Goal: Task Accomplishment & Management: Use online tool/utility

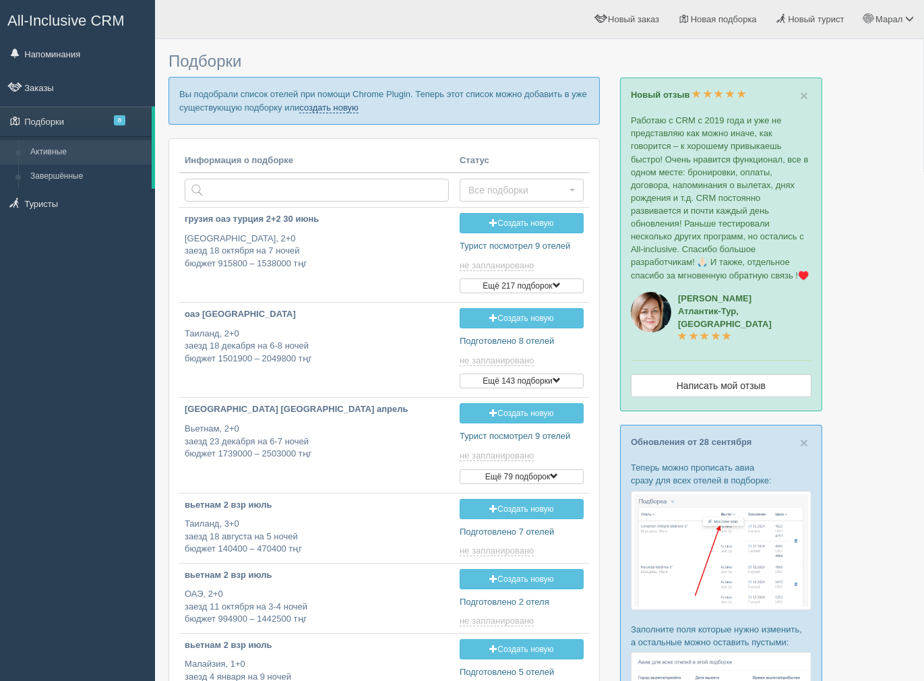
click at [308, 109] on link "создать новую" at bounding box center [328, 107] width 59 height 11
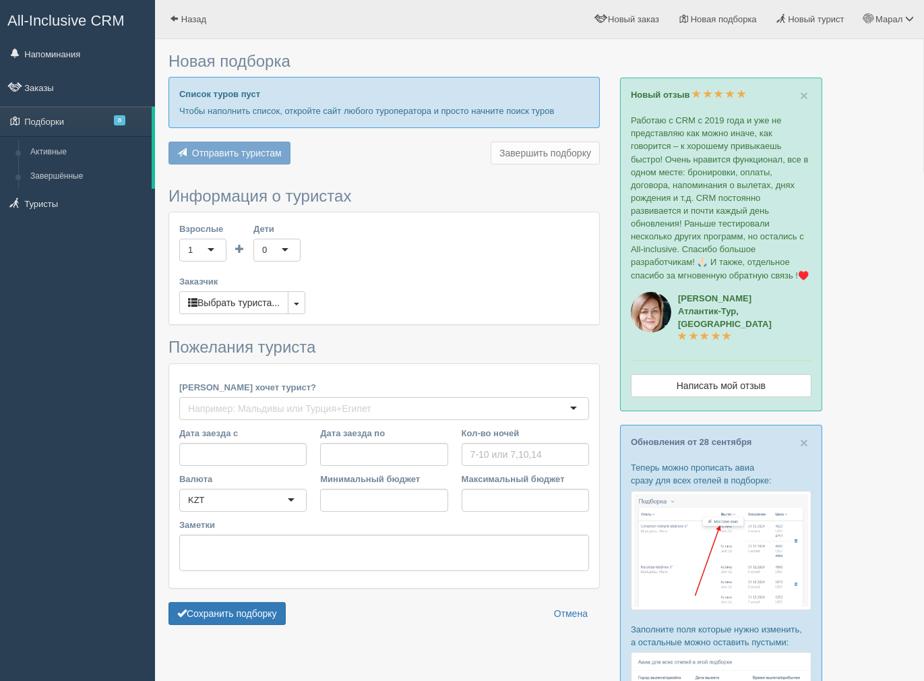
type input "7"
type input "805400"
type input "1468300"
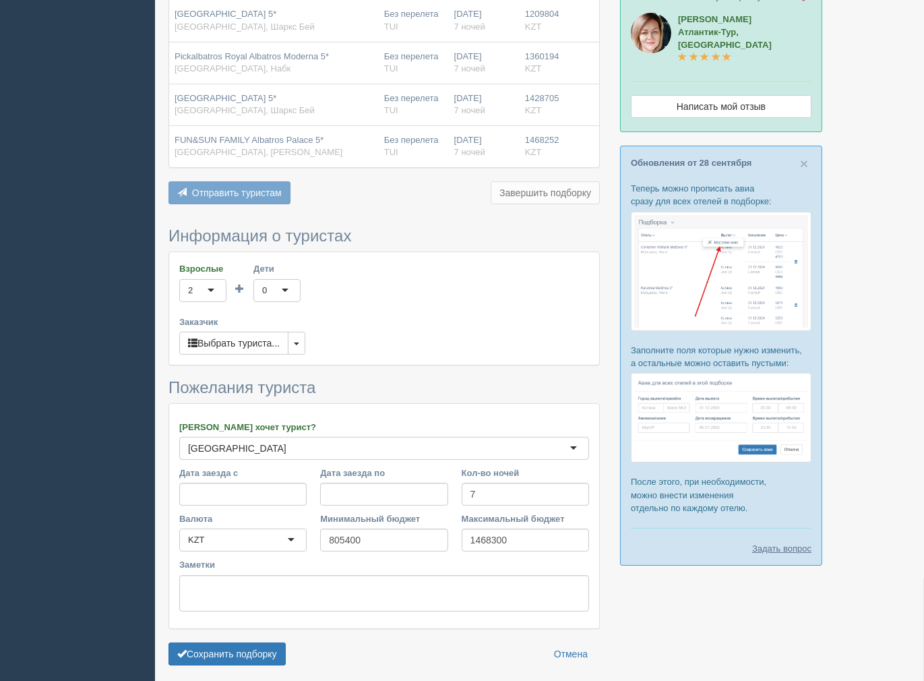
scroll to position [258, 0]
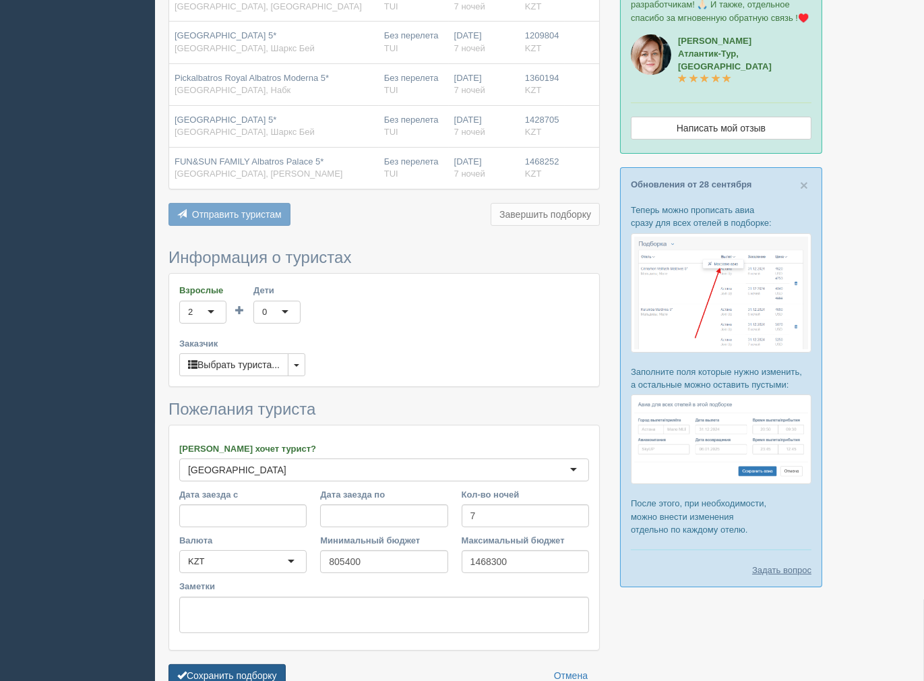
click at [251, 671] on button "Сохранить подборку" at bounding box center [227, 675] width 117 height 23
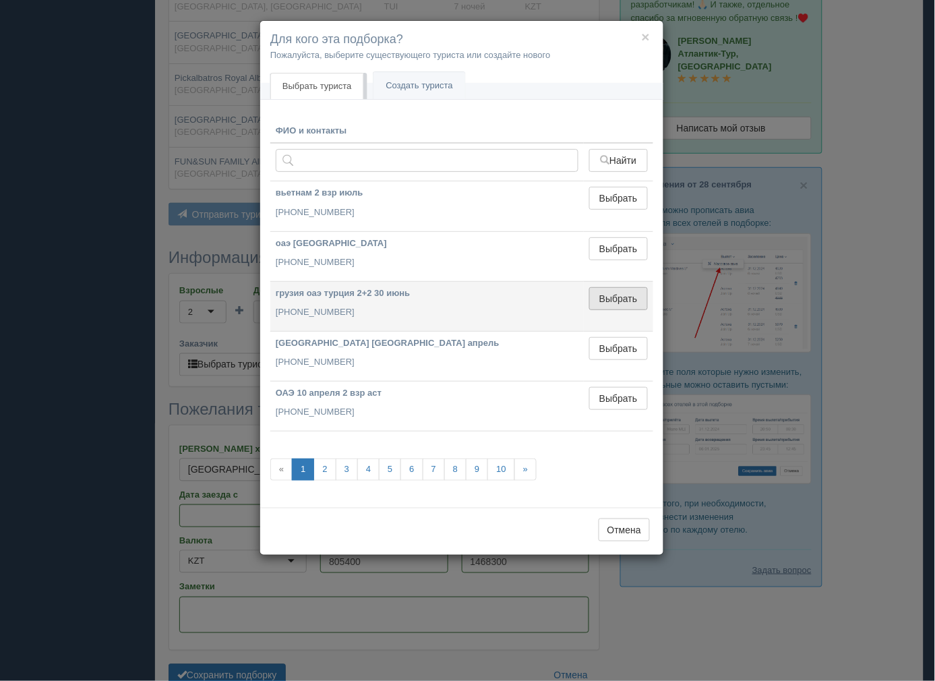
click at [637, 301] on button "Выбрать" at bounding box center [618, 298] width 59 height 23
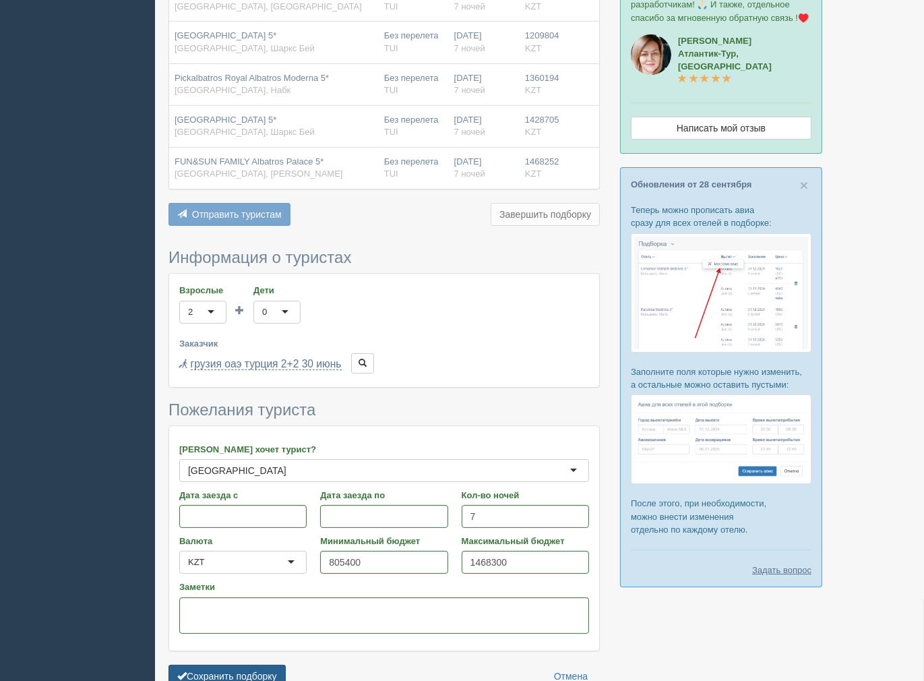
click at [271, 669] on button "Сохранить подборку" at bounding box center [227, 676] width 117 height 23
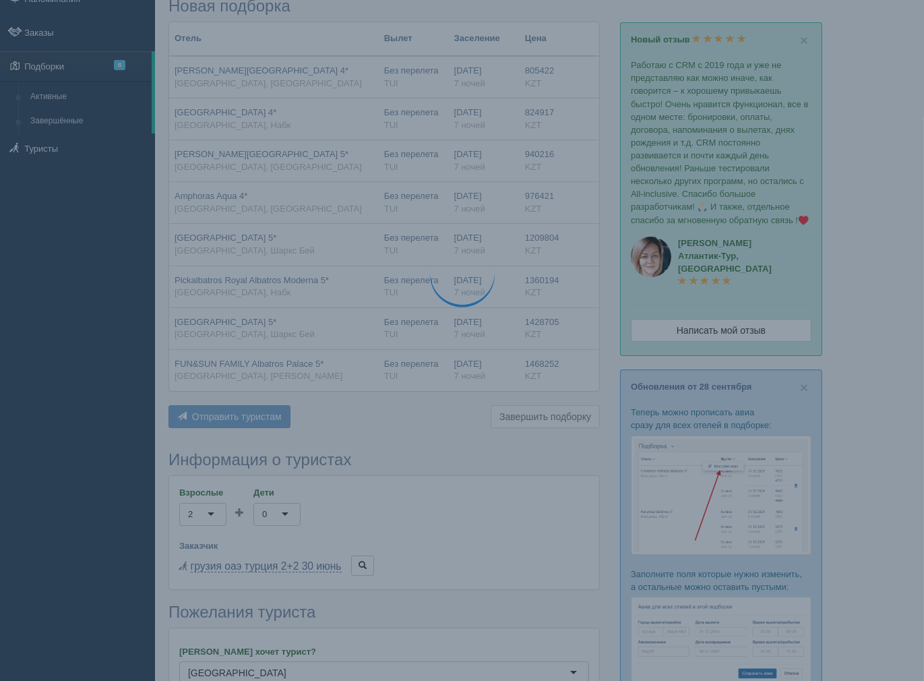
scroll to position [0, 0]
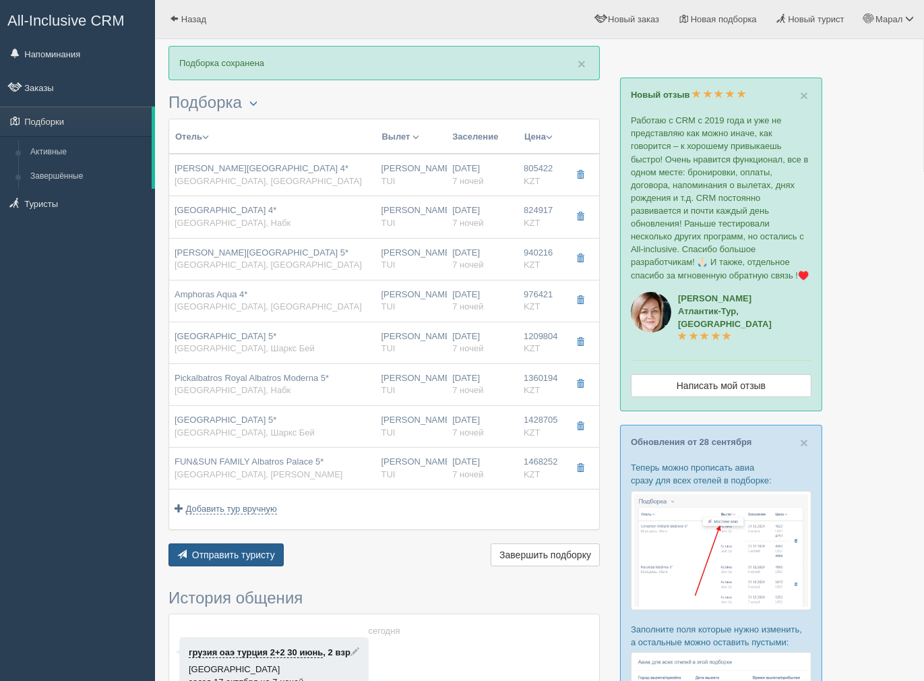
click at [270, 553] on span "Отправить туристу" at bounding box center [233, 555] width 83 height 11
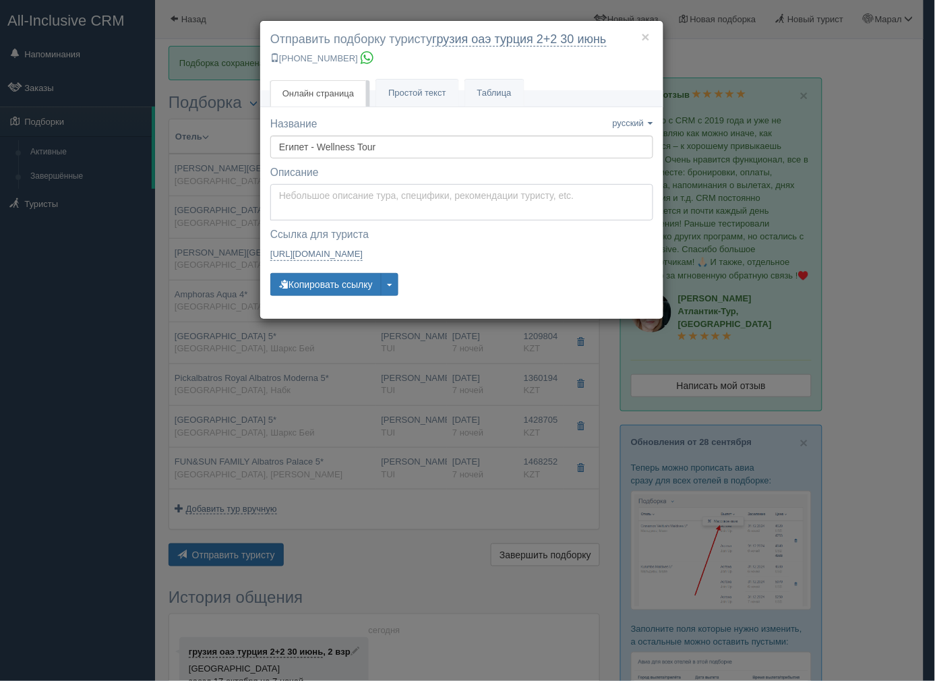
type textarea "Здравствуйте! Ниже представлены варианты туров для Вас. Для просмотра описания …"
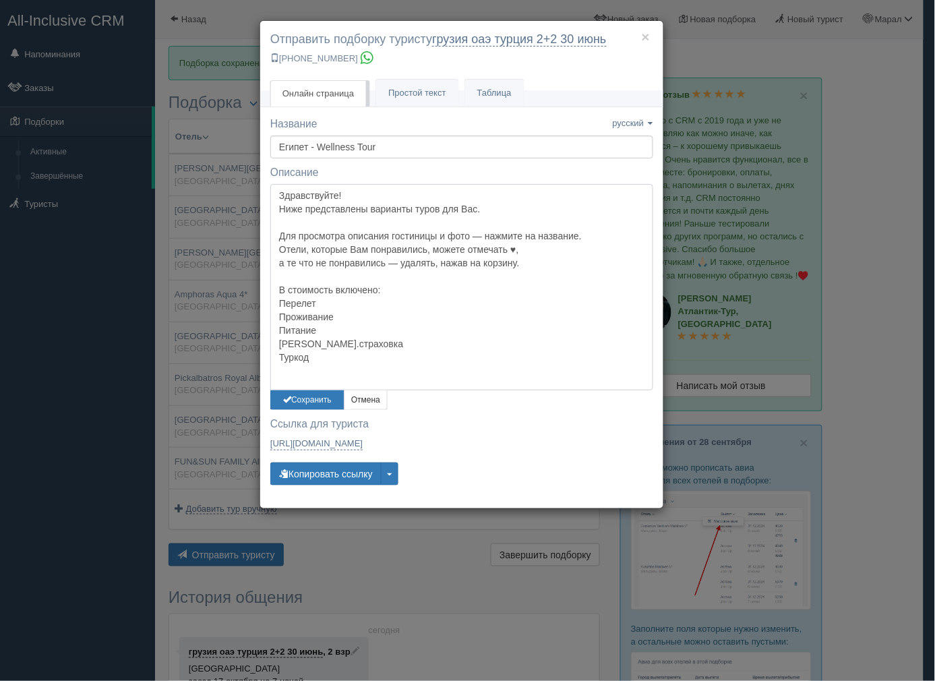
click at [406, 198] on textarea "Здравствуйте! Ниже представлены варианты туров для Вас. Для просмотра описания …" at bounding box center [461, 287] width 383 height 206
drag, startPoint x: 325, startPoint y: 399, endPoint x: 336, endPoint y: 440, distance: 41.9
click at [325, 400] on button "Сохранить" at bounding box center [307, 400] width 74 height 20
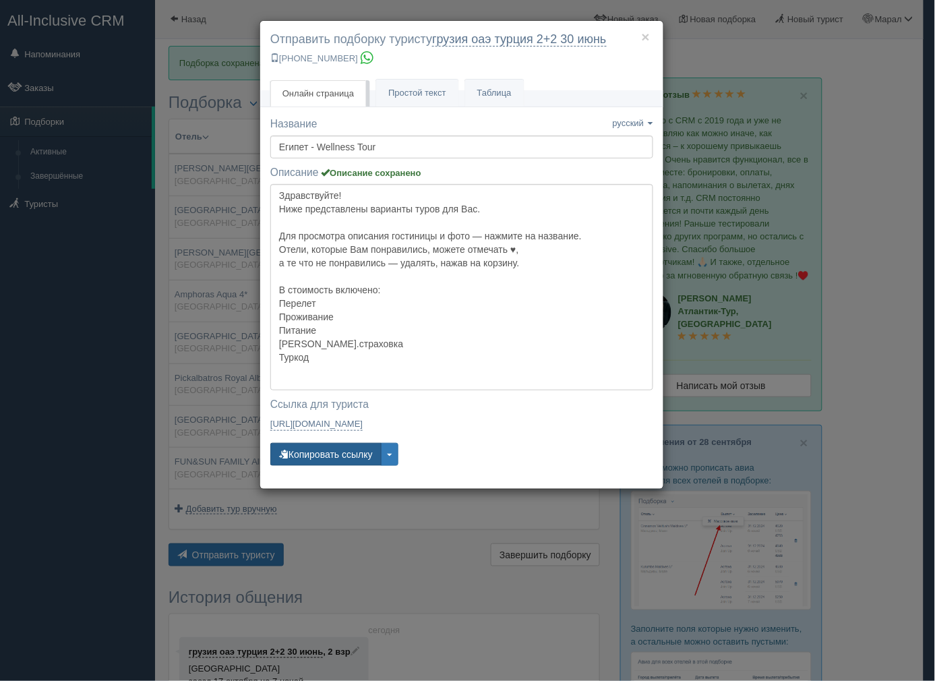
click at [339, 443] on button "Копировать ссылку" at bounding box center [325, 454] width 111 height 23
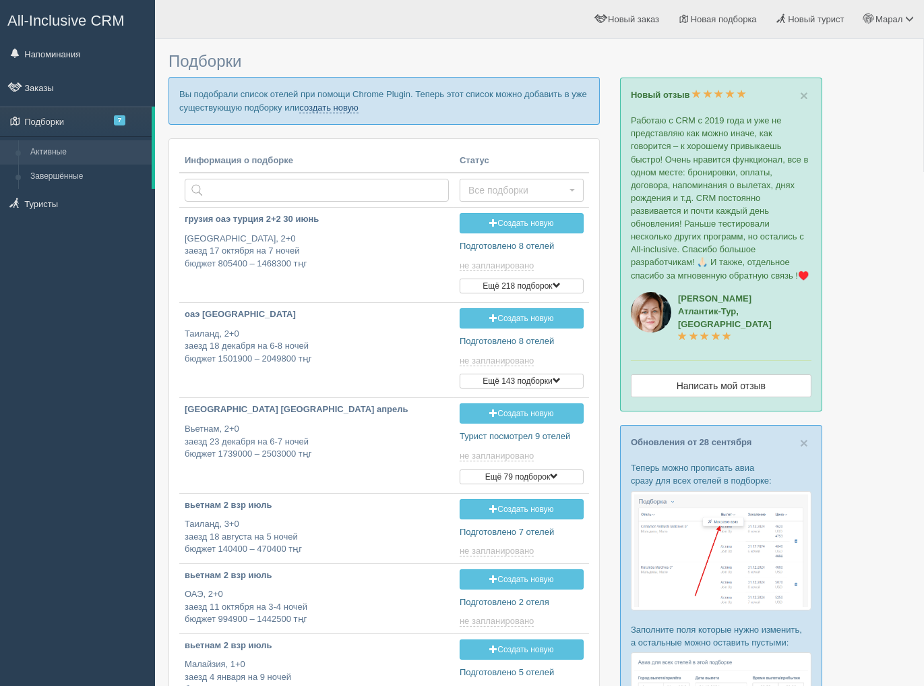
click at [318, 107] on link "создать новую" at bounding box center [328, 107] width 59 height 11
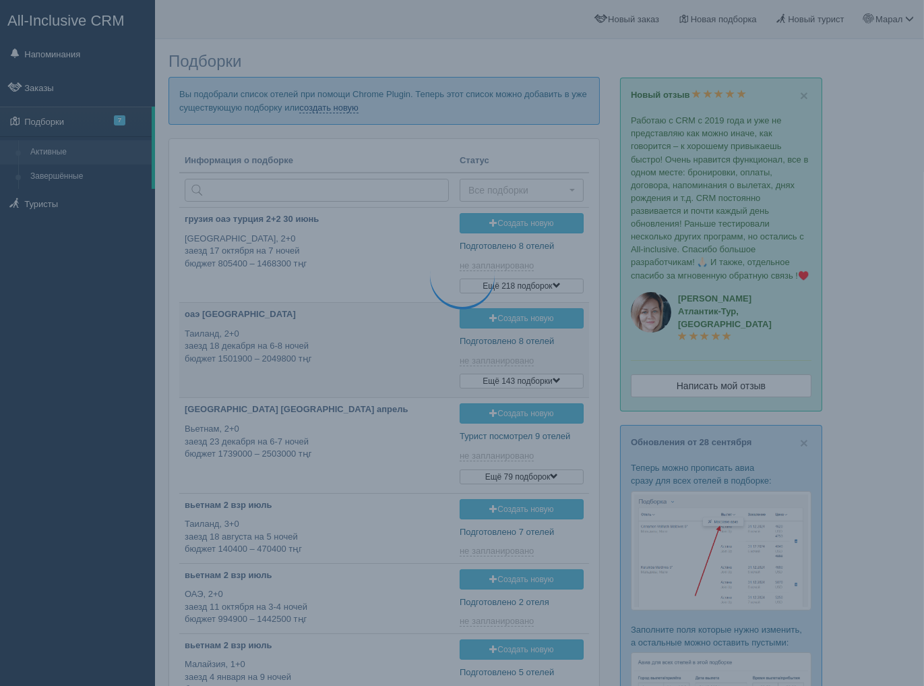
type input "2025-10-04 16:45"
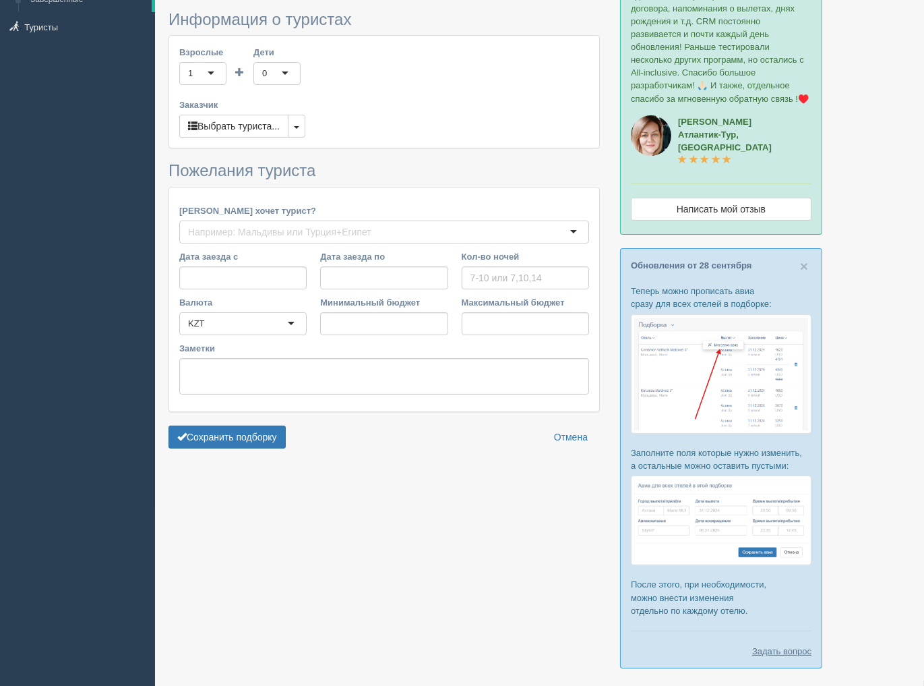
type input "8"
type input "1894900"
type input "2513200"
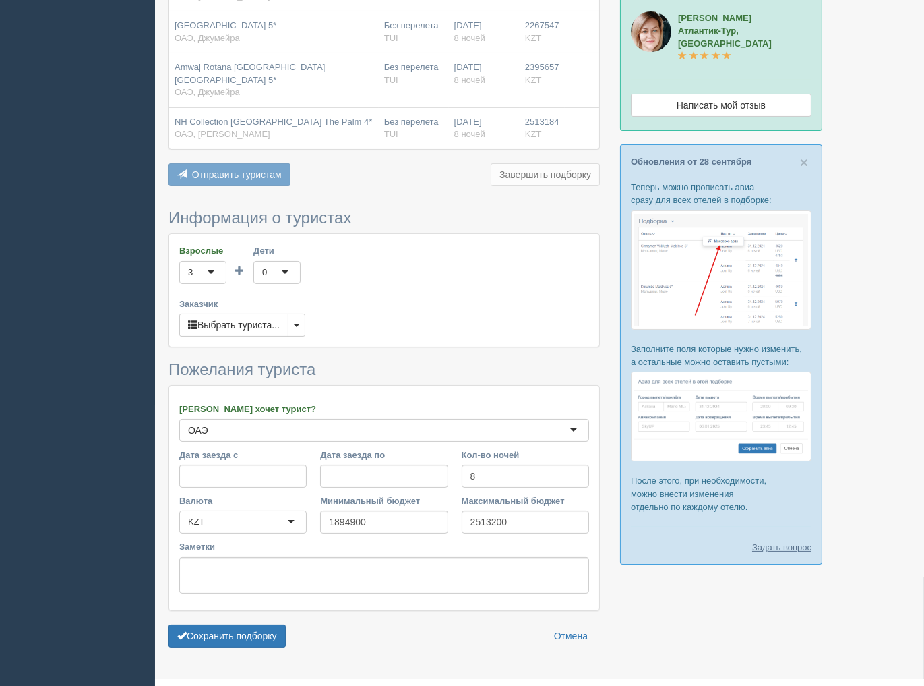
scroll to position [285, 0]
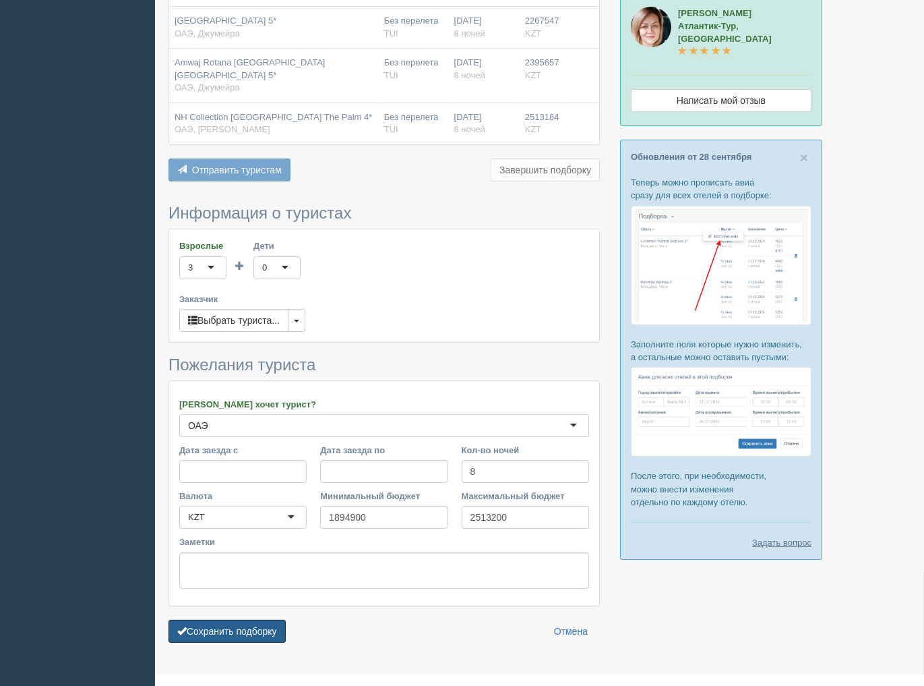
drag, startPoint x: 261, startPoint y: 601, endPoint x: 361, endPoint y: 576, distance: 103.4
click at [261, 620] on button "Сохранить подборку" at bounding box center [227, 631] width 117 height 23
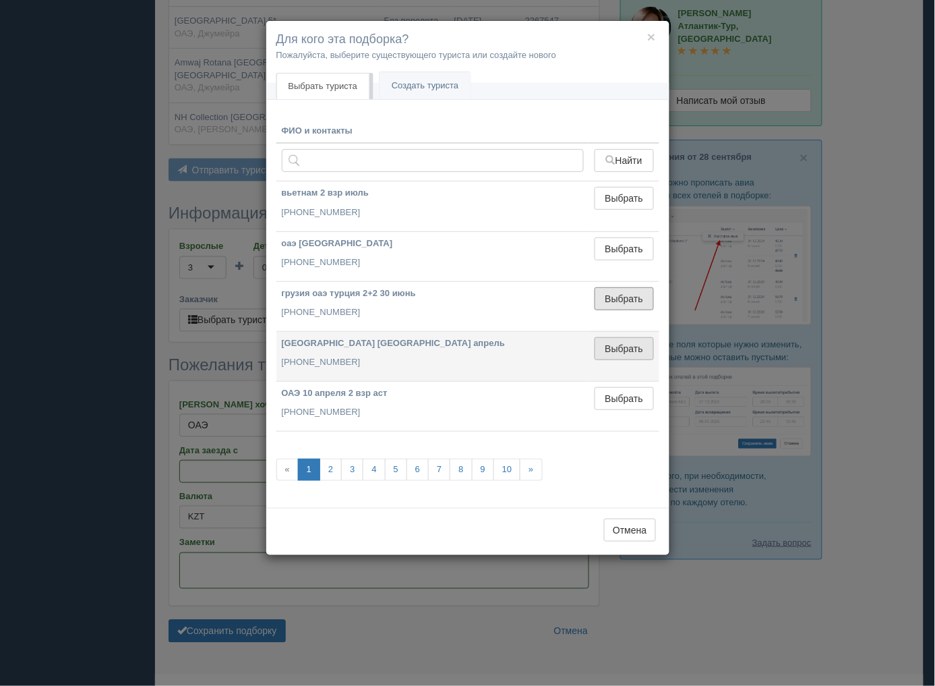
drag, startPoint x: 638, startPoint y: 293, endPoint x: 620, endPoint y: 306, distance: 21.7
click at [638, 294] on button "Выбрать" at bounding box center [624, 298] width 59 height 23
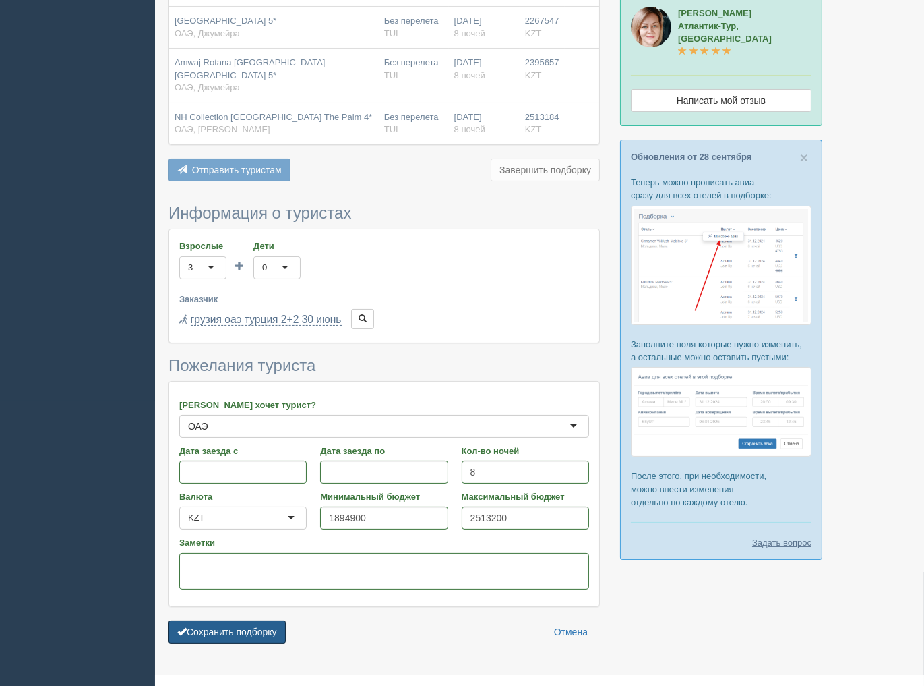
click at [264, 620] on button "Сохранить подборку" at bounding box center [227, 631] width 117 height 23
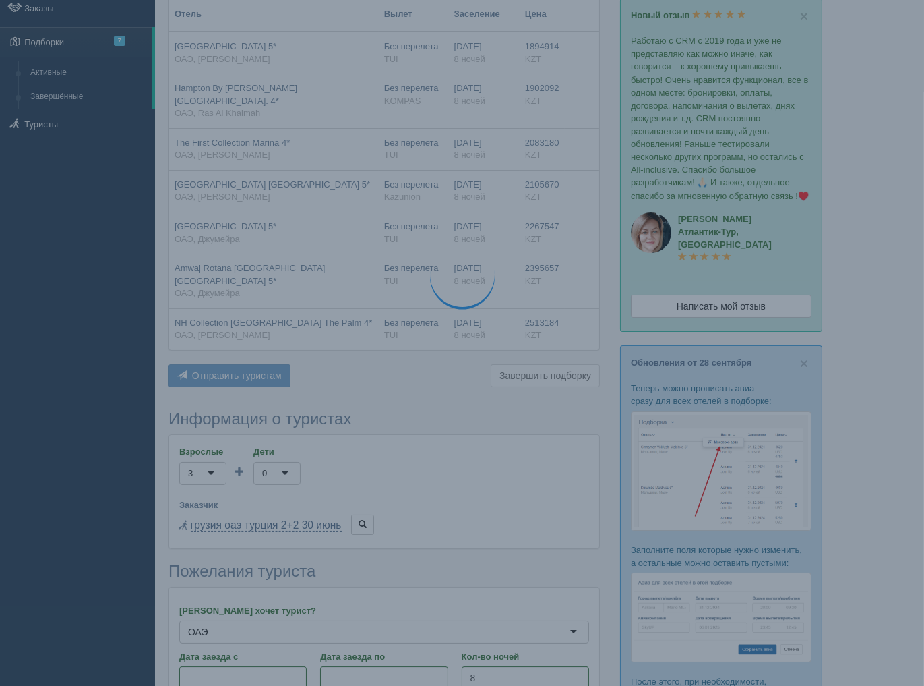
scroll to position [61, 0]
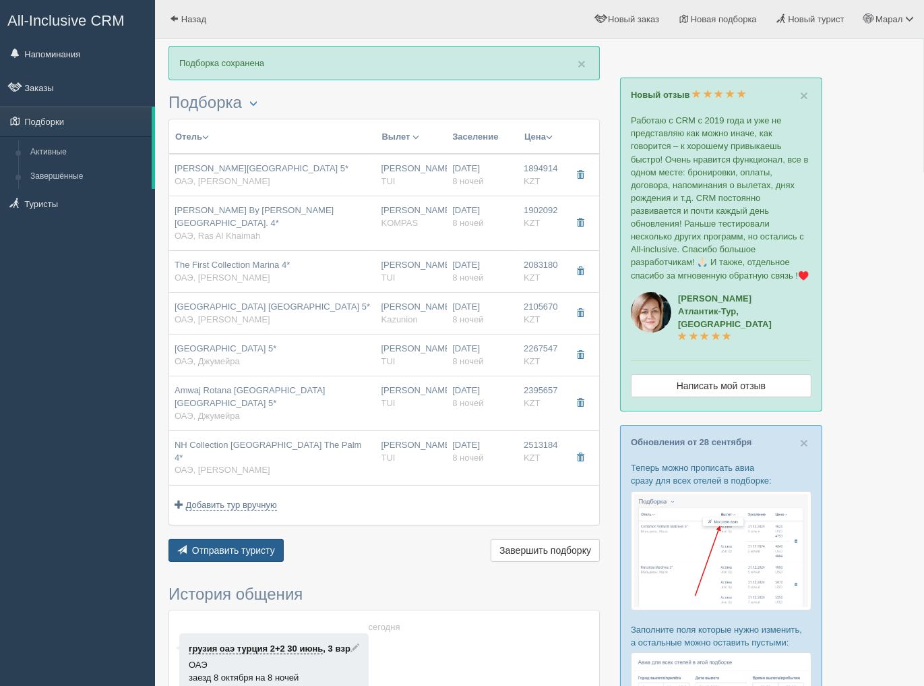
click at [266, 545] on span "Отправить туристу" at bounding box center [233, 550] width 83 height 11
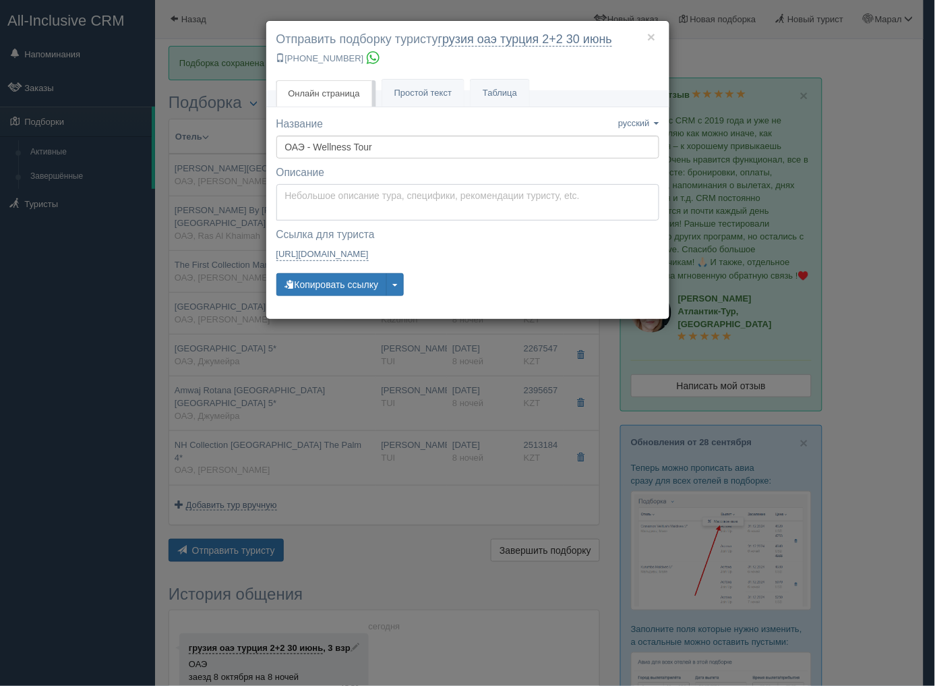
type textarea "Здравствуйте! Ниже представлены варианты туров для Вас. Для просмотра описания …"
click at [337, 191] on textarea "Здравствуйте! Ниже представлены варианты туров для Вас. Для просмотра описания …" at bounding box center [467, 202] width 383 height 36
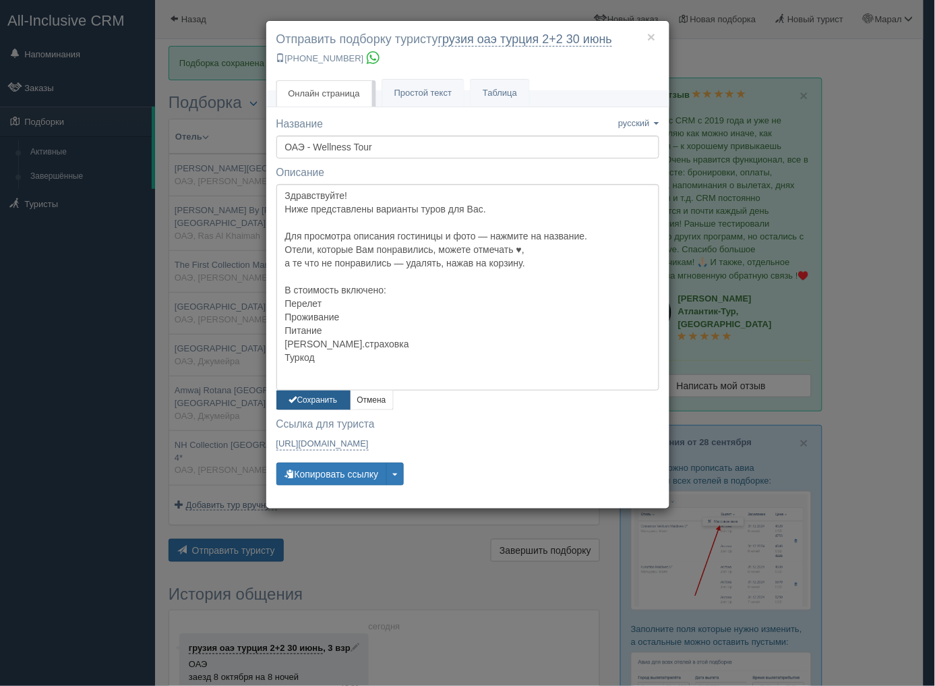
click at [337, 402] on button "Сохранить" at bounding box center [313, 400] width 74 height 20
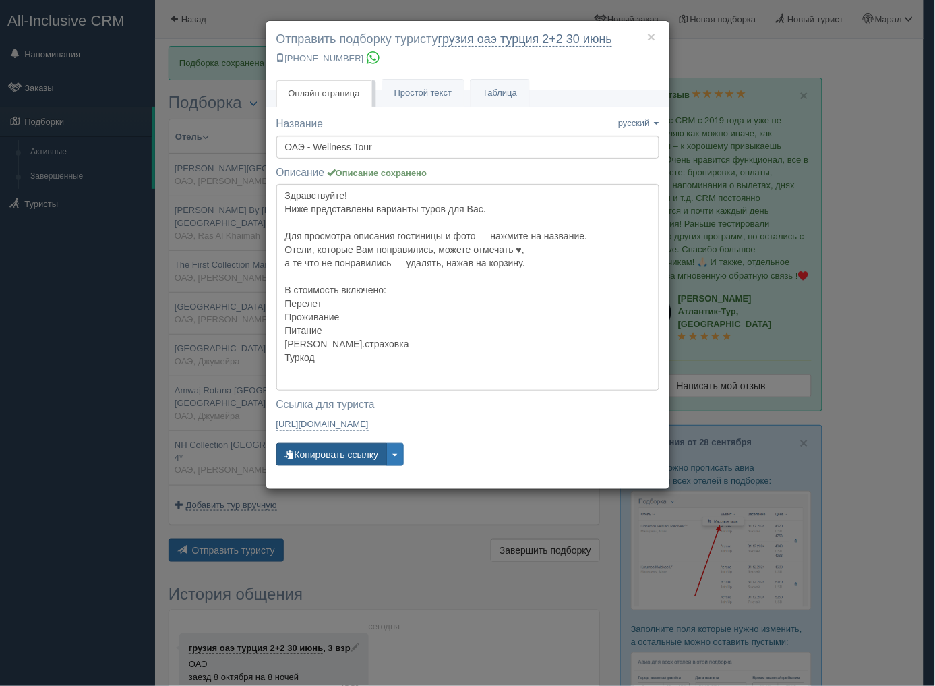
click at [352, 450] on button "Копировать ссылку" at bounding box center [331, 454] width 111 height 23
click at [888, 320] on div "× Отправить подборку туристу грузия оаэ турция 2+2 30 июнь +7 701 880 5580 Онла…" at bounding box center [467, 343] width 935 height 686
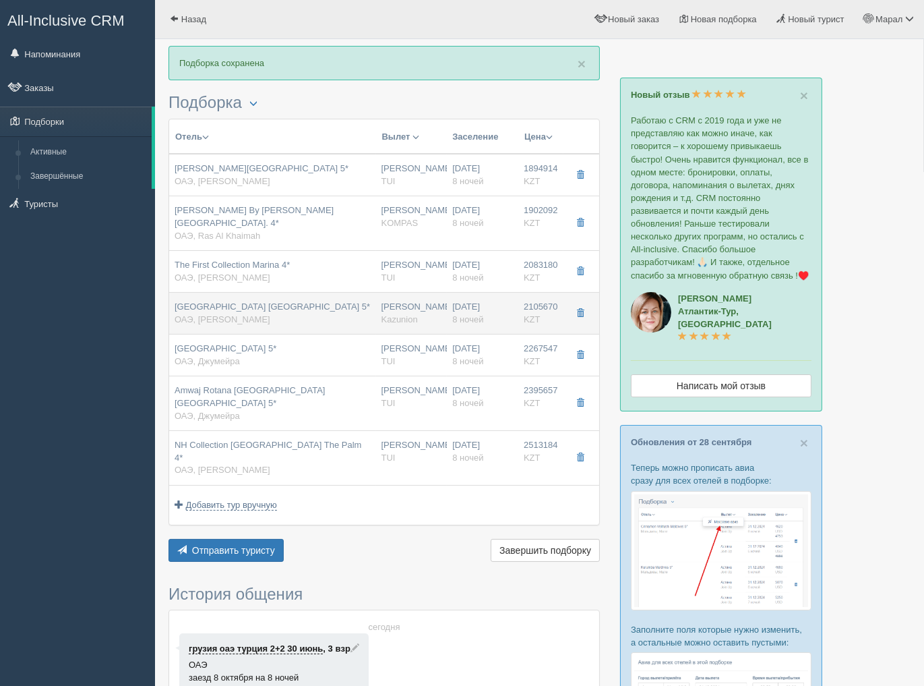
click at [332, 309] on div "Movenpick Resort Al Marjan Island 5* ОАЭ, Рас Аль Хайма" at bounding box center [273, 313] width 196 height 25
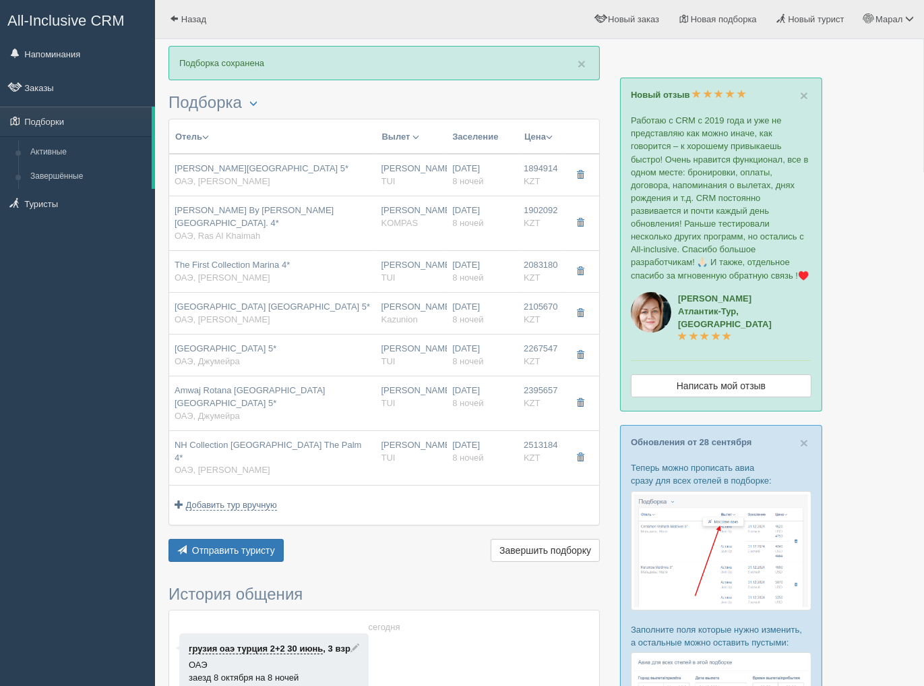
type input "Movenpick Resort Al Marjan Island 5*"
type input "https://www.booking.com/hotel/ae/movenpick-resort-al-marjan-island.ru.html"
type input "ОАЭ"
type input "Рас Аль Хайма"
type input "2105670.00"
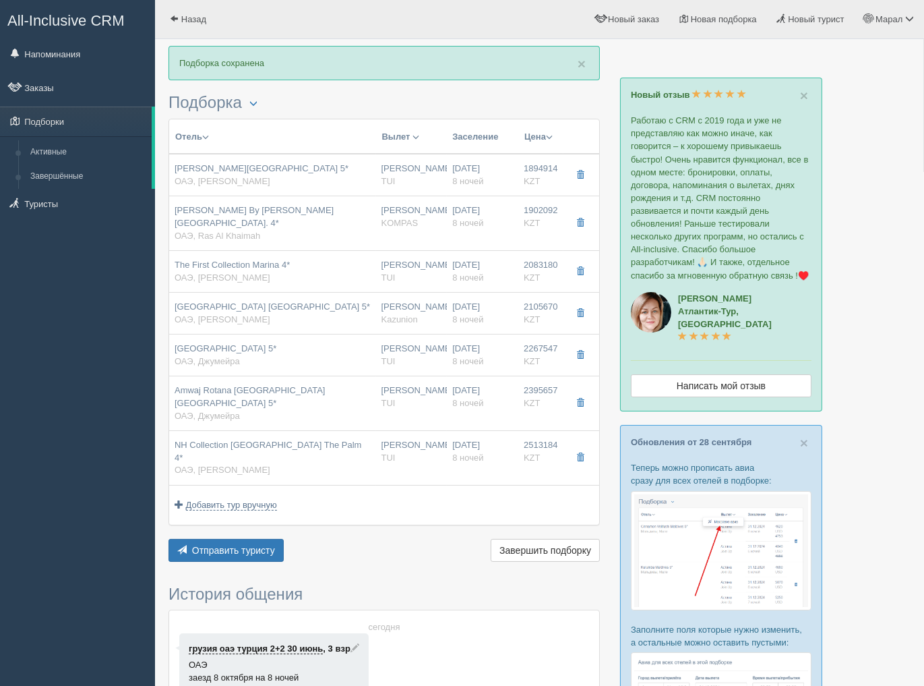
type input "Нурсултан Назарбаев NQZ"
type input "Дубай DXB"
type input "04:25"
type input "08:20"
type input "Flydubai"
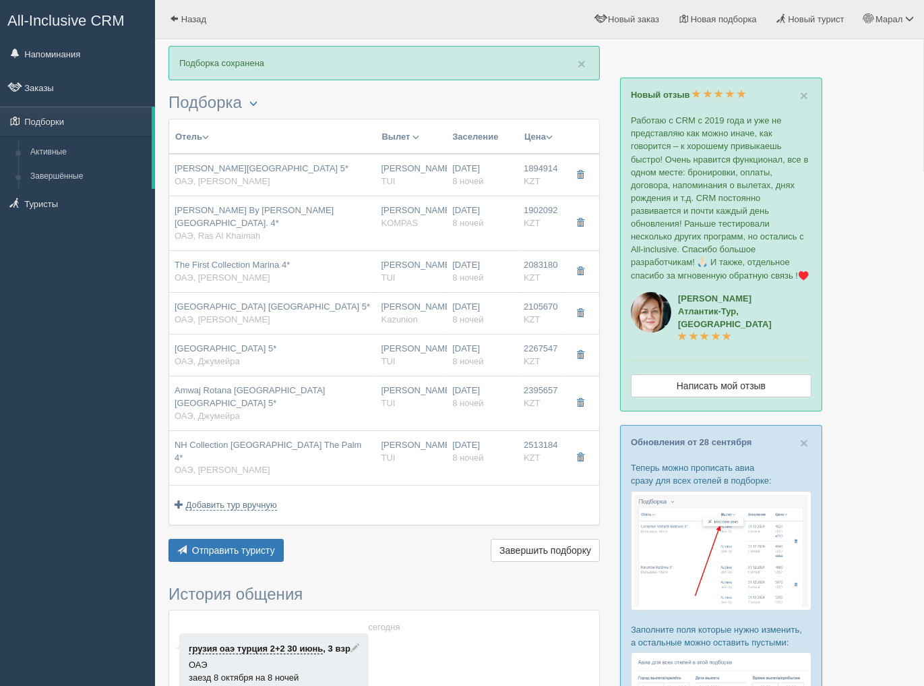
type input "21:50"
type input "03:25"
type input "8"
type input "Family Room Beach & Pool View Room"
type input "HB Half Board (2х разовое питание)"
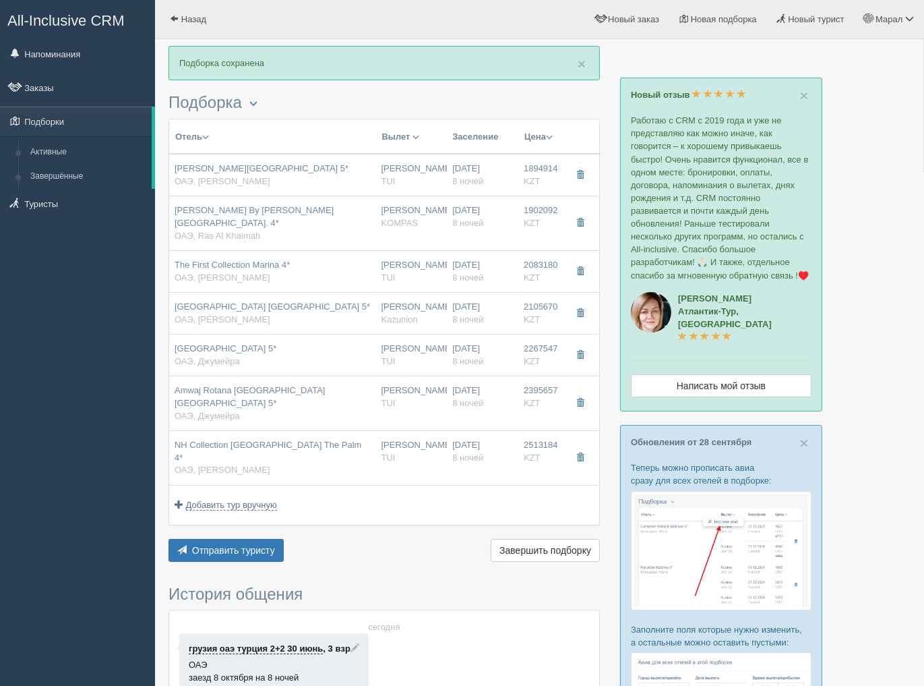
type input "Kazunion"
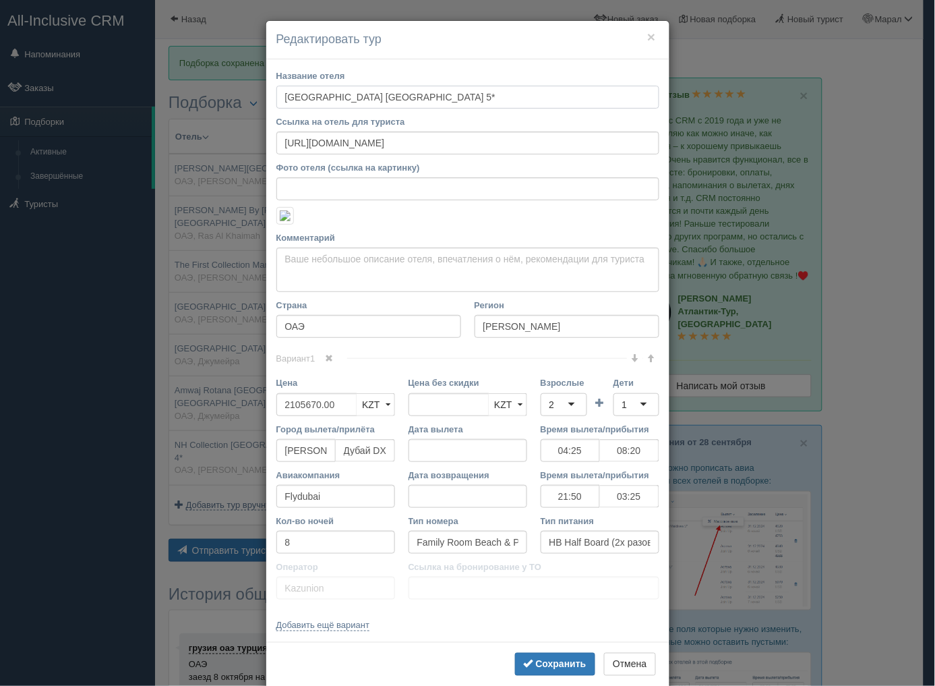
drag, startPoint x: 280, startPoint y: 97, endPoint x: 440, endPoint y: 98, distance: 160.5
click at [440, 98] on input "Movenpick Resort Al Marjan Island 5*" at bounding box center [467, 97] width 383 height 23
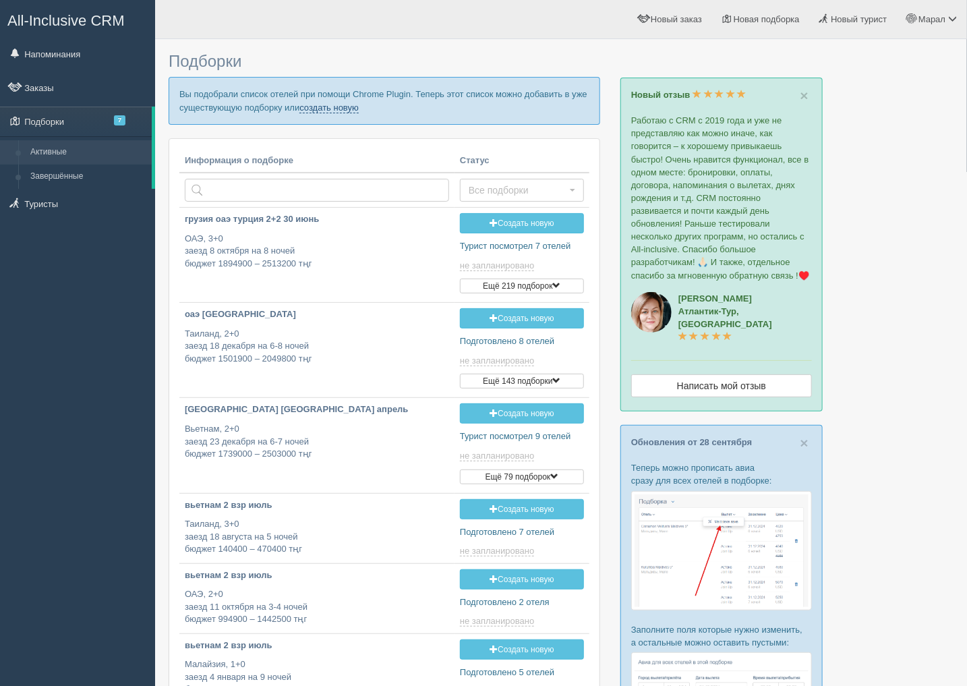
click at [349, 112] on link "создать новую" at bounding box center [328, 107] width 59 height 11
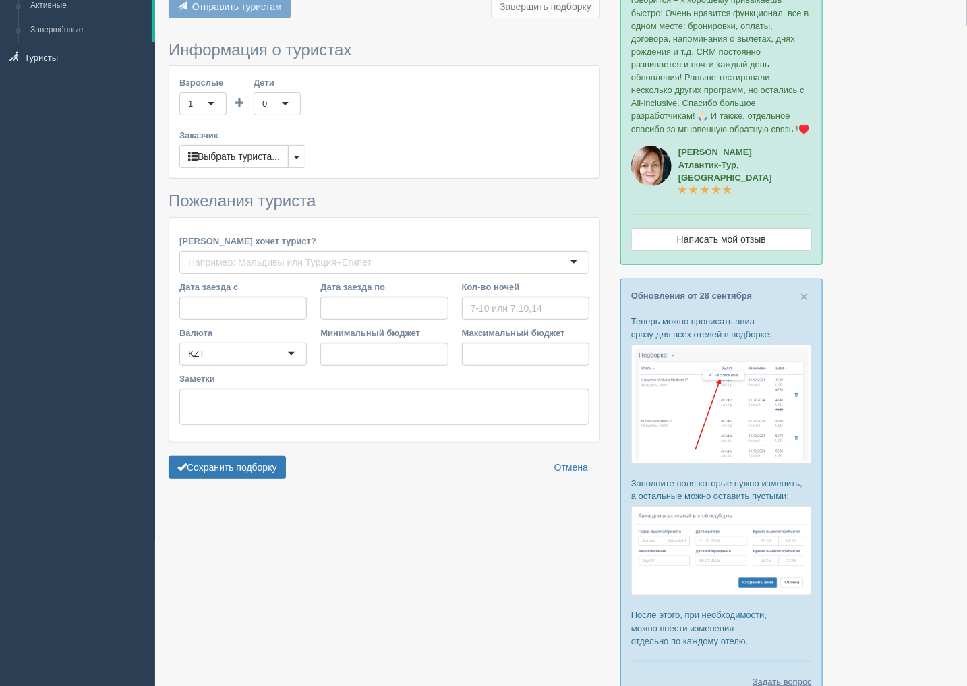
type input "7"
type input "1613000"
type input "2073200"
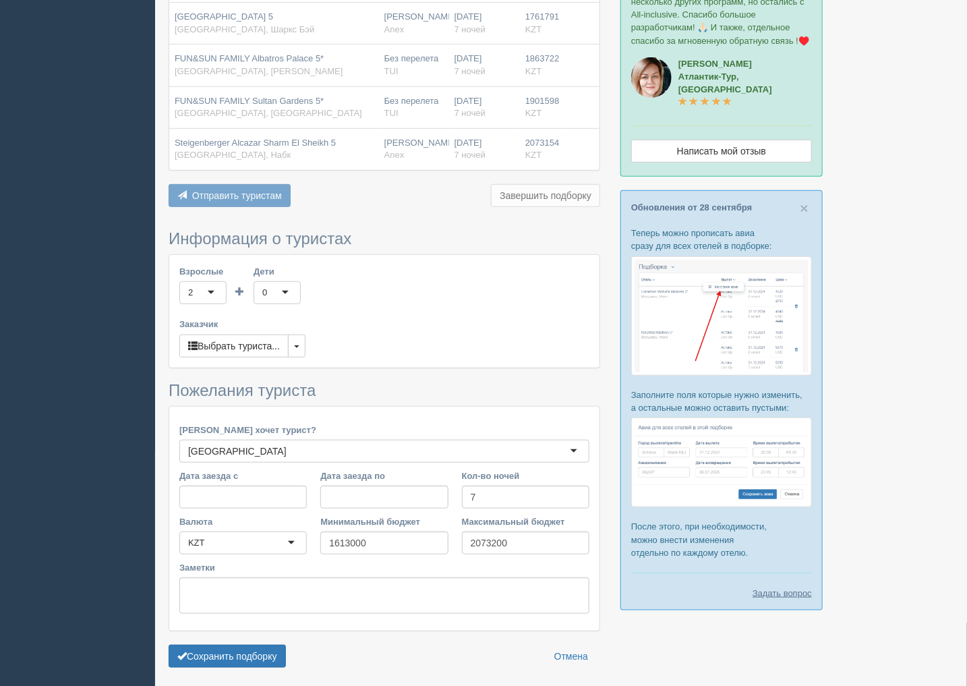
scroll to position [285, 0]
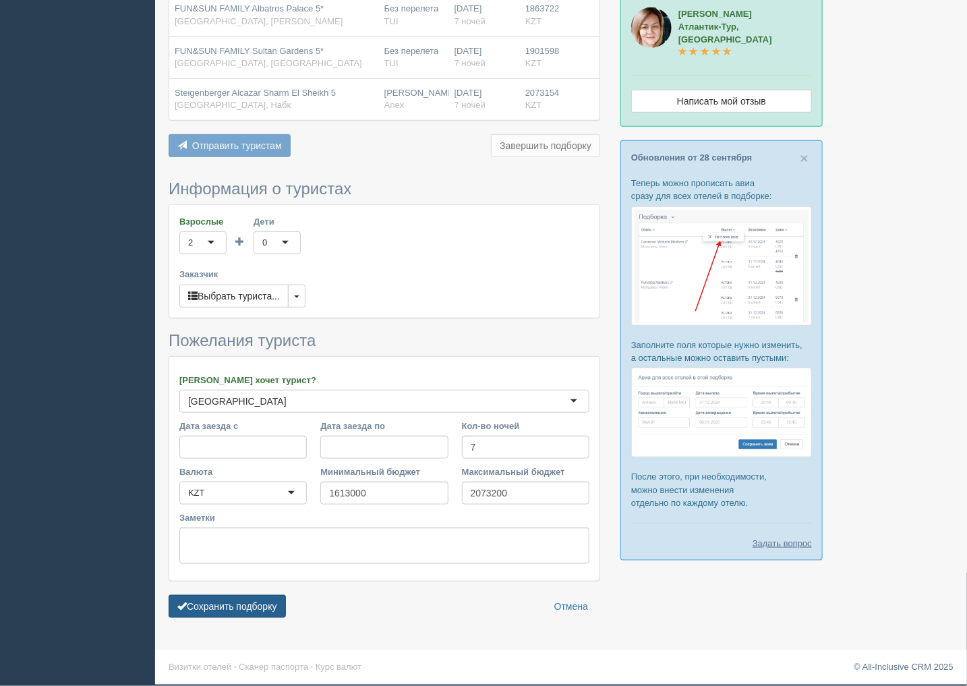
click at [250, 617] on button "Сохранить подборку" at bounding box center [227, 606] width 117 height 23
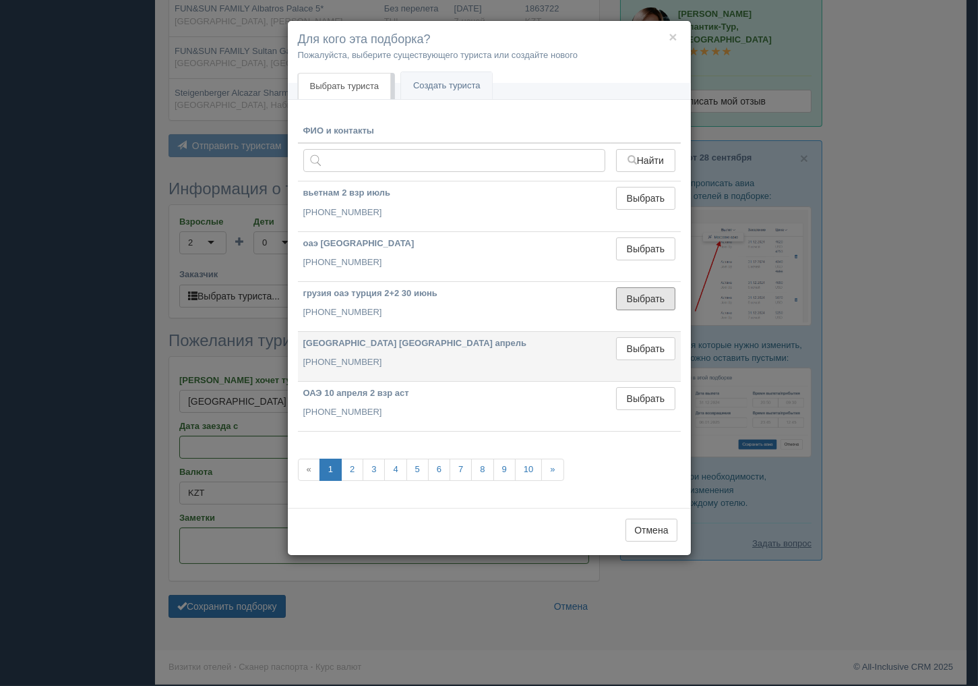
click at [646, 305] on button "Выбрать" at bounding box center [645, 298] width 59 height 23
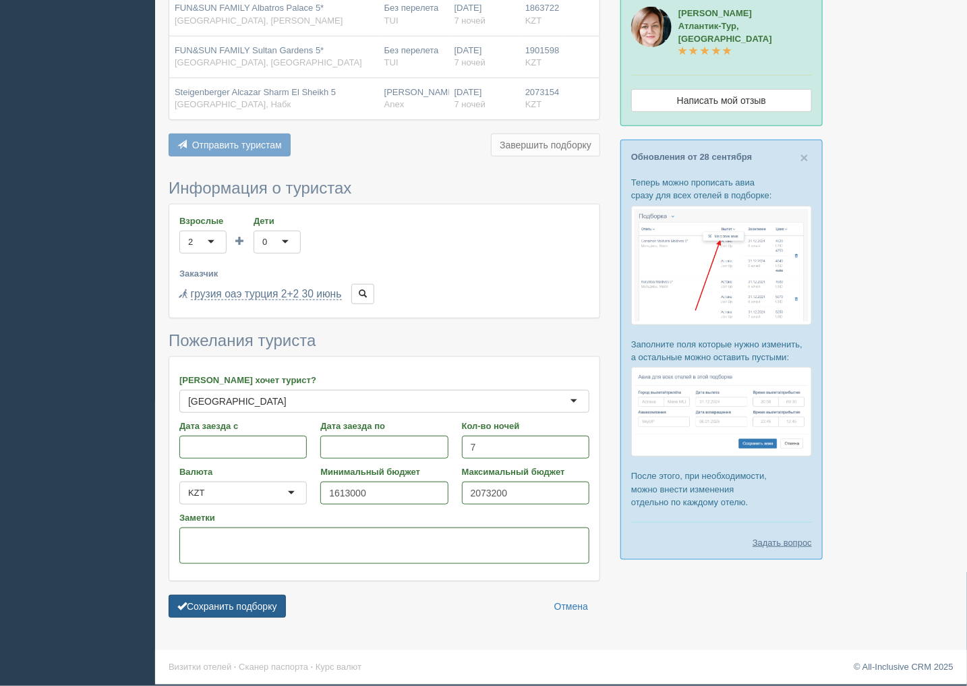
click at [251, 605] on button "Сохранить подборку" at bounding box center [227, 606] width 117 height 23
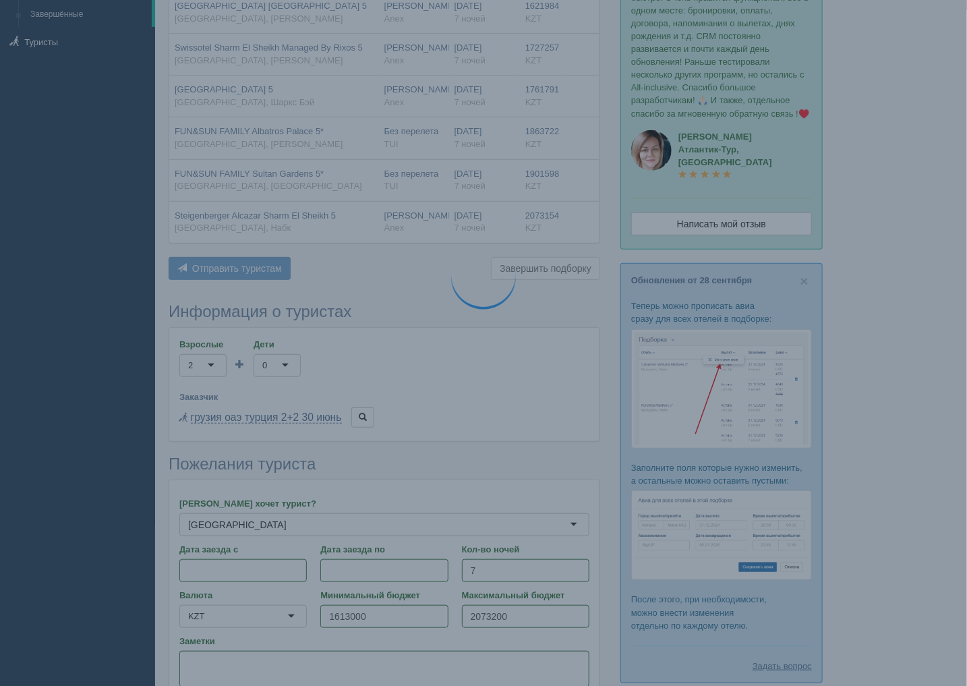
scroll to position [0, 0]
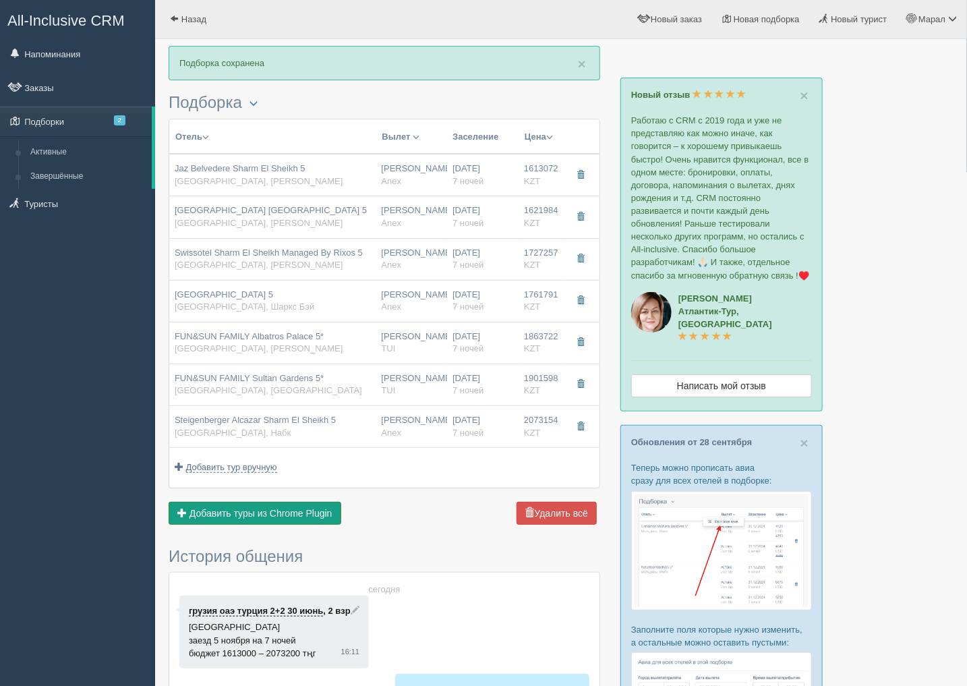
click at [298, 514] on span "Добавить туры из Chrome Plugin" at bounding box center [260, 513] width 143 height 11
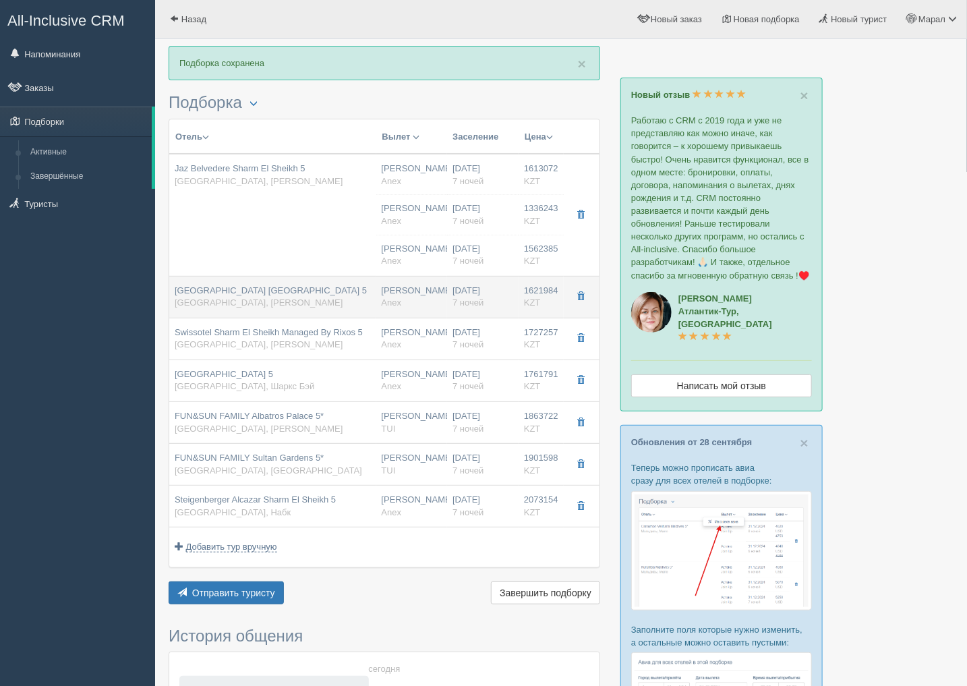
click at [325, 297] on div "Pickalbatros Palace Resort Sharm El Sheikh 5 Египет, Рас Насрани" at bounding box center [271, 297] width 192 height 25
type input "Pickalbatros Palace Resort Sharm El Sheikh 5"
type input "https://www.booking.com/hotel/eg/melia-sharm-resort-spa.ru.html"
type input "Египет"
type input "Рас Насрани"
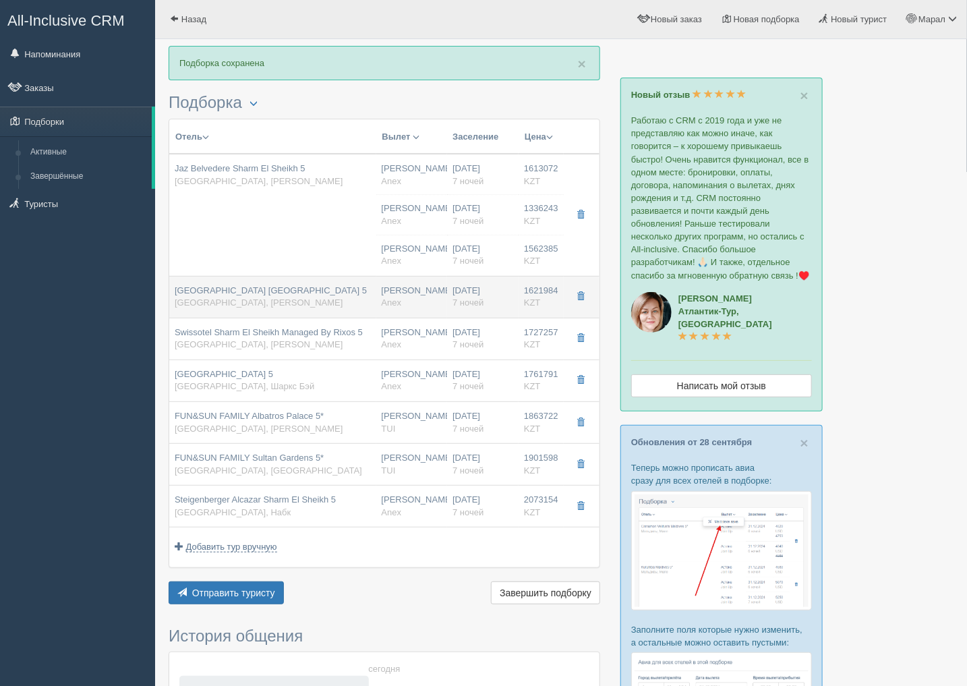
type input "1621984.00"
type input "Нурсултан Назарбаев NQZ"
type input "Шарм-эль-Шейх SSH"
type input "12:10"
type input "15:40"
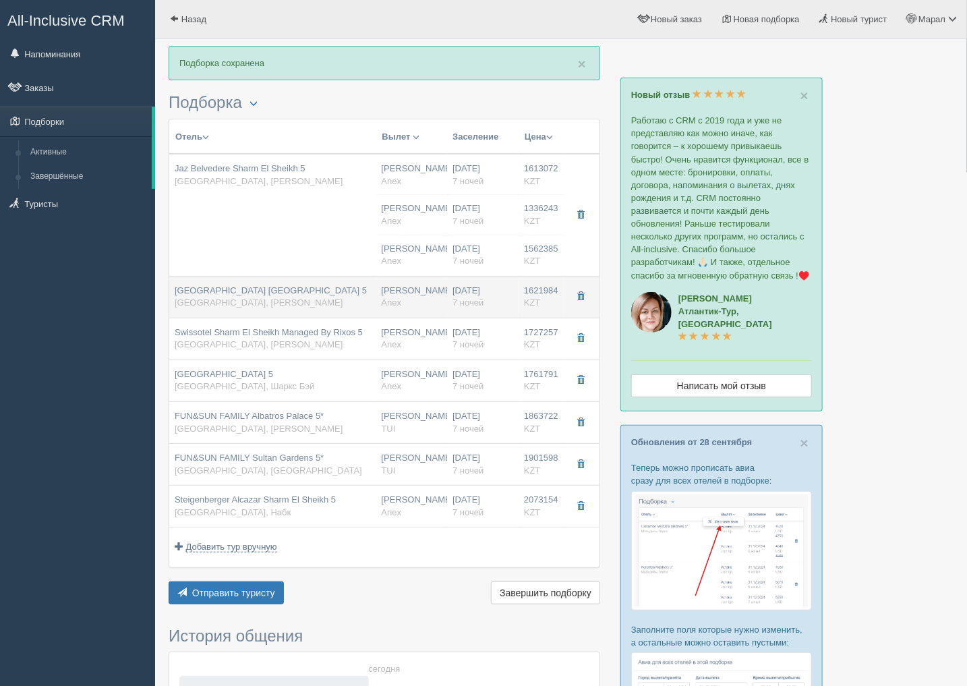
type input "RS"
type input "02:10"
type input "11:10"
type input "7"
type input "Standard Garden View Room"
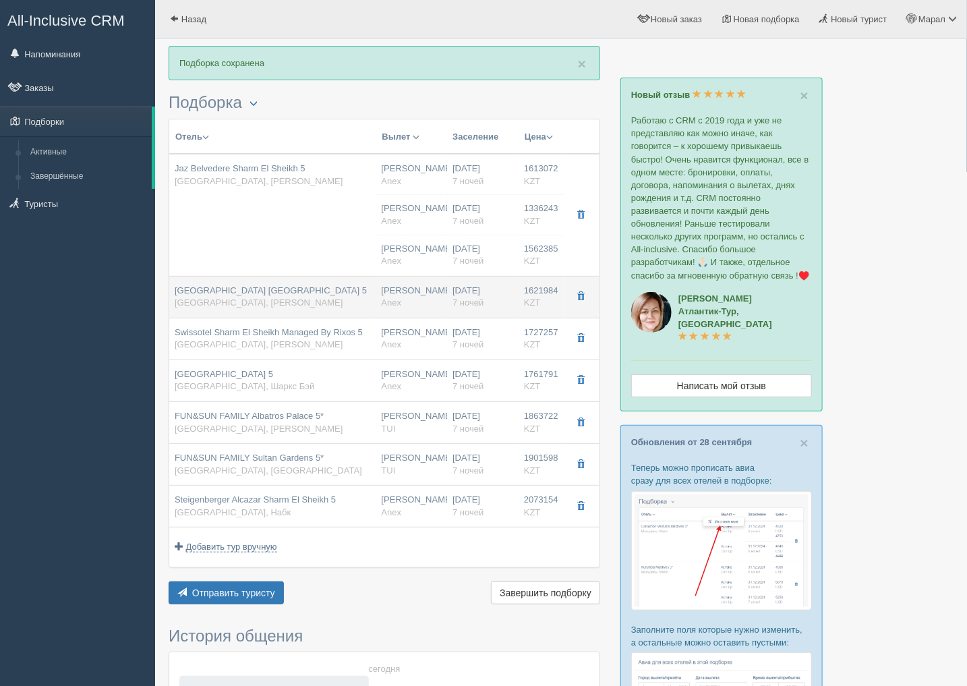
type input "AI"
type input "Anex"
type input "https://agent.anextour.kz/hotels/egypt/pickalbatros-palace-resort-sharm-el-shei…"
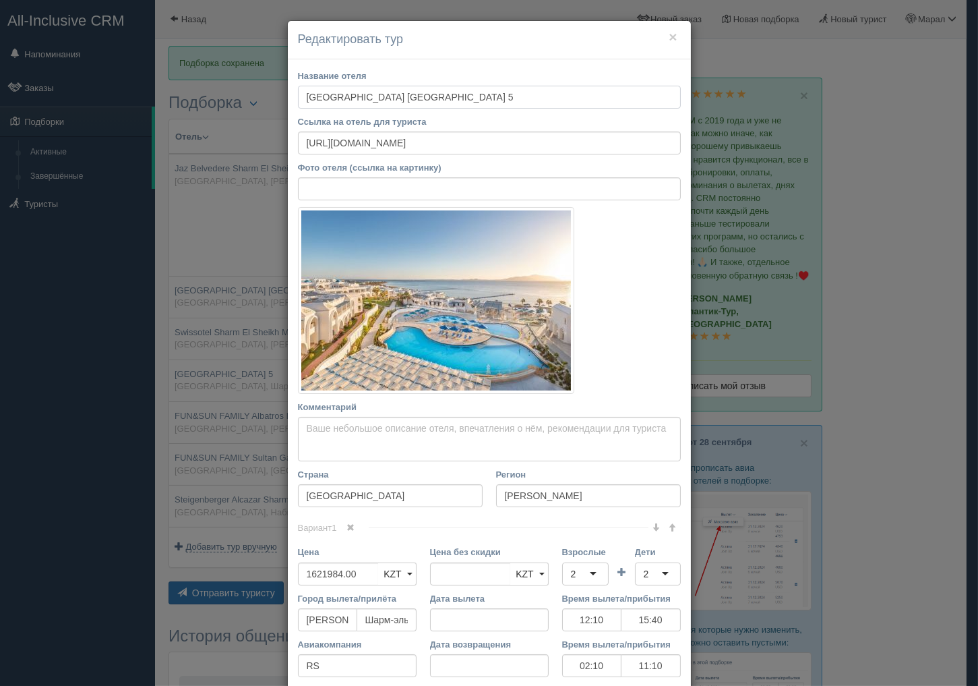
drag, startPoint x: 298, startPoint y: 100, endPoint x: 405, endPoint y: 96, distance: 106.6
click at [388, 102] on input "Pickalbatros Palace Resort Sharm El Sheikh 5" at bounding box center [489, 97] width 383 height 23
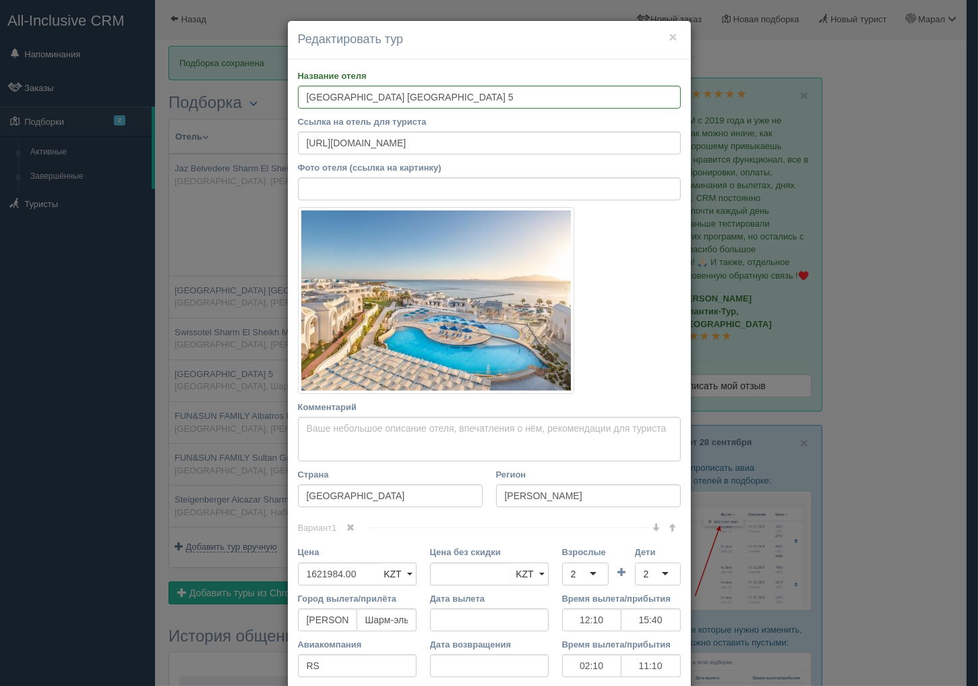
click at [904, 153] on div "× Редактировать тур Название отеля Pickalbatros Palace Resort Sharm El Sheikh 5…" at bounding box center [489, 343] width 978 height 686
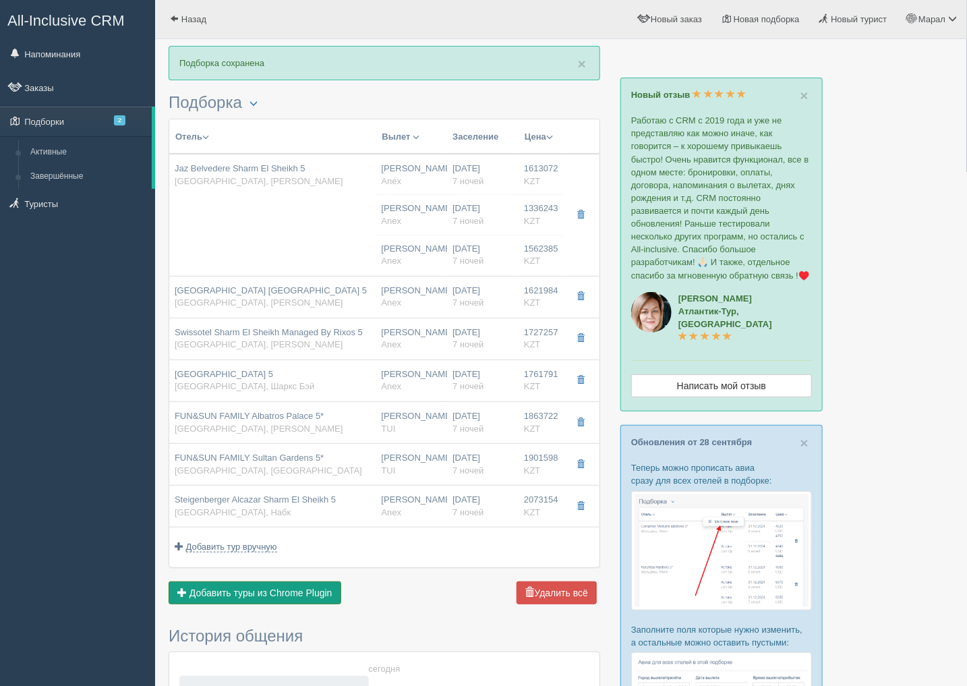
drag, startPoint x: 272, startPoint y: 601, endPoint x: 274, endPoint y: 591, distance: 10.2
click at [272, 601] on button "Добавить из Plugin Добавить туры из Chrome Plugin" at bounding box center [255, 592] width 173 height 23
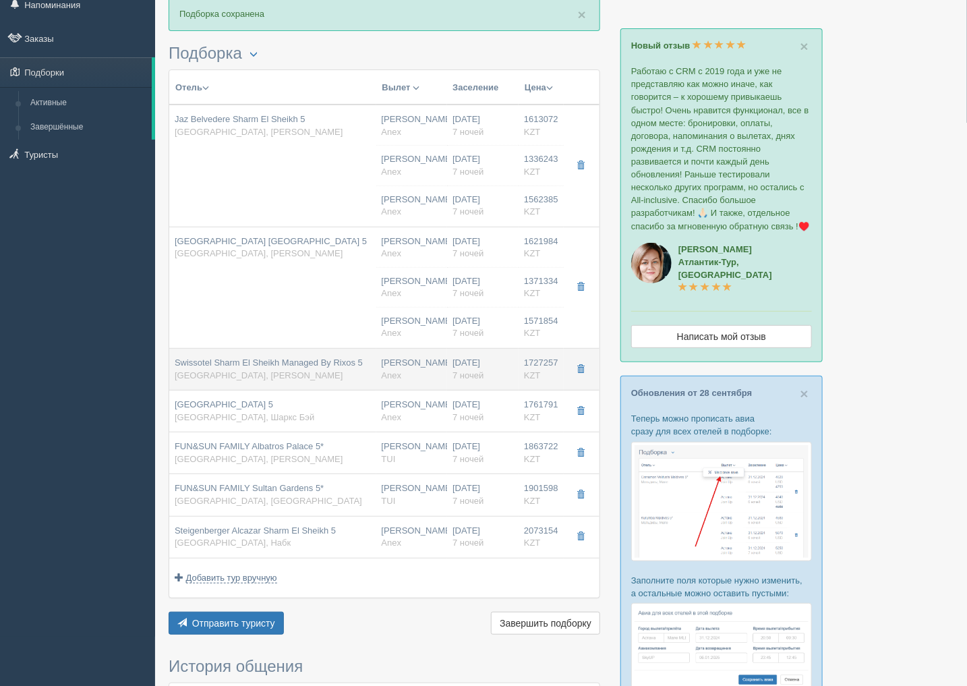
scroll to position [75, 0]
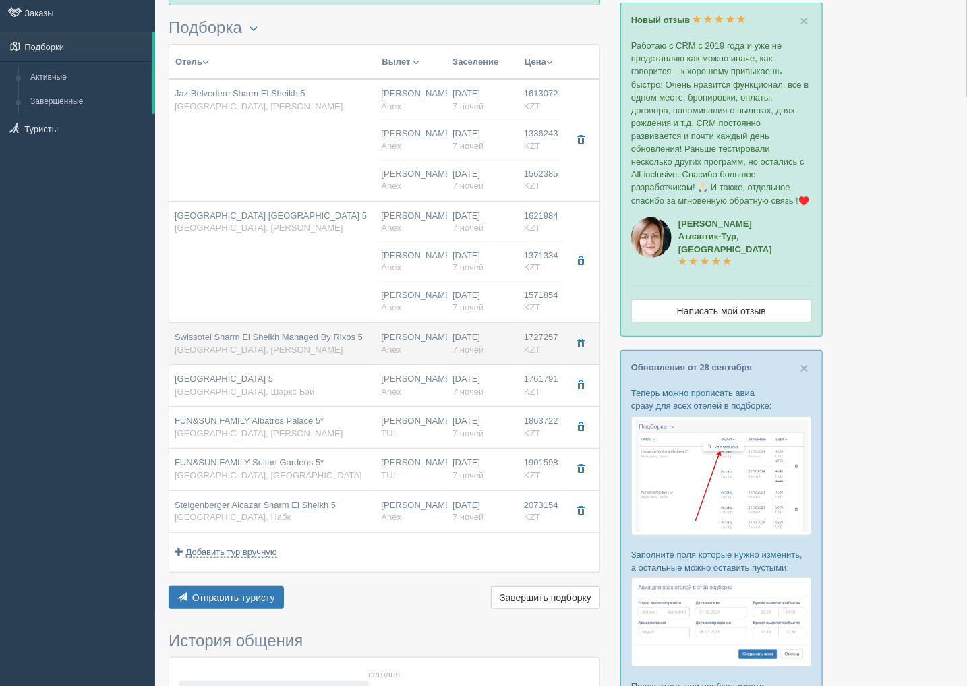
click at [318, 340] on span "Swissotel Sharm El Sheikh Managed By Rixos 5" at bounding box center [269, 337] width 188 height 10
type input "Swissotel Sharm El Sheikh Managed By Rixos 5"
type input "https://tophotels.ru/hotel/al331990"
type input "Наама Бэй"
type input "1727257.00"
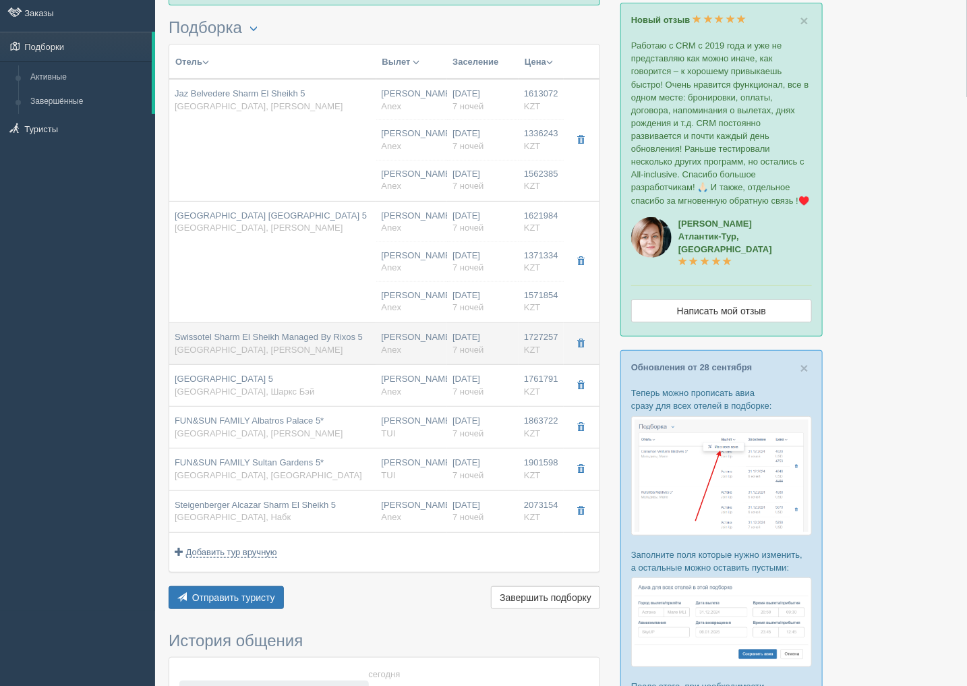
type input "12:10"
type input "15:40"
type input "02:10"
type input "11:10"
type input "Deluxe Room Aqua"
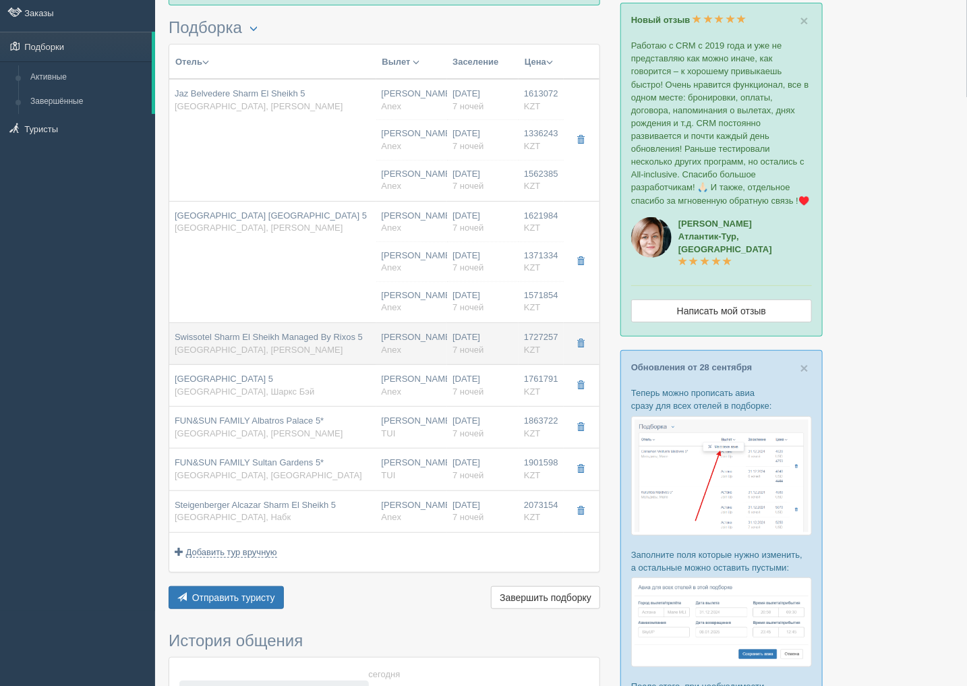
type input "UAI"
type input "https://agent.anextour.kz/hotels/egypt/swissotel-sharm-el-sheikh-managed-by-rix…"
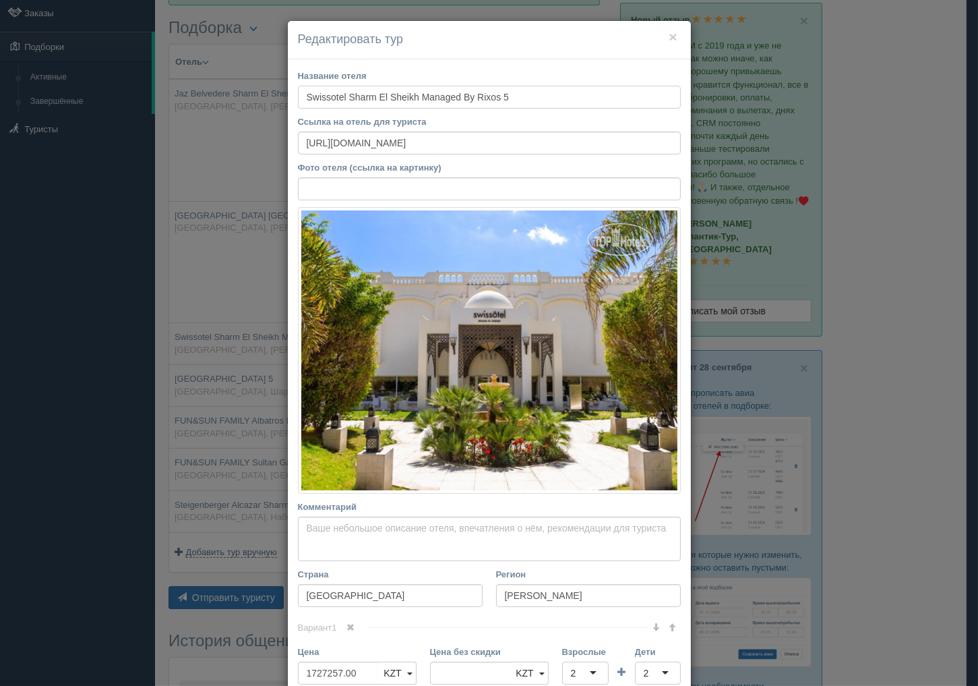
drag, startPoint x: 302, startPoint y: 98, endPoint x: 356, endPoint y: 94, distance: 54.1
click at [356, 94] on input "Swissotel Sharm El Sheikh Managed By Rixos 5" at bounding box center [489, 97] width 383 height 23
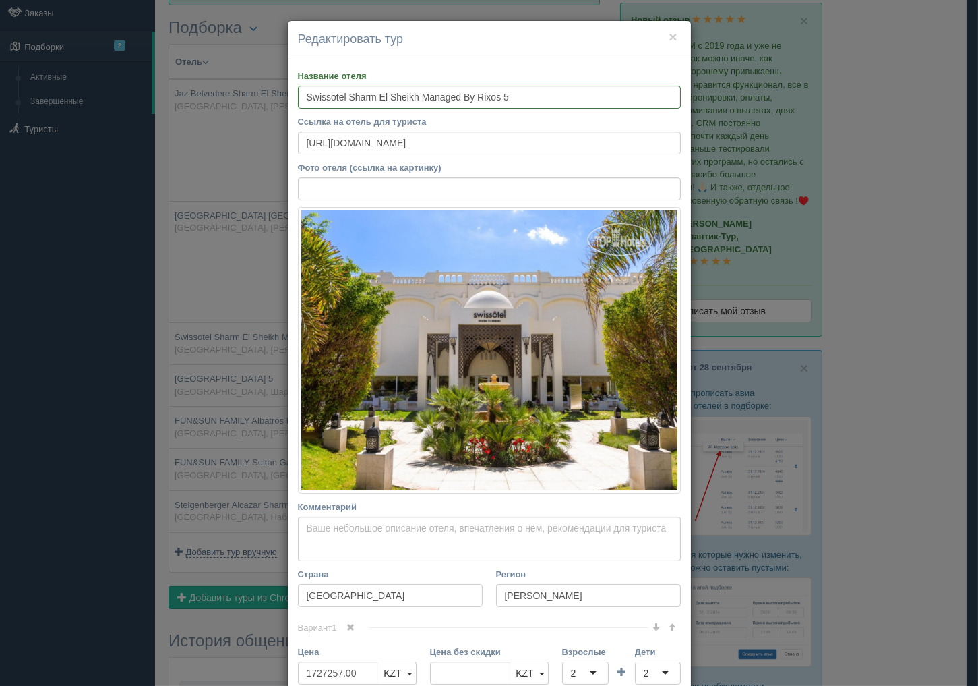
click at [910, 220] on div "× Редактировать тур Название отеля Swissotel Sharm El Sheikh Managed By Rixos 5…" at bounding box center [489, 343] width 978 height 686
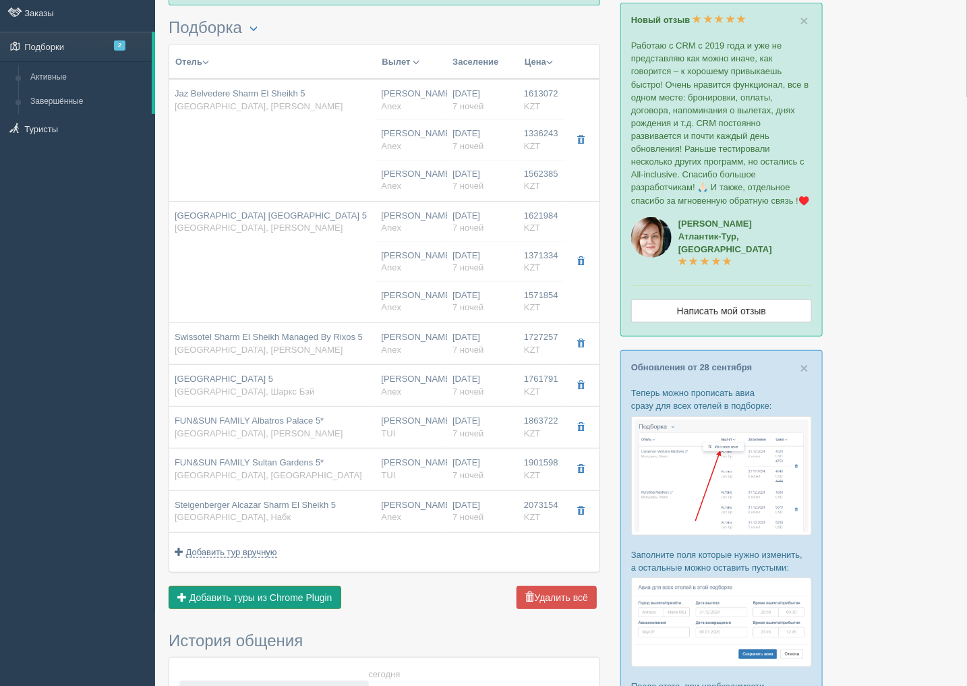
click at [299, 598] on span "Добавить туры из Chrome Plugin" at bounding box center [260, 597] width 143 height 11
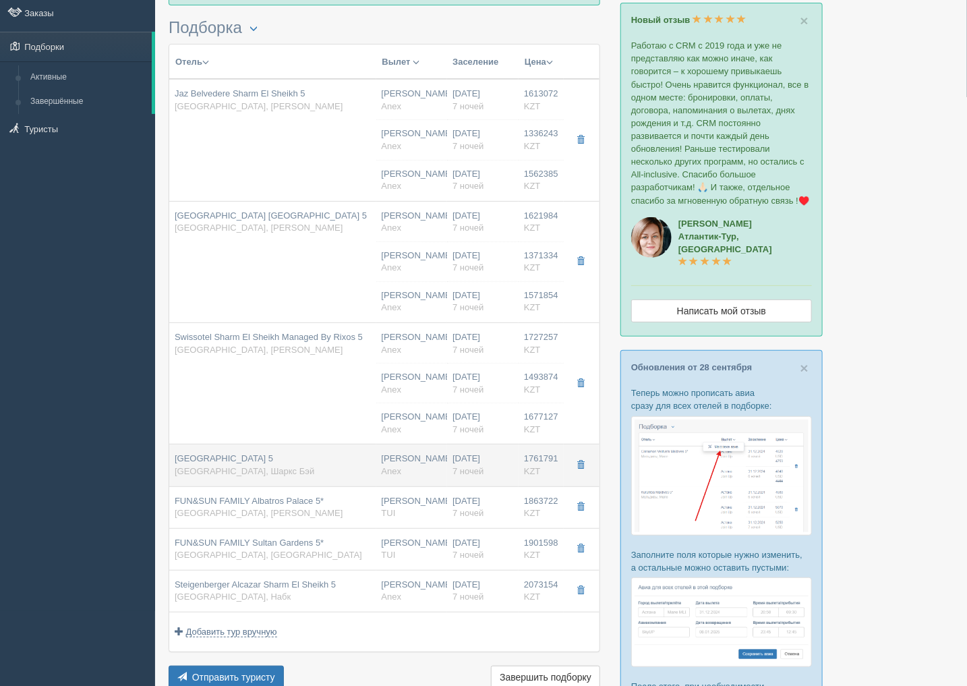
click at [295, 467] on div "Sunrise Arabian Beach Resort 5 Египет, Шаркс Бэй" at bounding box center [245, 464] width 140 height 25
type input "Sunrise Arabian Beach Resort 5"
type input "https://www.tripadvisor.ru/Hotel_Review-g297555-d3573109-Reviews-Sunrise_Arabia…"
type input "Шаркс Бэй"
type input "1761791.00"
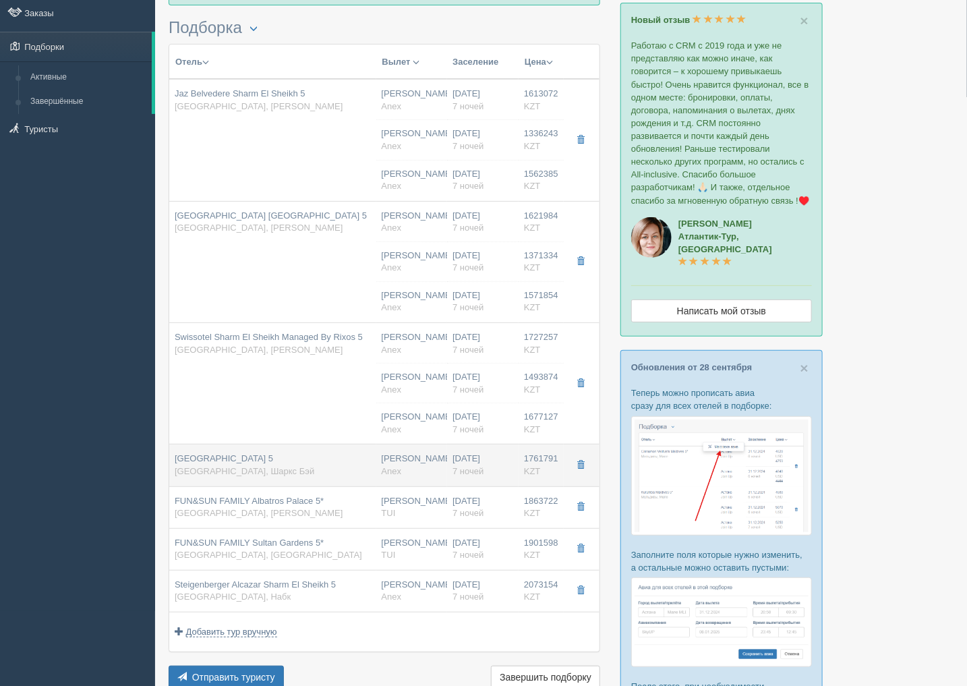
type input "12:10"
type input "15:40"
type input "02:10"
type input "11:10"
type input "Superior Garden View Room"
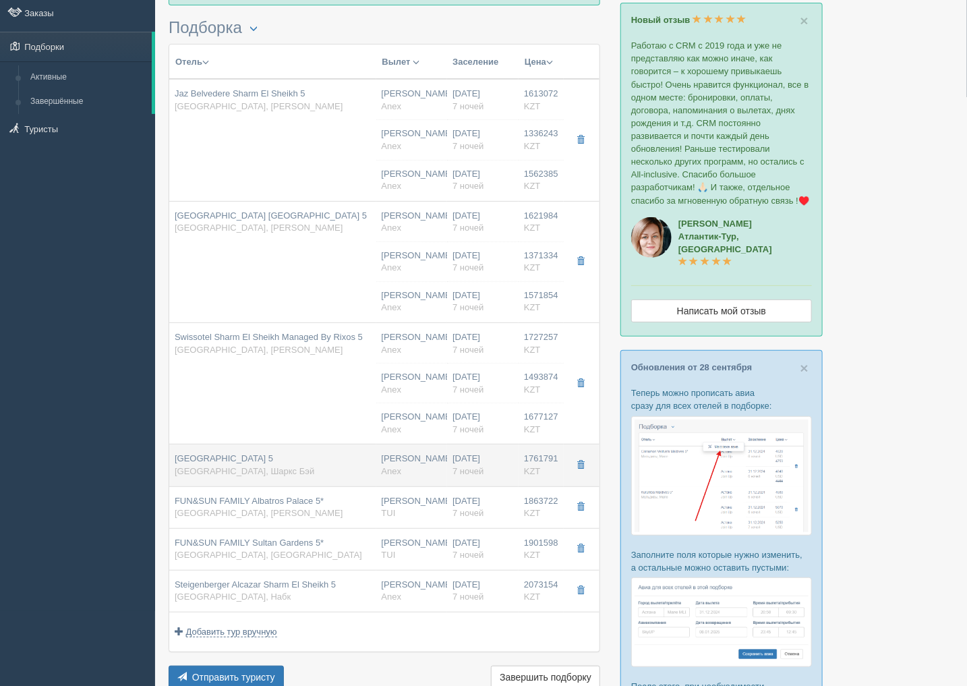
type input "AI"
type input "https://agent.anextour.kz/hotels/egypt/sunrise-arabian-beach-resort"
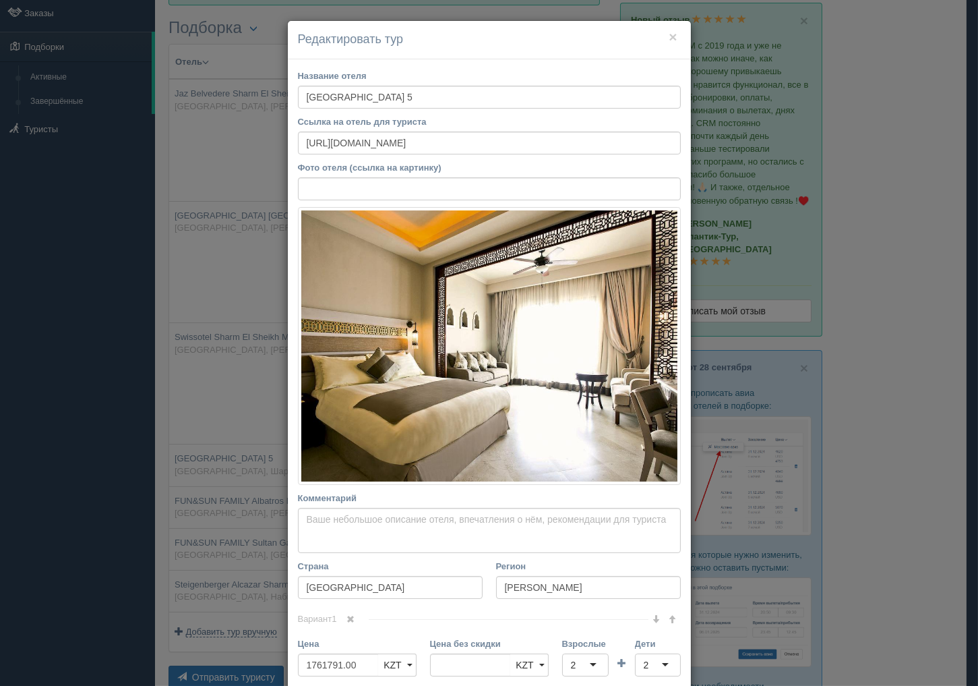
click at [928, 395] on div "× Редактировать тур Название отеля Sunrise Arabian Beach Resort 5 Ссылка на оте…" at bounding box center [489, 343] width 978 height 686
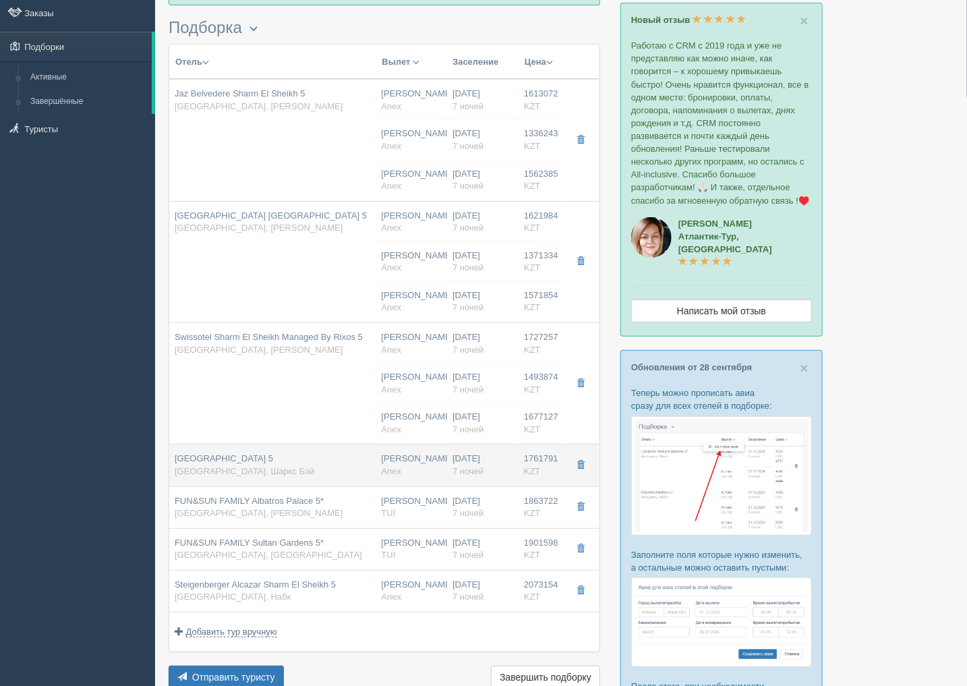
click at [261, 471] on div "Sunrise Arabian Beach Resort 5 Египет, Шаркс Бэй" at bounding box center [245, 464] width 140 height 25
type input "12:10"
type input "15:40"
type input "02:10"
type input "11:10"
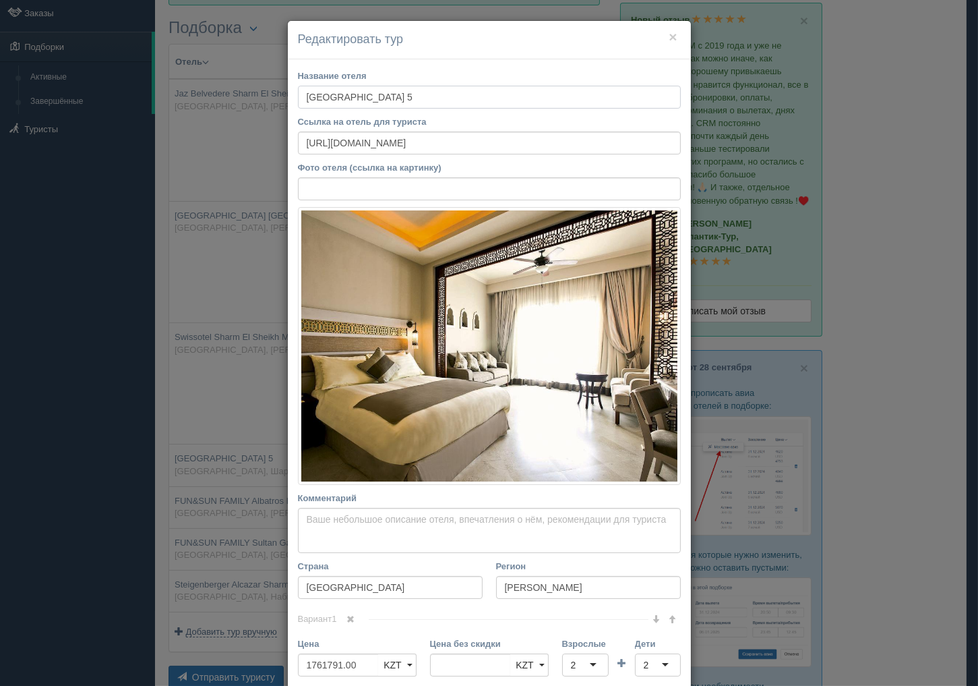
drag, startPoint x: 302, startPoint y: 94, endPoint x: 367, endPoint y: 72, distance: 69.1
click at [347, 95] on input "Sunrise Arabian Beach Resort 5" at bounding box center [489, 97] width 383 height 23
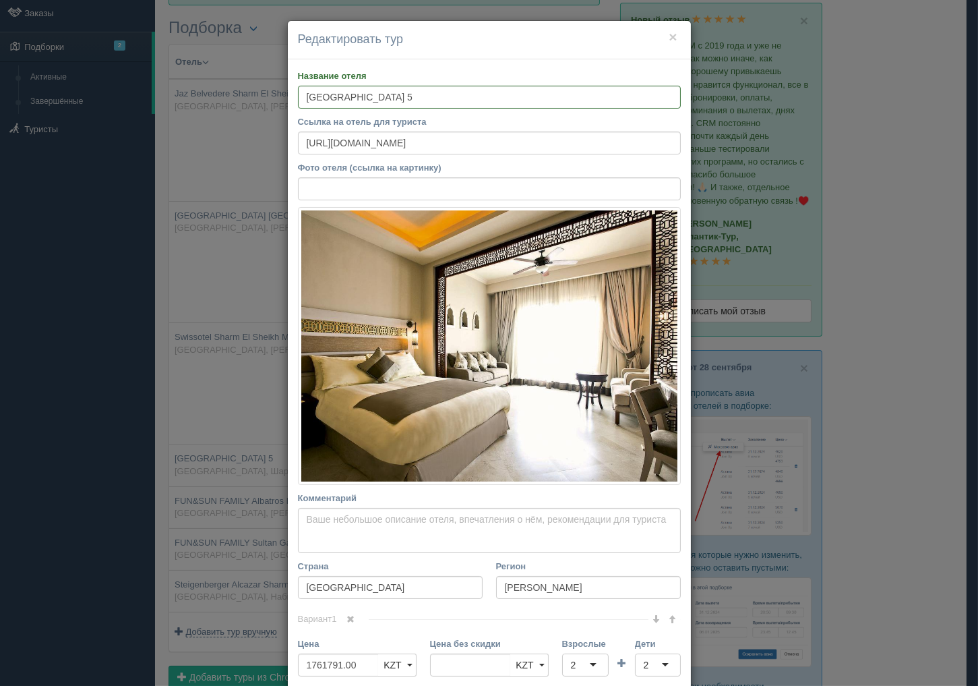
click at [861, 359] on div "× Редактировать тур Название отеля Sunrise Arabian Beach Resort 5 Ссылка на оте…" at bounding box center [489, 343] width 978 height 686
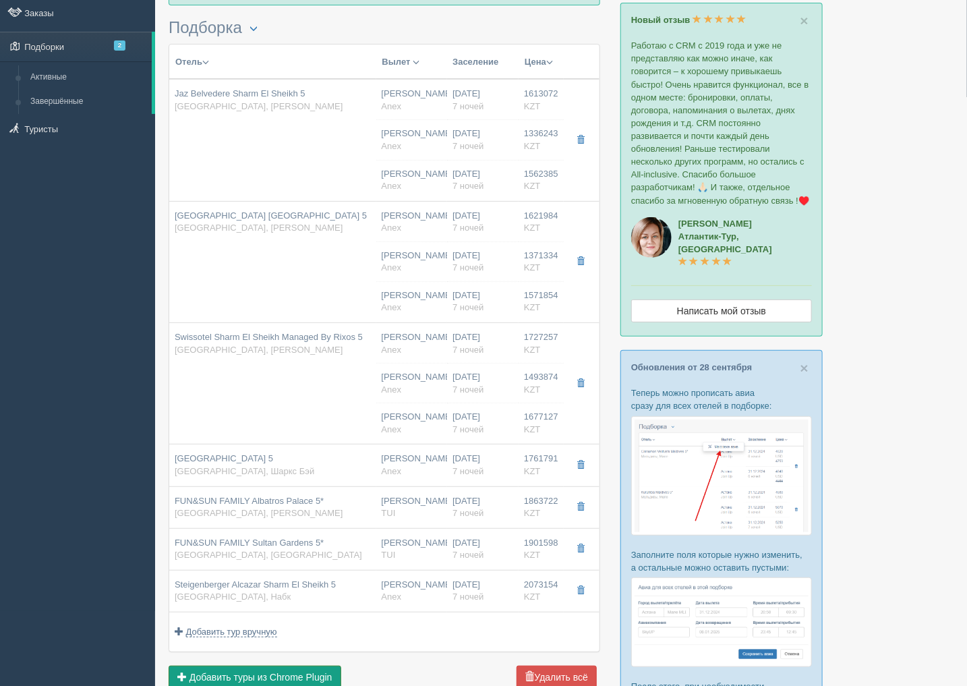
click at [286, 677] on span "Добавить туры из Chrome Plugin" at bounding box center [260, 677] width 143 height 11
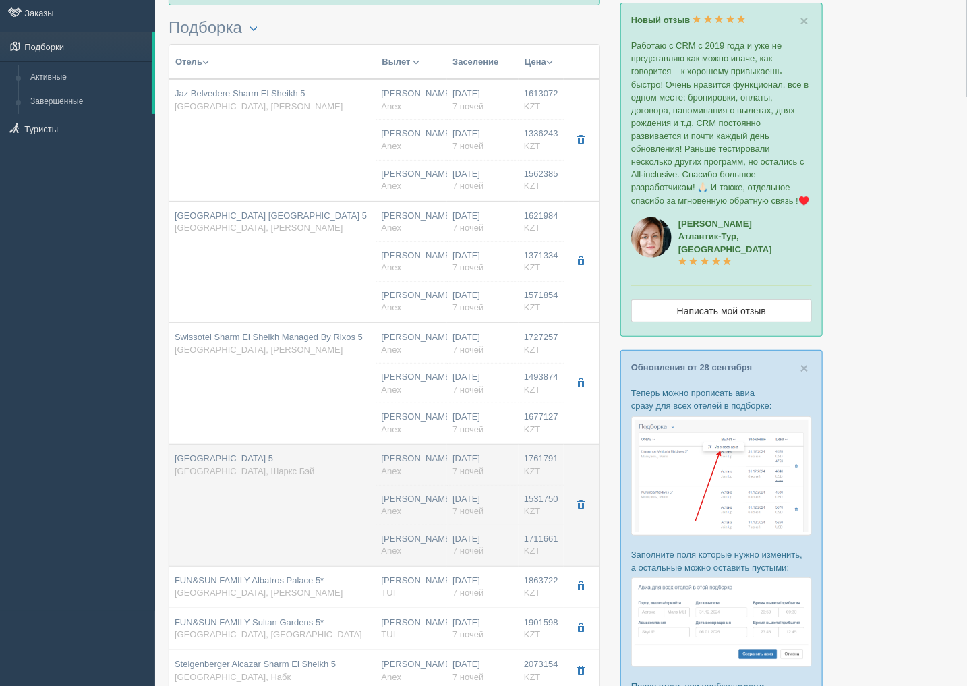
scroll to position [225, 0]
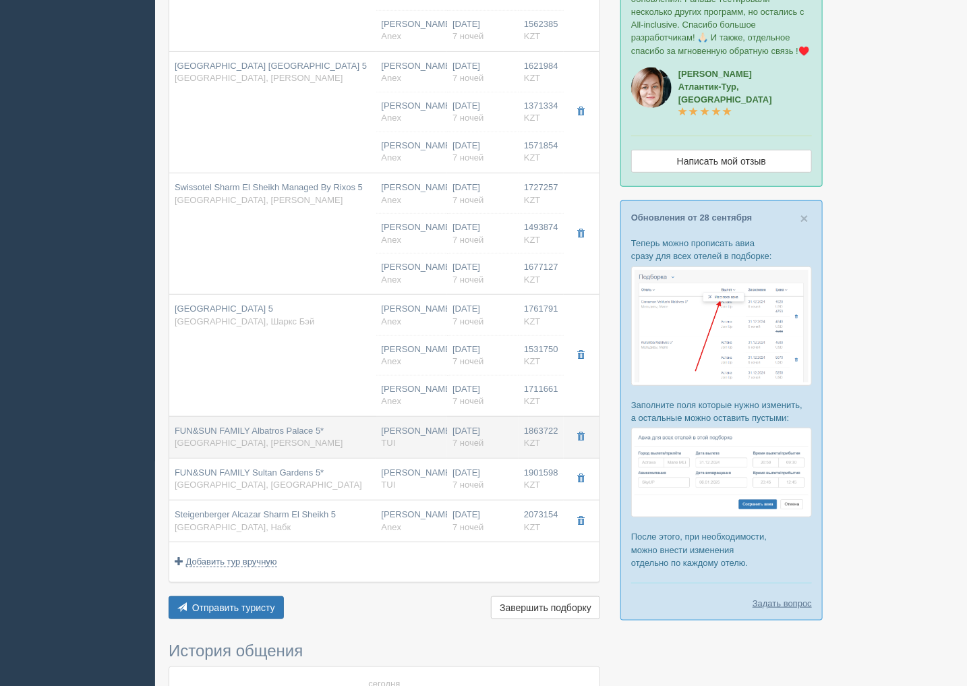
click at [249, 423] on td "FUN&SUN FAMILY Albatros Palace 5* Египет, Рас Насрани" at bounding box center [272, 437] width 207 height 42
type input "FUN&SUN FAMILY Albatros Palace 5*"
type input "https://tophotels.ru/hotel/al51421"
type input "Рас Насрани"
type input "1863722.00"
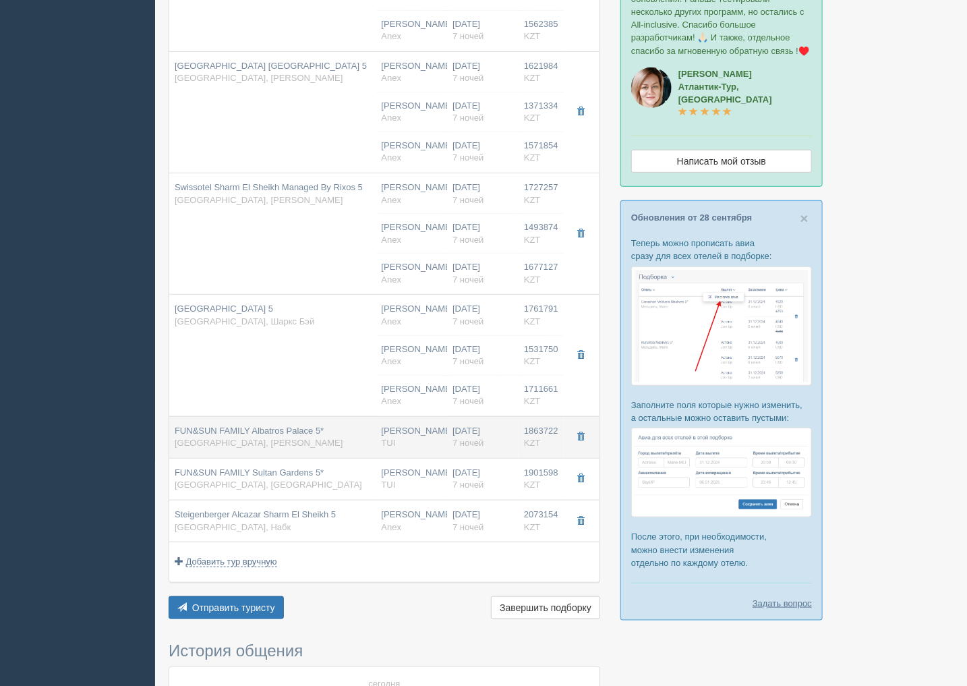
type input "10:15"
type input "13:30"
type input "Air Cairo"
type input "18:25"
type input "03:45"
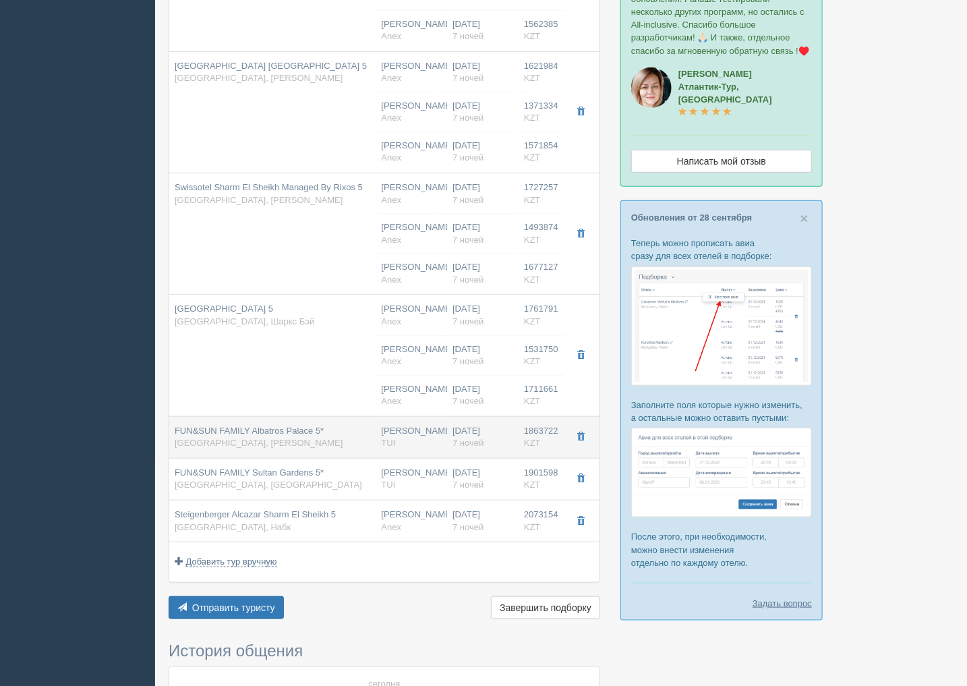
type input "Standard Garden View"
type input "All Inclusive All Inclusive"
type input "TUI"
type input "https://newb2b.fstravel.com/hotel/711444"
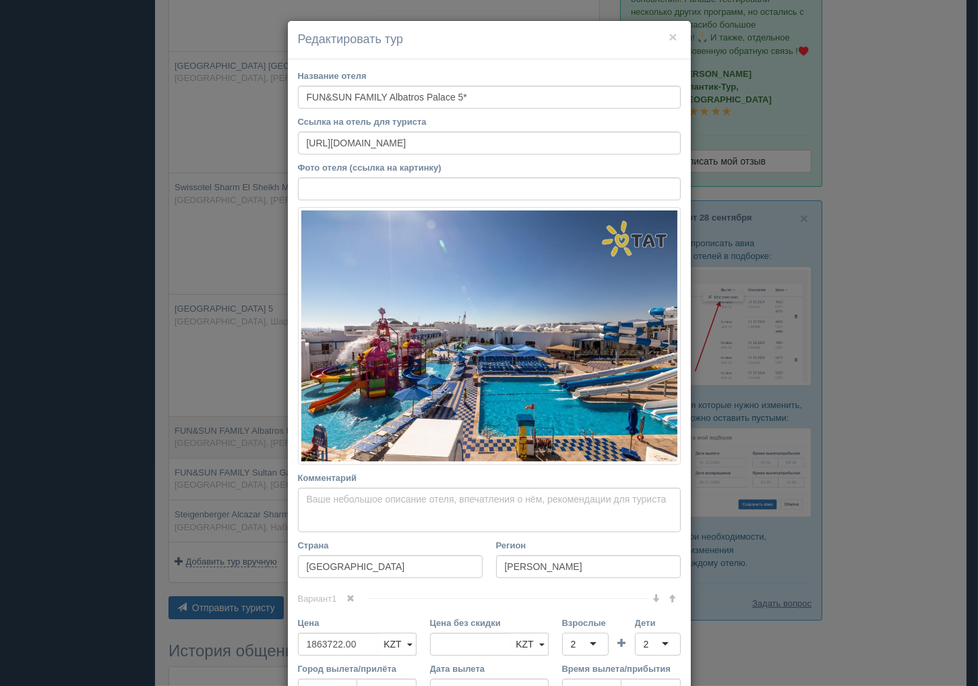
click at [249, 423] on div "× Редактировать тур Название отеля FUN&SUN FAMILY Albatros Palace 5* Ссылка на …" at bounding box center [489, 343] width 978 height 686
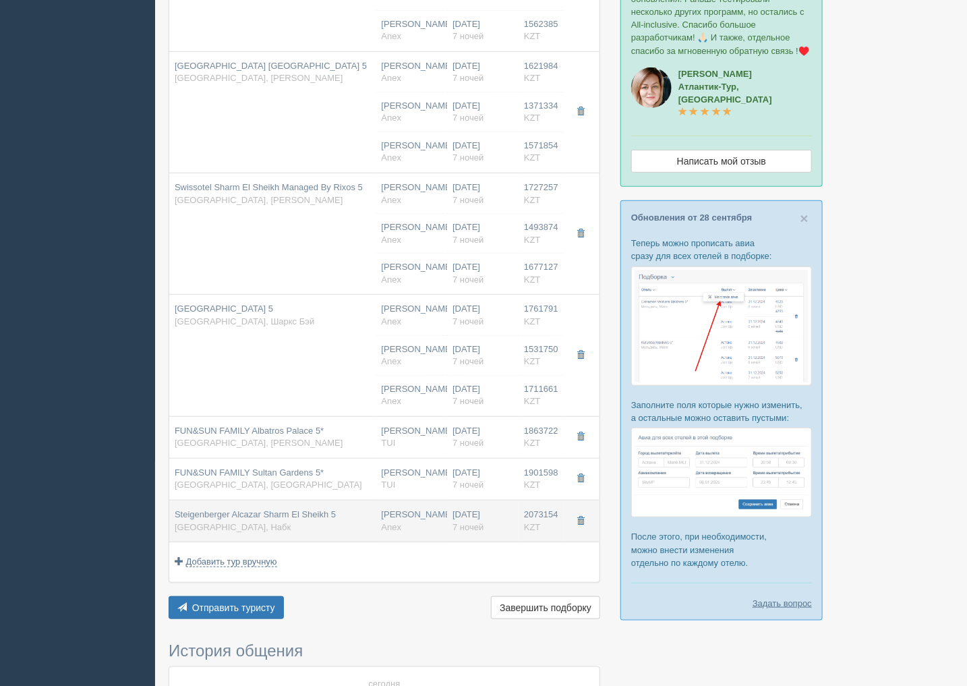
click at [271, 516] on span "Steigenberger Alcazar Sharm El Sheikh 5" at bounding box center [255, 514] width 161 height 10
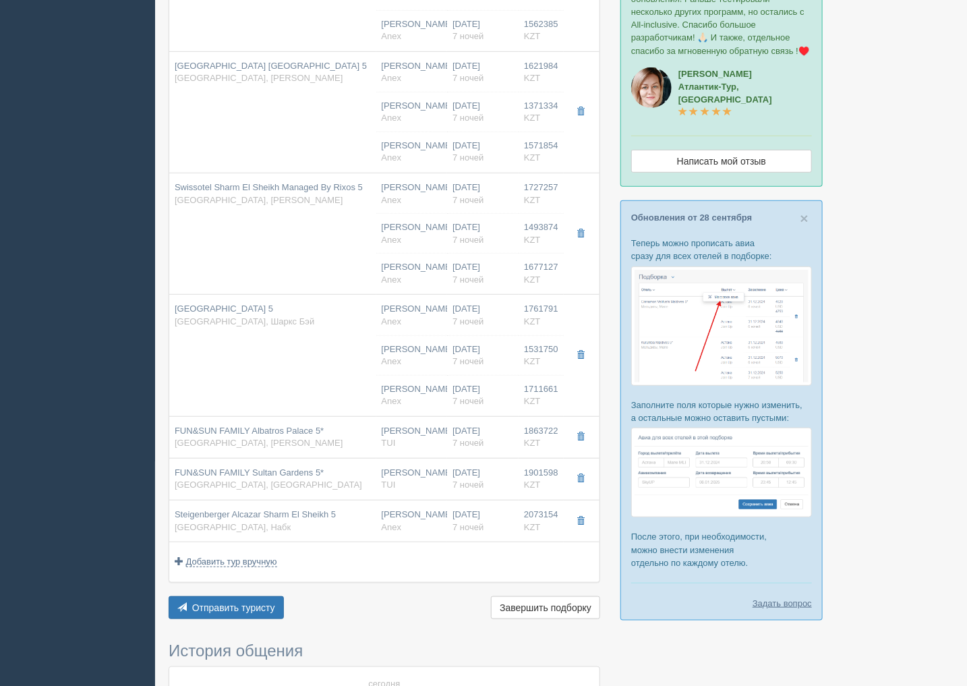
type input "Steigenberger Alcazar Sharm El Sheikh 5"
type input "https://tophotels.ru/hotel/al100988"
type input "Набк"
type input "2073154.00"
type input "12:10"
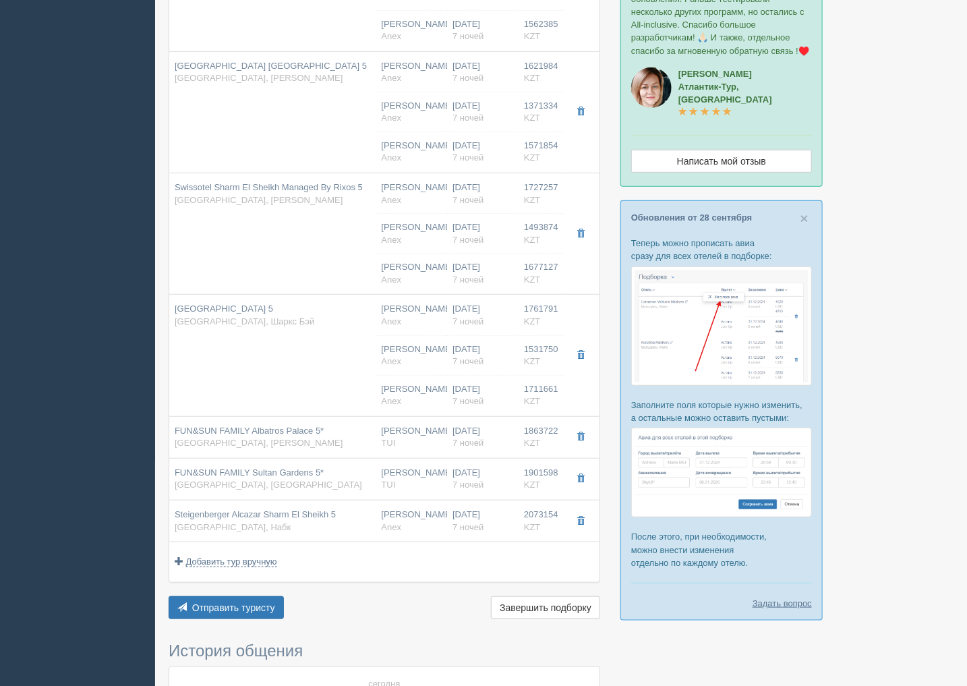
type input "15:40"
type input "RS"
type input "02:10"
type input "11:10"
type input "Family Pool View Room"
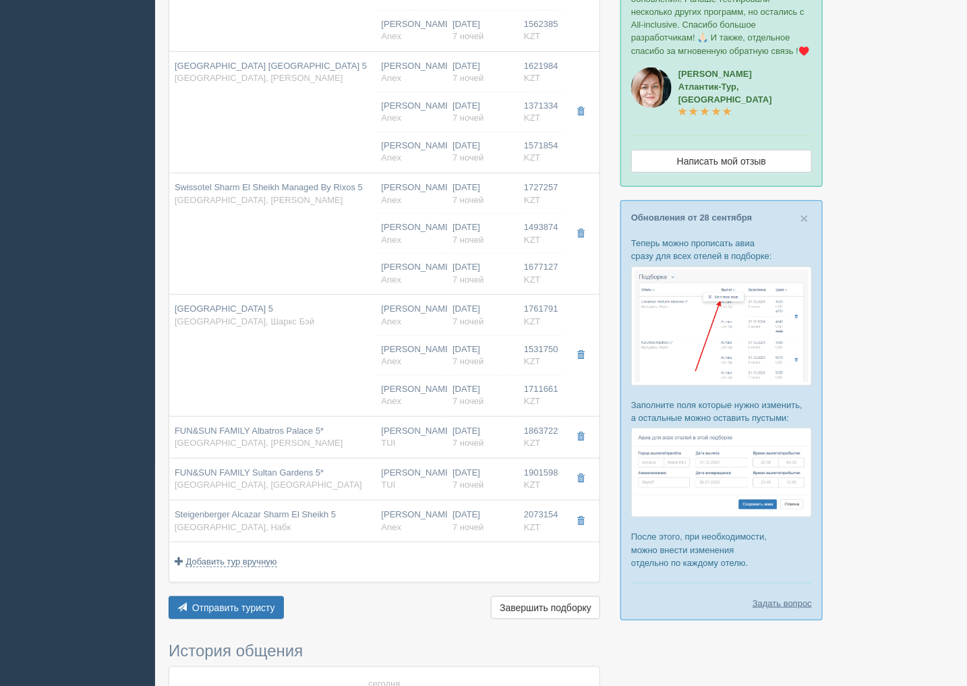
type input "AI"
type input "Anex"
type input "https://agent.anextour.kz/hotels/egypt/steigenberger-alcazar-sharm-el-sheikh"
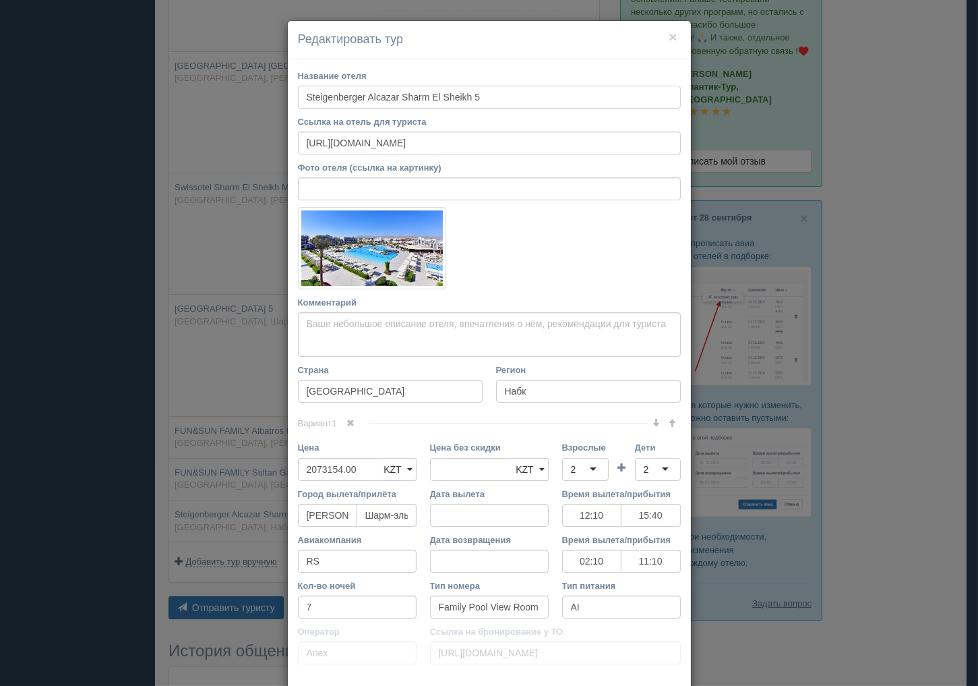
drag, startPoint x: 294, startPoint y: 100, endPoint x: 394, endPoint y: 82, distance: 101.4
click at [364, 95] on input "Steigenberger Alcazar Sharm El Sheikh 5" at bounding box center [489, 97] width 383 height 23
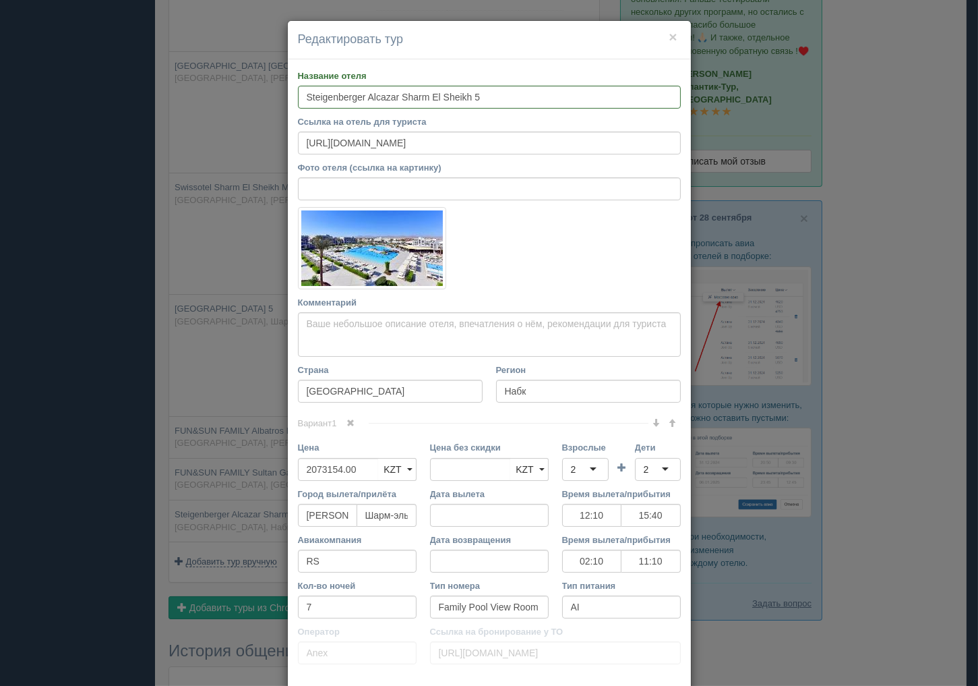
drag, startPoint x: 885, startPoint y: 245, endPoint x: 823, endPoint y: 240, distance: 62.2
click at [880, 241] on div "× Редактировать тур Название отеля Steigenberger Alcazar Sharm El Sheikh 5 Ссыл…" at bounding box center [489, 343] width 978 height 686
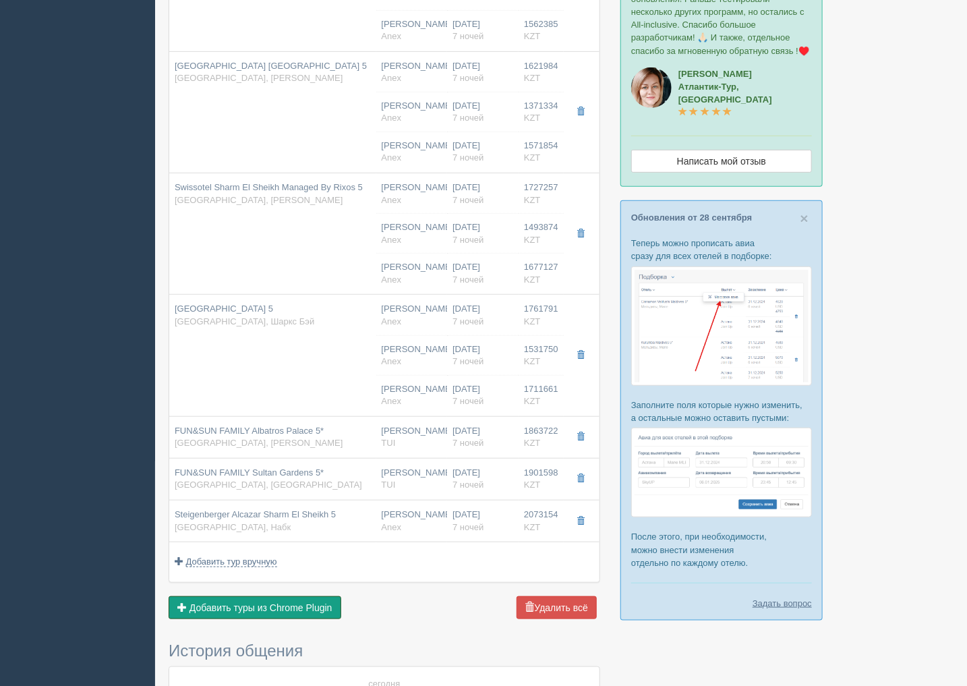
click at [204, 605] on span "Добавить туры из Chrome Plugin" at bounding box center [260, 607] width 143 height 11
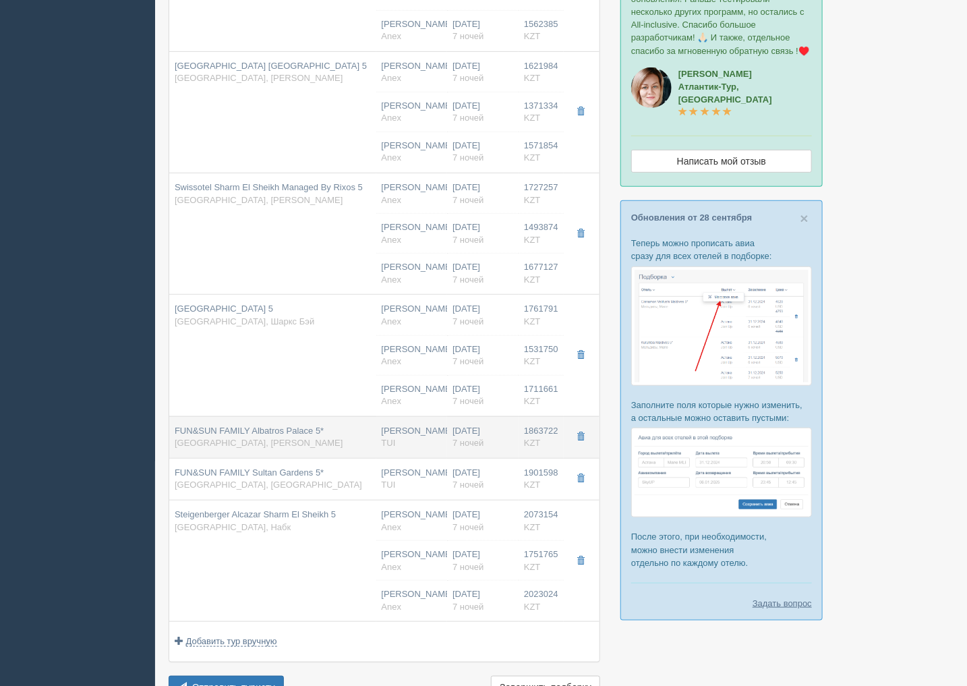
click at [282, 445] on div "FUN&SUN FAMILY Albatros Palace 5* Египет, Рас Насрани" at bounding box center [259, 437] width 168 height 25
type input "FUN&SUN FAMILY Albatros Palace 5*"
type input "https://tophotels.ru/hotel/al51421"
type input "Рас Насрани"
type input "1863722.00"
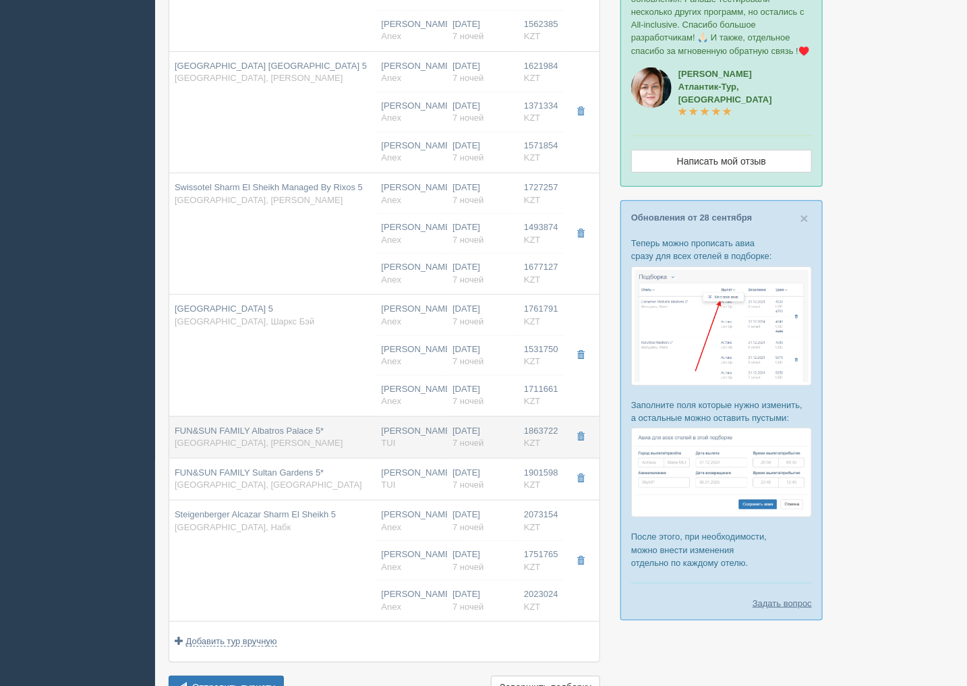
type input "10:15"
type input "13:30"
type input "Air Cairo"
type input "18:25"
type input "03:45"
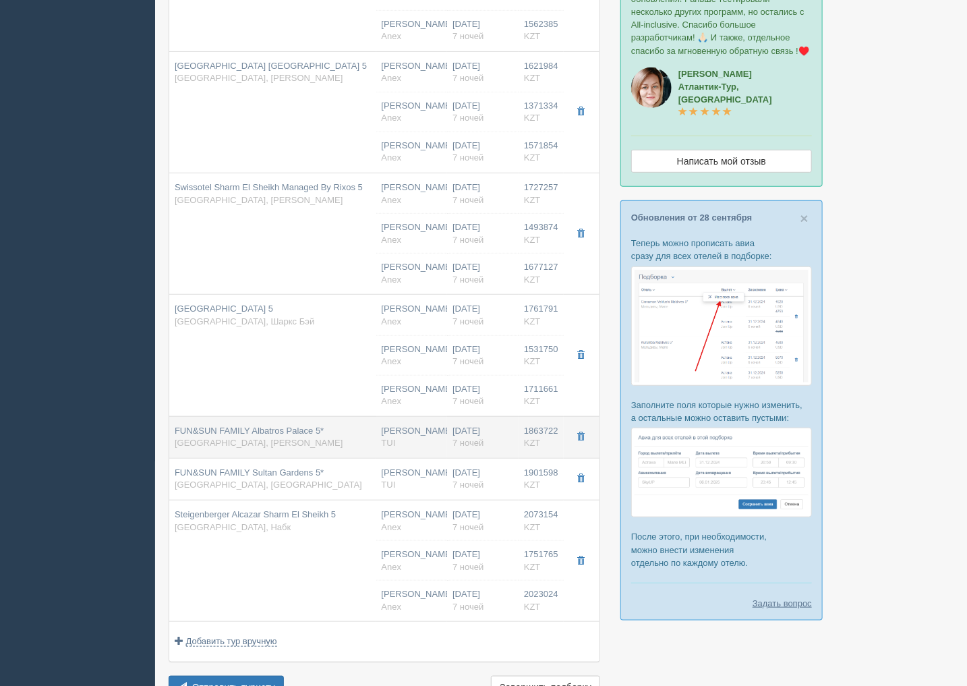
type input "Standard Garden View"
type input "All Inclusive All Inclusive"
type input "TUI"
type input "https://newb2b.fstravel.com/hotel/711444"
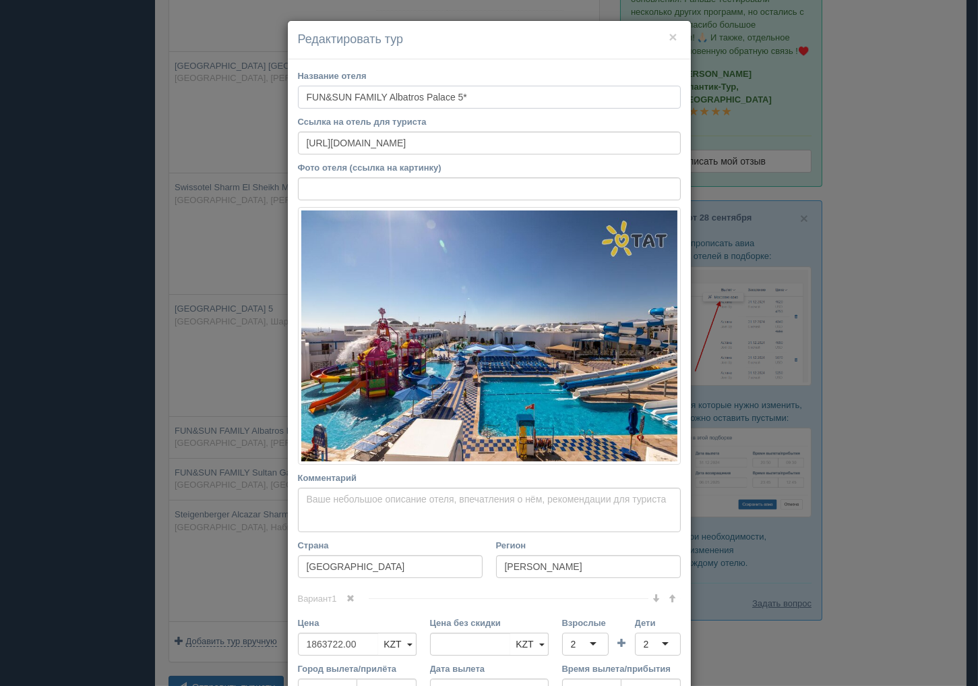
drag, startPoint x: 301, startPoint y: 94, endPoint x: 574, endPoint y: 30, distance: 280.5
click at [363, 95] on input "FUN&SUN FAMILY Albatros Palace 5*" at bounding box center [489, 97] width 383 height 23
click at [878, 320] on div "× Редактировать тур Название отеля FUN&SUN FAMILY Albatros Palace 5* Ссылка на …" at bounding box center [489, 343] width 978 height 686
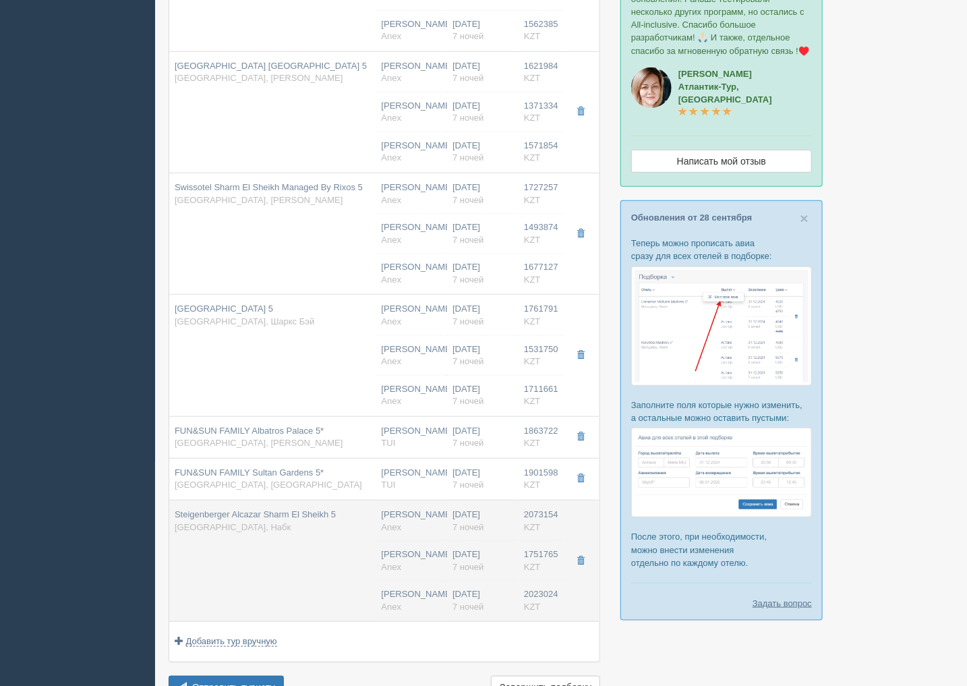
click at [329, 543] on td "Steigenberger Alcazar Sharm El Sheikh 5 Египет, Набк" at bounding box center [272, 560] width 207 height 121
type input "Steigenberger Alcazar Sharm El Sheikh 5"
type input "https://tophotels.ru/hotel/al100988"
type input "Набк"
type input "2073154.00"
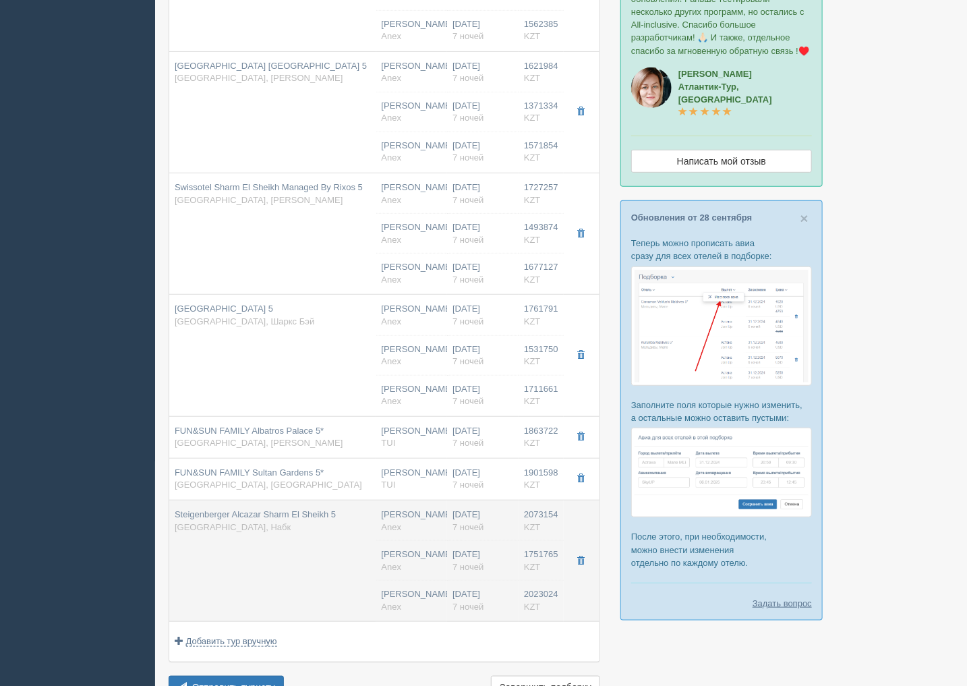
type input "12:10"
type input "15:40"
type input "RS"
type input "02:10"
type input "11:10"
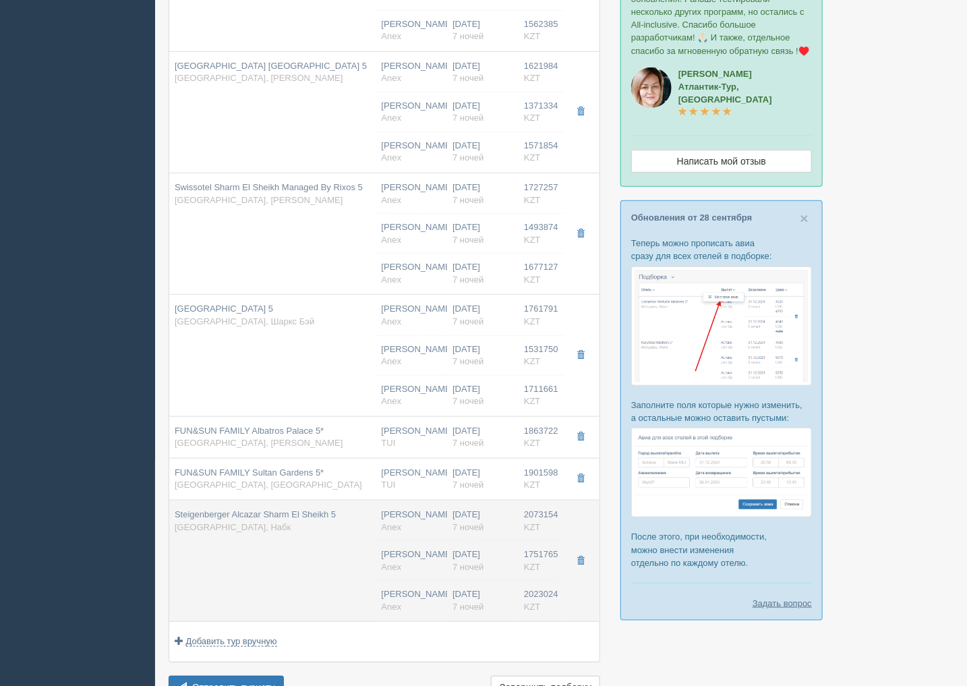
type input "Family Pool View Room"
type input "AI"
type input "Anex"
type input "https://agent.anextour.kz/hotels/egypt/steigenberger-alcazar-sharm-el-sheikh"
type input "1751765.00"
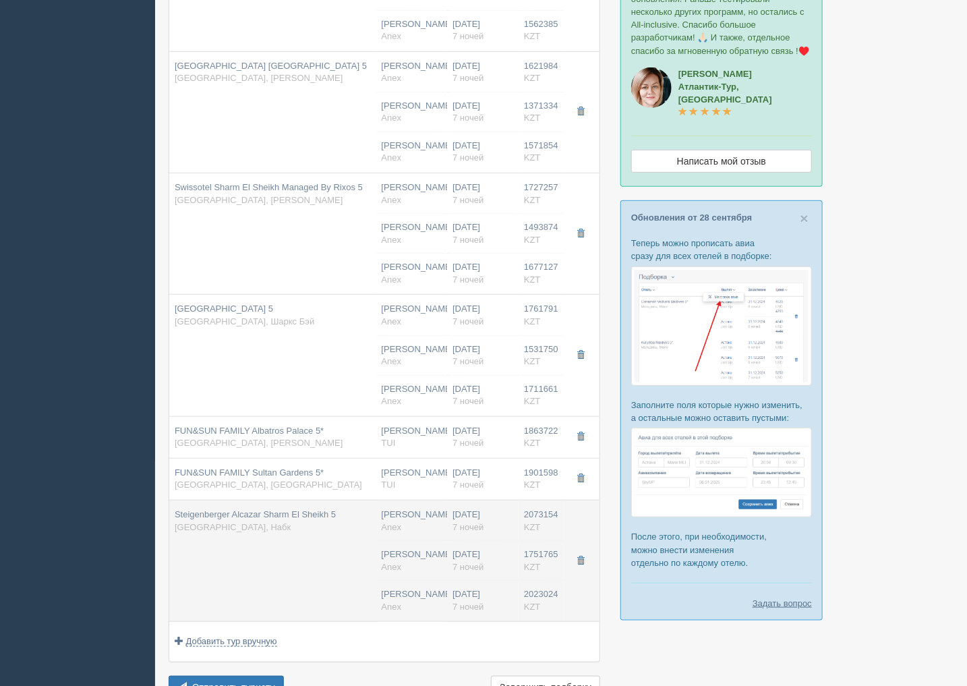
type input "Нурсултан Назарбаев NQZ"
type input "Шарм-эль-Шейх SSH"
type input "12:10"
type input "15:40"
type input "RS"
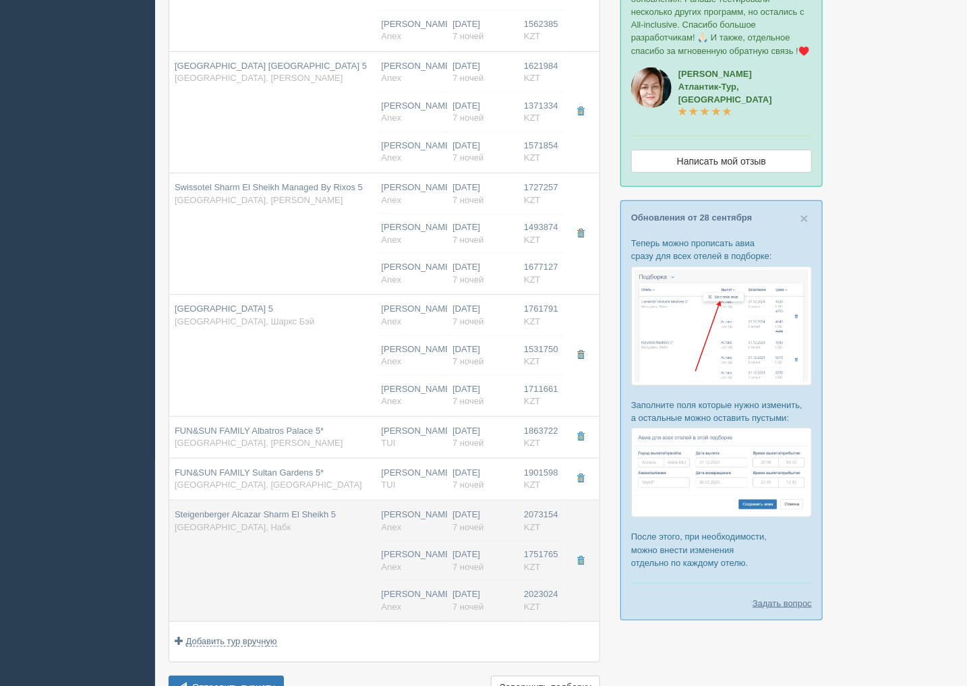
type input "02:10"
type input "11:10"
type input "7"
type input "Superior Pool View Room"
type input "AI"
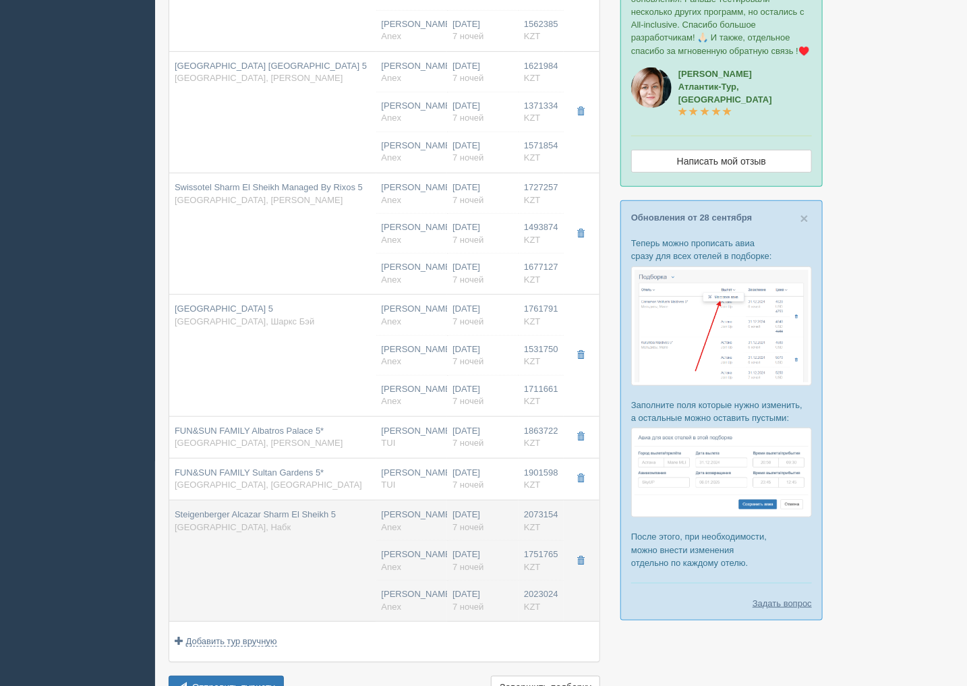
type input "Anex"
type input "https://agent.anextour.kz/hotels/egypt/steigenberger-alcazar-sharm-el-sheikh"
type input "2023024.00"
type input "Нурсултан Назарбаев NQZ"
type input "Шарм-эль-Шейх SSH"
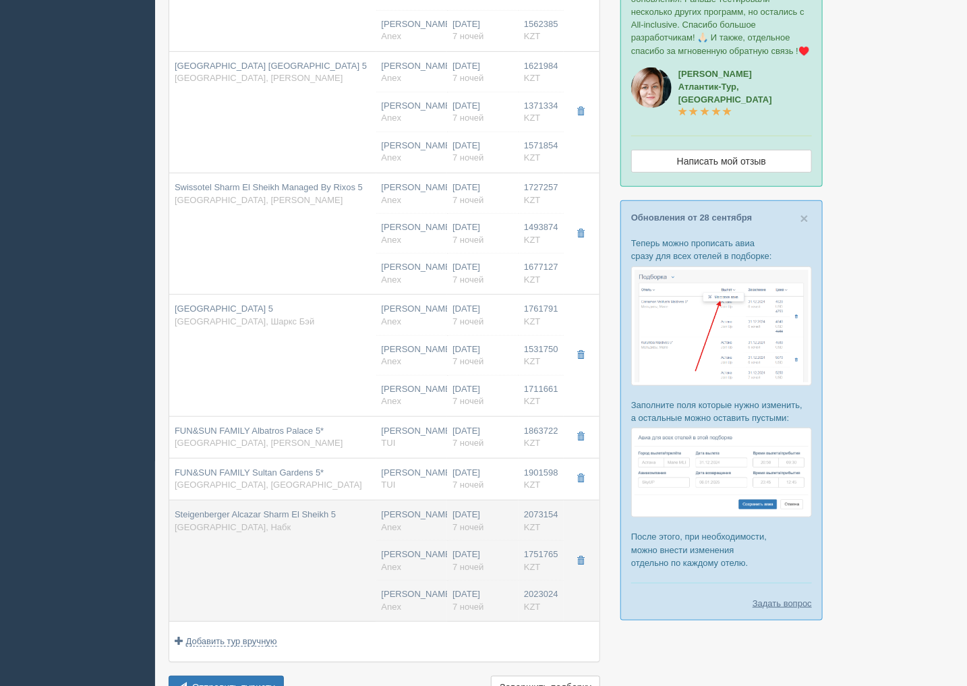
type input "12:10"
type input "15:40"
type input "RS"
type input "02:10"
type input "11:10"
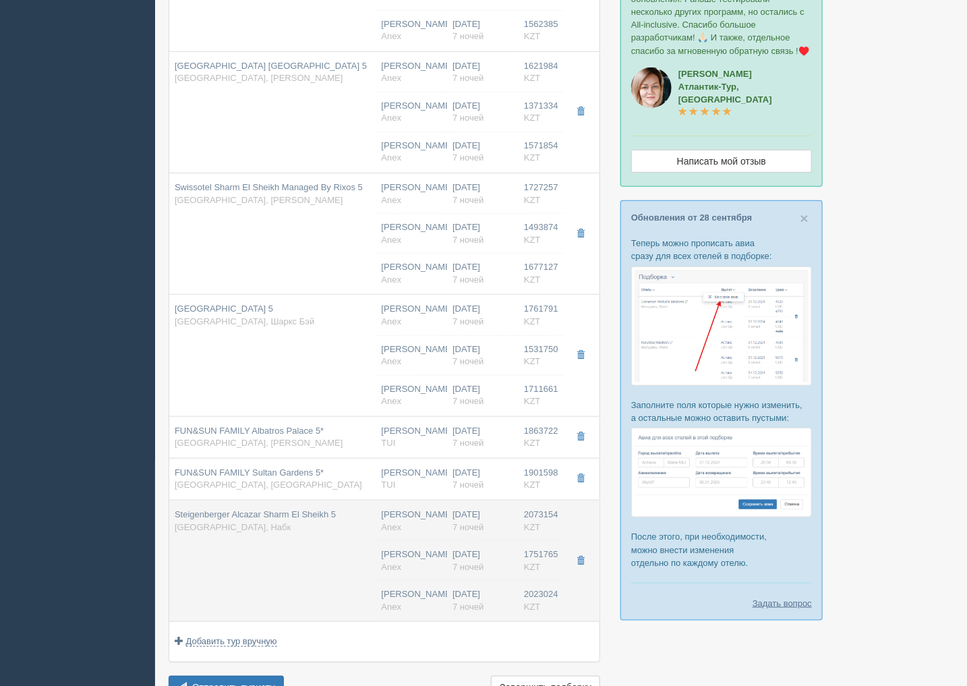
type input "7"
type input "Family Pool View Room"
type input "AI"
type input "Anex"
type input "https://agent.anextour.kz/hotels/egypt/steigenberger-alcazar-sharm-el-sheikh"
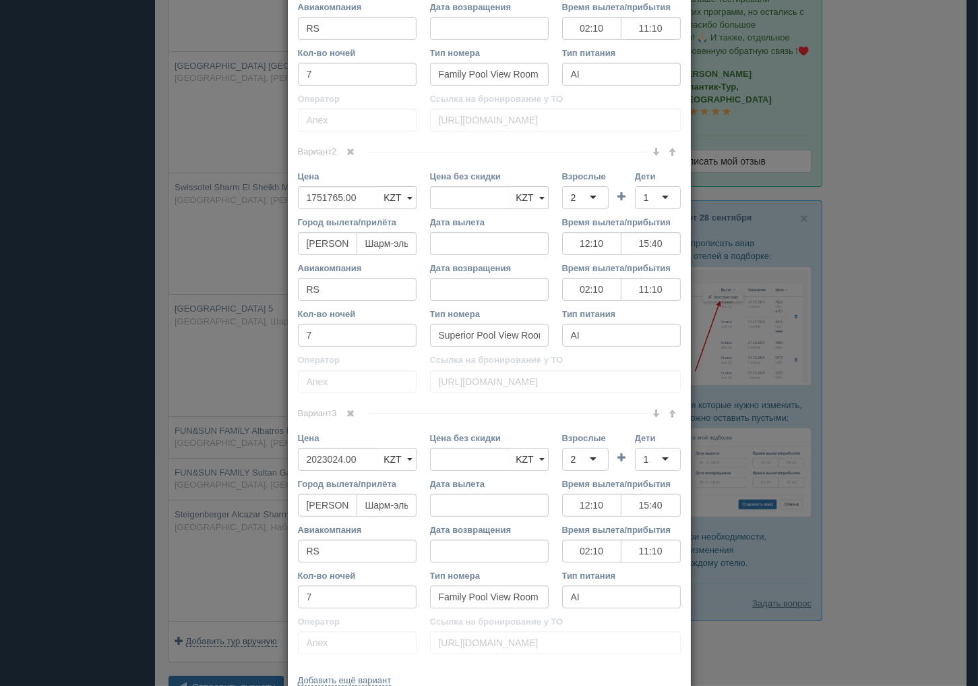
scroll to position [599, 0]
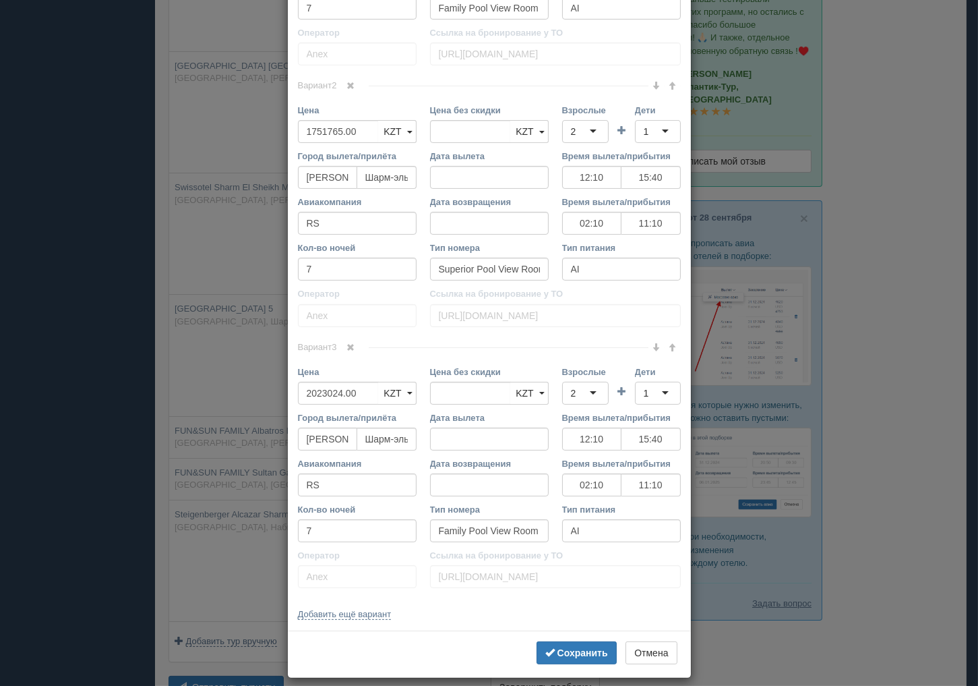
click at [895, 288] on div "× Редактировать тур Название отеля Steigenberger Alcazar Sharm El Sheikh 5 Ссыл…" at bounding box center [489, 343] width 978 height 686
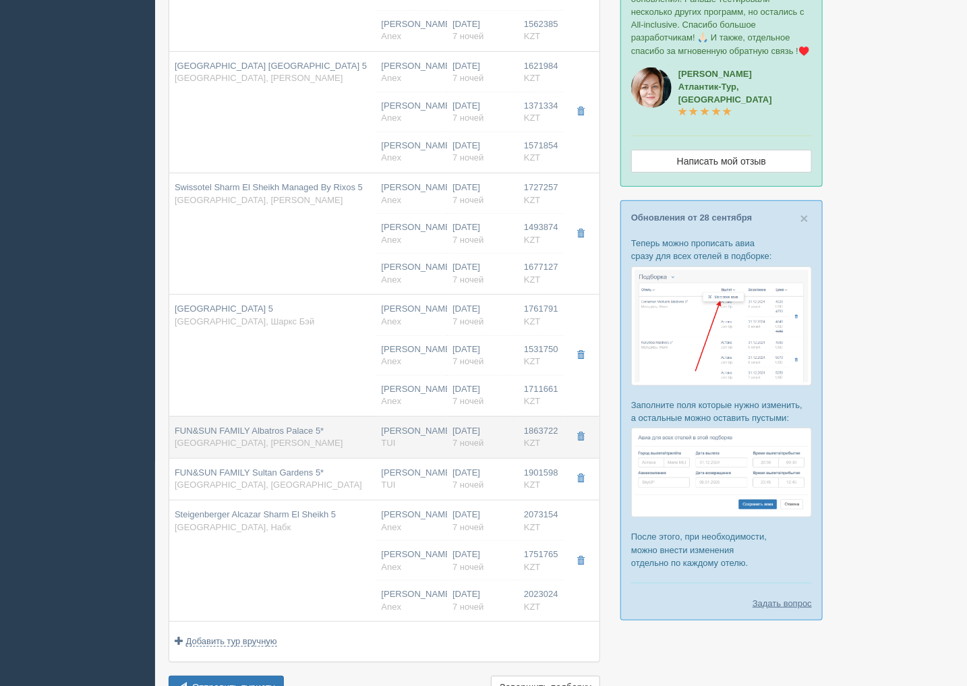
click at [265, 434] on span "FUN&SUN FAMILY Albatros Palace 5*" at bounding box center [249, 430] width 149 height 10
type input "FUN&SUN FAMILY Albatros Palace 5*"
type input "https://tophotels.ru/hotel/al51421"
type input "Рас Насрани"
type input "1863722.00"
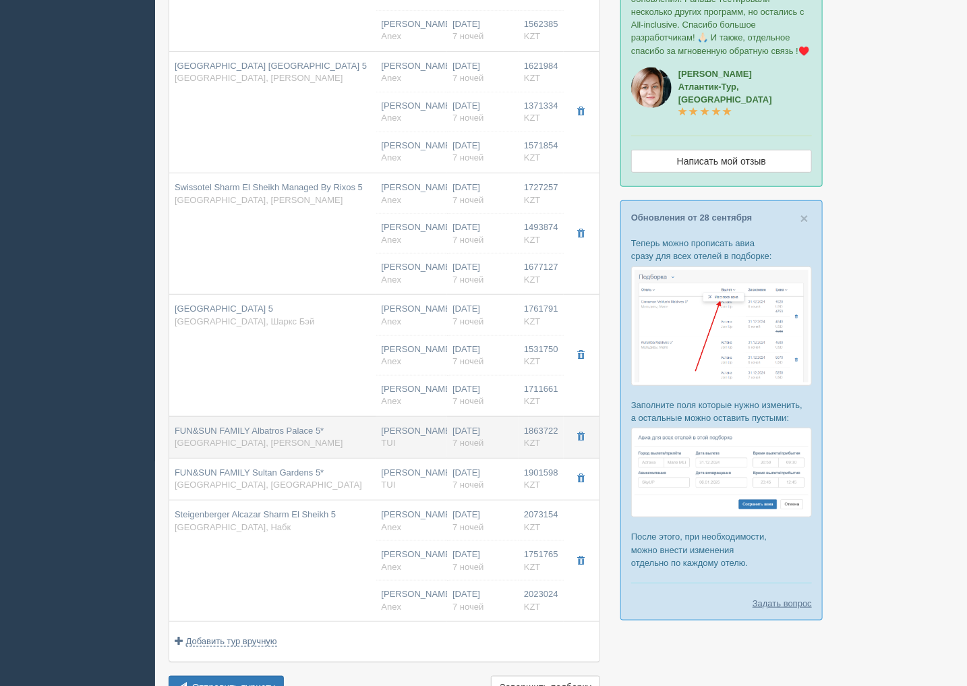
type input "10:15"
type input "13:30"
type input "Air Cairo"
type input "18:25"
type input "03:45"
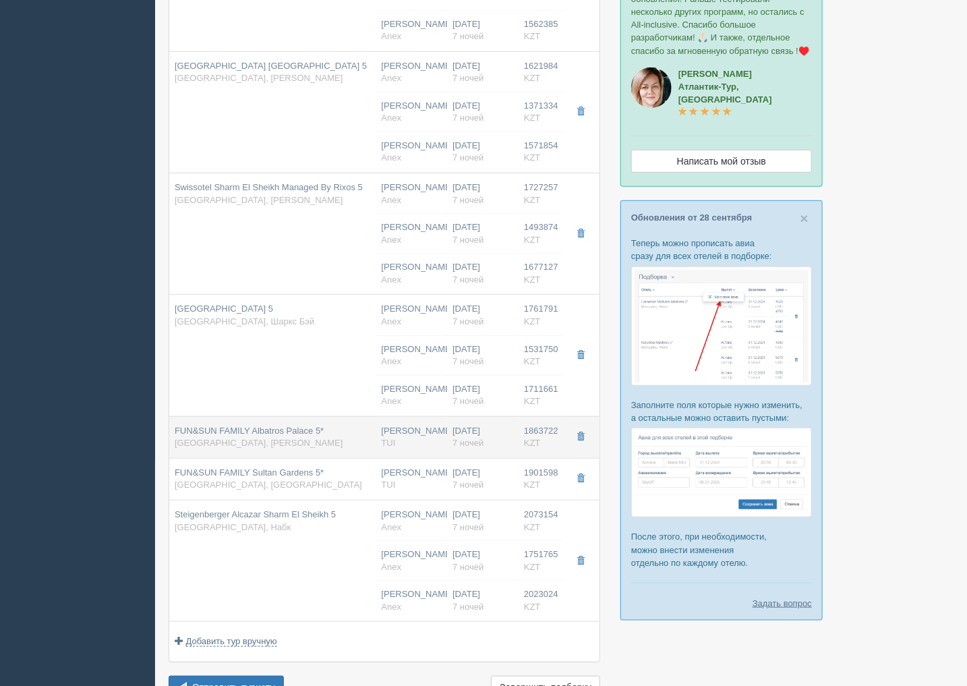
type input "Standard Garden View"
type input "All Inclusive All Inclusive"
type input "TUI"
type input "https://newb2b.fstravel.com/hotel/711444"
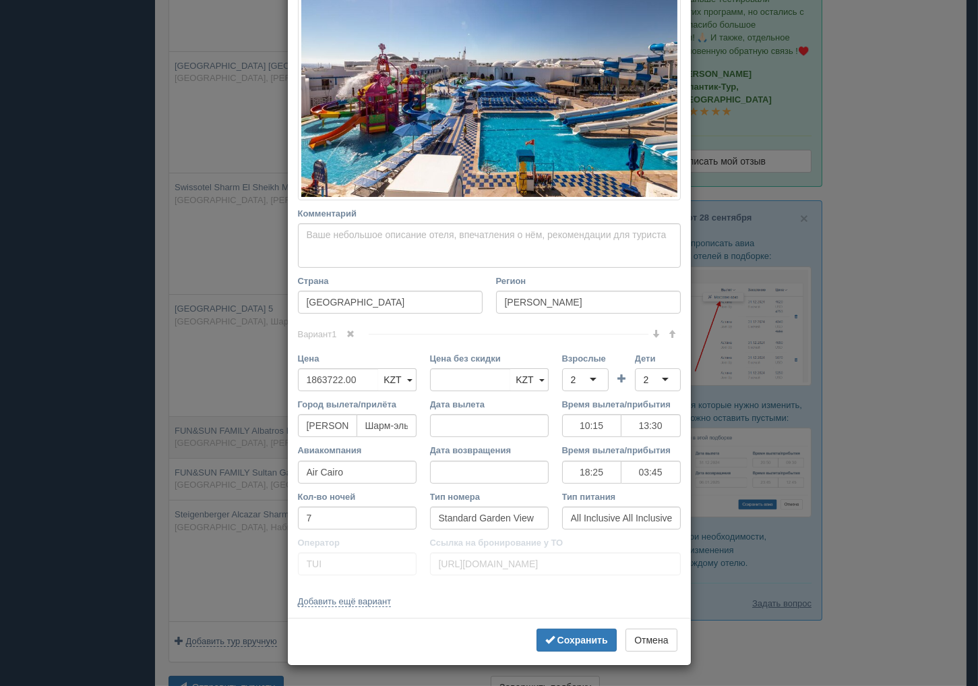
scroll to position [0, 0]
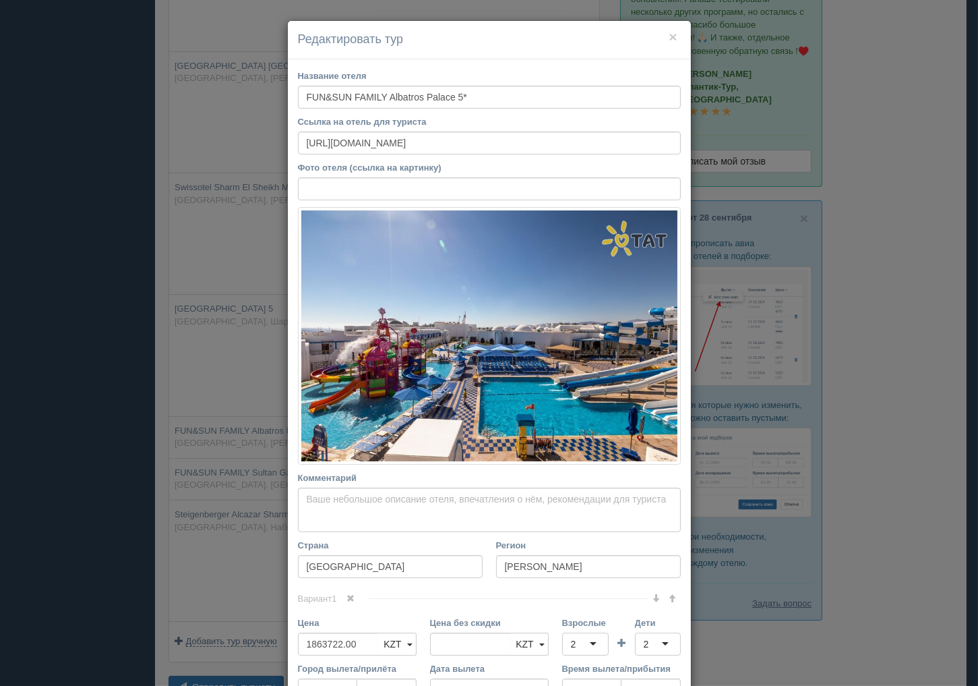
drag, startPoint x: 881, startPoint y: 318, endPoint x: 871, endPoint y: 298, distance: 22.6
click at [881, 318] on div "× Редактировать тур Название отеля FUN&SUN FAMILY Albatros Palace 5* Ссылка на …" at bounding box center [489, 343] width 978 height 686
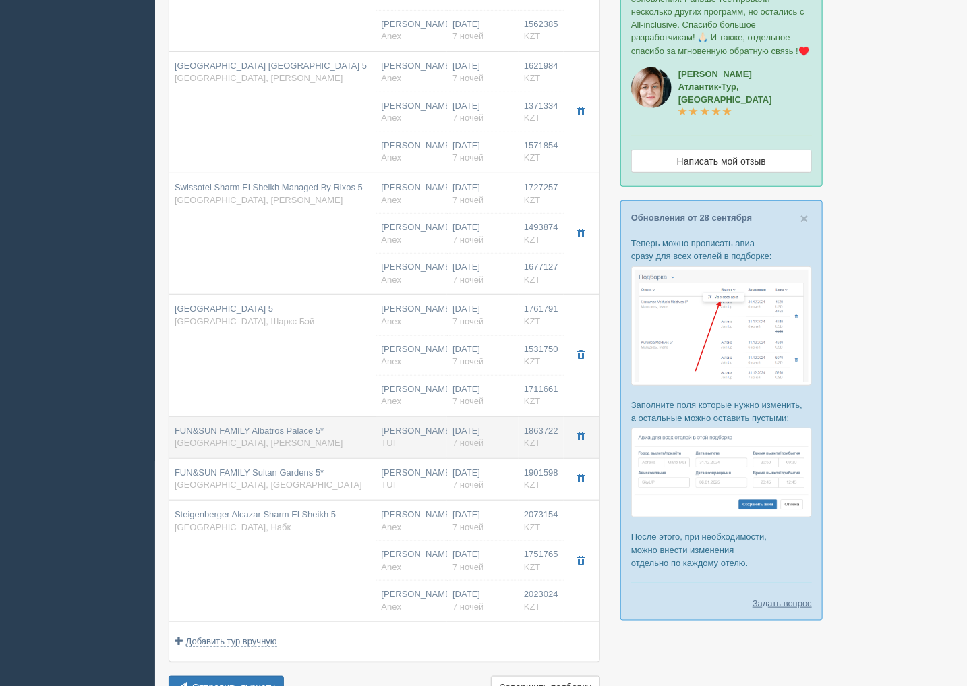
click at [250, 450] on div "FUN&SUN FAMILY Albatros Palace 5* Египет, Рас Насрани" at bounding box center [259, 437] width 168 height 25
type input "10:15"
type input "13:30"
type input "18:25"
type input "03:45"
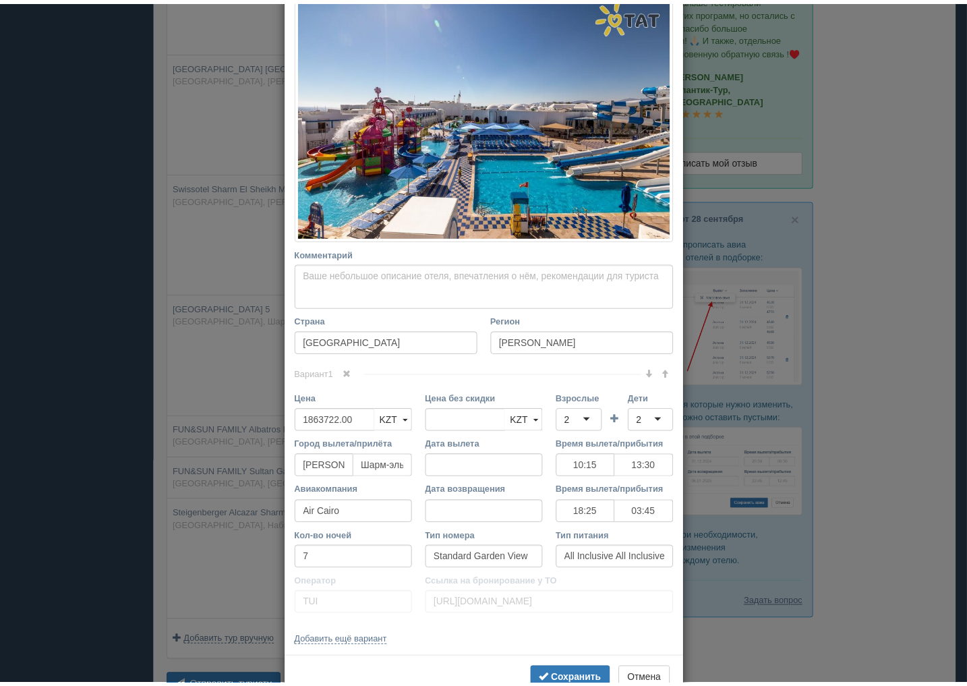
scroll to position [225, 0]
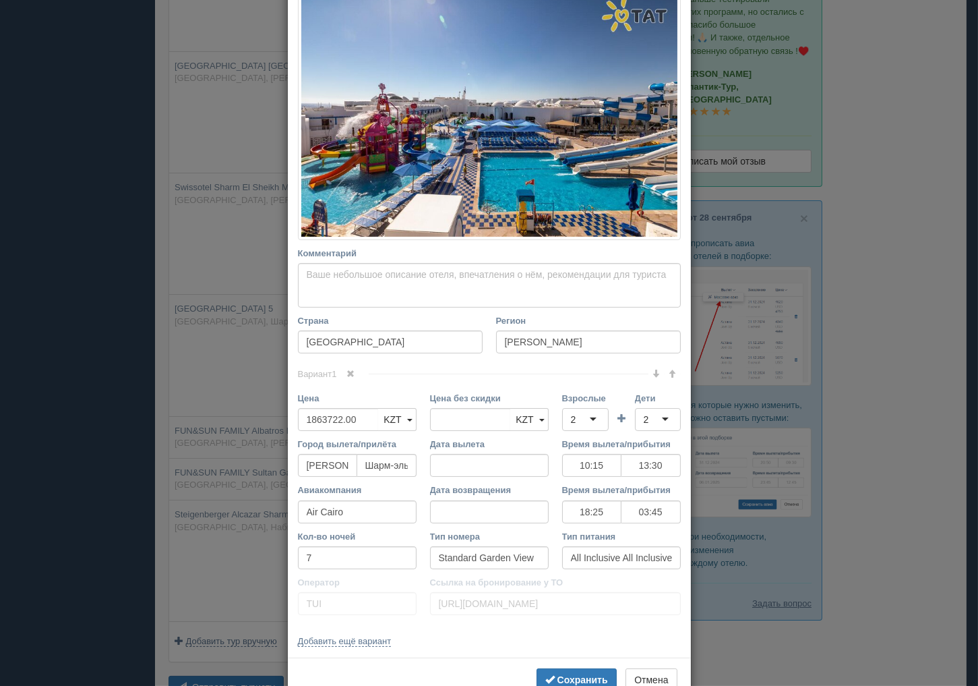
click at [945, 327] on div "× Редактировать тур Название отеля FUN&SUN FAMILY Albatros Palace 5* Ссылка на …" at bounding box center [489, 343] width 978 height 686
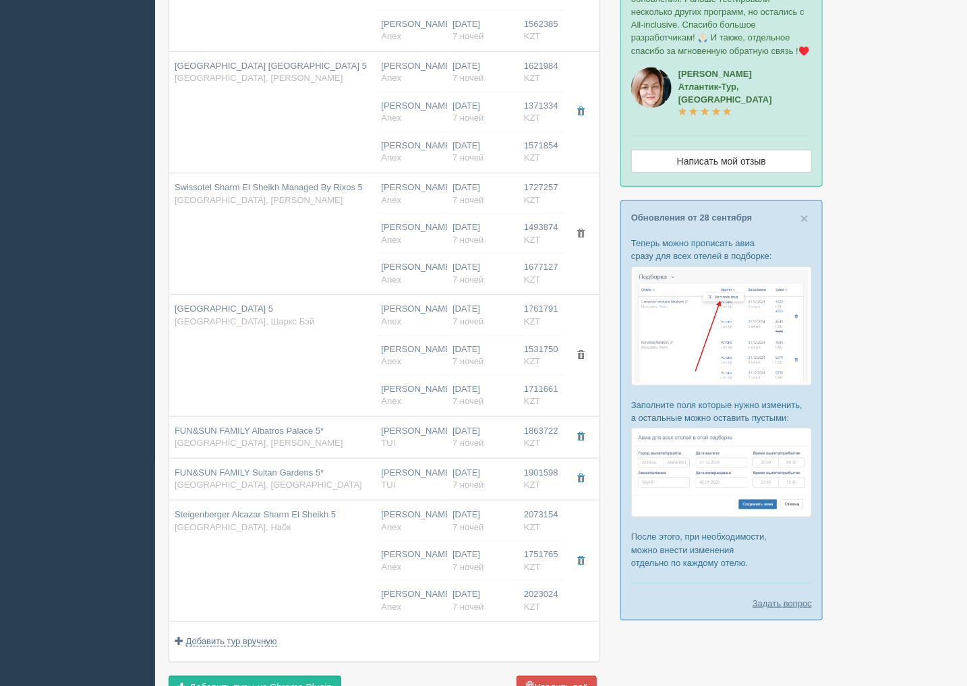
click at [902, 233] on div at bounding box center [561, 414] width 785 height 1187
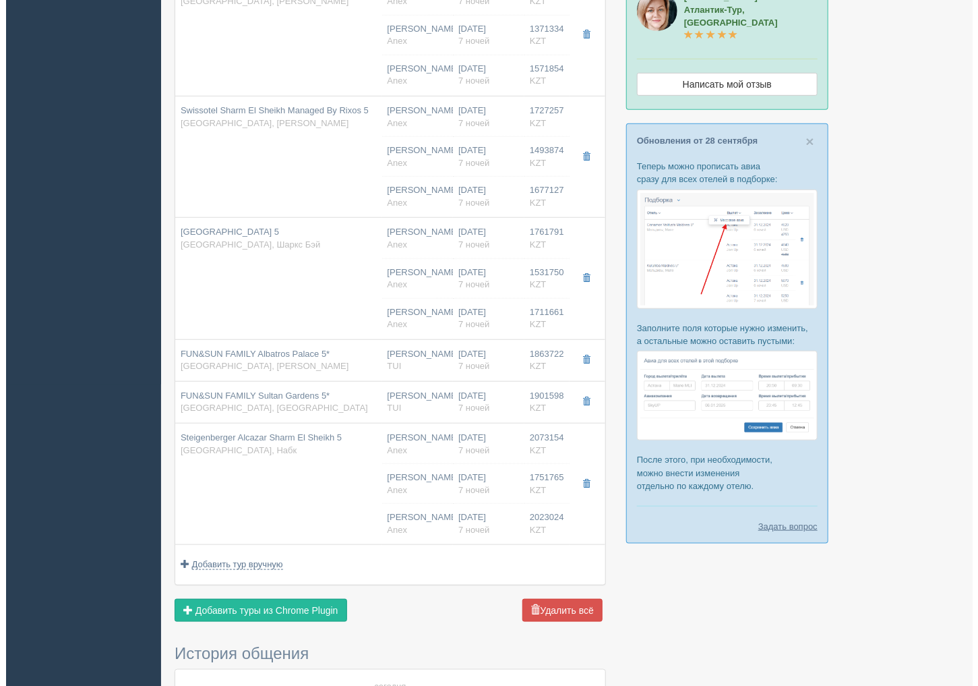
scroll to position [374, 0]
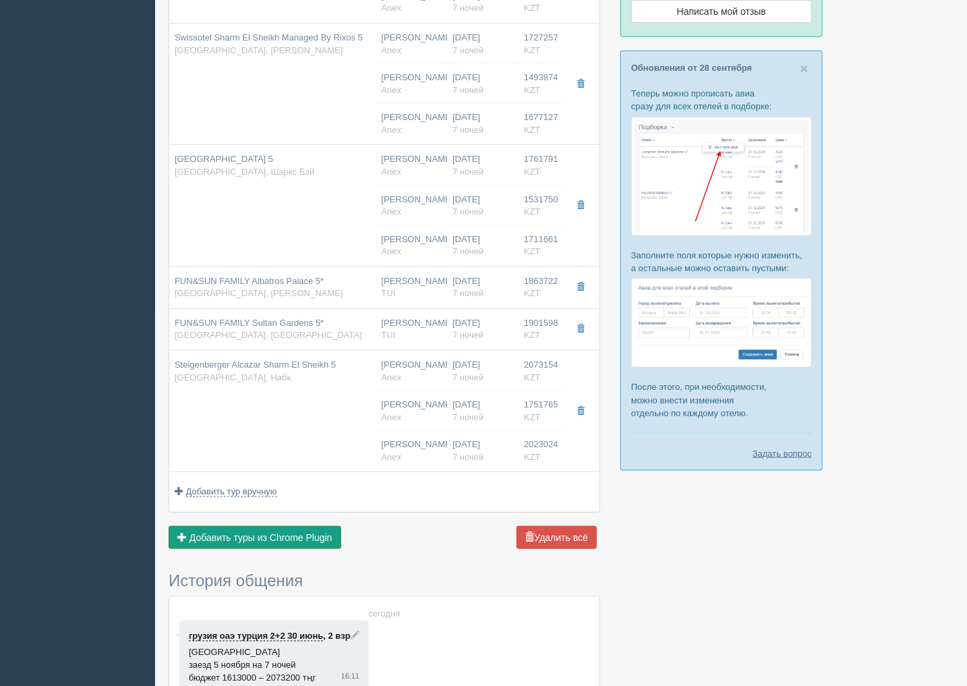
click at [287, 546] on button "Добавить из Plugin Добавить туры из Chrome Plugin" at bounding box center [255, 537] width 173 height 23
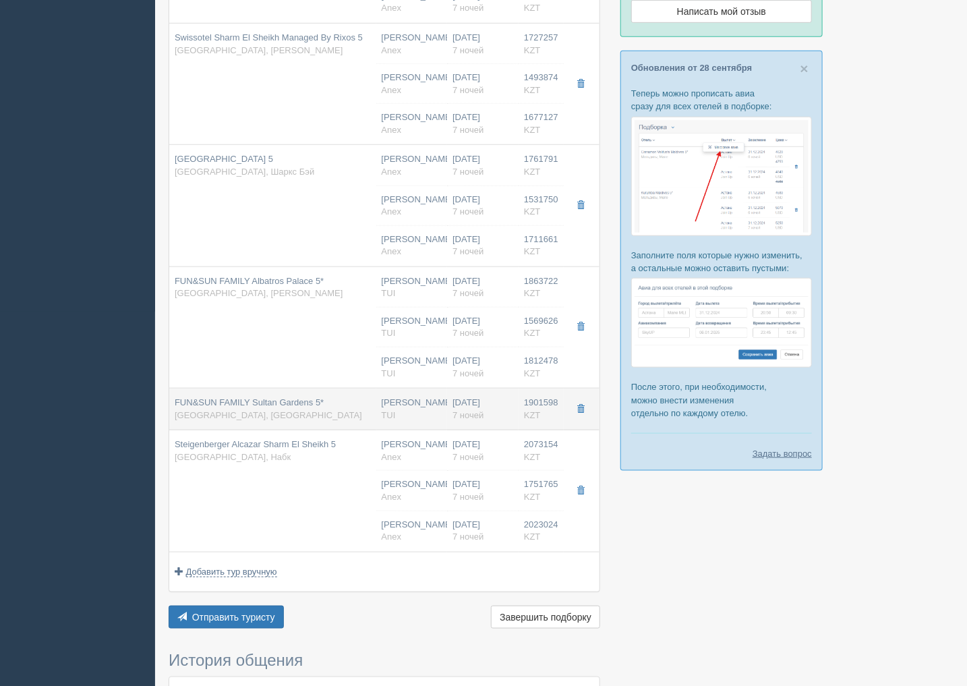
click at [322, 418] on div "FUN&SUN FAMILY Sultan Gardens 5* Египет, Шарм-эль-Шейх" at bounding box center [273, 408] width 196 height 25
type input "FUN&SUN FAMILY Sultan Gardens 5*"
type input "https://tophotels.ru/hotel/al1188"
type input "Шарм-эль-Шейх"
type input "1901598.00"
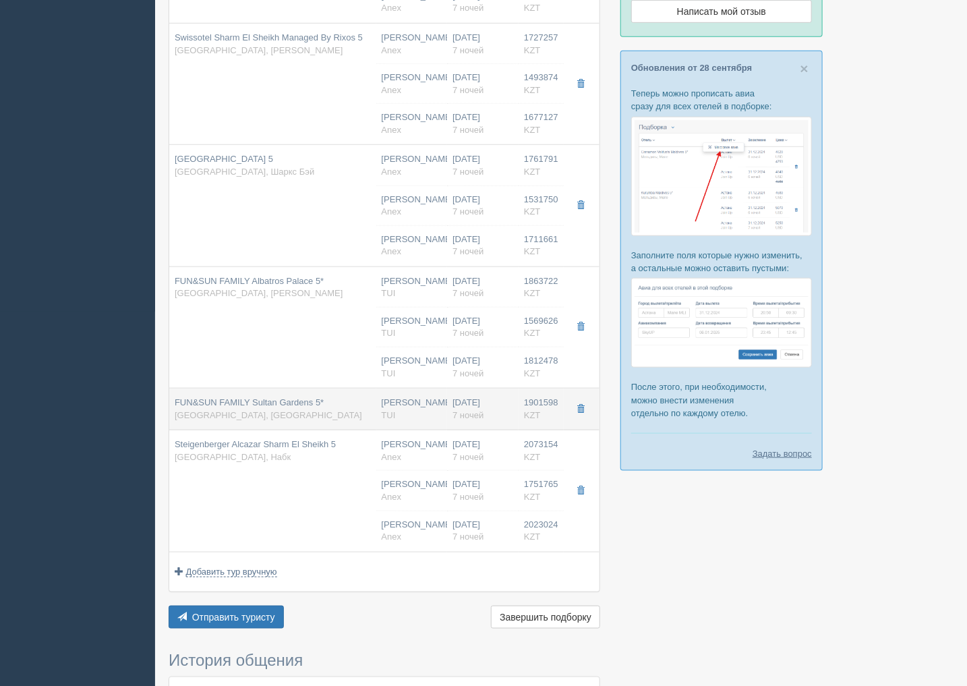
type input "08:50"
type input "13:30"
type input "Air Astana"
type input "14:30"
type input "22:40"
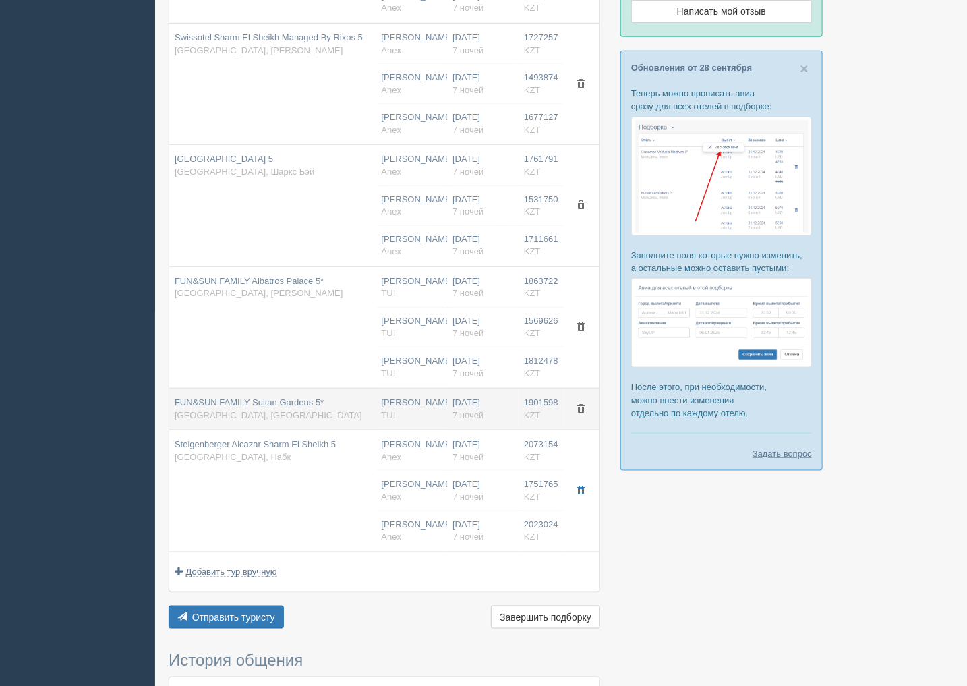
type input "Suite"
type input "Ultra All Inclusive Ultra All Inclusive"
type input "https://newb2b.fstravel.com/hotel/852628"
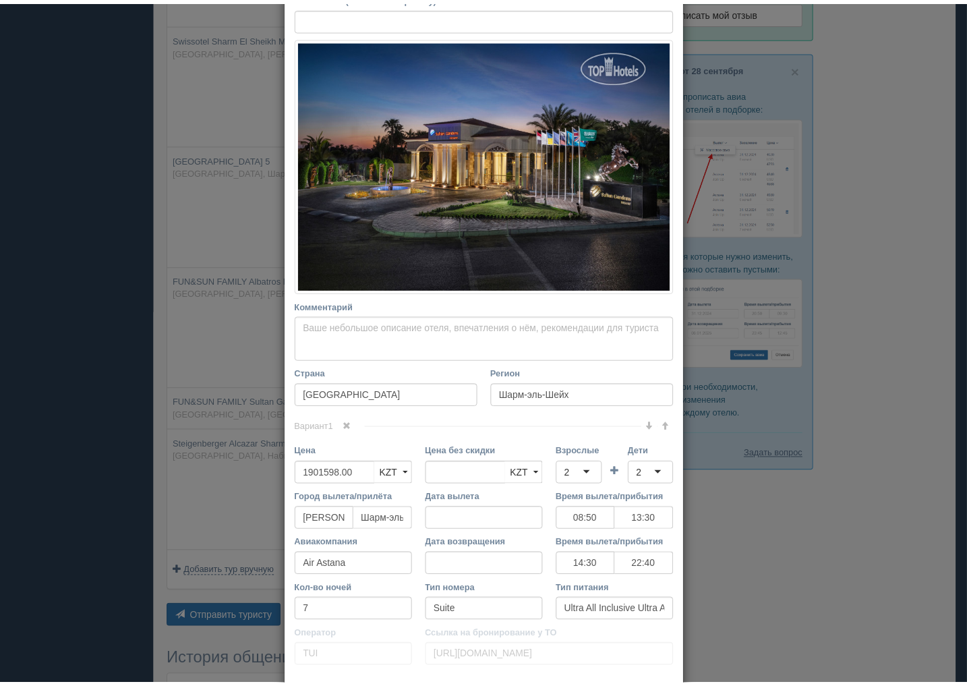
scroll to position [0, 0]
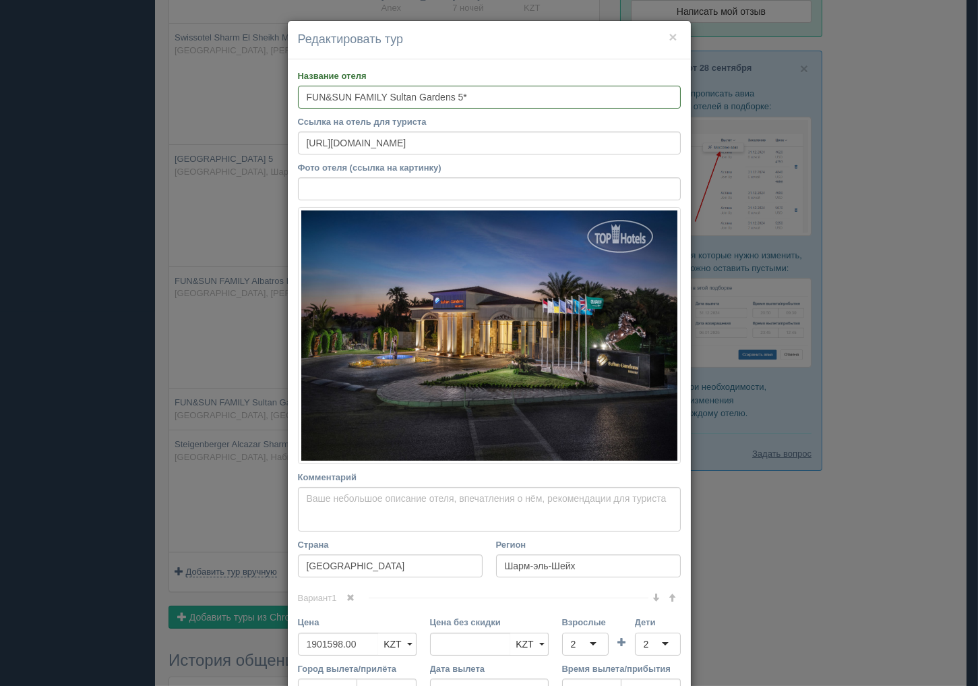
click at [831, 285] on div "× Редактировать тур Название отеля FUN&SUN FAMILY Sultan Gardens 5* Ссылка на о…" at bounding box center [489, 343] width 978 height 686
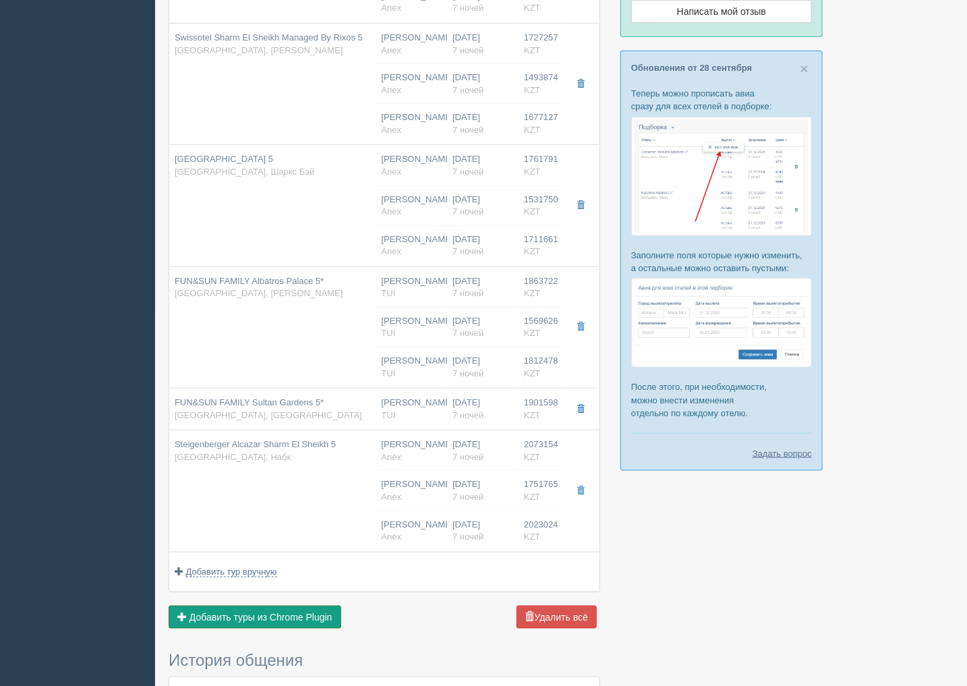
click at [278, 621] on span "Добавить туры из Chrome Plugin" at bounding box center [260, 617] width 143 height 11
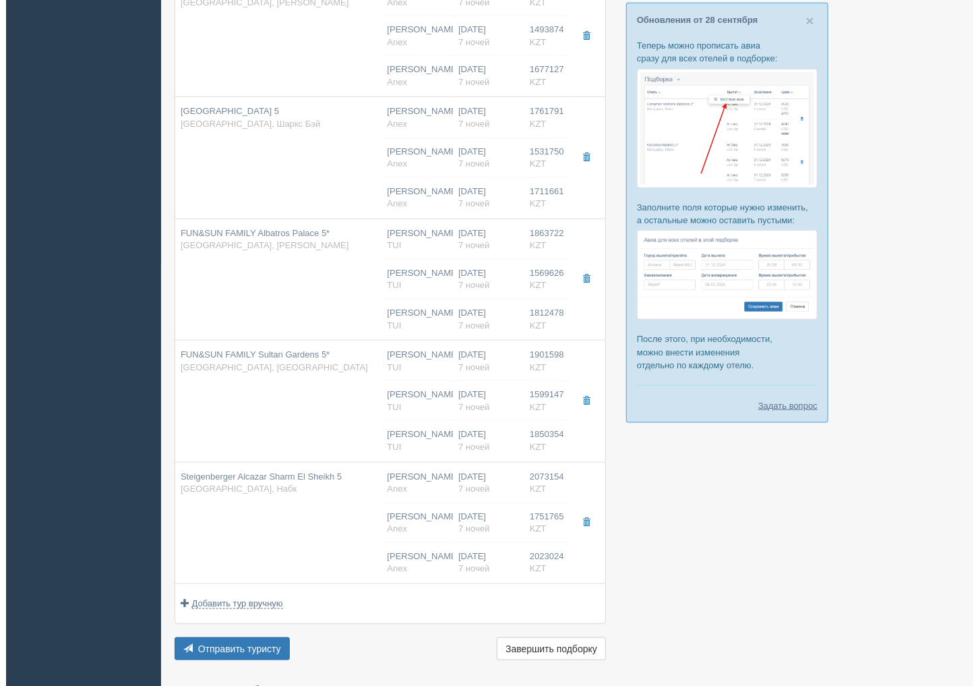
scroll to position [524, 0]
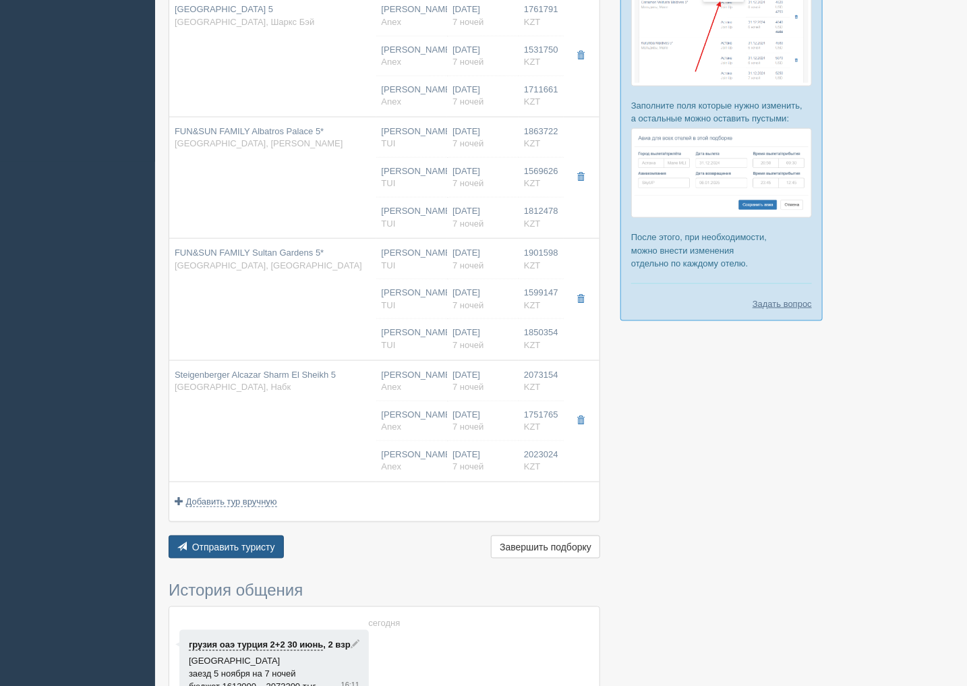
click at [224, 541] on button "Отправить туристу Отправить" at bounding box center [226, 546] width 115 height 23
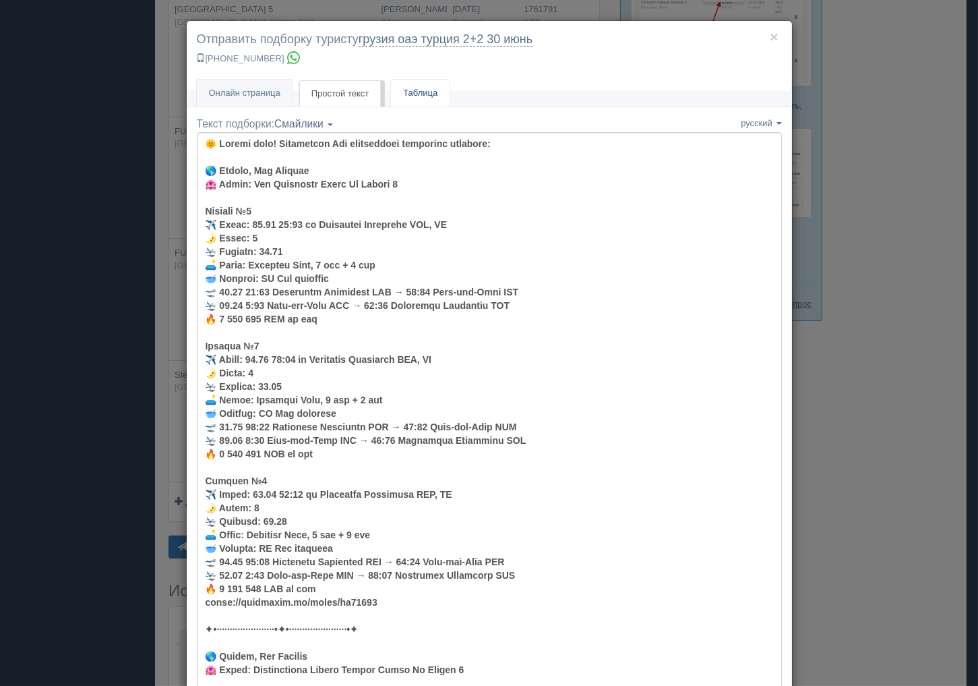
click at [417, 93] on link "Таблица" at bounding box center [420, 94] width 59 height 28
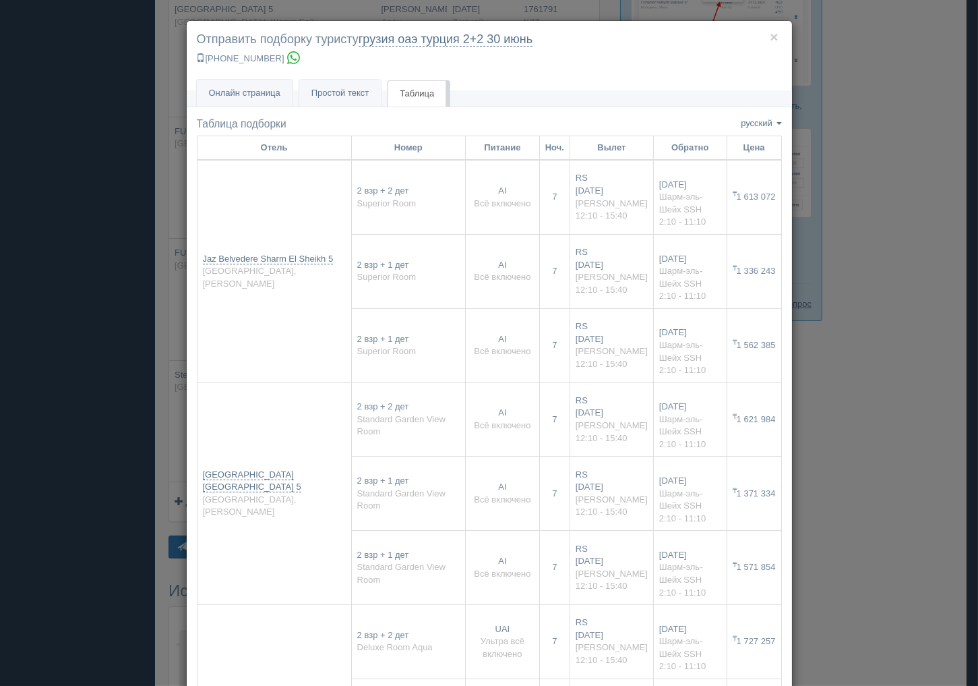
click at [805, 388] on div "× Отправить подборку туристу грузия оаэ [GEOGRAPHIC_DATA] 2+2 [DATE] [PHONE_NUM…" at bounding box center [489, 343] width 978 height 686
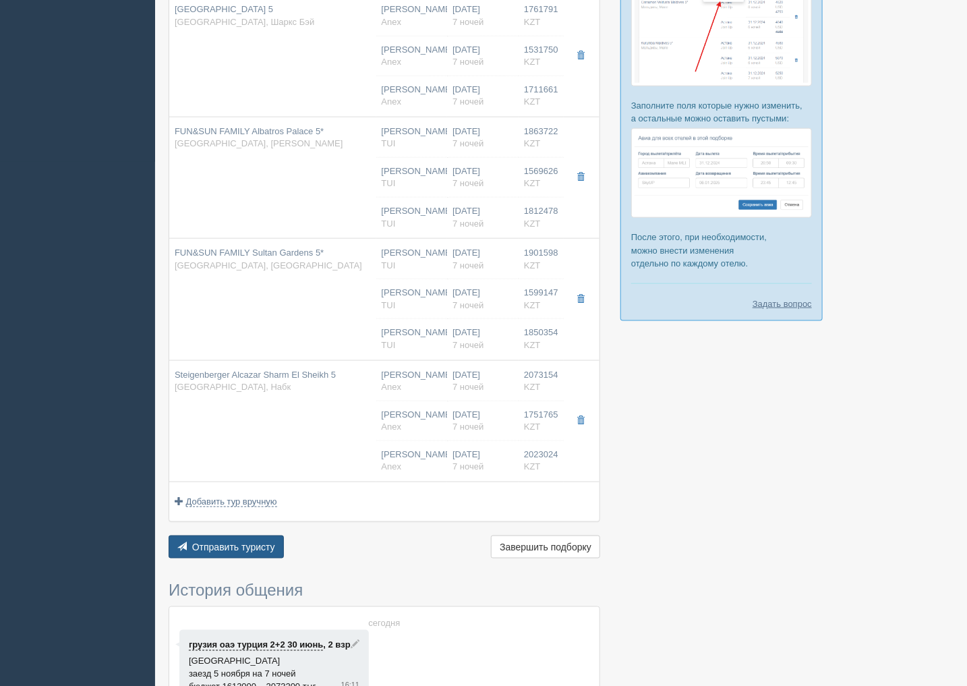
click at [206, 556] on button "Отправить туристу Отправить" at bounding box center [226, 546] width 115 height 23
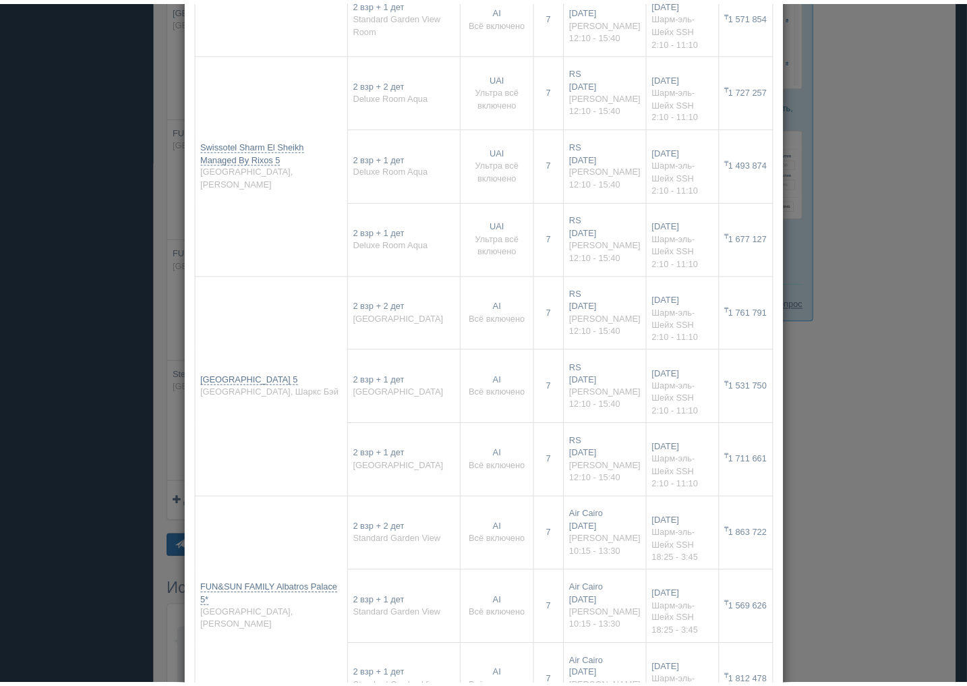
scroll to position [551, 0]
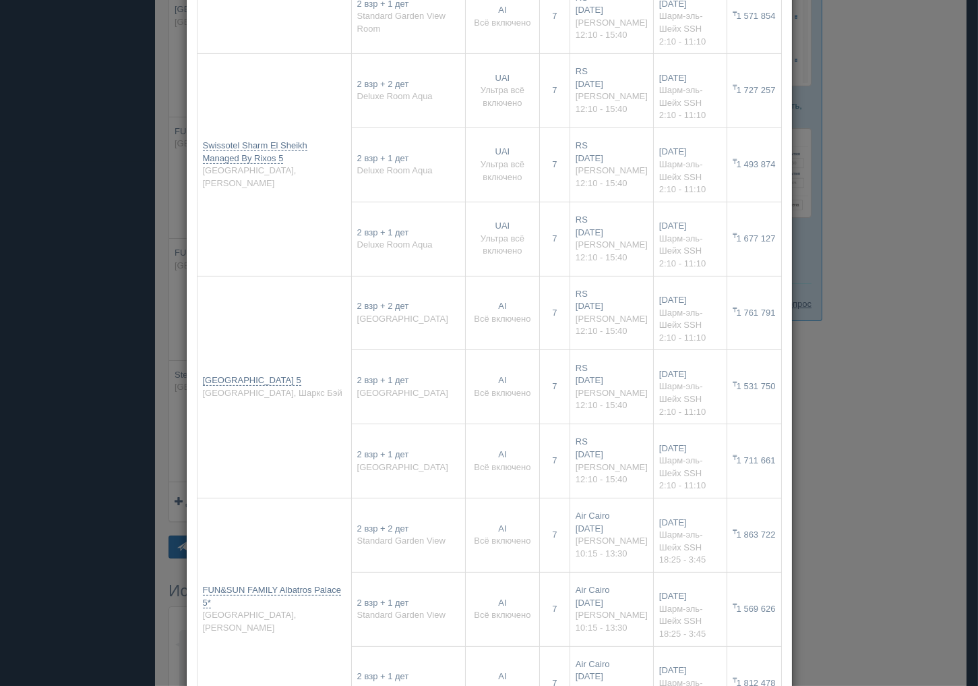
click at [864, 308] on div "× Отправить подборку туристу грузия оаэ [GEOGRAPHIC_DATA] 2+2 [DATE] [PHONE_NUM…" at bounding box center [489, 343] width 978 height 686
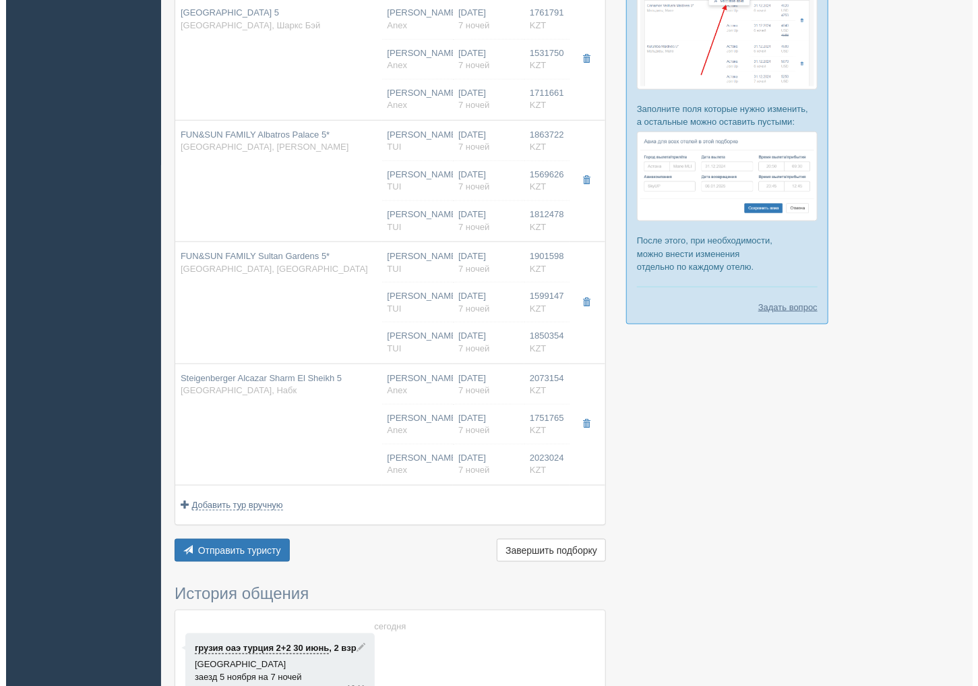
scroll to position [524, 0]
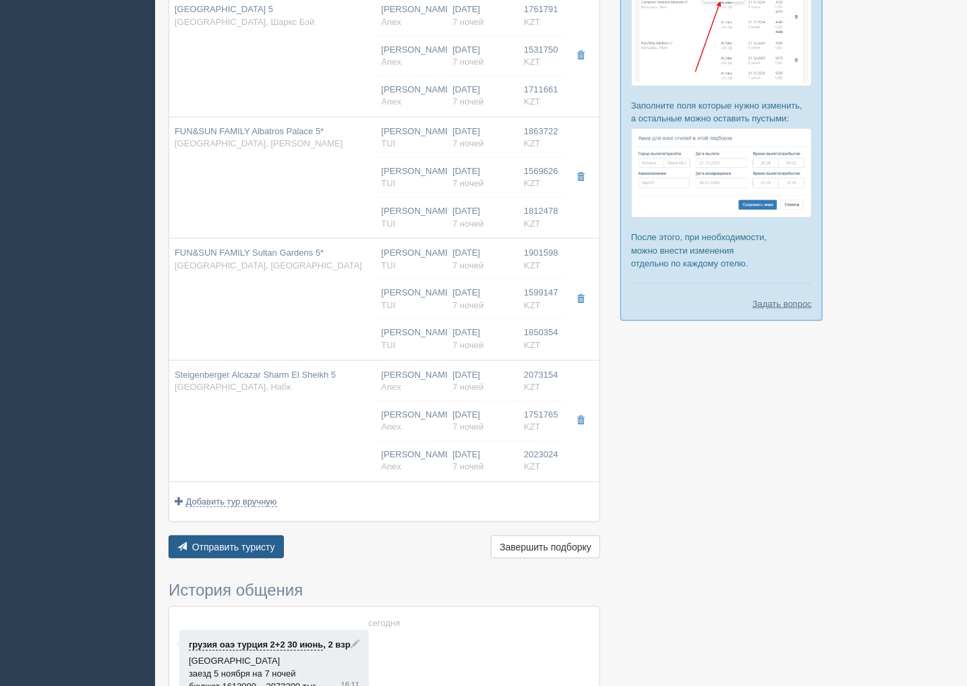
click at [239, 541] on button "Отправить туристу Отправить" at bounding box center [226, 546] width 115 height 23
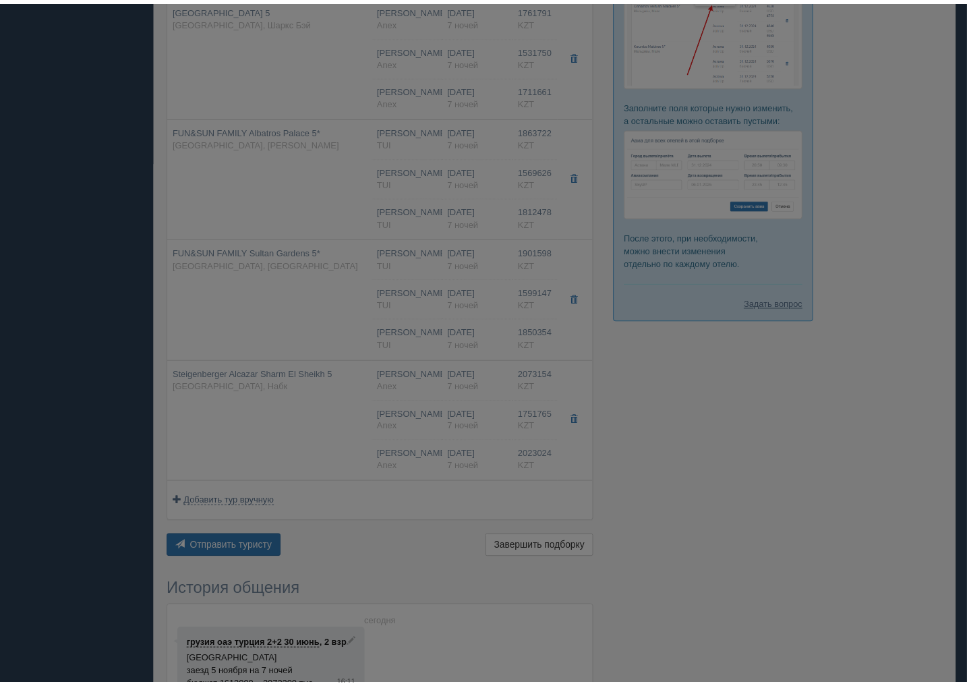
scroll to position [0, 0]
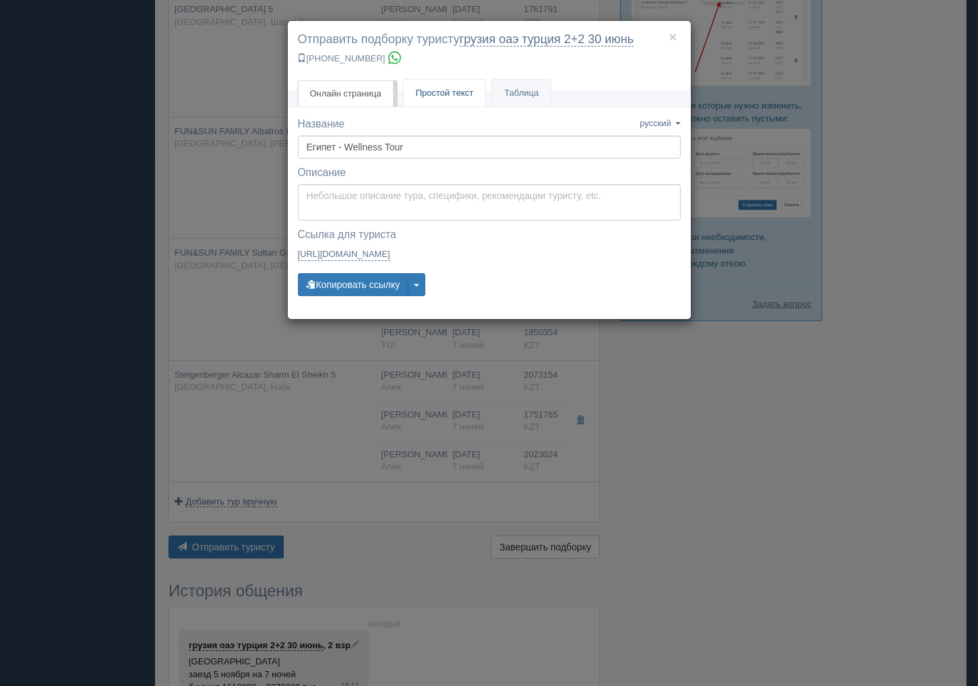
click at [463, 93] on span "Простой текст" at bounding box center [445, 93] width 58 height 10
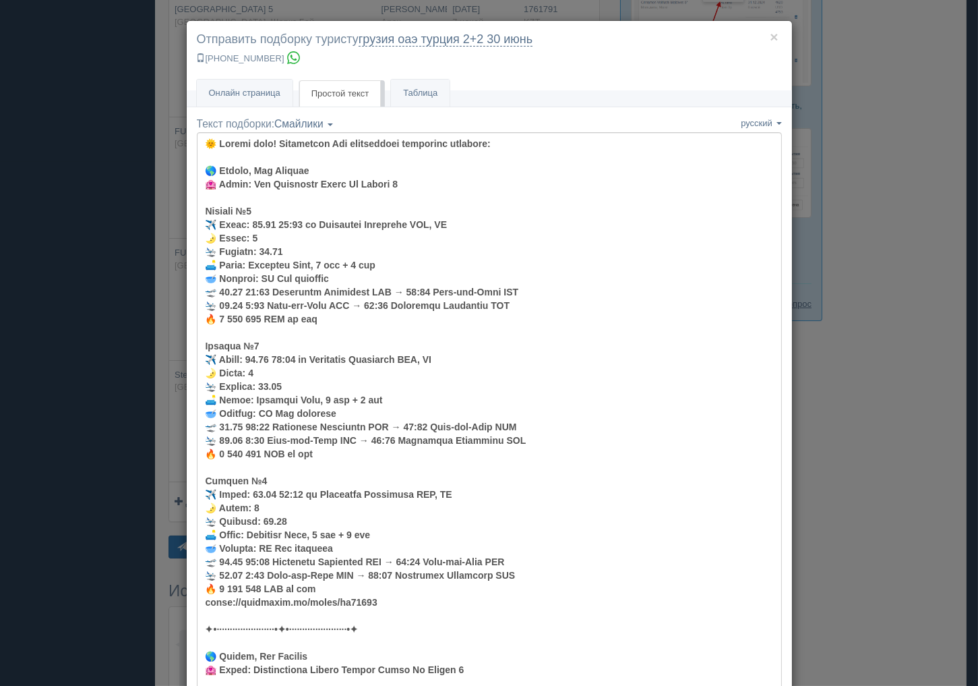
click at [898, 306] on div "× Отправить подборку туристу грузия оаэ [GEOGRAPHIC_DATA] 2+2 [DATE] [PHONE_NUM…" at bounding box center [489, 343] width 978 height 686
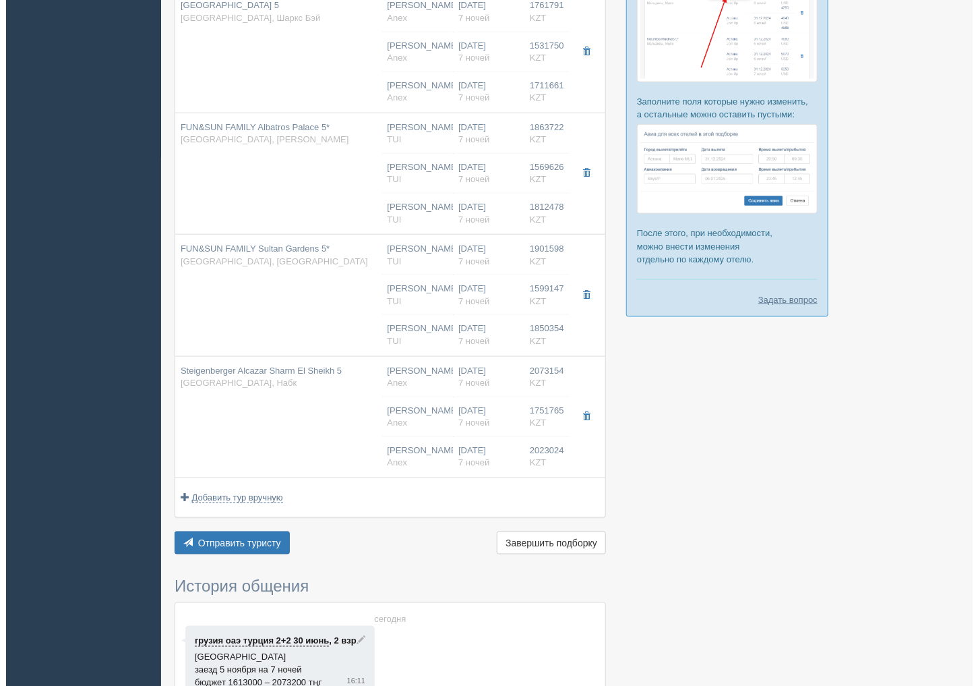
scroll to position [524, 0]
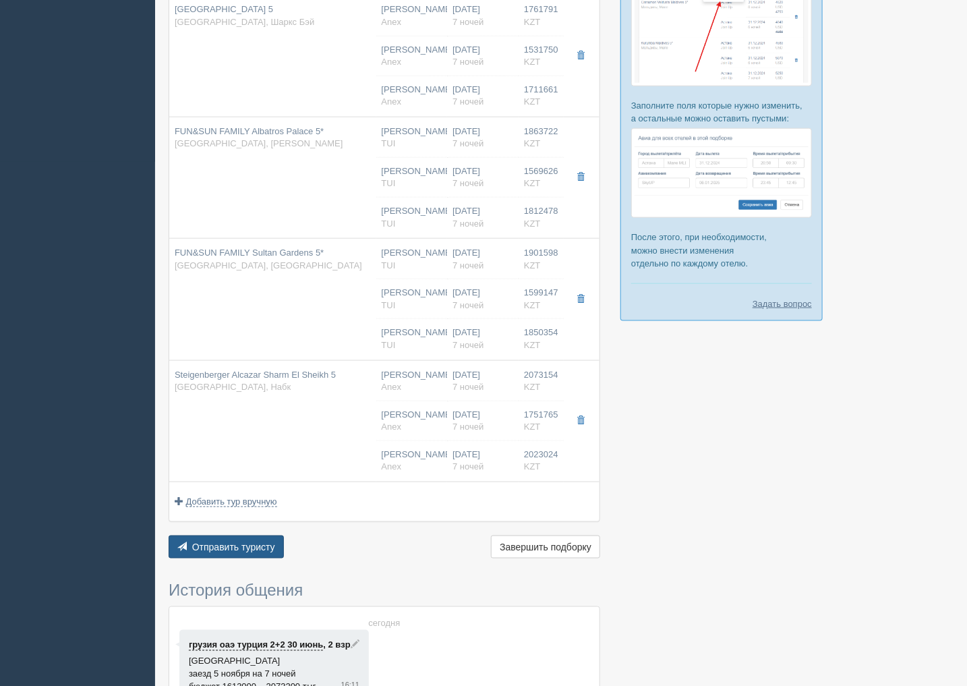
click at [224, 552] on span "Отправить туристу" at bounding box center [233, 546] width 83 height 11
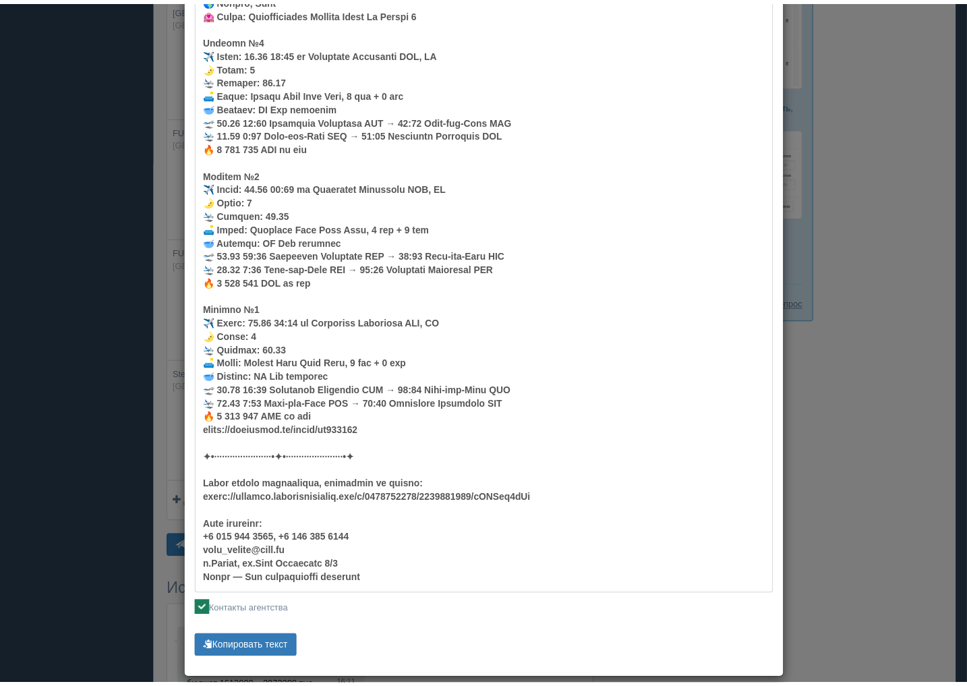
scroll to position [3112, 0]
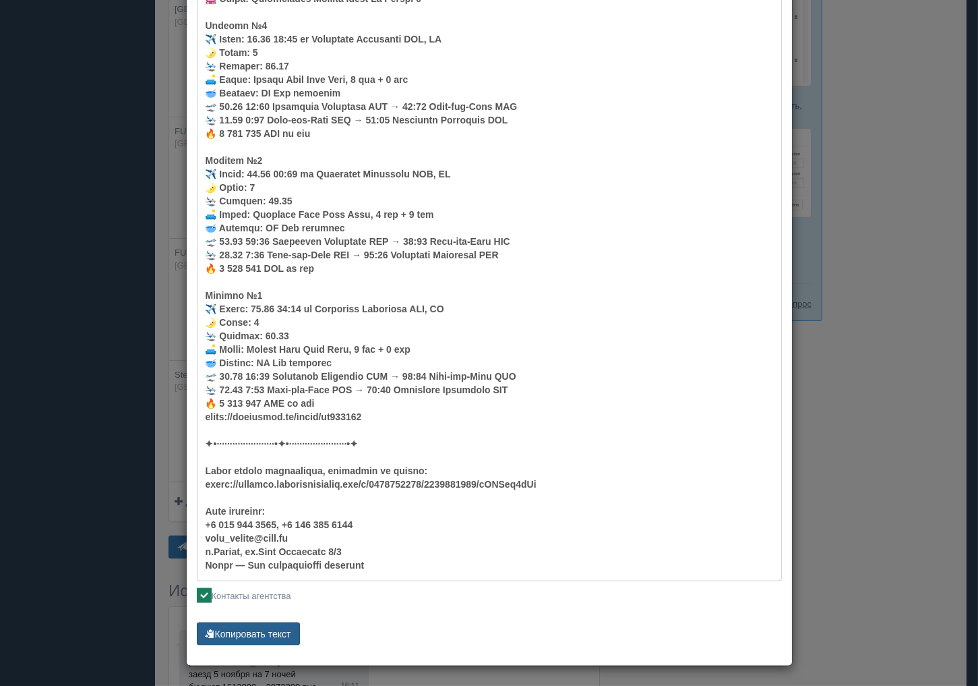
click at [252, 626] on button "Копировать текст" at bounding box center [248, 633] width 103 height 23
click at [901, 233] on div "× Отправить подборку туристу грузия оаэ [GEOGRAPHIC_DATA] 2+2 [DATE] [PHONE_NUM…" at bounding box center [489, 343] width 978 height 686
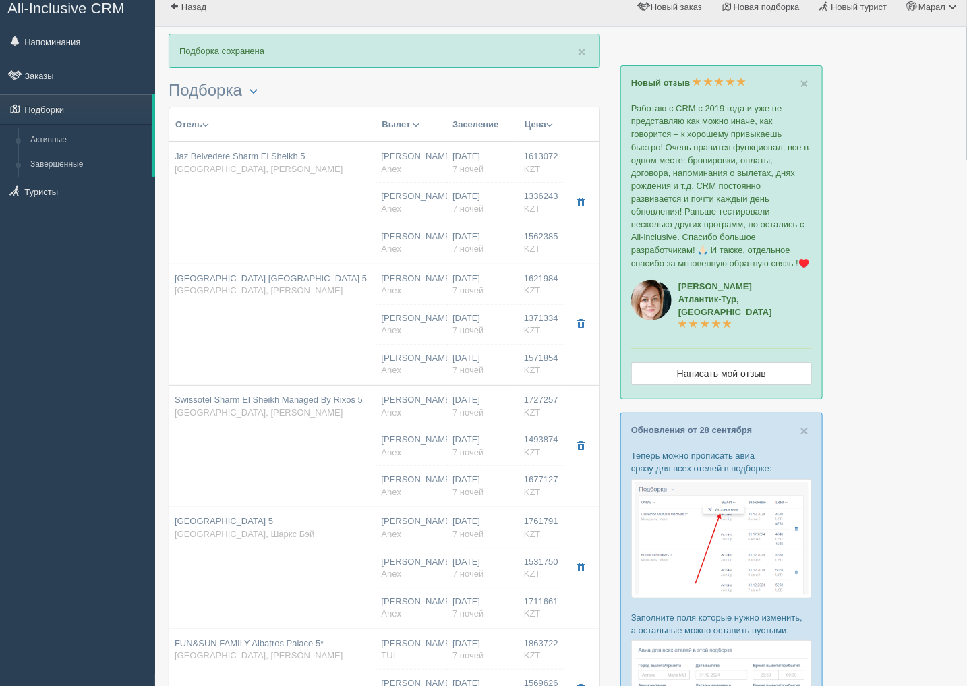
scroll to position [0, 0]
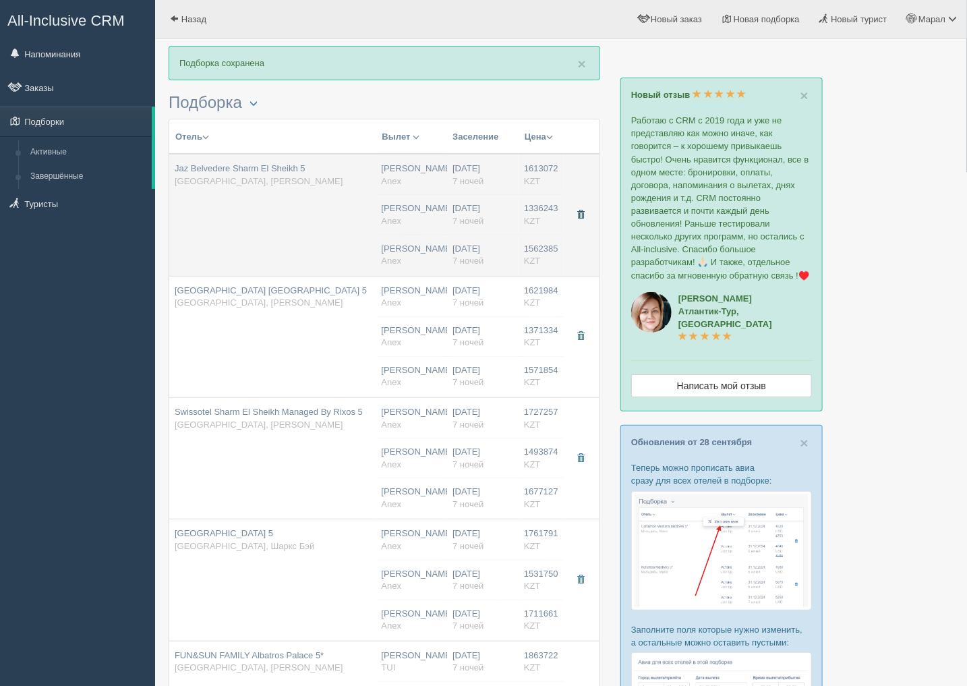
click at [583, 216] on span "button" at bounding box center [580, 214] width 8 height 8
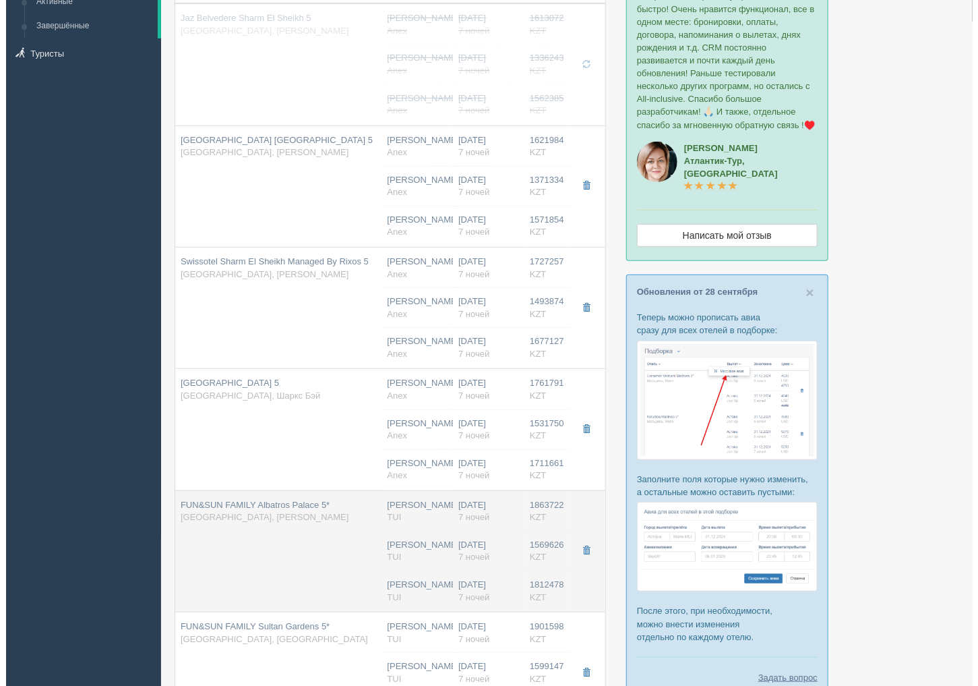
scroll to position [674, 0]
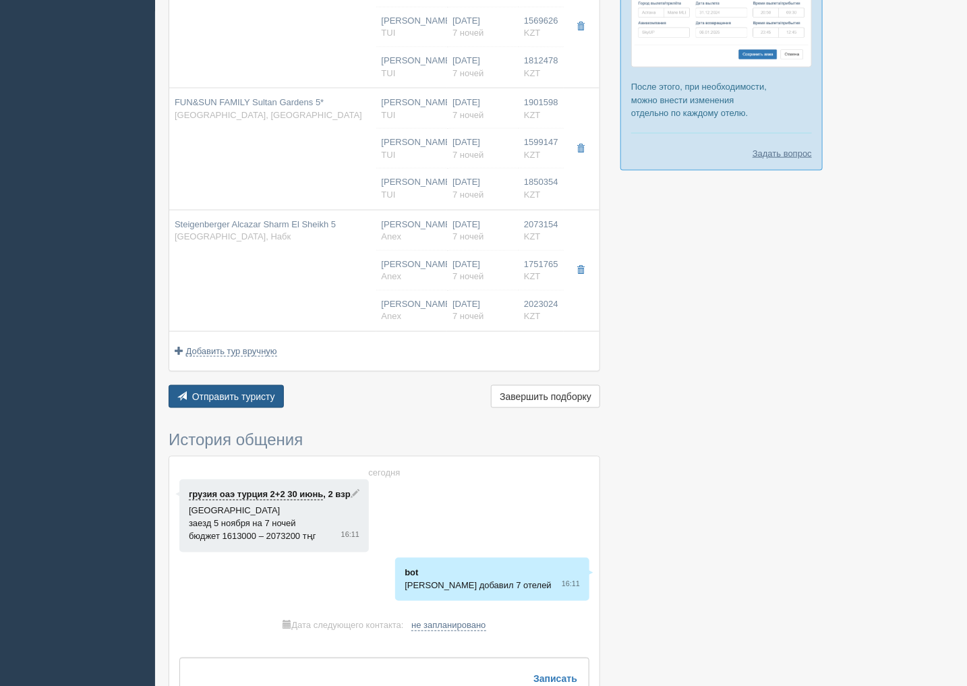
click at [245, 401] on span "Отправить туристу" at bounding box center [233, 396] width 83 height 11
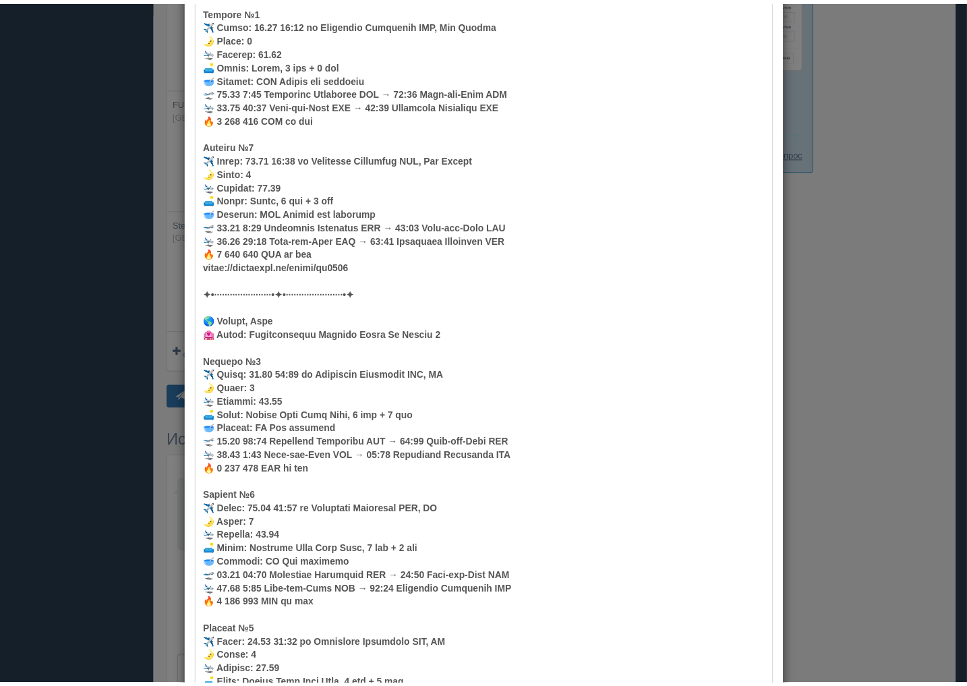
scroll to position [2627, 0]
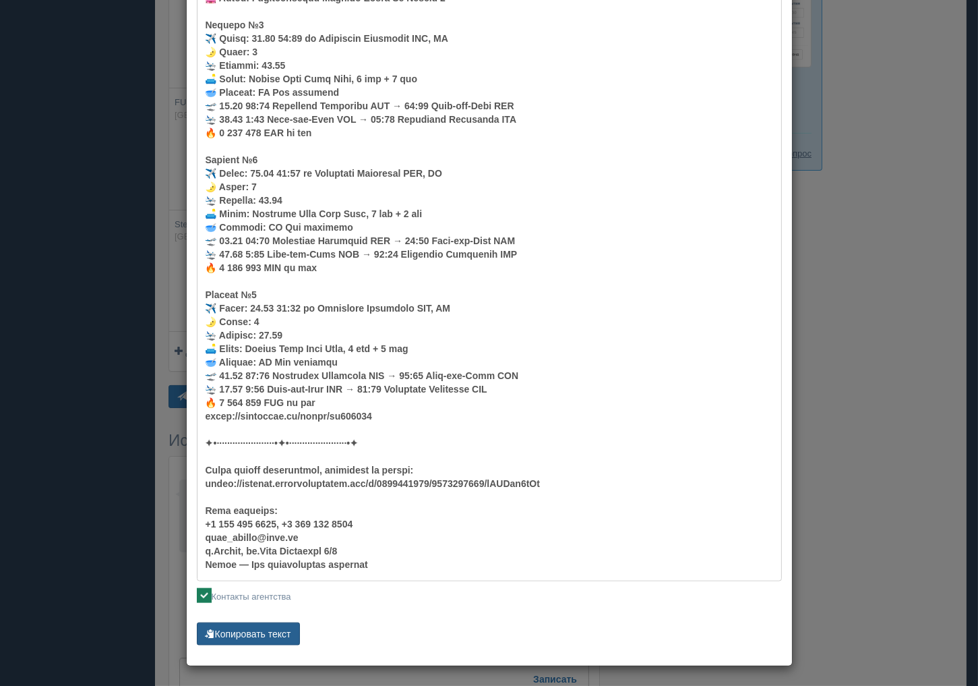
click at [276, 634] on button "Копировать текст" at bounding box center [248, 633] width 103 height 23
click at [885, 321] on div "× Отправить подборку туристу грузия оаэ [GEOGRAPHIC_DATA] 2+2 [DATE] [PHONE_NUM…" at bounding box center [489, 343] width 978 height 686
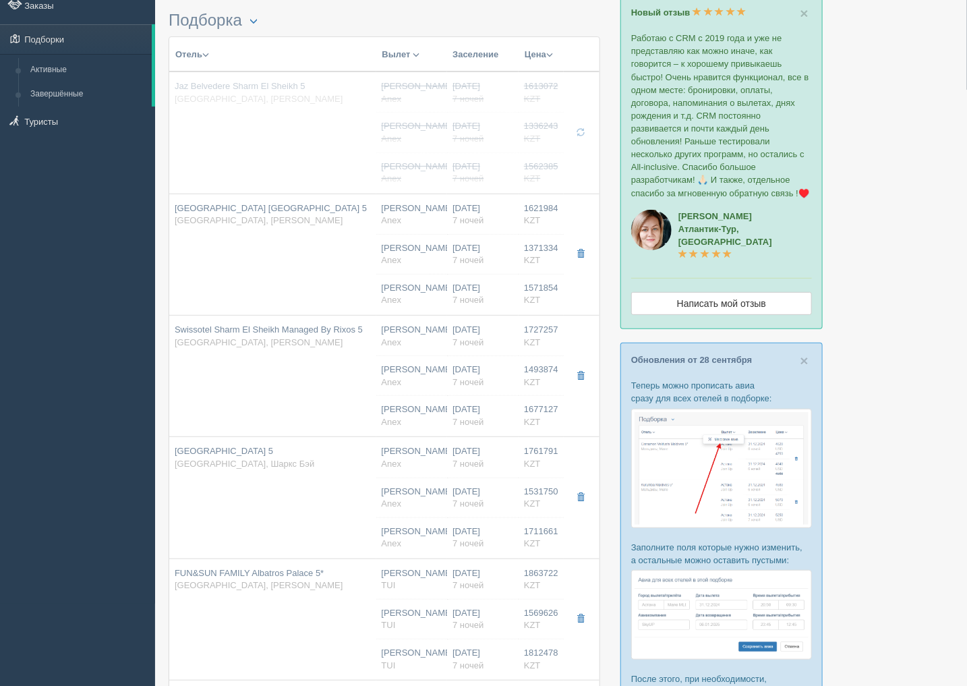
scroll to position [0, 0]
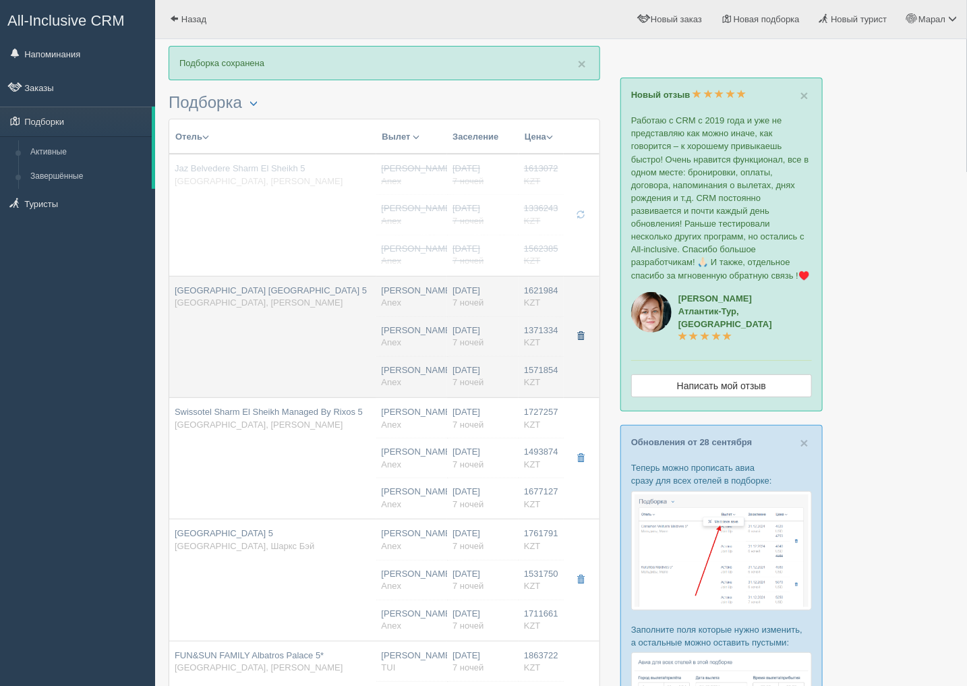
click at [585, 334] on button "button" at bounding box center [580, 336] width 23 height 20
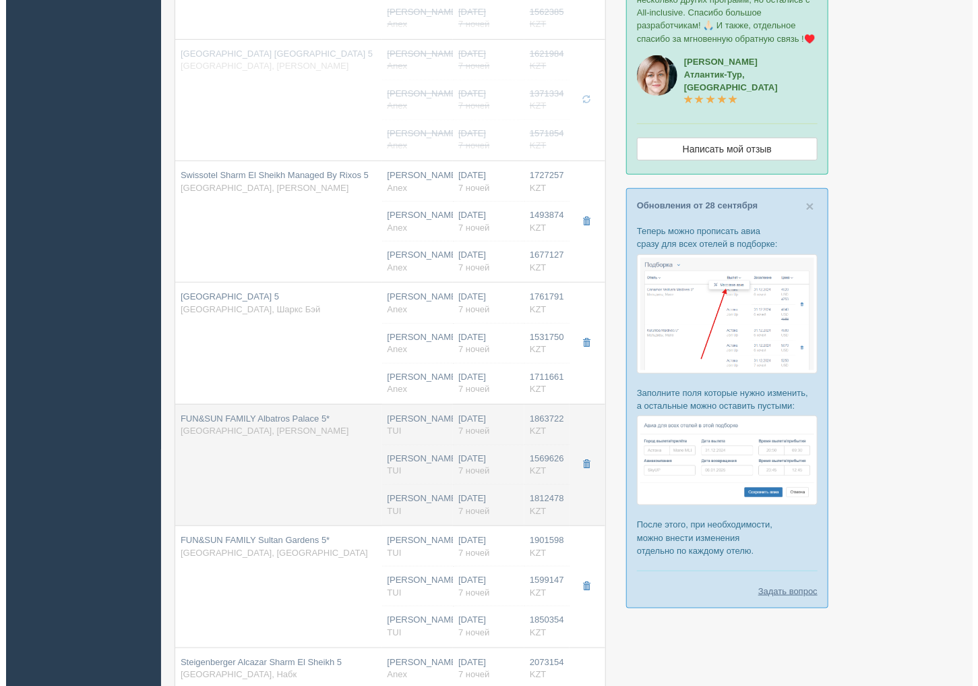
scroll to position [524, 0]
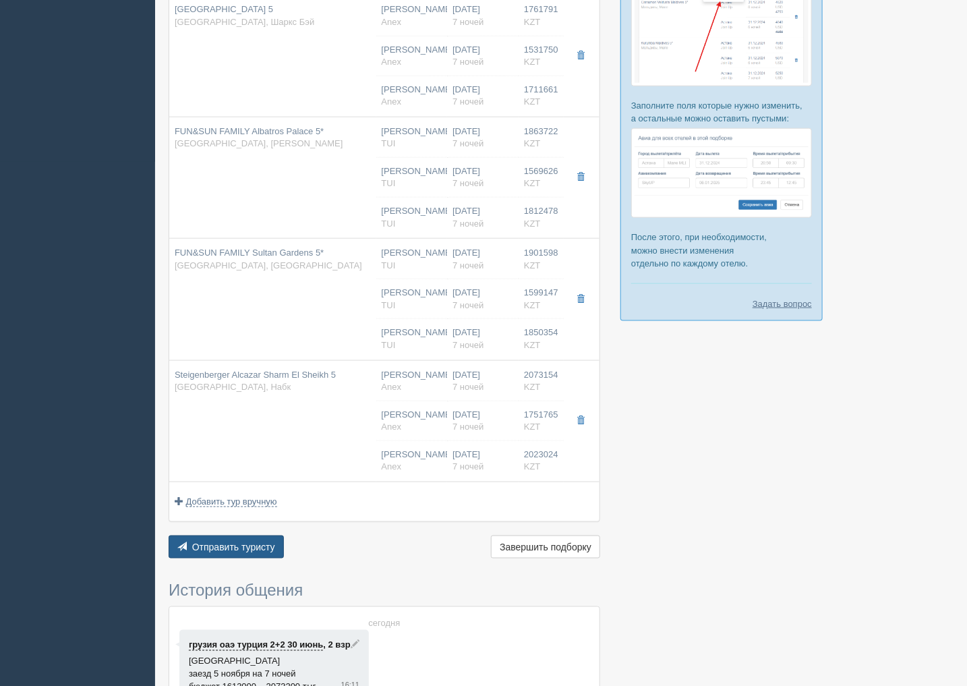
click at [248, 548] on span "Отправить туристу" at bounding box center [233, 546] width 83 height 11
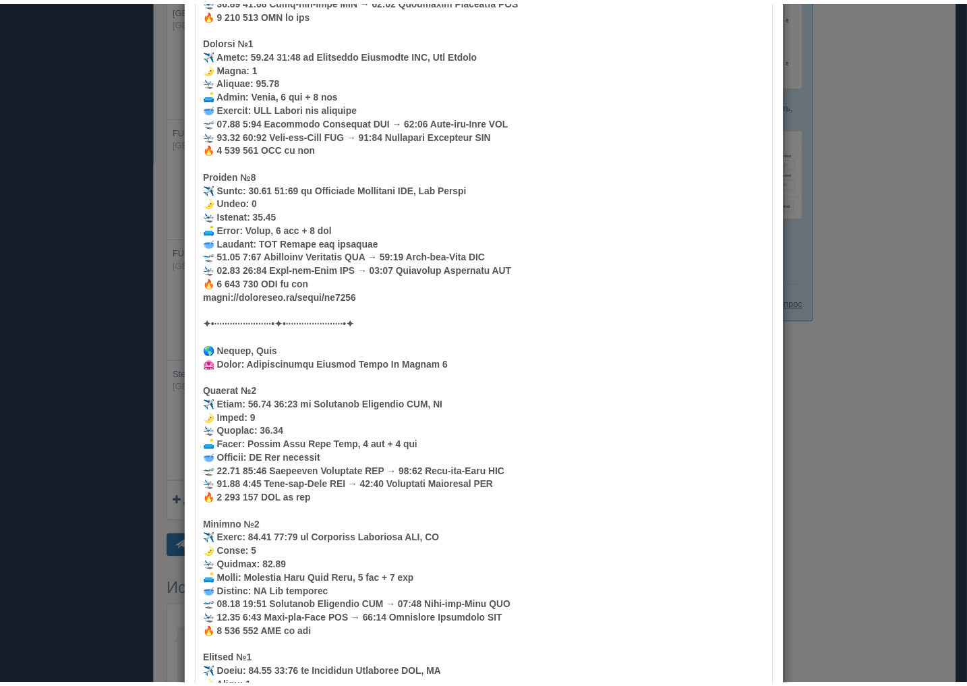
scroll to position [2142, 0]
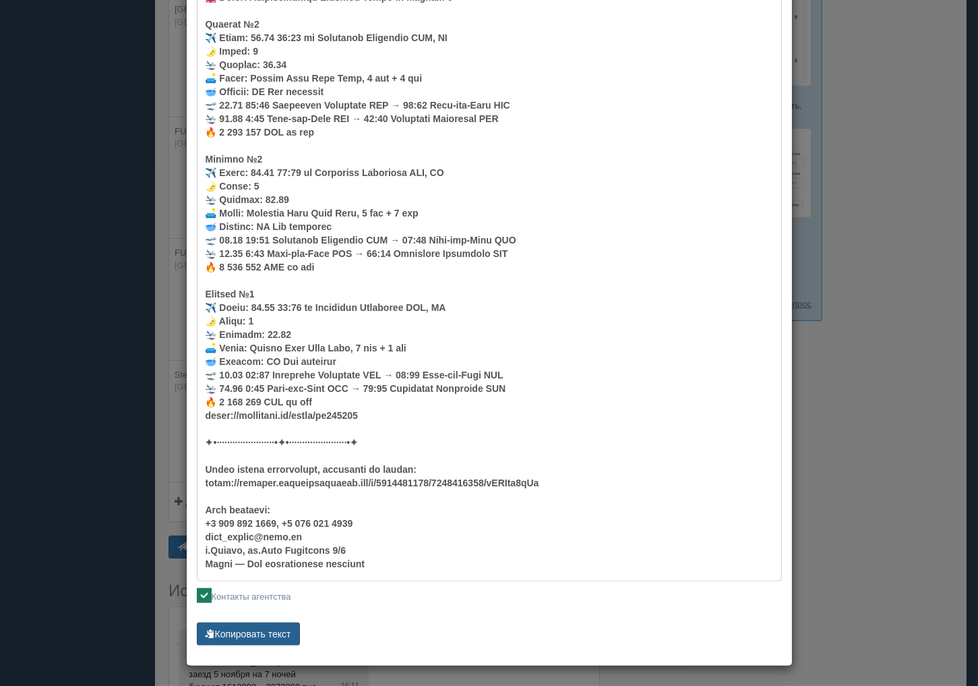
click at [221, 636] on button "Копировать текст" at bounding box center [248, 633] width 103 height 23
click at [856, 282] on div "× Отправить подборку туристу грузия оаэ [GEOGRAPHIC_DATA] 2+2 [DATE] [PHONE_NUM…" at bounding box center [489, 343] width 978 height 686
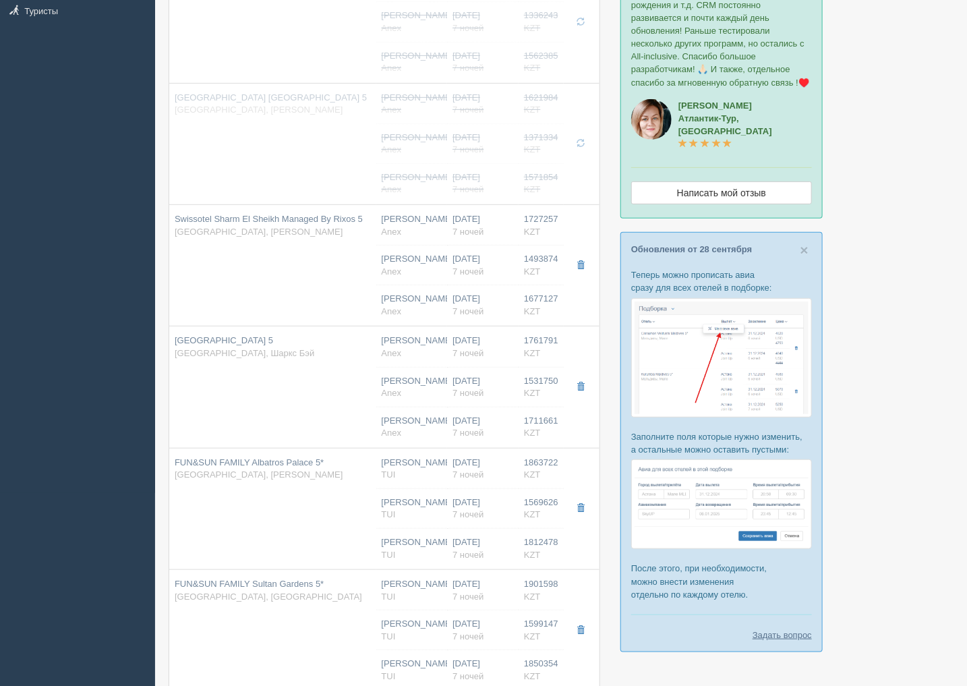
scroll to position [189, 0]
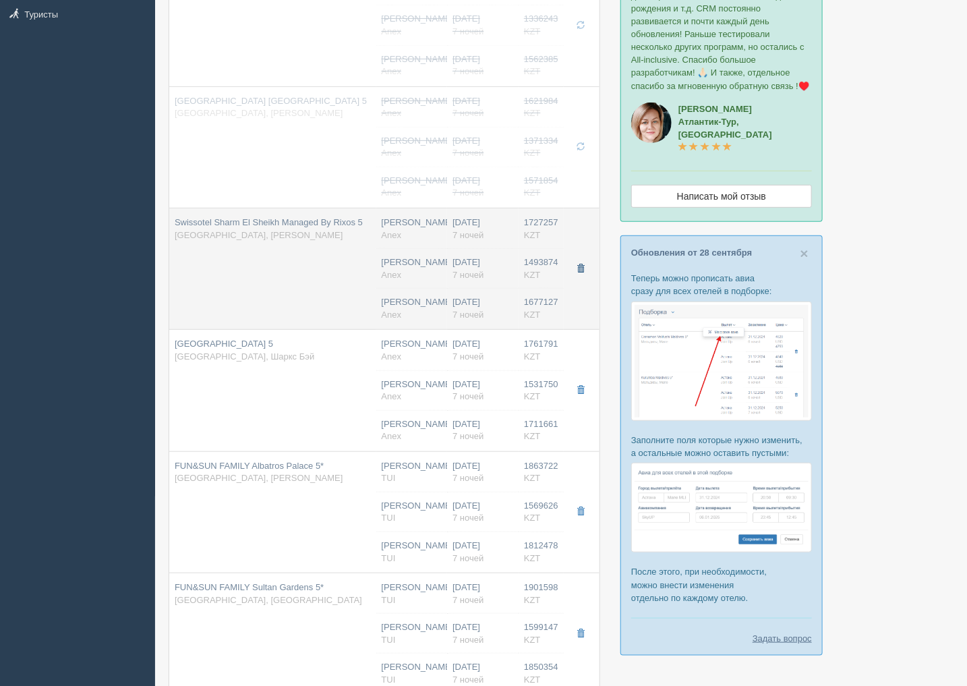
click at [580, 264] on span "button" at bounding box center [580, 268] width 8 height 8
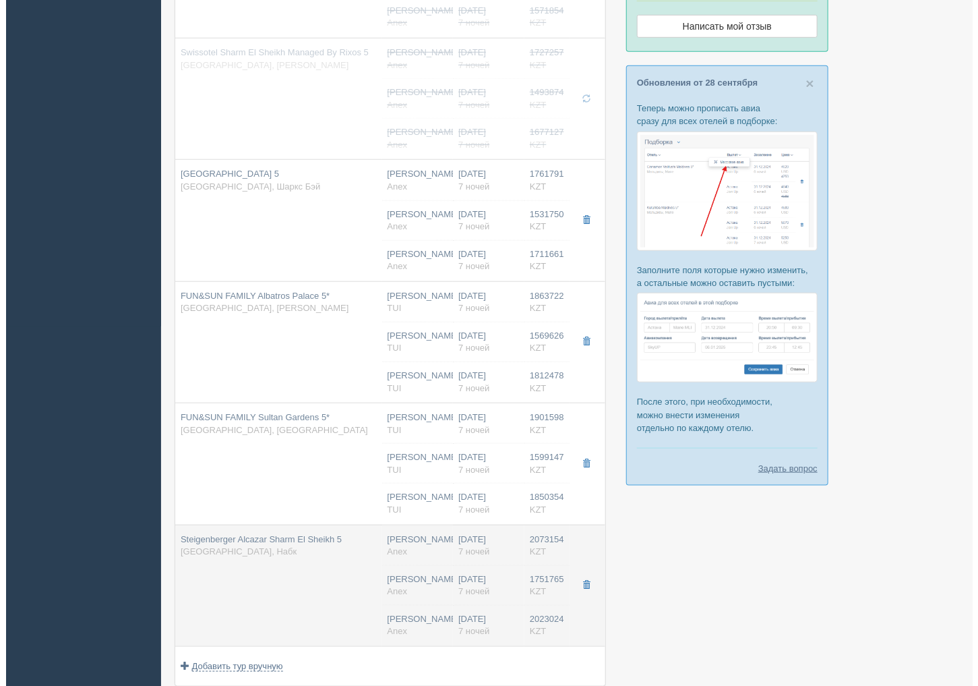
scroll to position [489, 0]
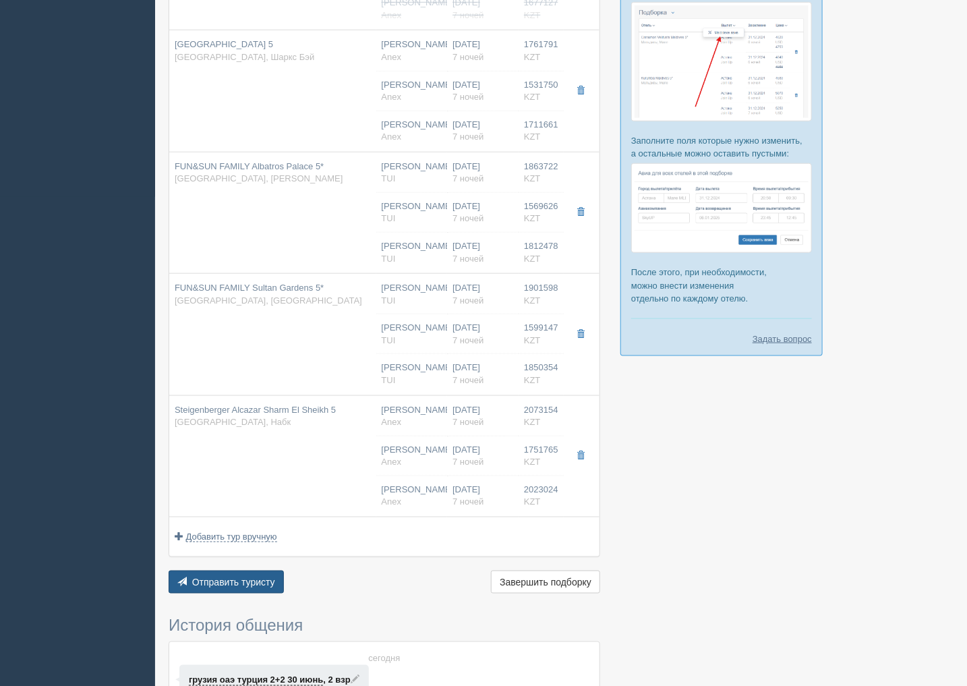
click at [231, 582] on span "Отправить туристу" at bounding box center [233, 581] width 83 height 11
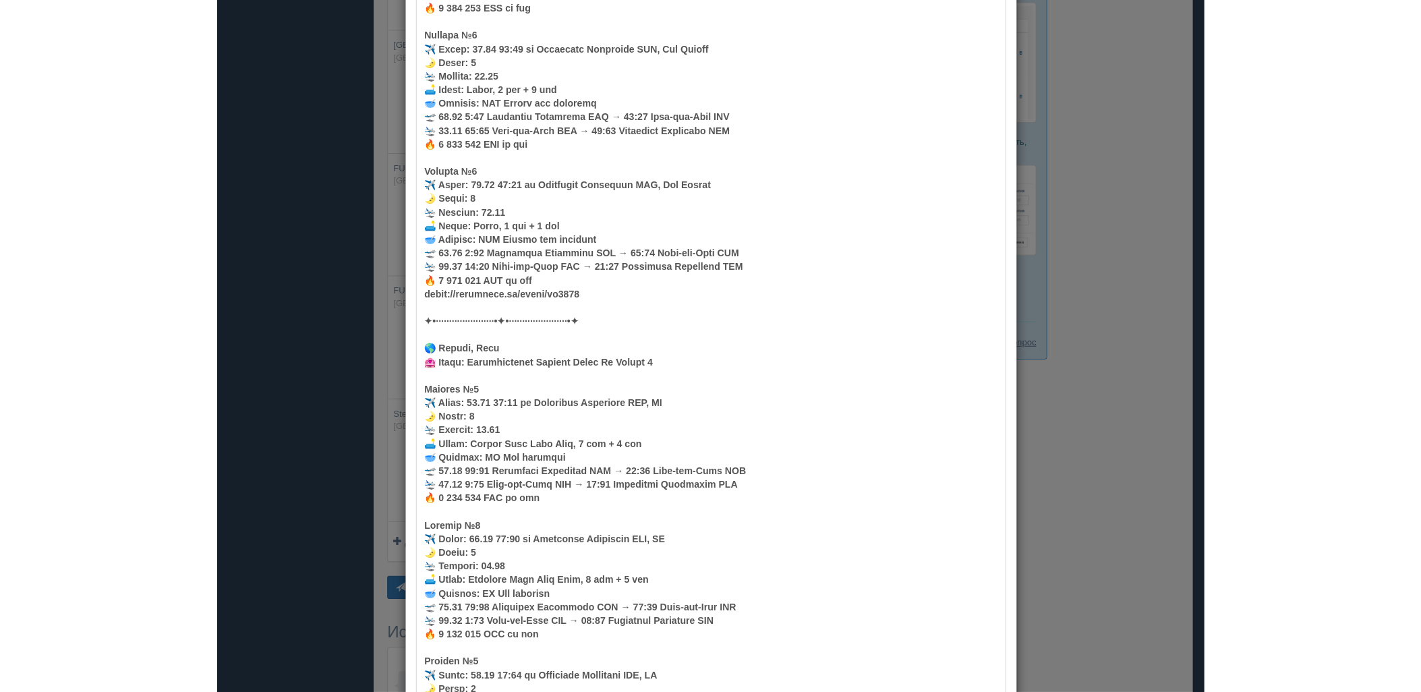
scroll to position [1657, 0]
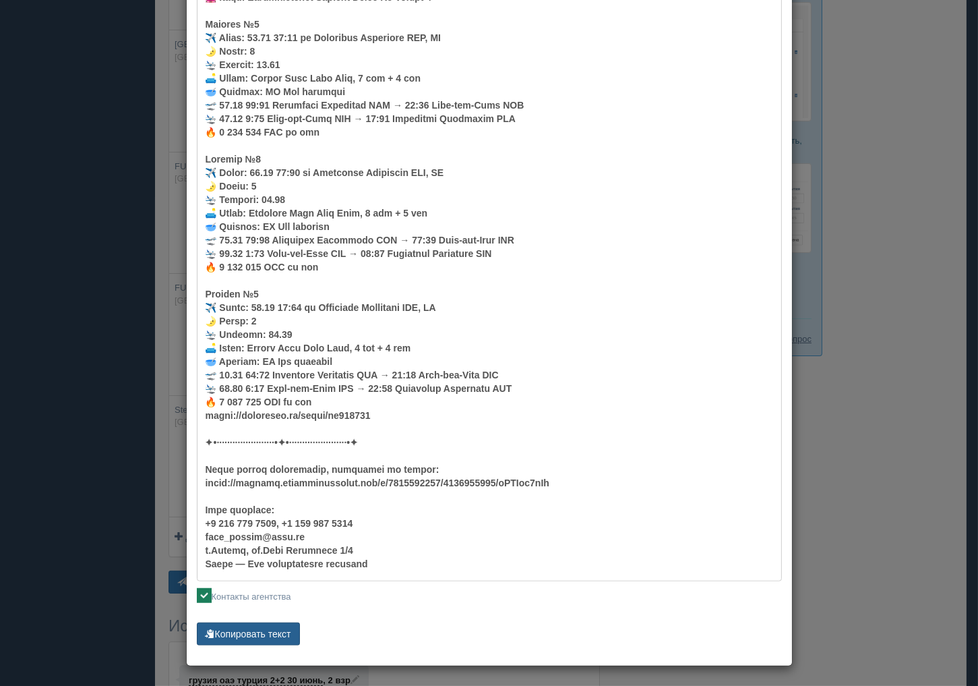
click at [263, 628] on button "Копировать текст" at bounding box center [248, 633] width 103 height 23
click at [814, 533] on div "× Отправить подборку туристу грузия оаэ [GEOGRAPHIC_DATA] 2+2 [DATE] [PHONE_NUM…" at bounding box center [489, 343] width 978 height 686
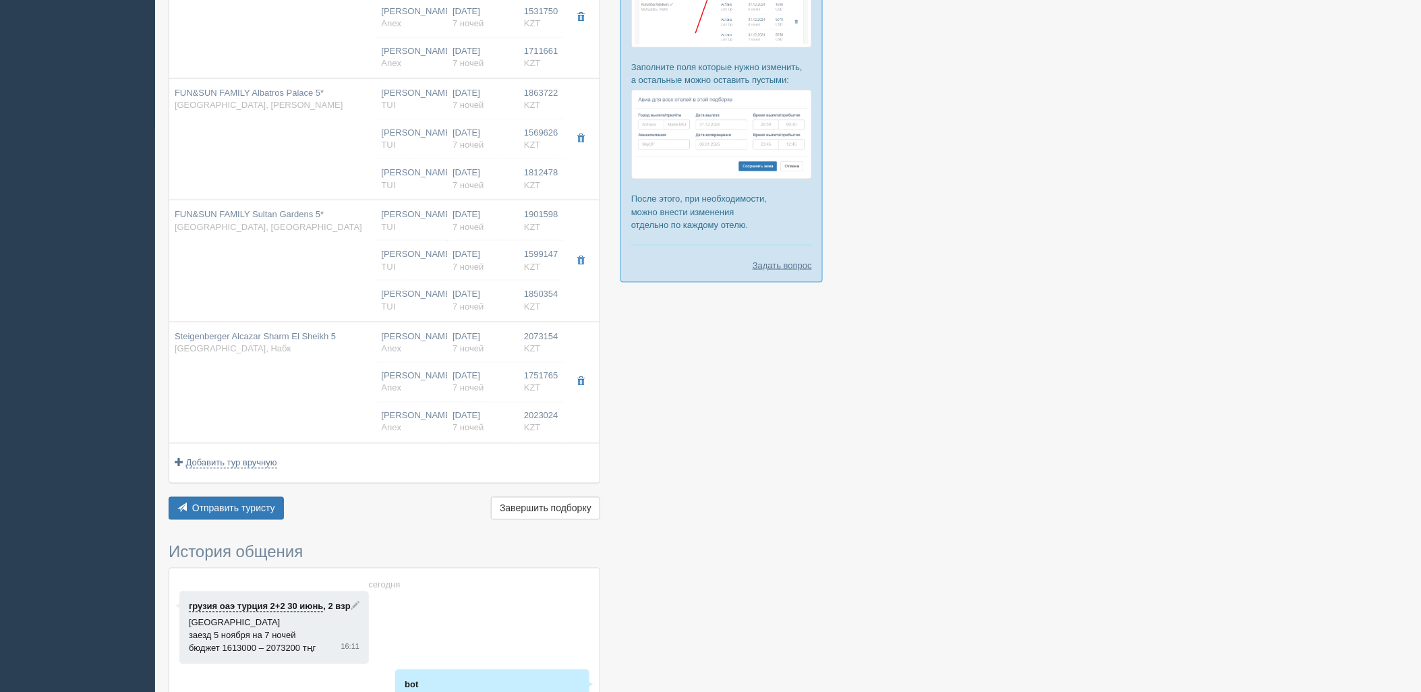
scroll to position [564, 0]
drag, startPoint x: 1091, startPoint y: 425, endPoint x: 1061, endPoint y: 420, distance: 30.0
click at [966, 422] on div at bounding box center [788, 155] width 1239 height 1346
click at [265, 506] on span "Отправить туристу" at bounding box center [233, 507] width 83 height 11
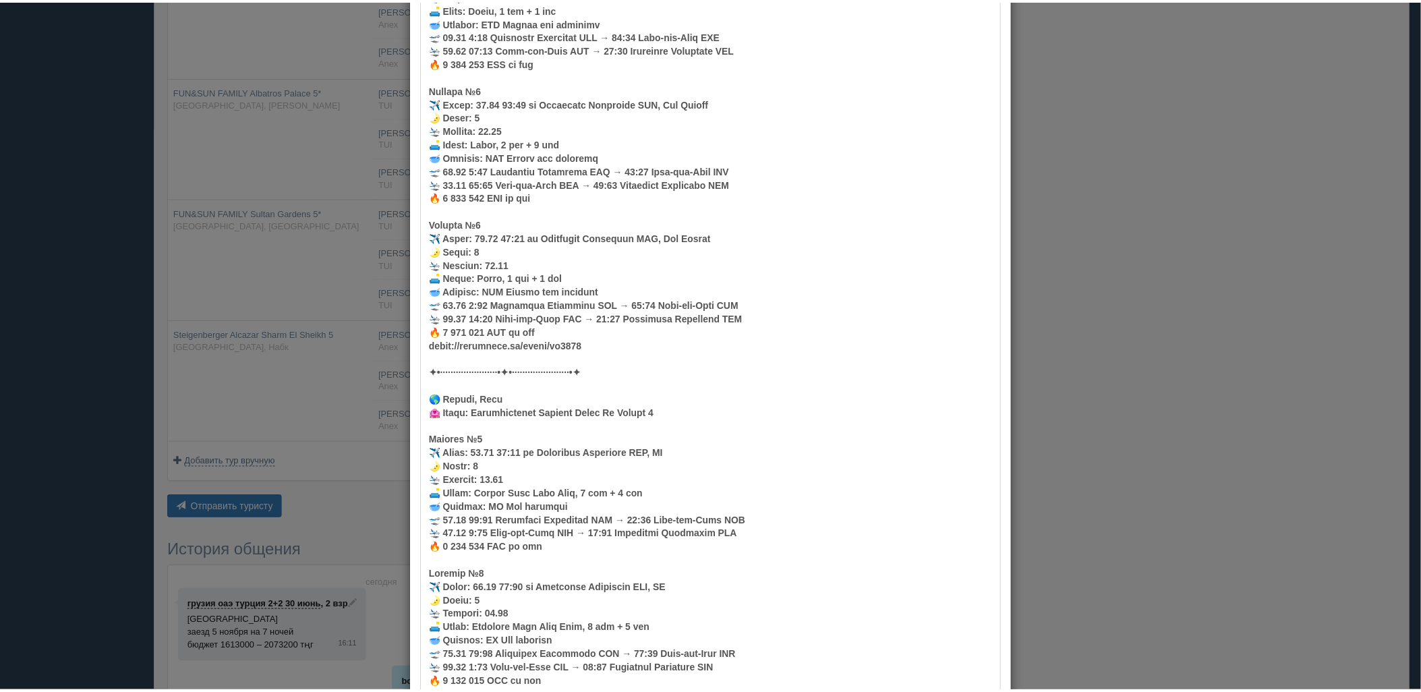
scroll to position [1651, 0]
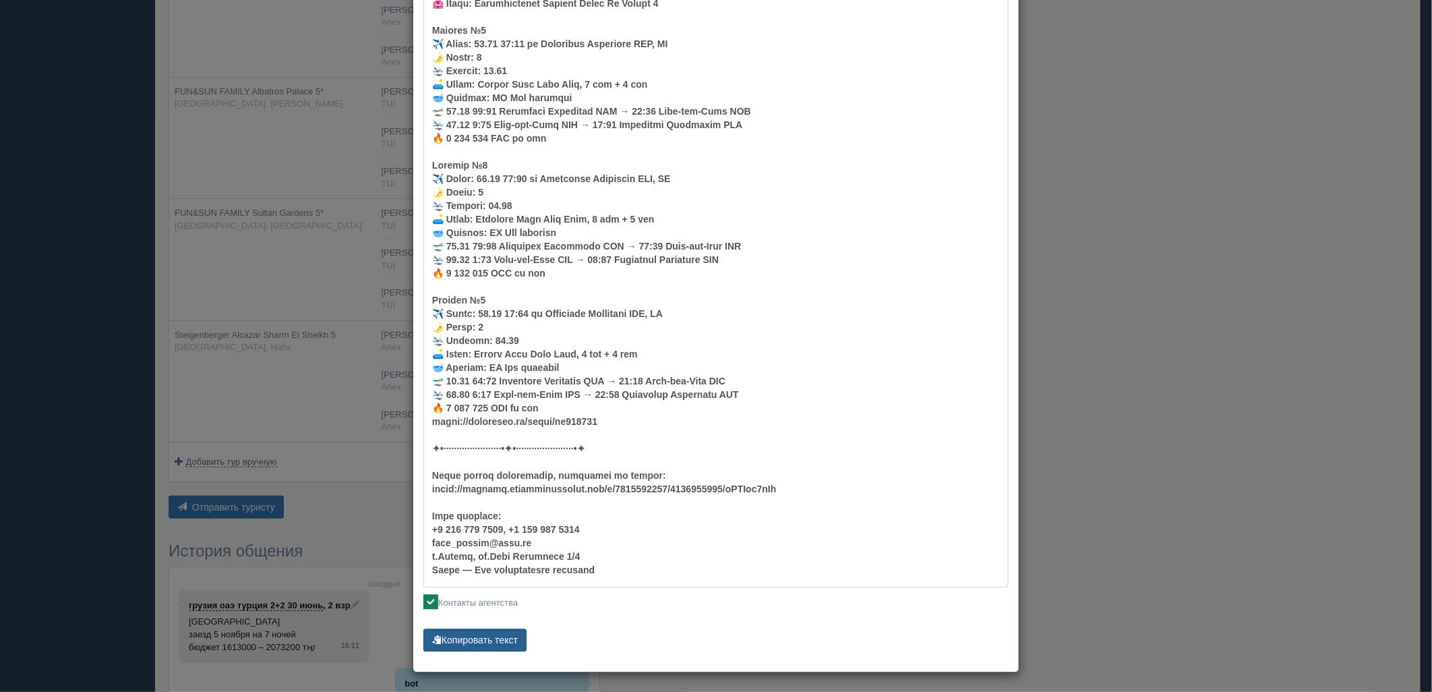
click at [494, 637] on button "Копировать текст" at bounding box center [474, 639] width 103 height 23
click at [966, 327] on div "× Отправить подборку туристу грузия оаэ [GEOGRAPHIC_DATA] 2+2 [DATE] [PHONE_NUM…" at bounding box center [716, 346] width 1432 height 692
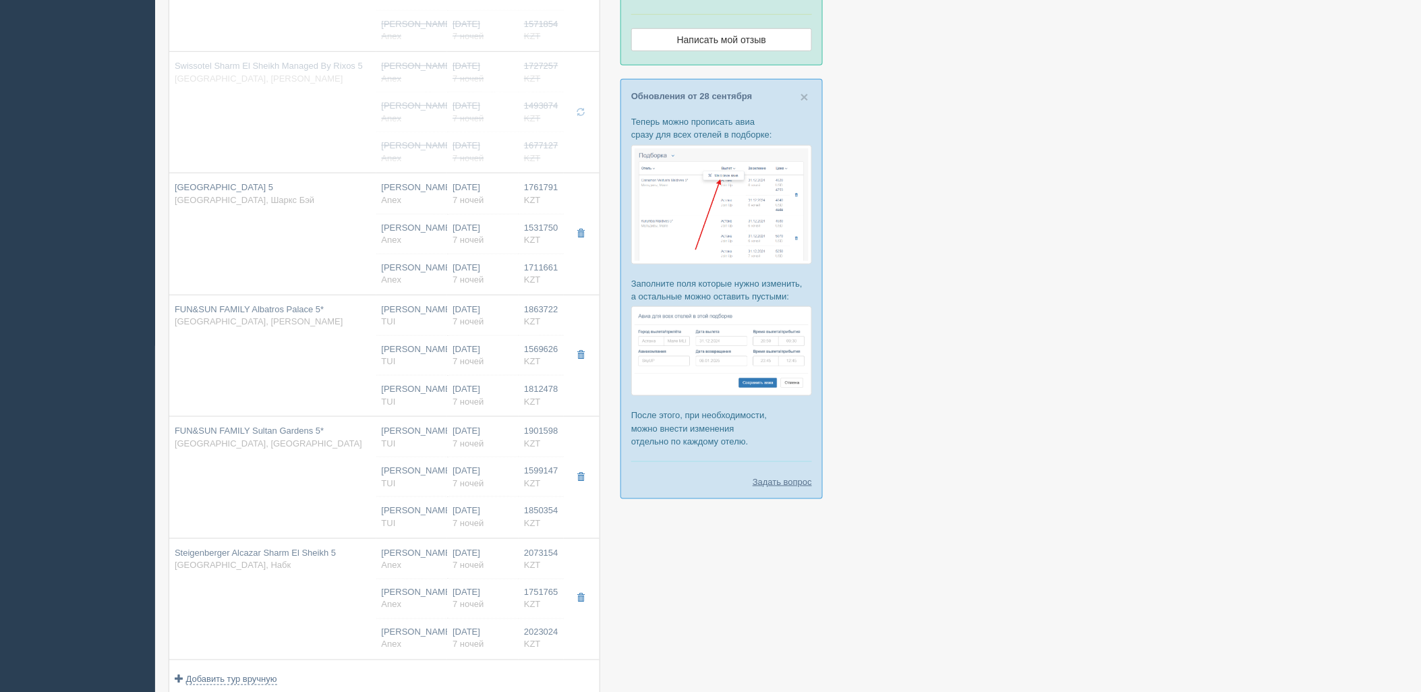
scroll to position [339, 0]
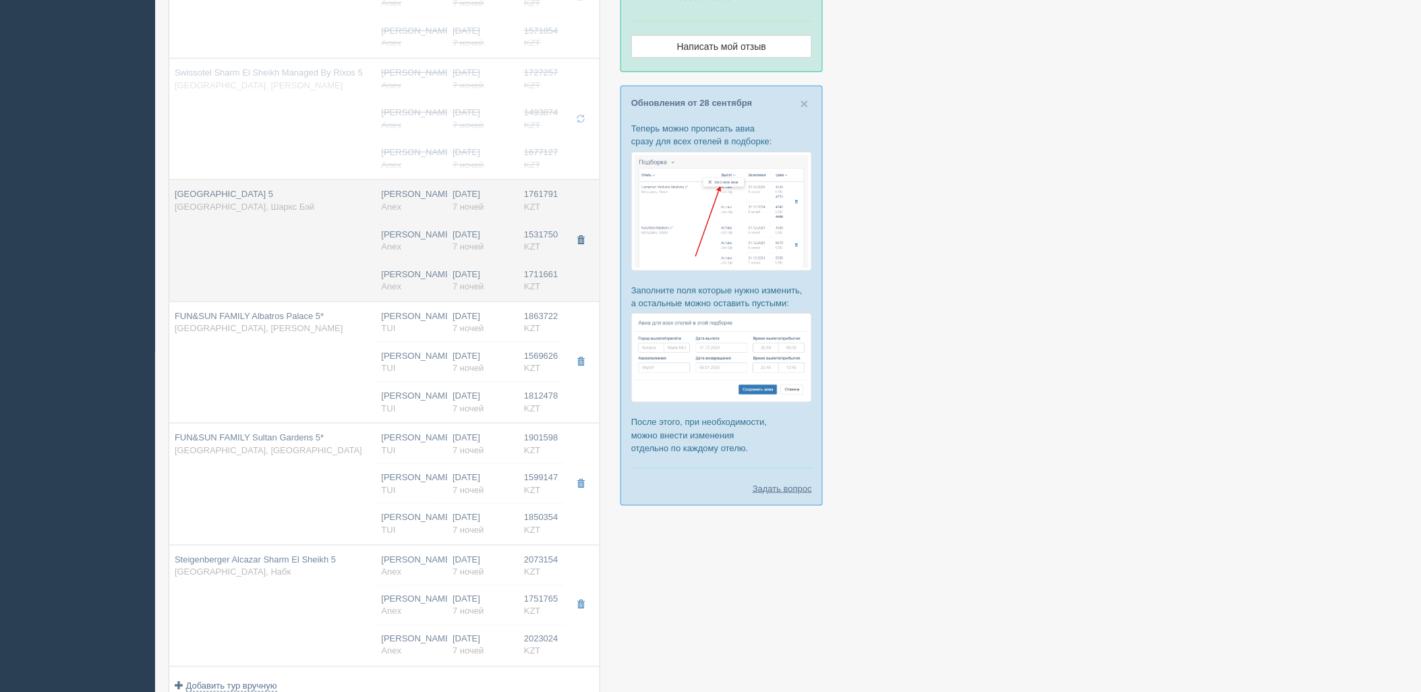
click at [581, 239] on span "button" at bounding box center [580, 240] width 8 height 8
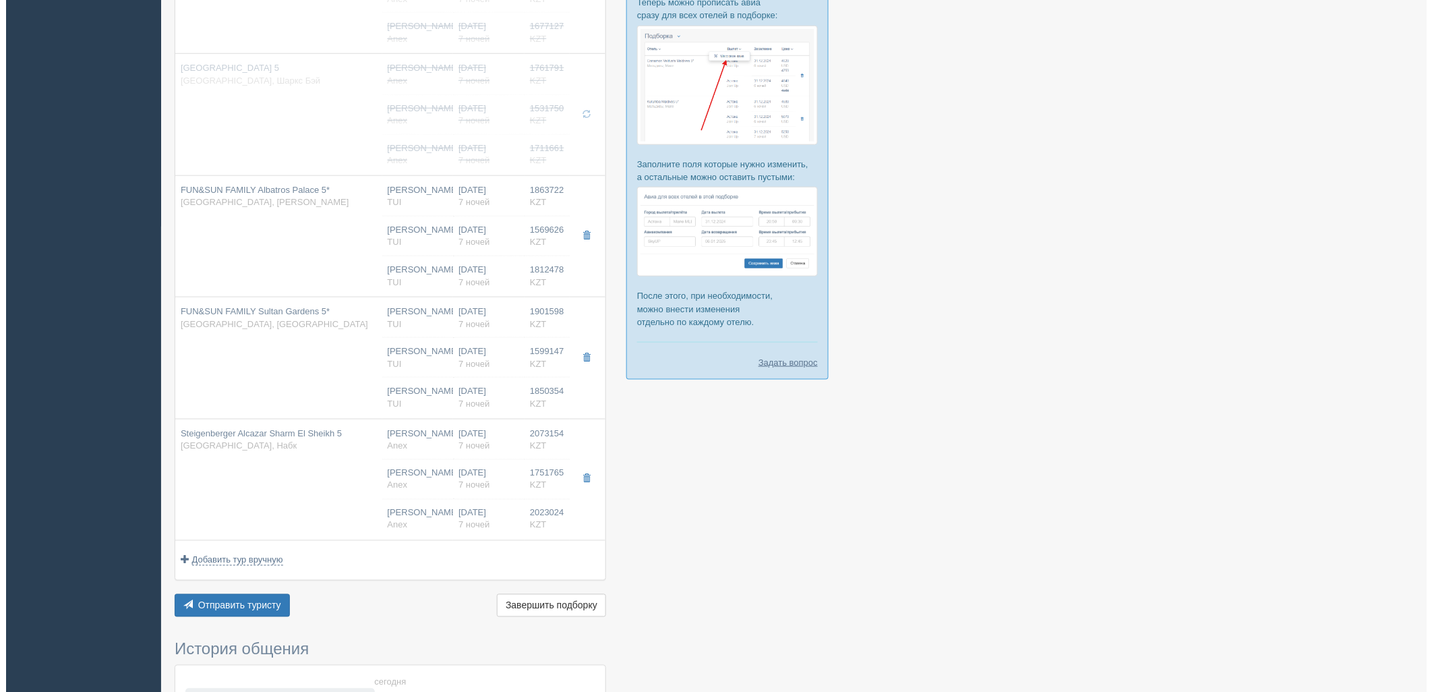
scroll to position [564, 0]
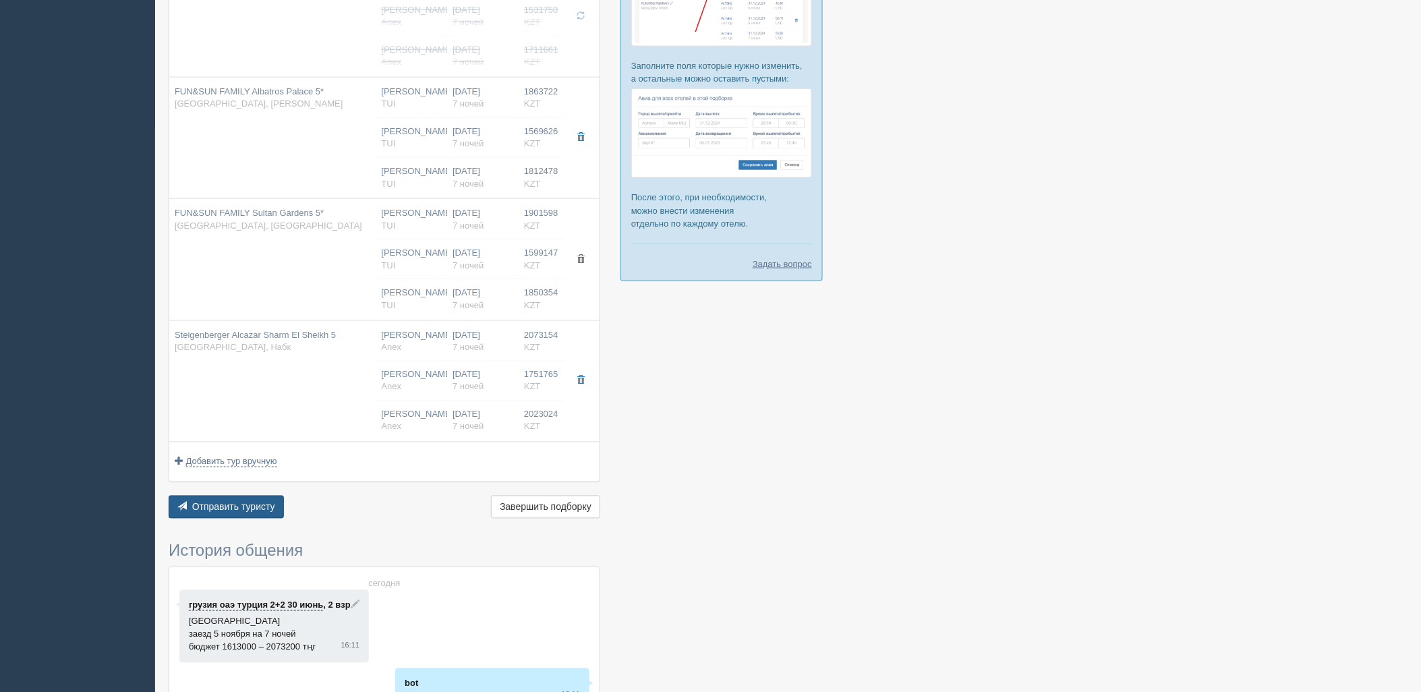
click at [255, 512] on span "Отправить туристу" at bounding box center [233, 507] width 83 height 11
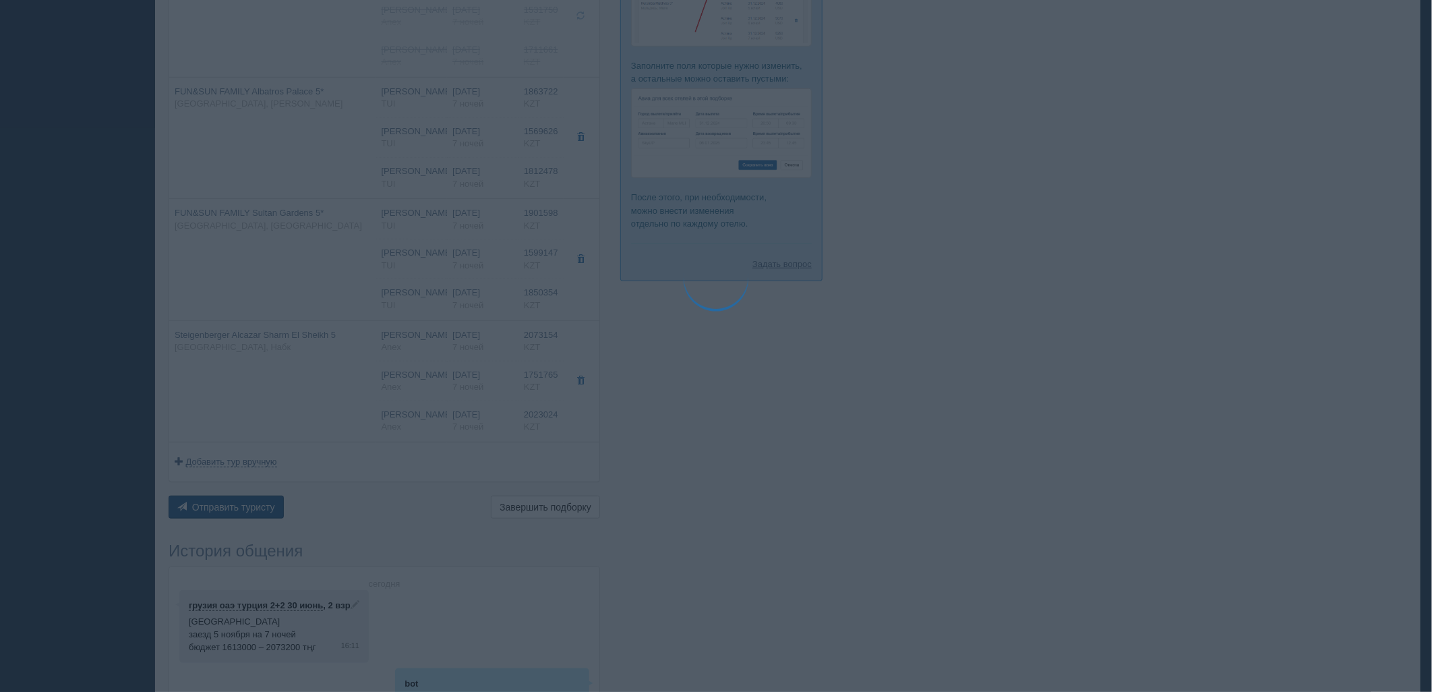
click at [255, 514] on div at bounding box center [716, 346] width 1432 height 692
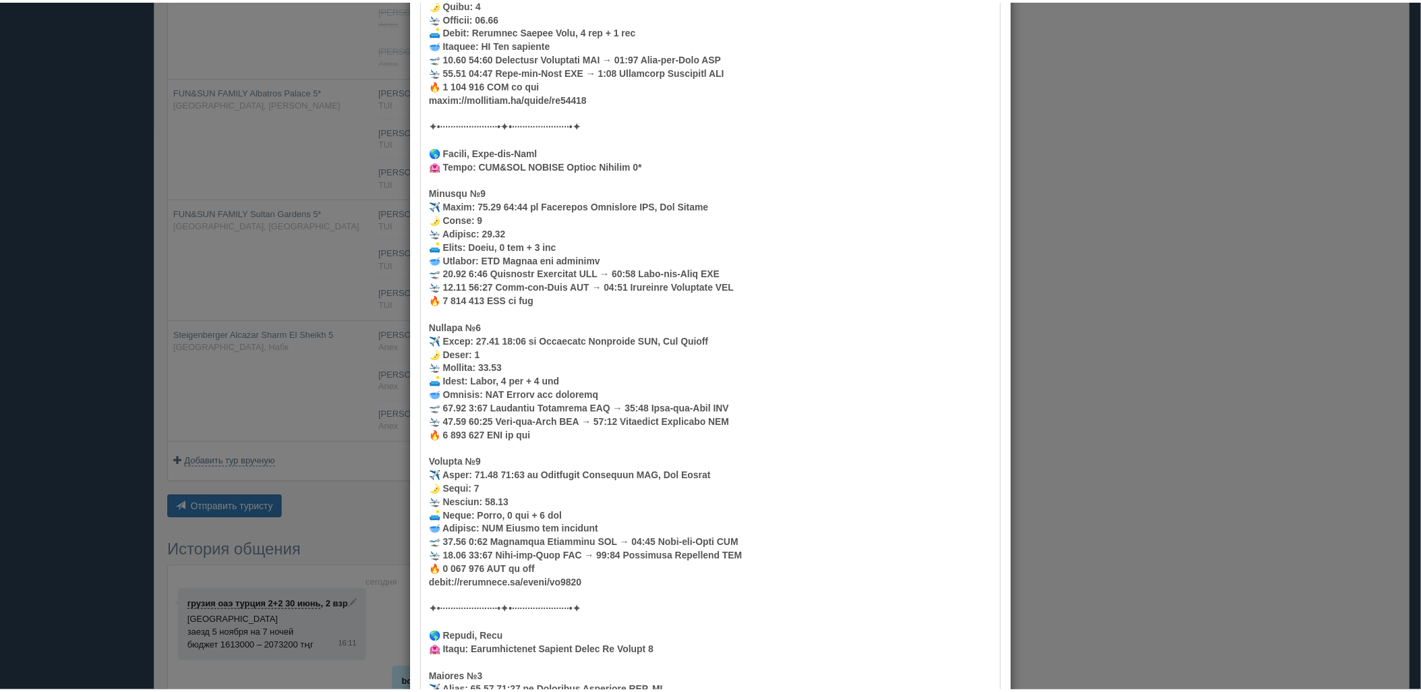
scroll to position [1153, 0]
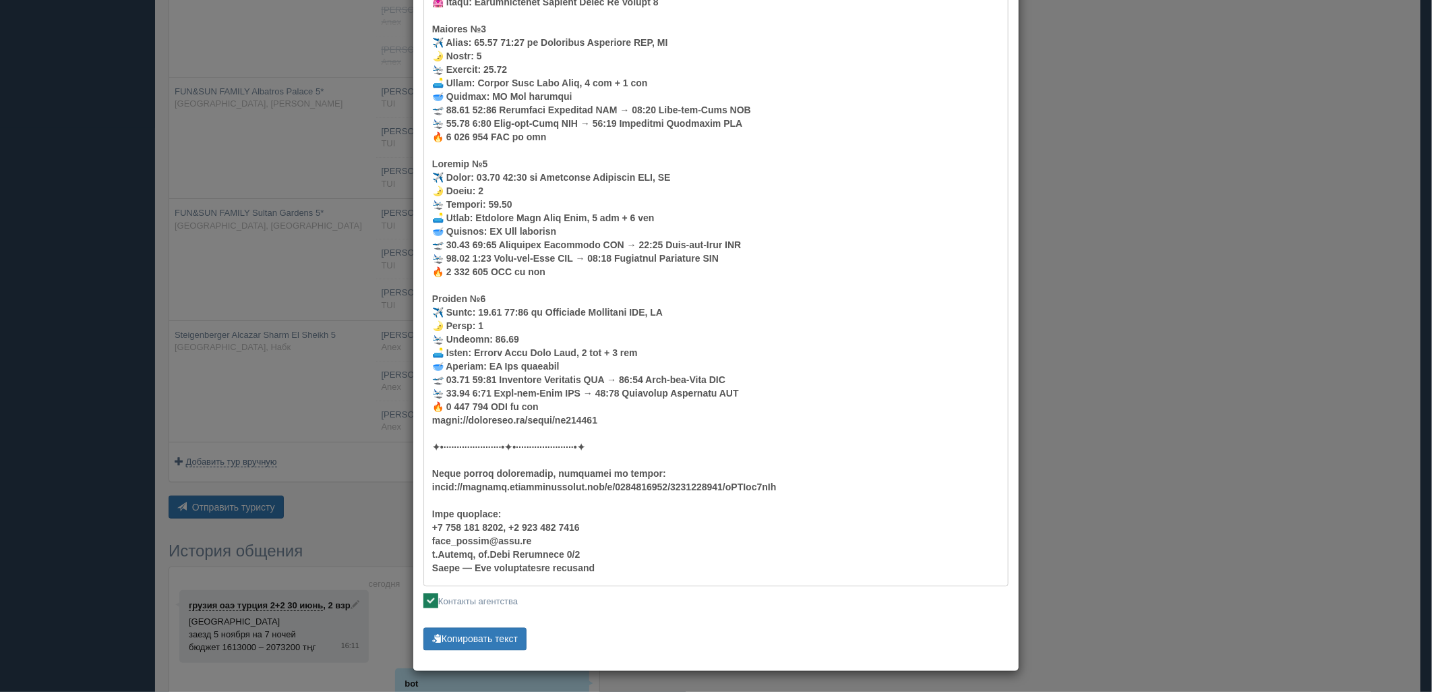
click at [528, 641] on p "Копировать текст Текст скопирован Пожалуйста, нажмите Ctrl+C" at bounding box center [715, 641] width 585 height 26
click at [518, 641] on p "Копировать текст Текст скопирован Пожалуйста, нажмите Ctrl+C" at bounding box center [715, 641] width 585 height 26
click at [508, 642] on button "Копировать текст" at bounding box center [474, 639] width 103 height 23
click at [966, 264] on div "× Отправить подборку туристу грузия оаэ [GEOGRAPHIC_DATA] 2+2 [DATE] [PHONE_NUM…" at bounding box center [716, 346] width 1432 height 692
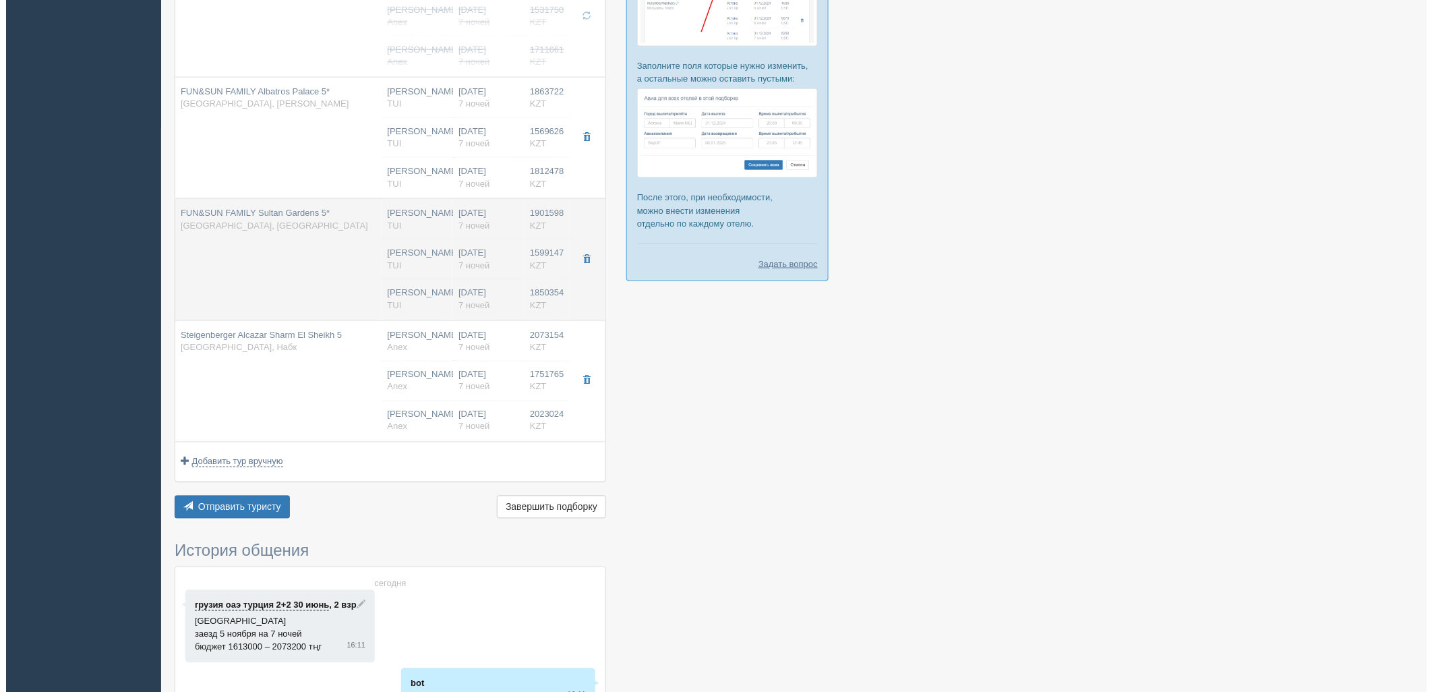
scroll to position [489, 0]
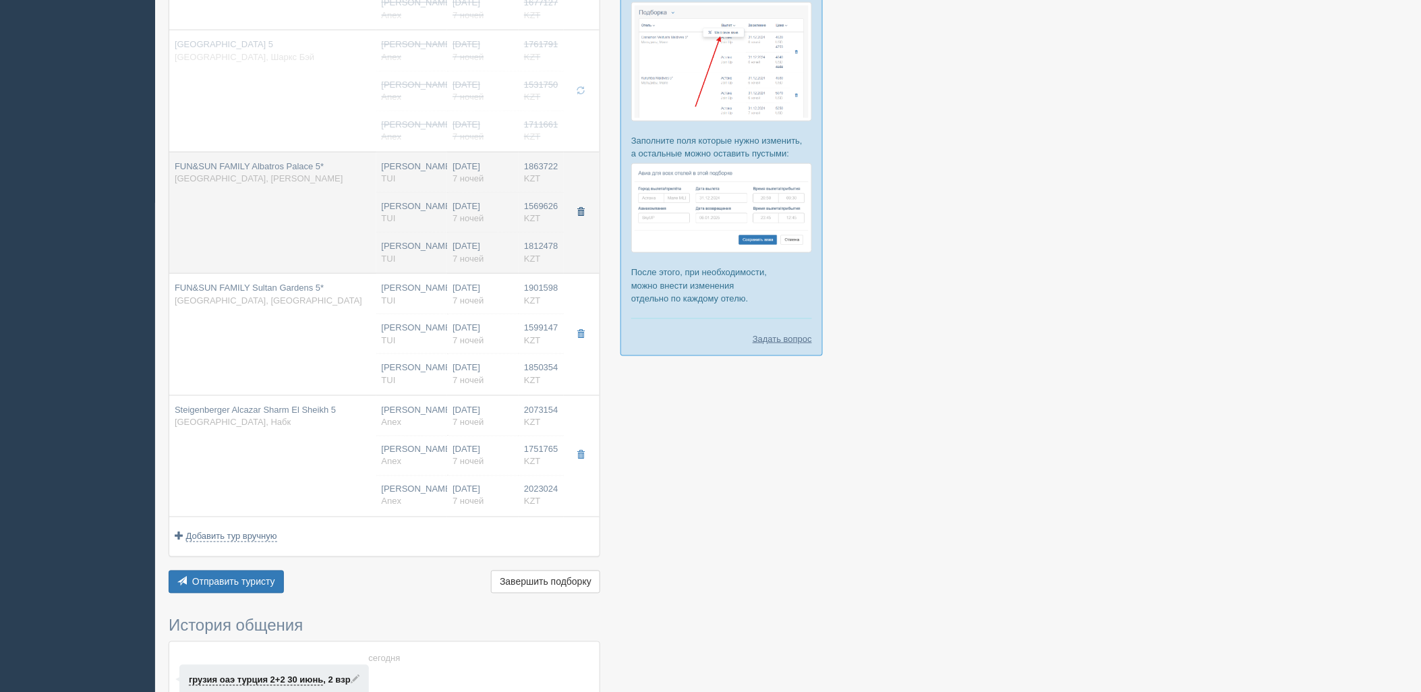
click at [580, 214] on span "button" at bounding box center [580, 212] width 8 height 8
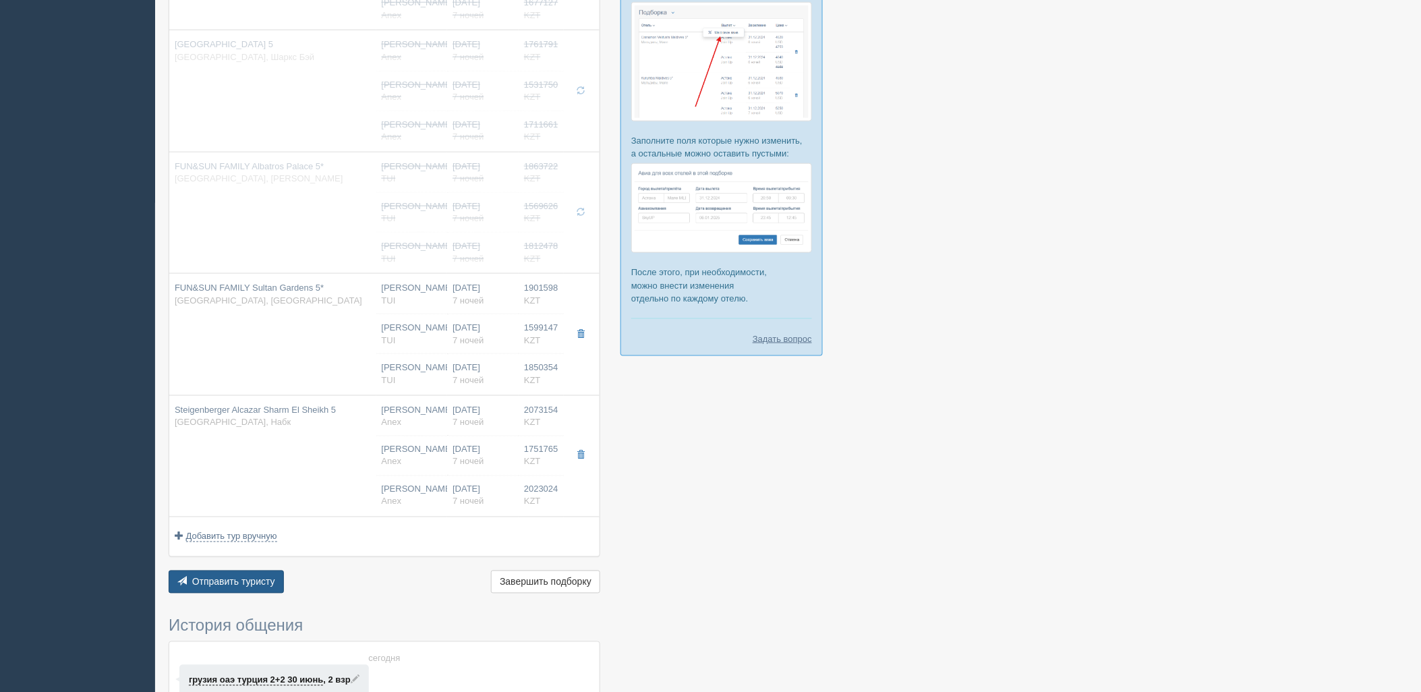
click at [237, 580] on span "Отправить туристу" at bounding box center [233, 581] width 83 height 11
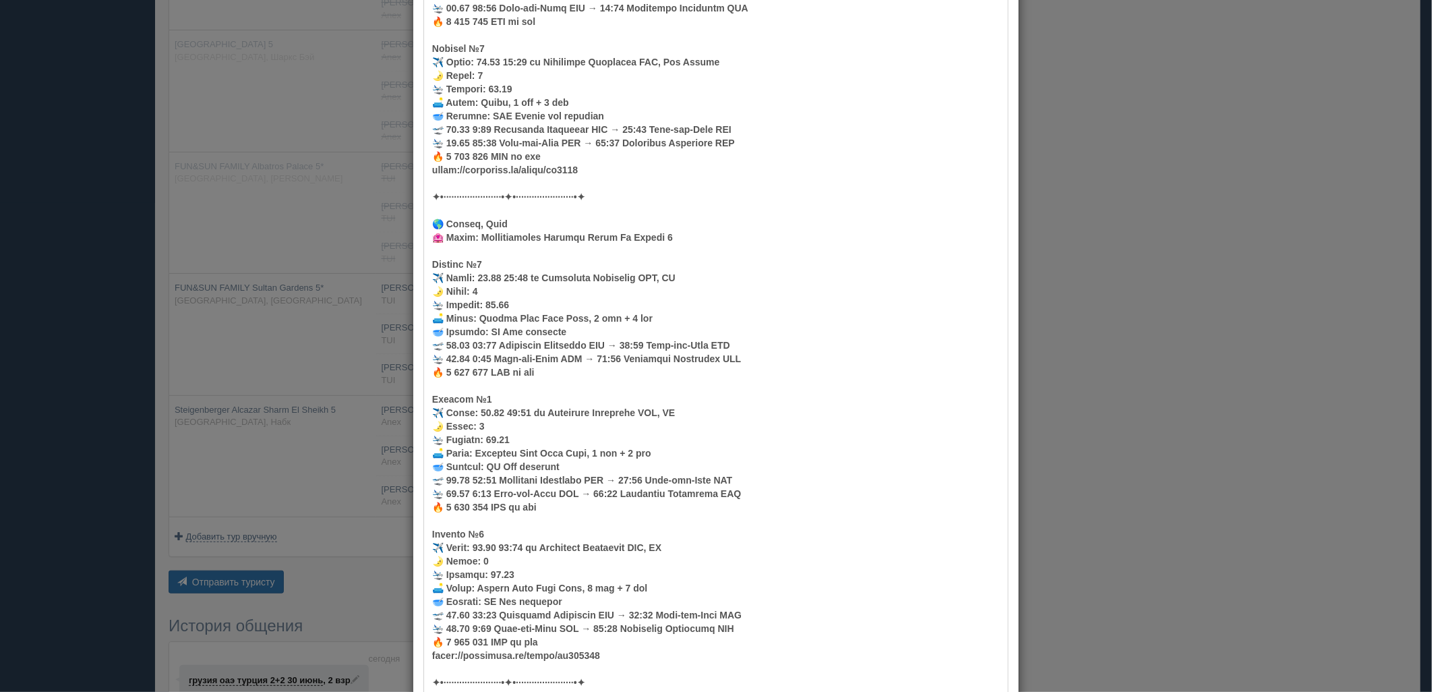
scroll to position [668, 0]
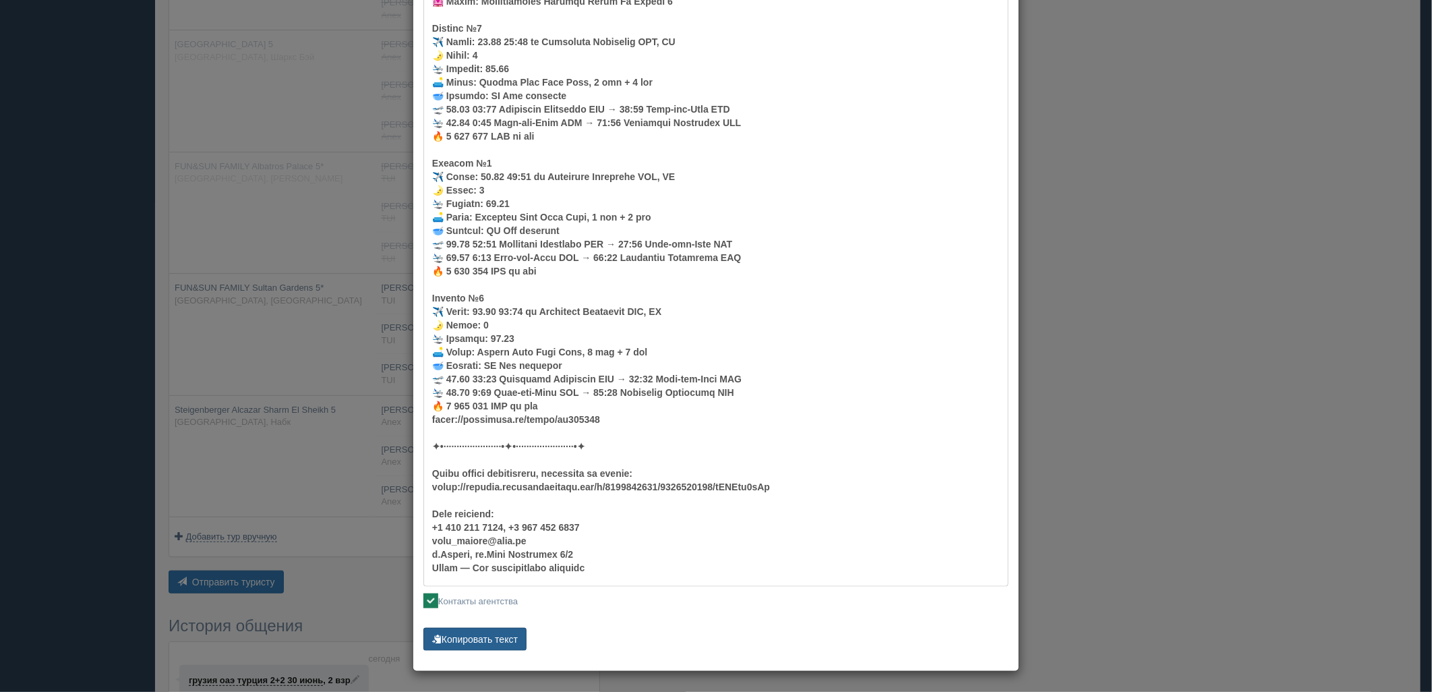
click at [489, 634] on button "Копировать текст" at bounding box center [474, 639] width 103 height 23
click at [282, 403] on div "× Отправить подборку туристу грузия оаэ [GEOGRAPHIC_DATA] 2+2 [DATE] [PHONE_NUM…" at bounding box center [716, 346] width 1432 height 692
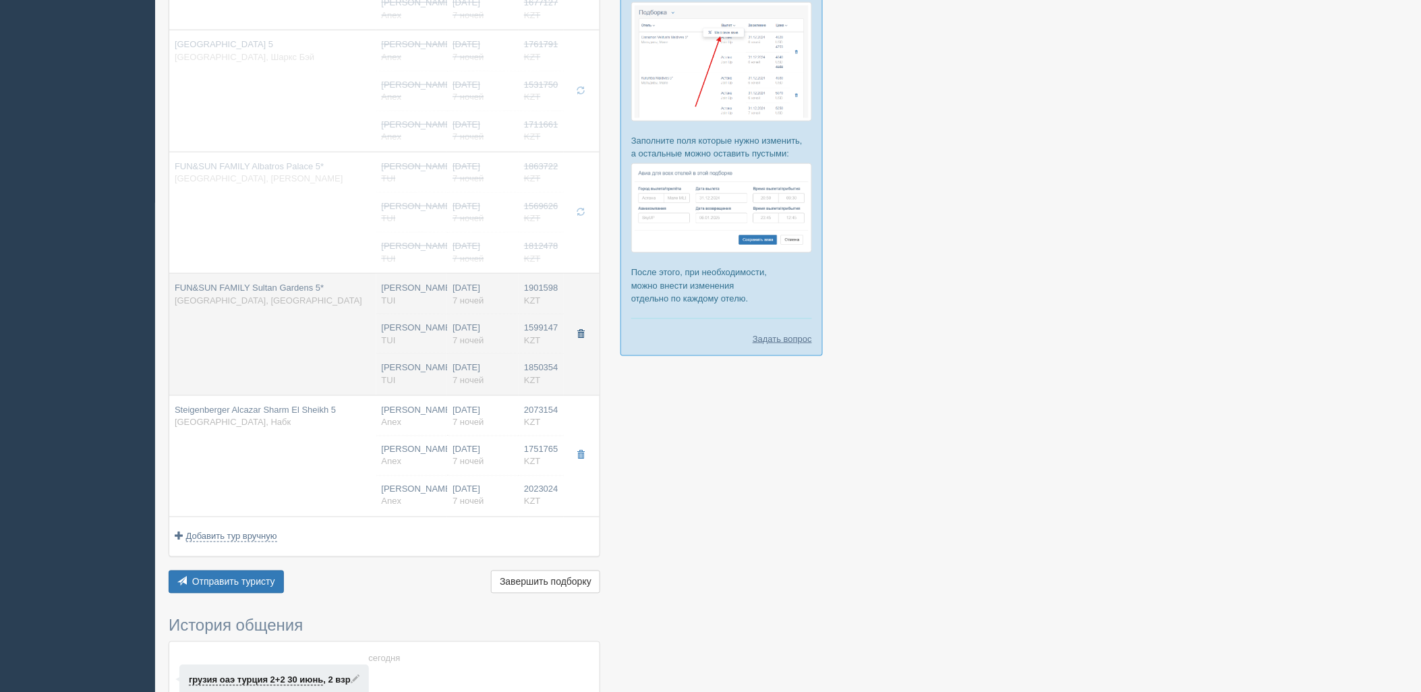
click at [581, 338] on span "button" at bounding box center [580, 334] width 8 height 8
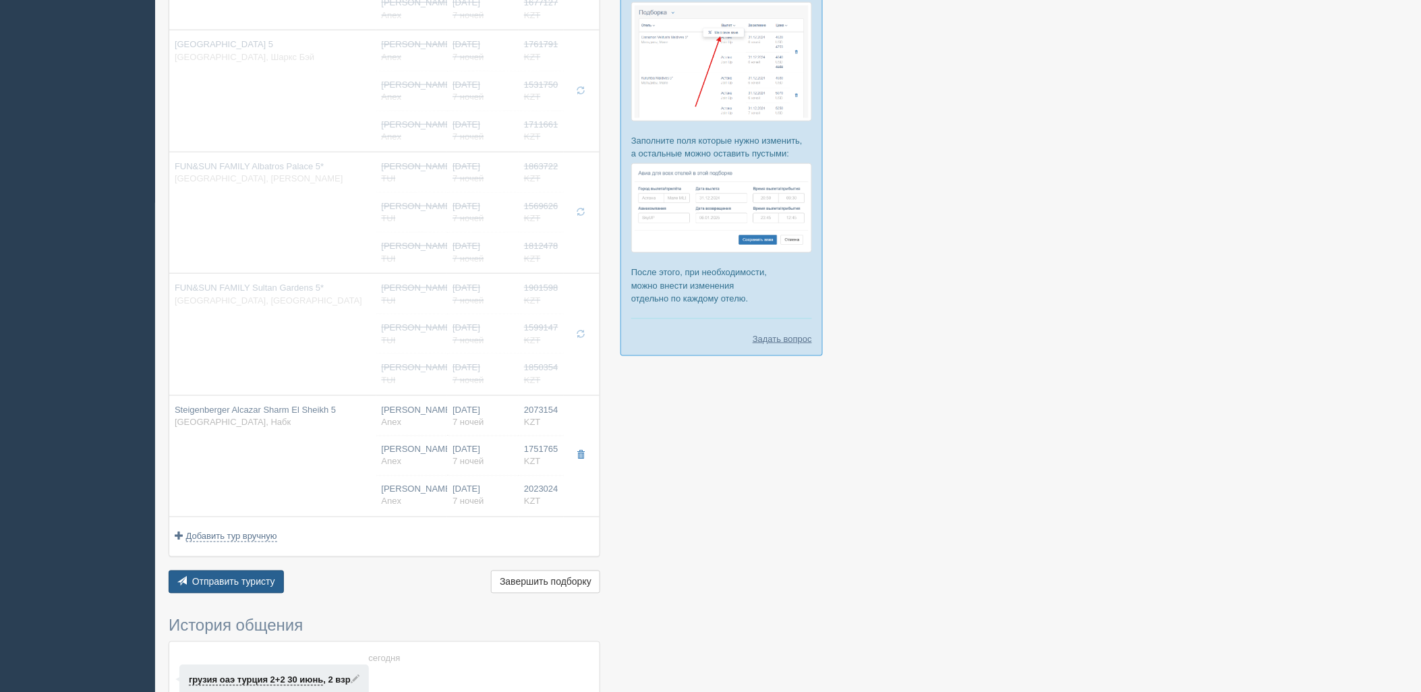
click at [210, 577] on span "Отправить туристу" at bounding box center [233, 581] width 83 height 11
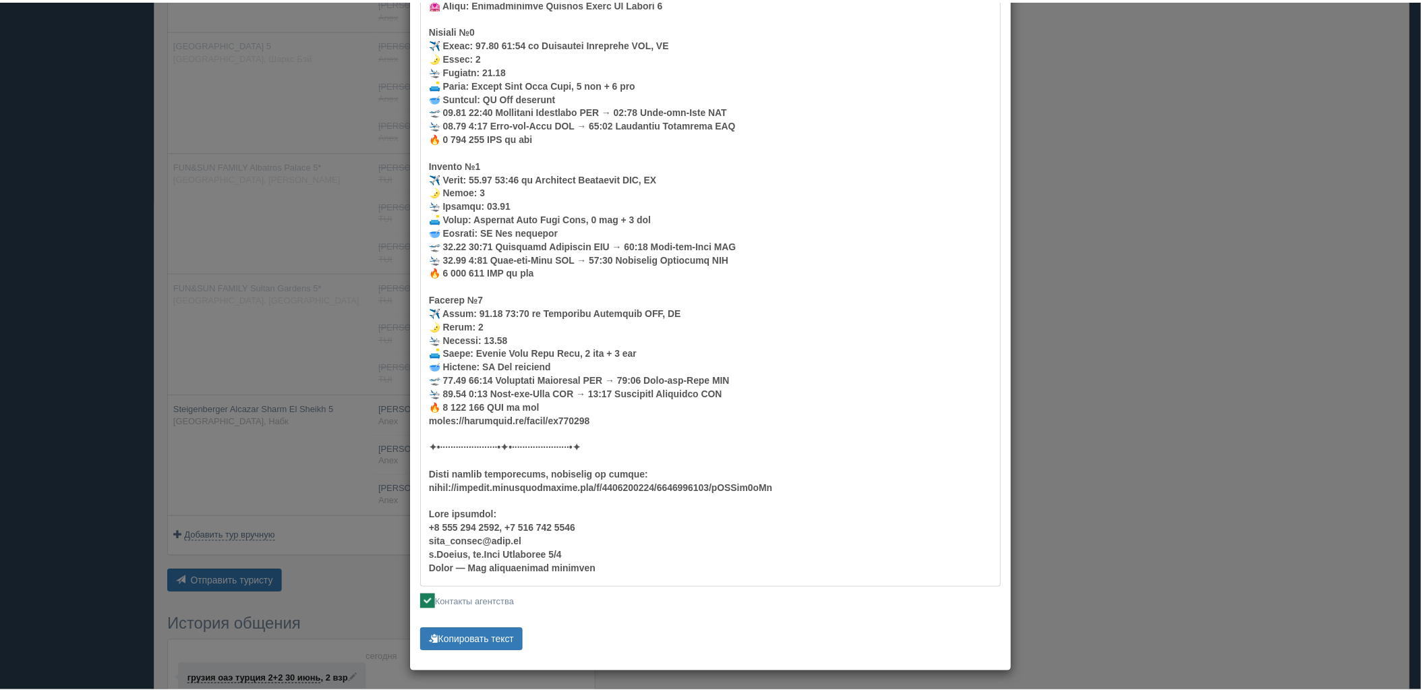
scroll to position [183, 0]
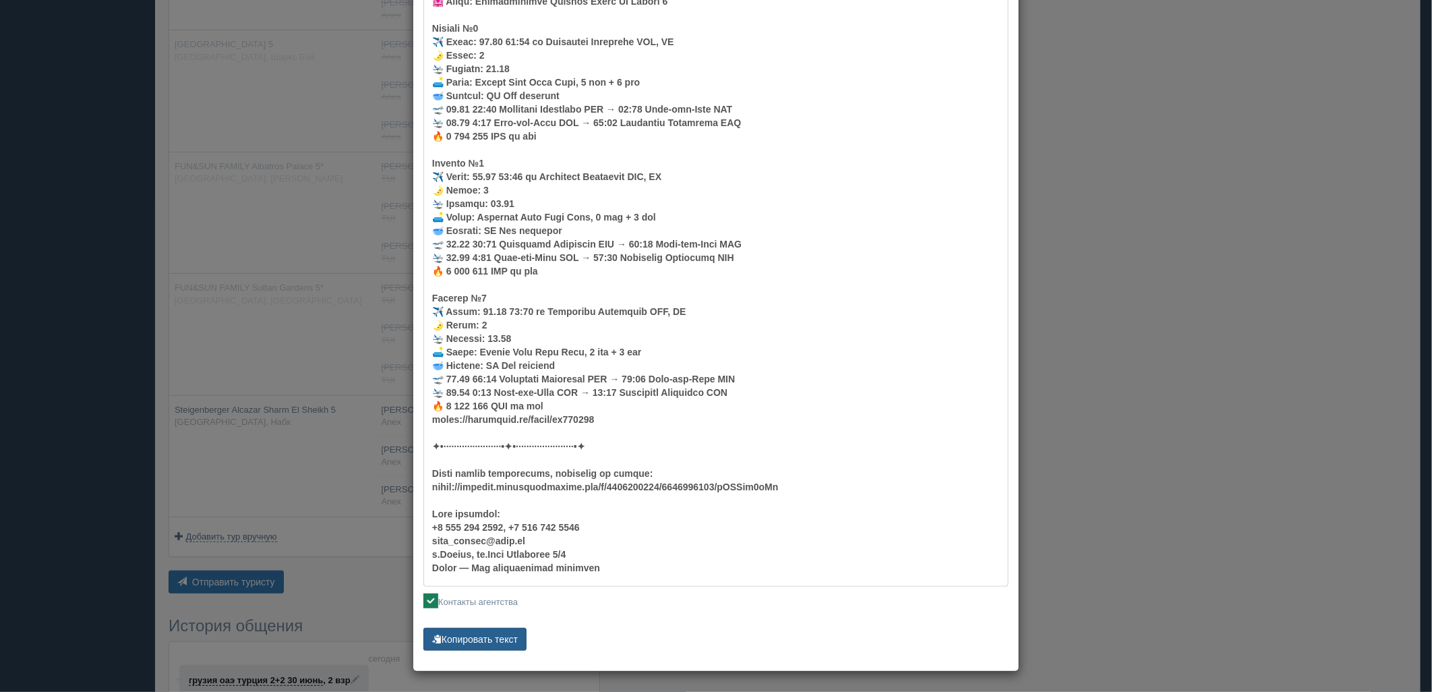
click at [492, 630] on button "Копировать текст" at bounding box center [474, 639] width 103 height 23
click at [966, 280] on div "× Отправить подборку туристу грузия оаэ [GEOGRAPHIC_DATA] 2+2 [DATE] [PHONE_NUM…" at bounding box center [716, 346] width 1432 height 692
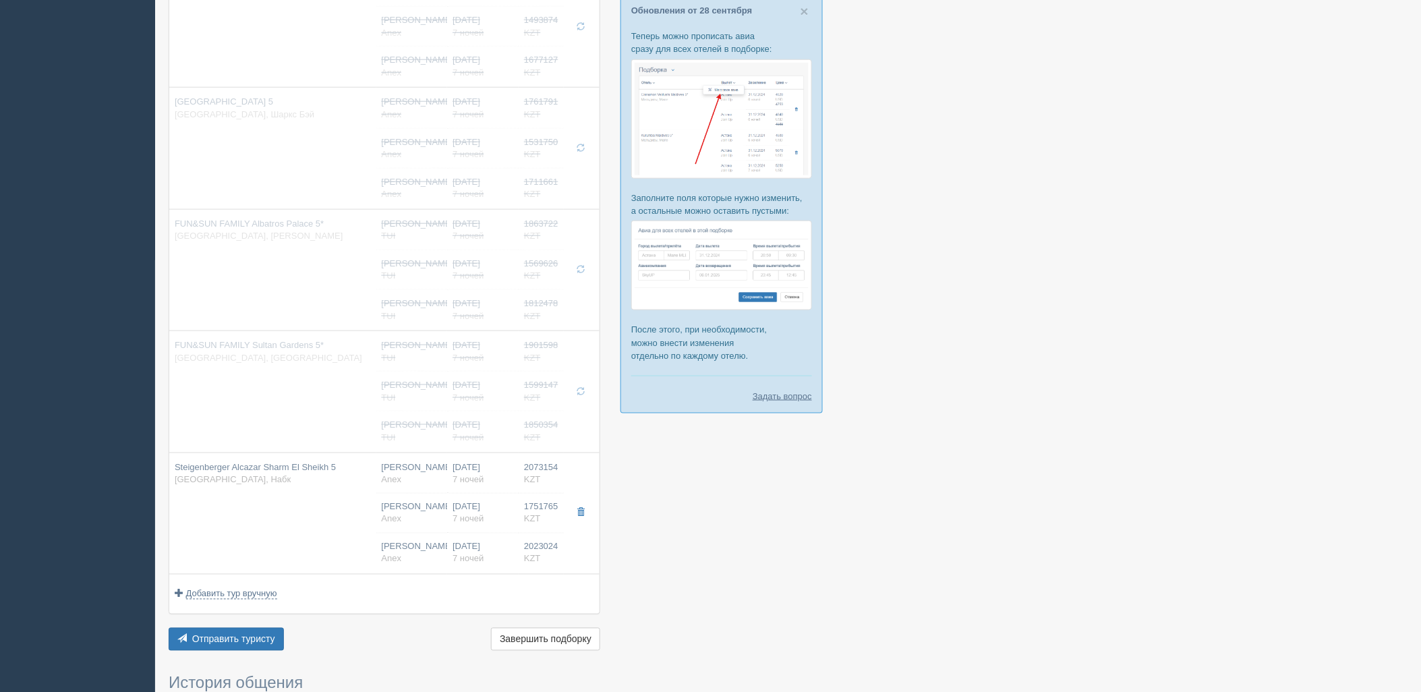
scroll to position [446, 0]
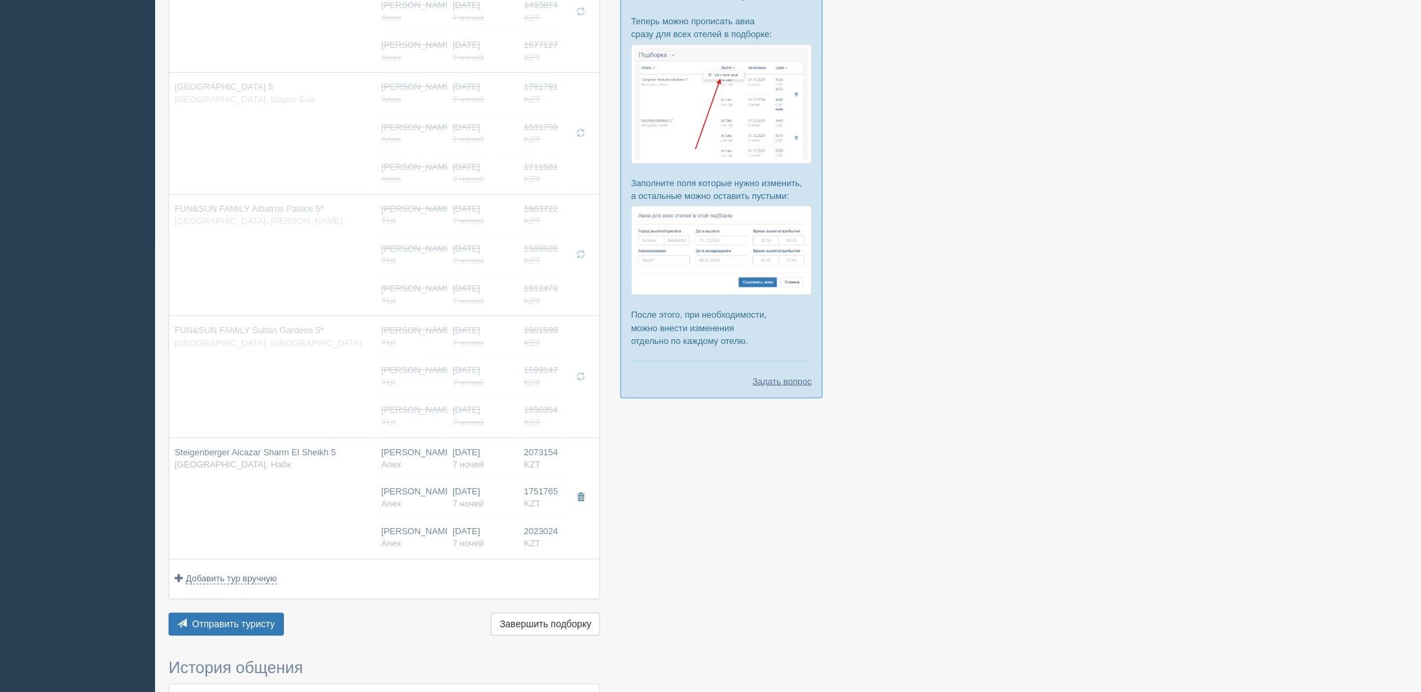
click at [966, 311] on div at bounding box center [788, 273] width 1239 height 1346
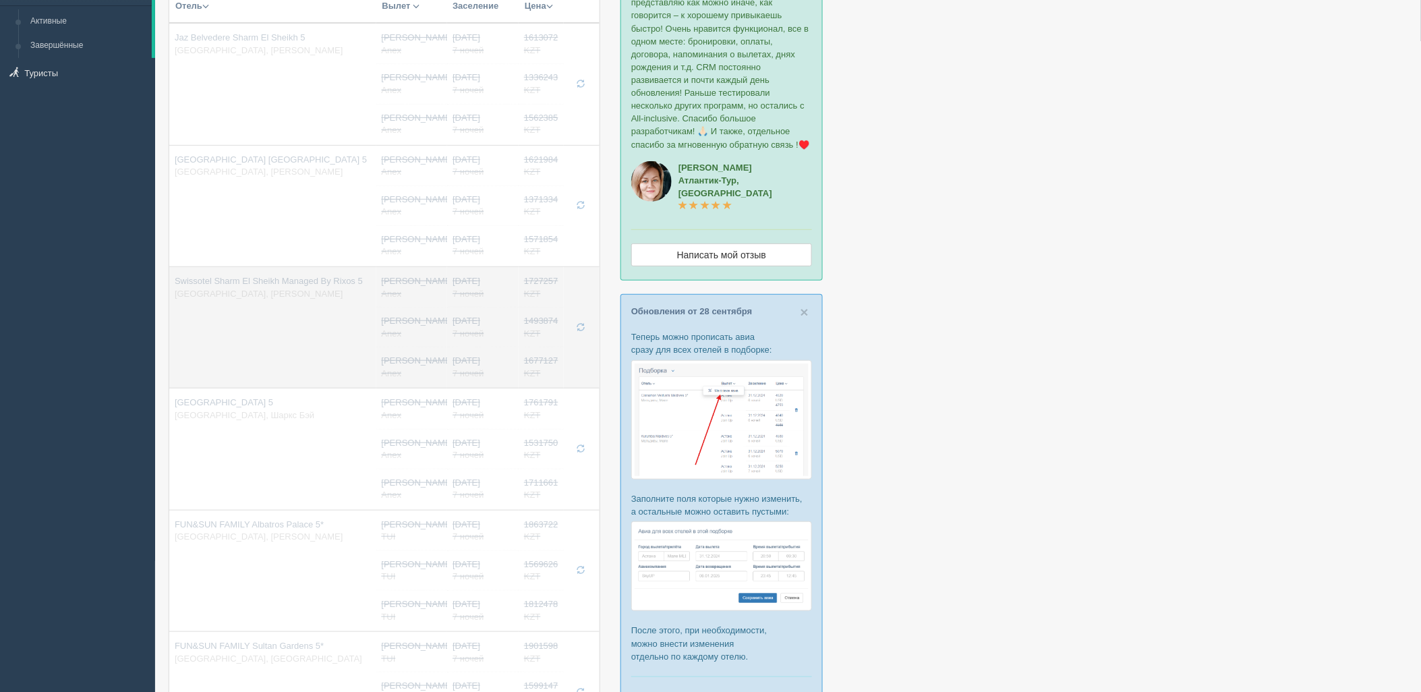
scroll to position [0, 0]
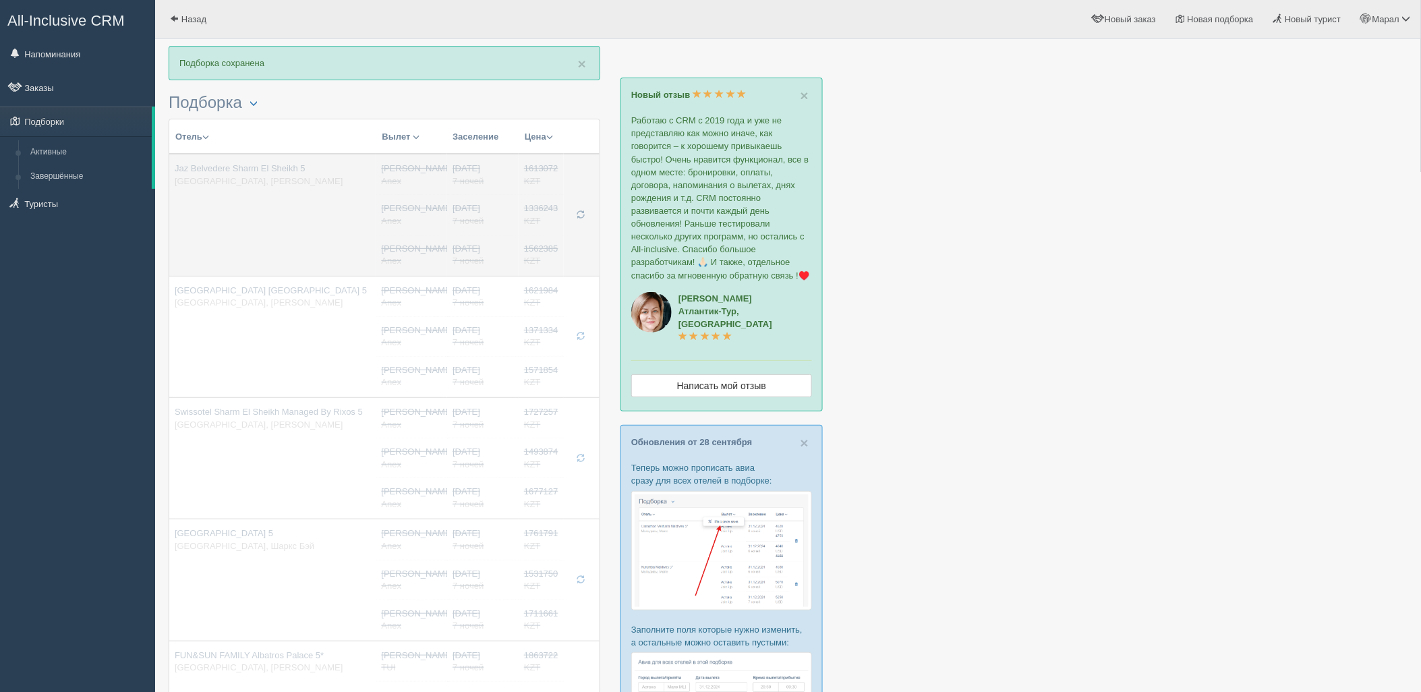
click at [581, 214] on span "button" at bounding box center [580, 214] width 8 height 8
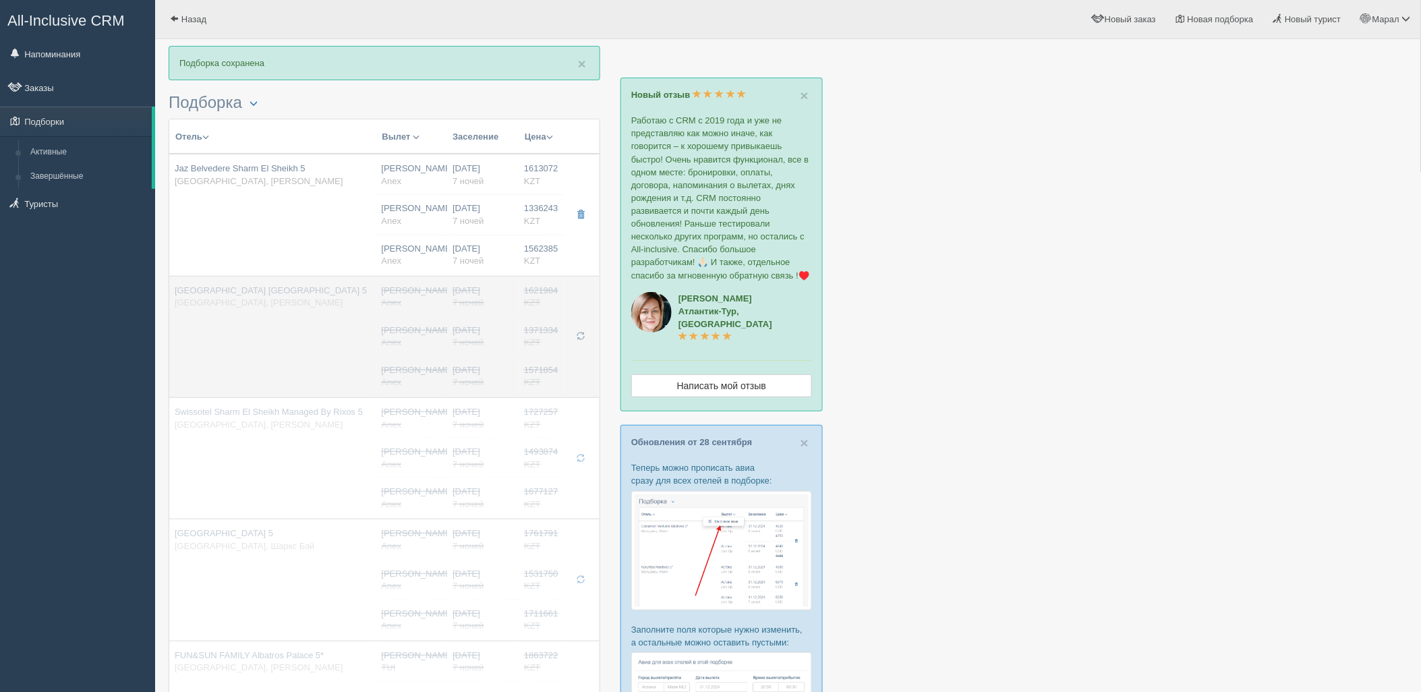
click at [578, 337] on span "button" at bounding box center [580, 336] width 8 height 8
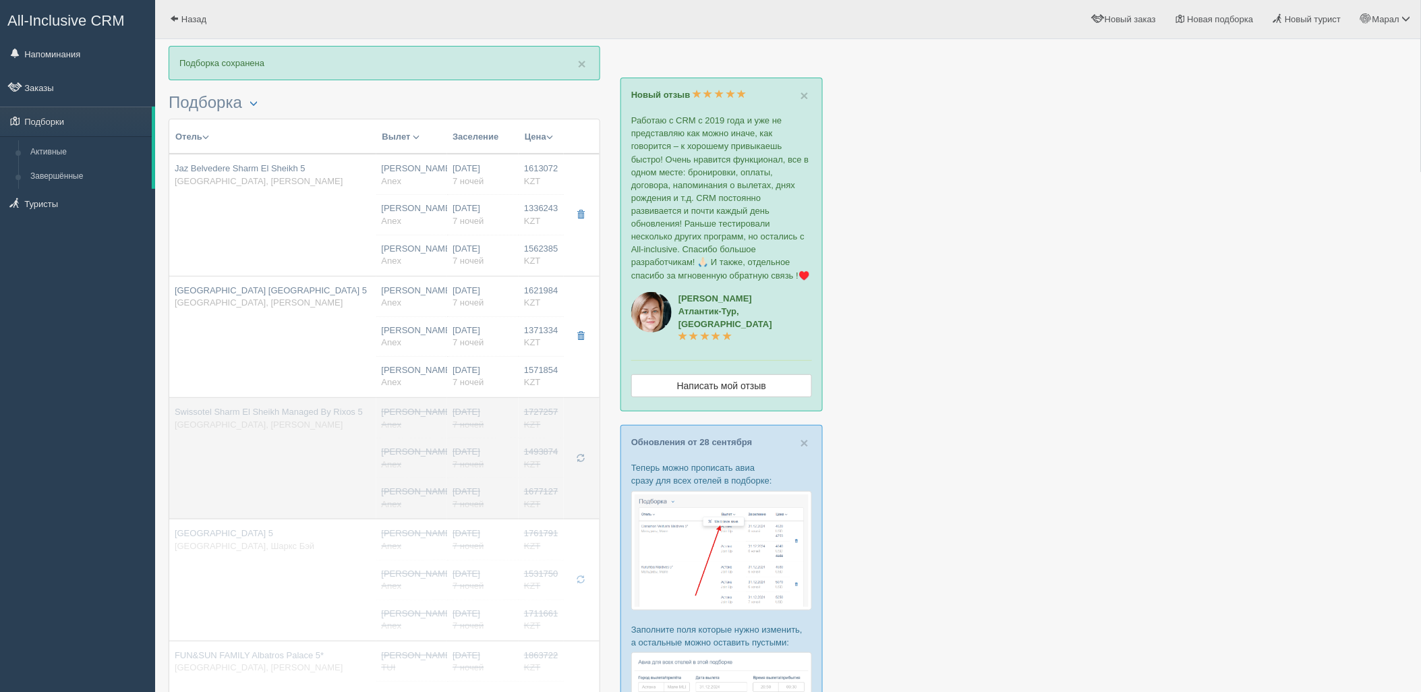
click at [578, 456] on span "button" at bounding box center [580, 458] width 8 height 8
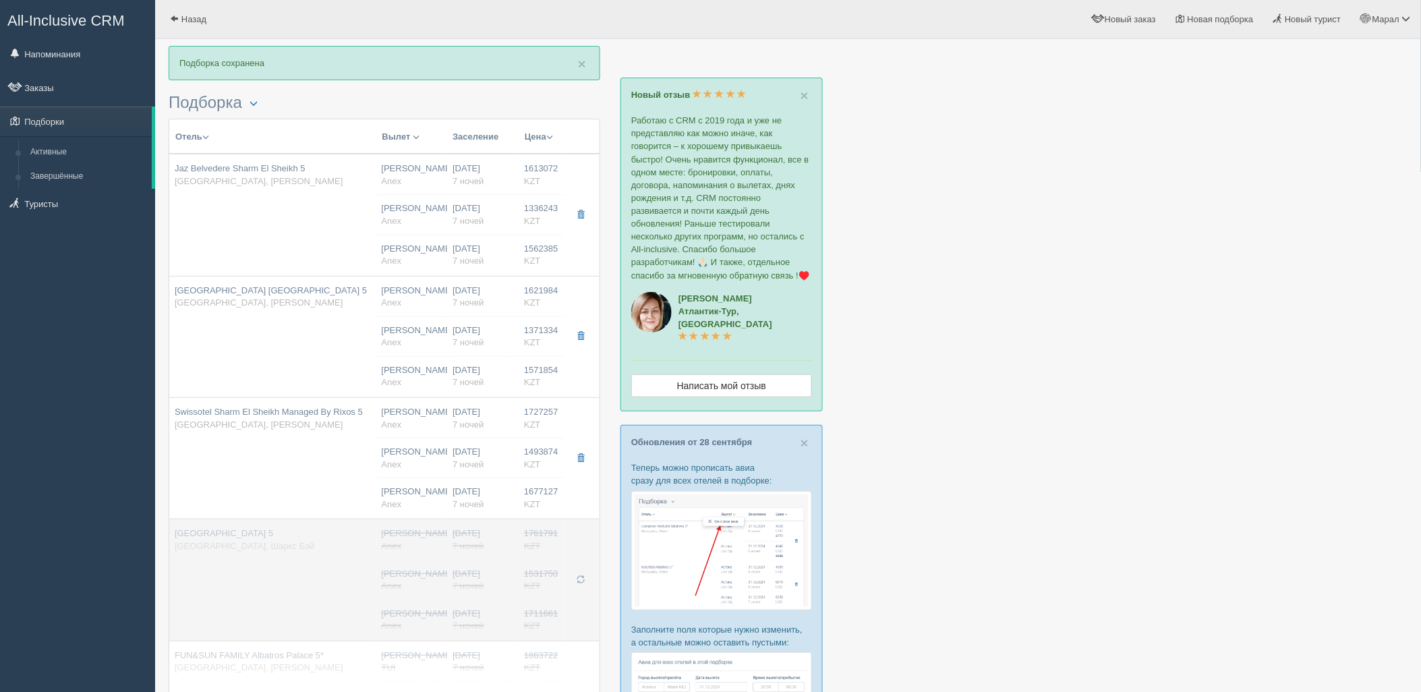
click at [578, 582] on span "button" at bounding box center [580, 579] width 8 height 8
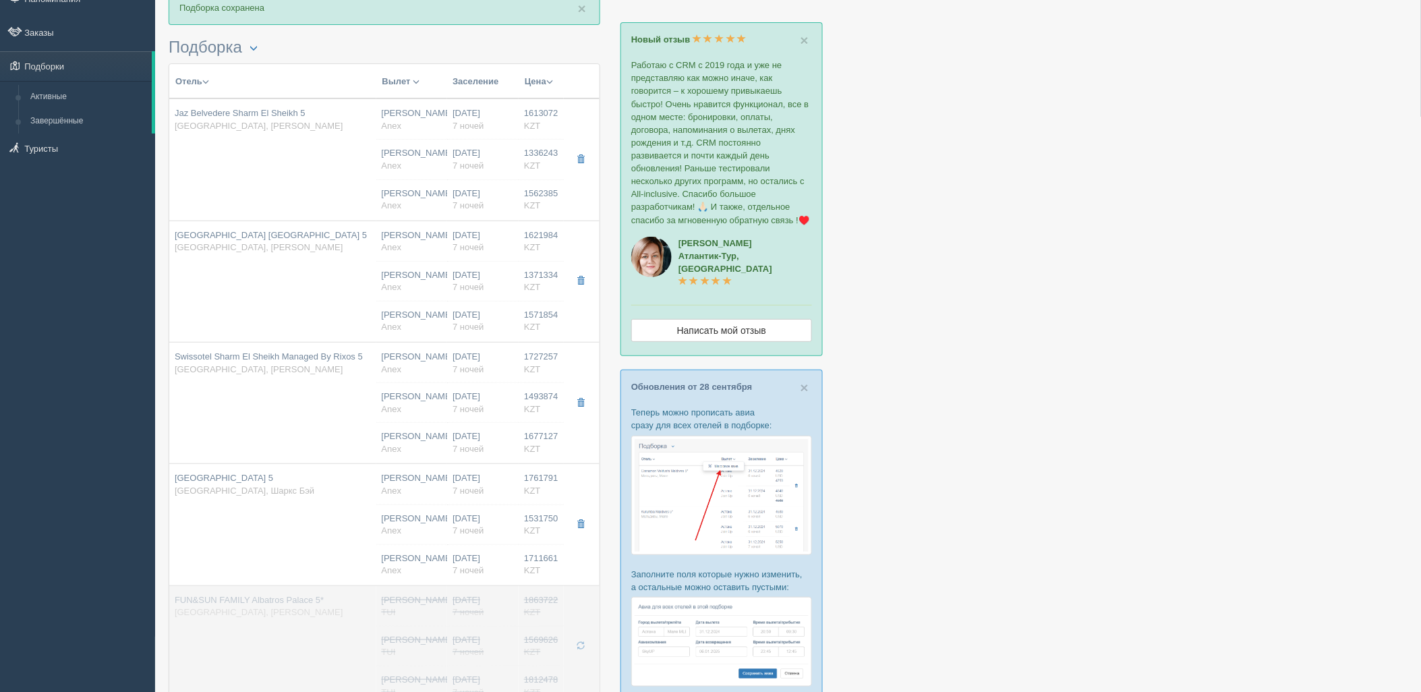
scroll to position [225, 0]
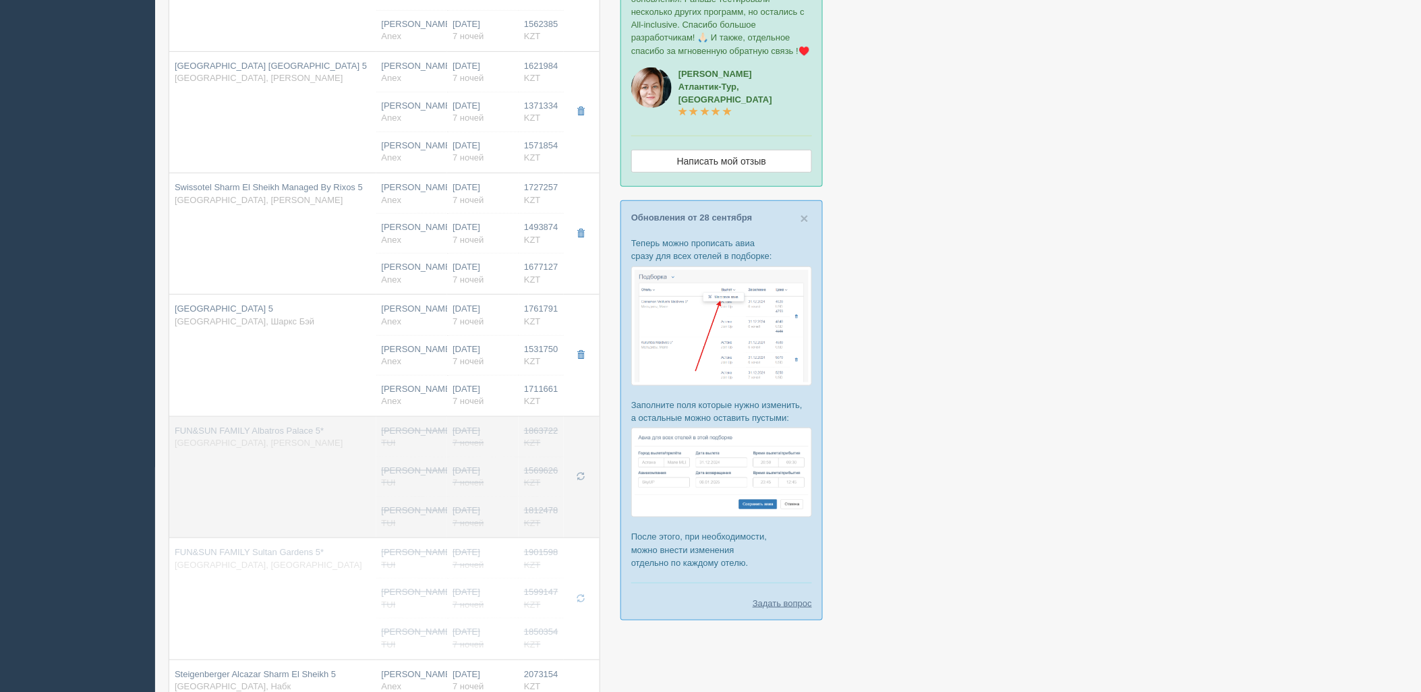
click at [578, 483] on button "button" at bounding box center [580, 477] width 23 height 20
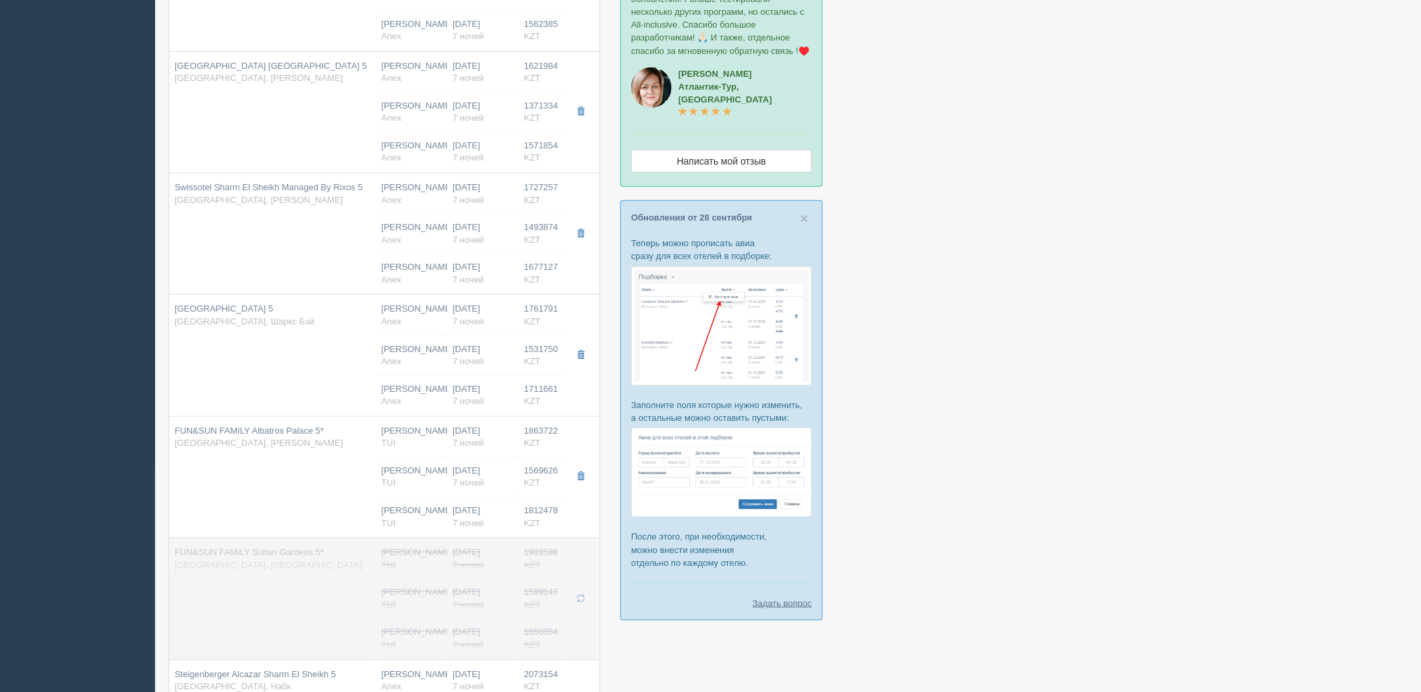
click at [581, 596] on span "button" at bounding box center [580, 598] width 8 height 8
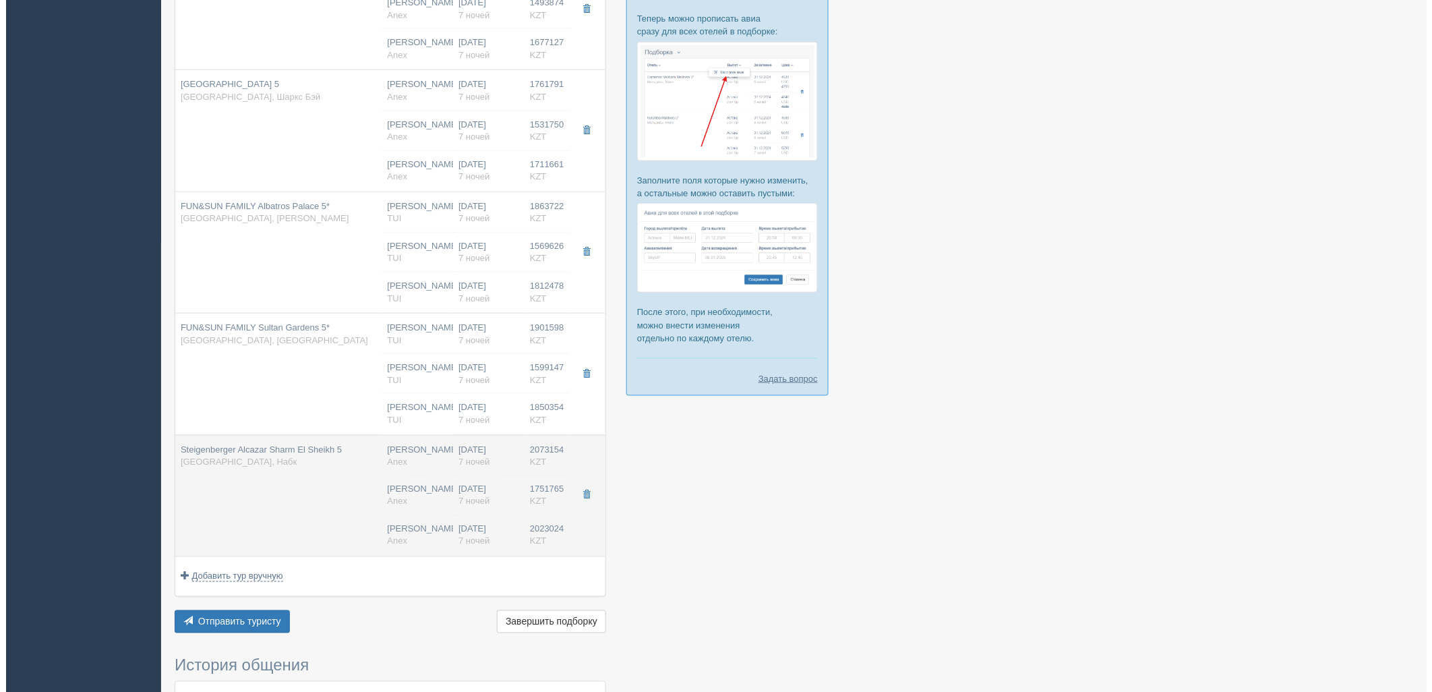
scroll to position [524, 0]
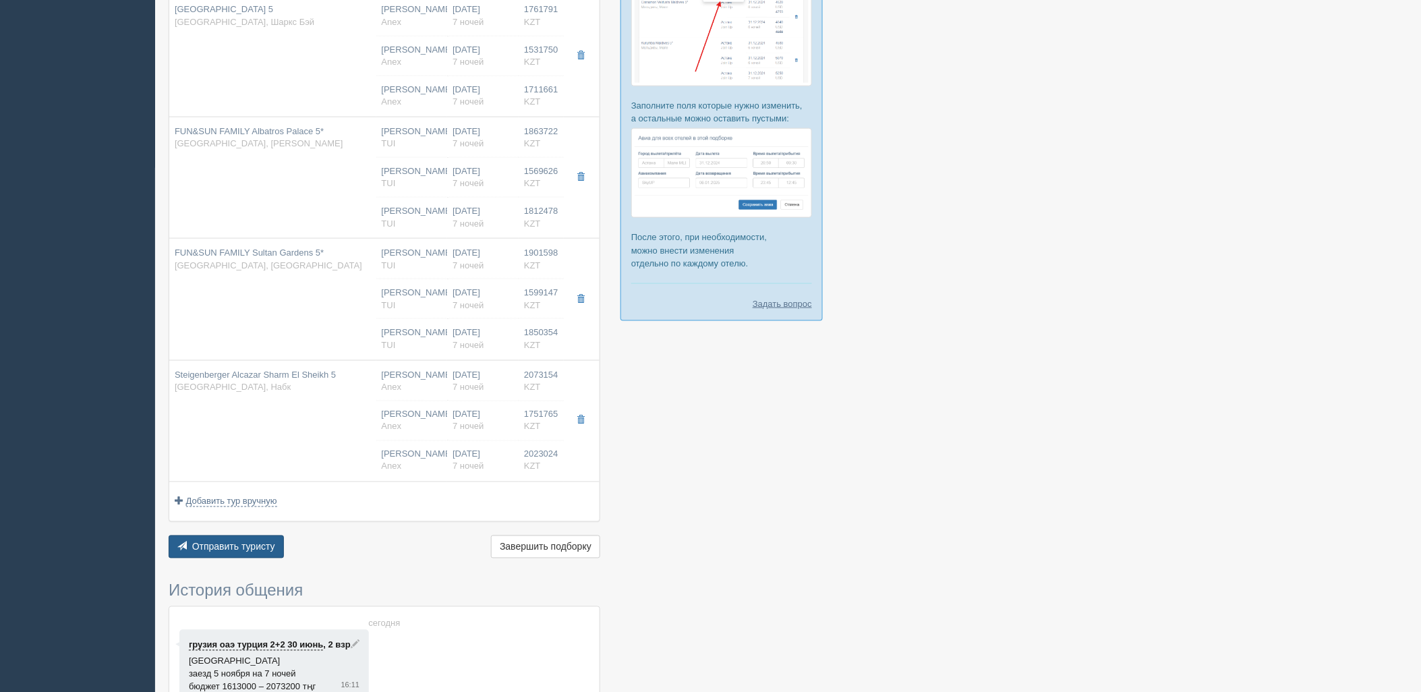
click at [240, 547] on span "Отправить туристу" at bounding box center [233, 546] width 83 height 11
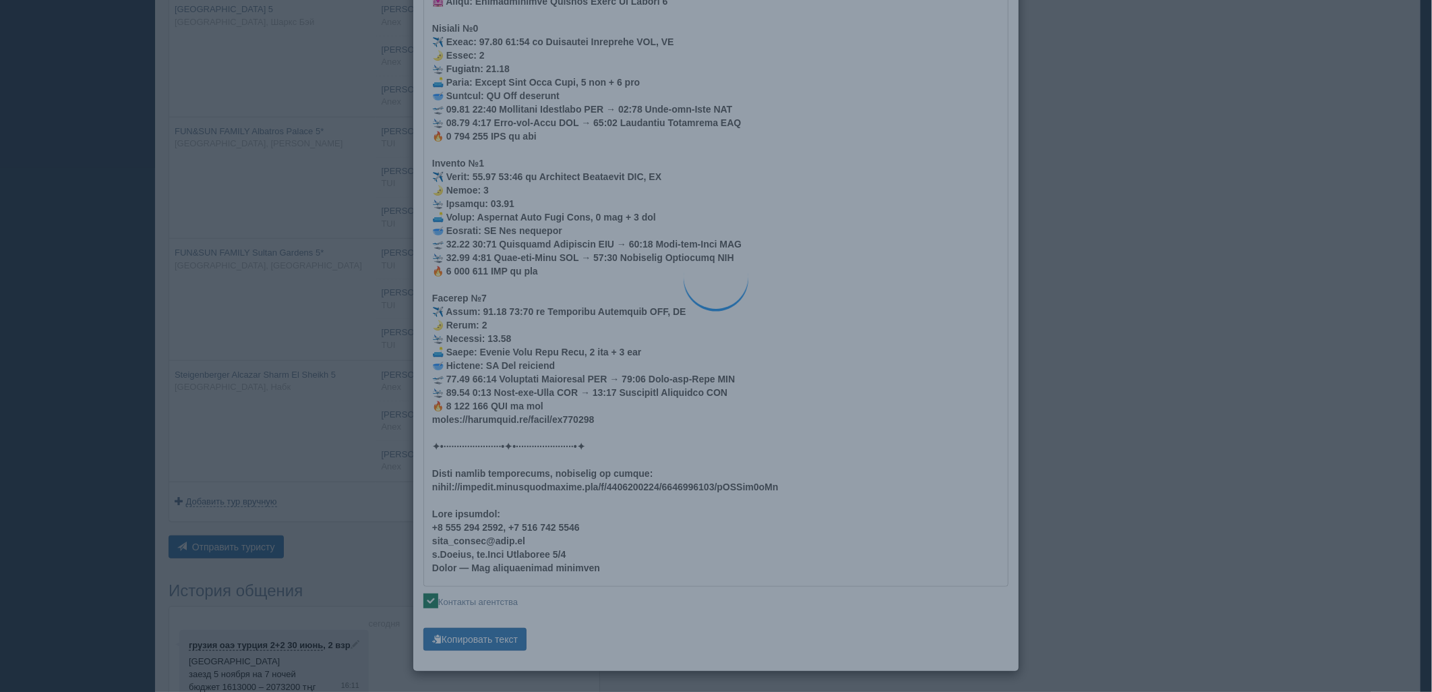
type textarea "🌞 Добрый день! Предлагаем Вам рассмотреть следующие варианты: 🌎 Египет, Рас Нас…"
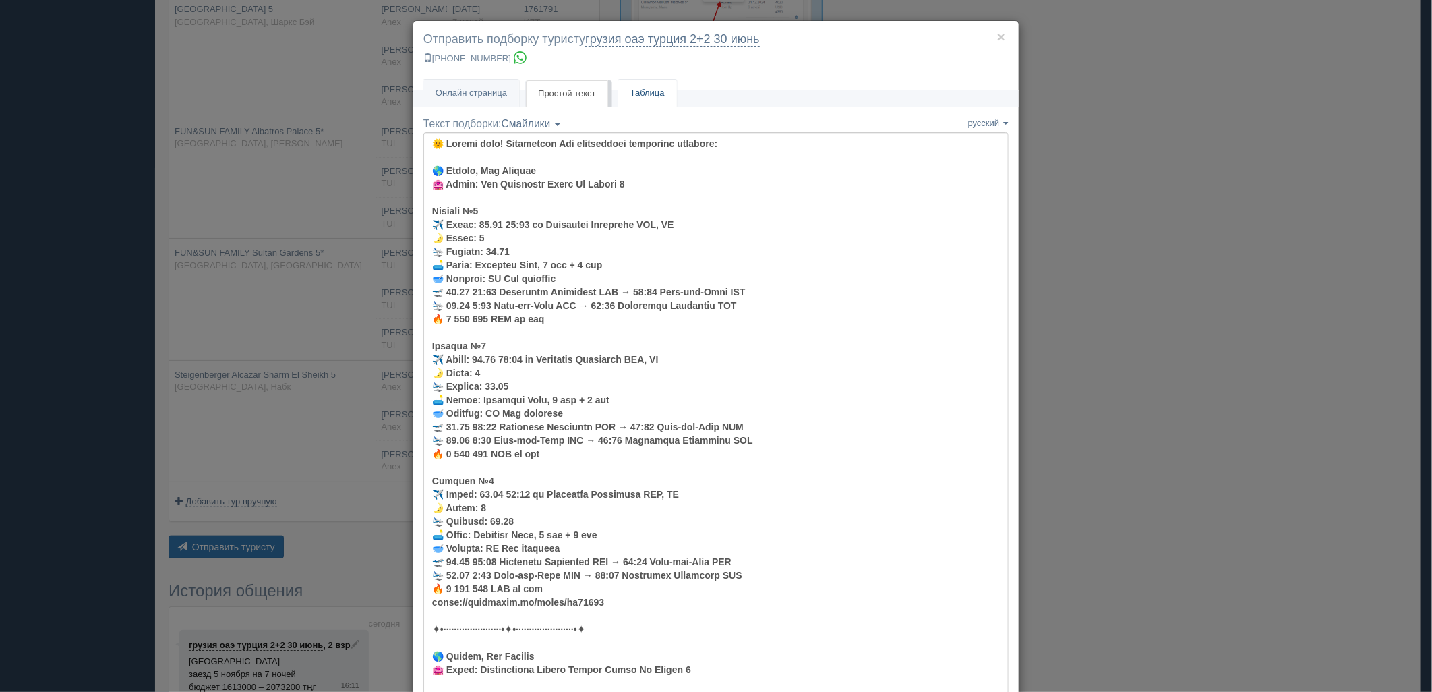
click at [636, 96] on link "Таблица" at bounding box center [647, 94] width 59 height 28
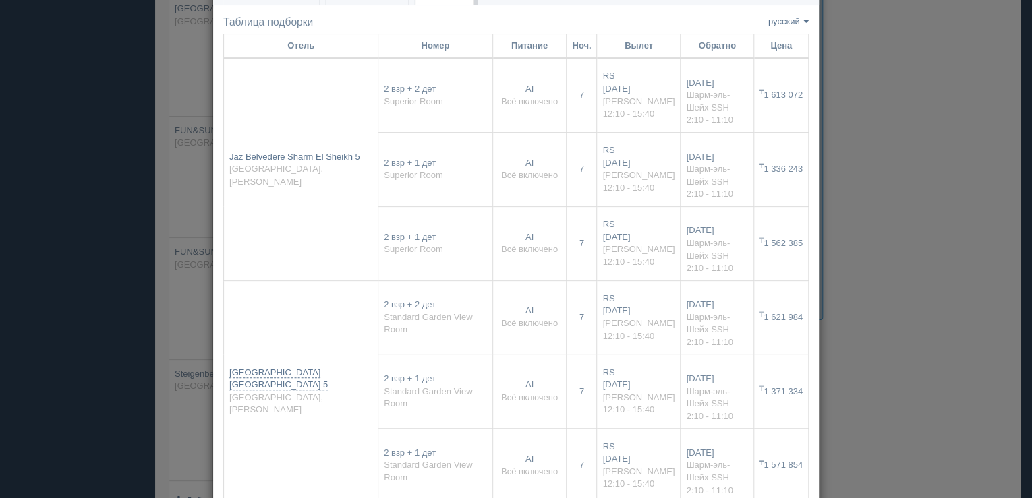
scroll to position [54, 0]
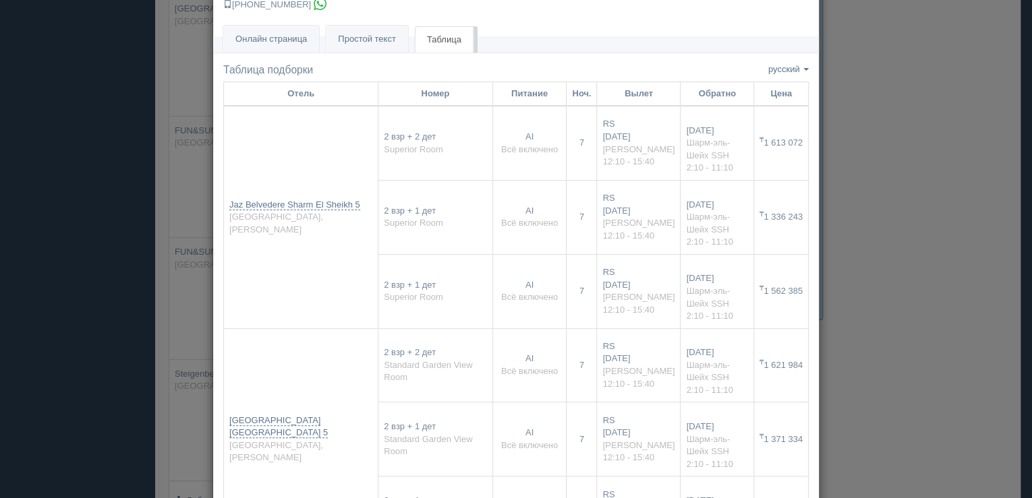
click at [902, 265] on div "× Отправить подборку туристу грузия оаэ [GEOGRAPHIC_DATA] 2+2 [DATE] [PHONE_NUM…" at bounding box center [516, 249] width 1032 height 498
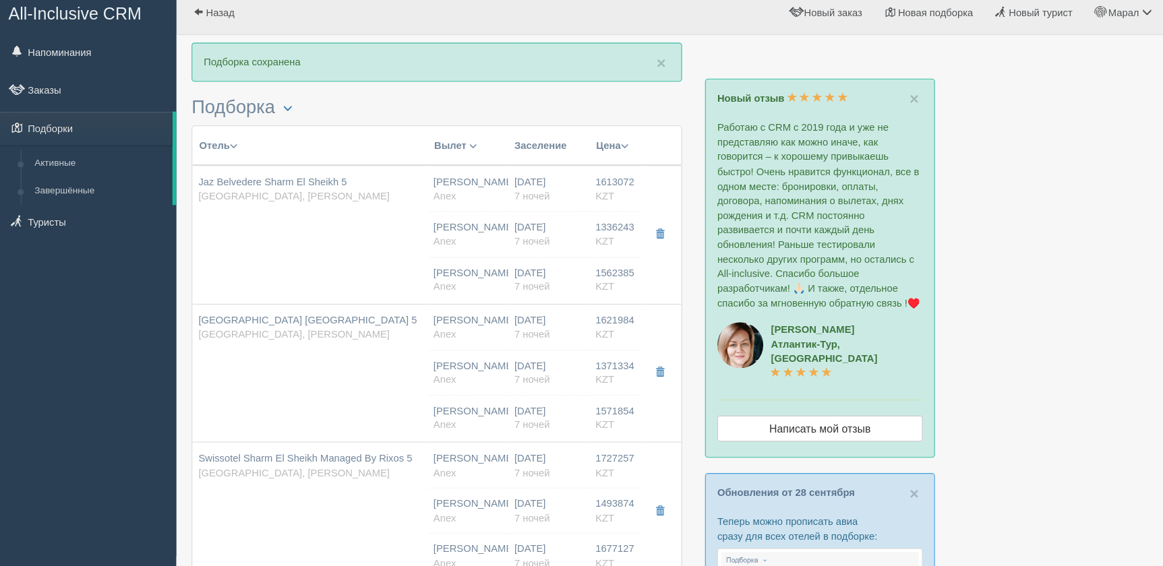
scroll to position [8, 0]
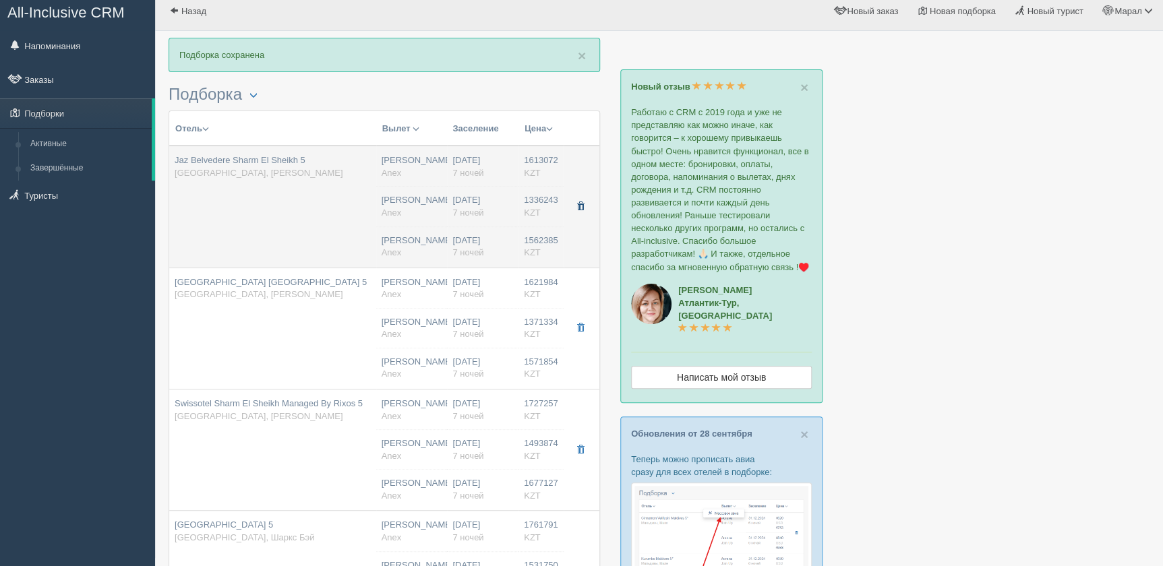
click at [574, 203] on button "button" at bounding box center [580, 207] width 23 height 20
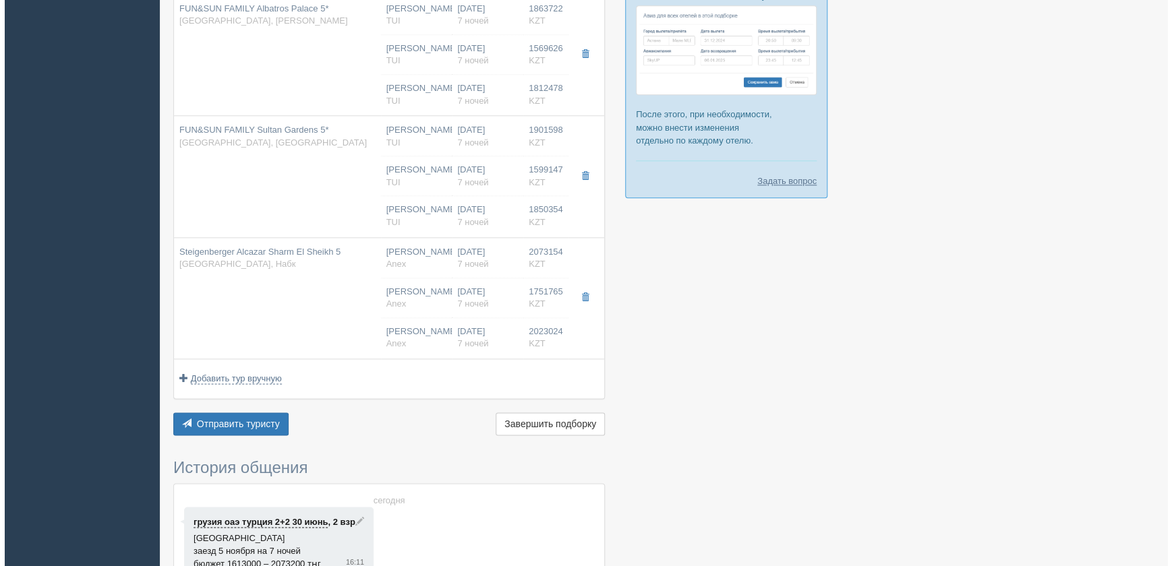
scroll to position [648, 0]
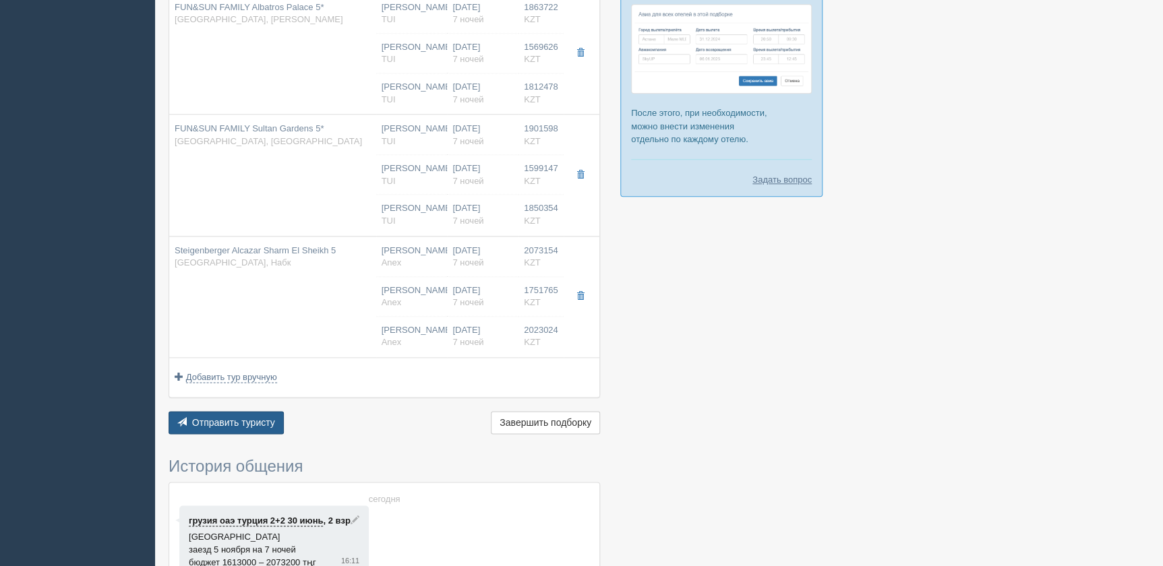
click at [181, 423] on span "button" at bounding box center [181, 421] width 9 height 9
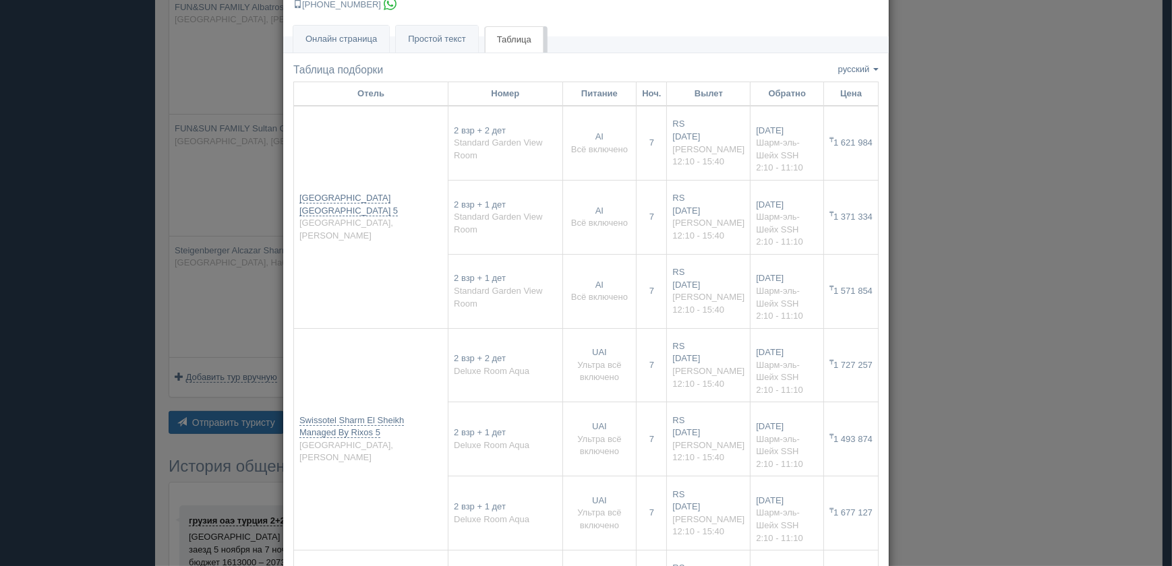
scroll to position [0, 0]
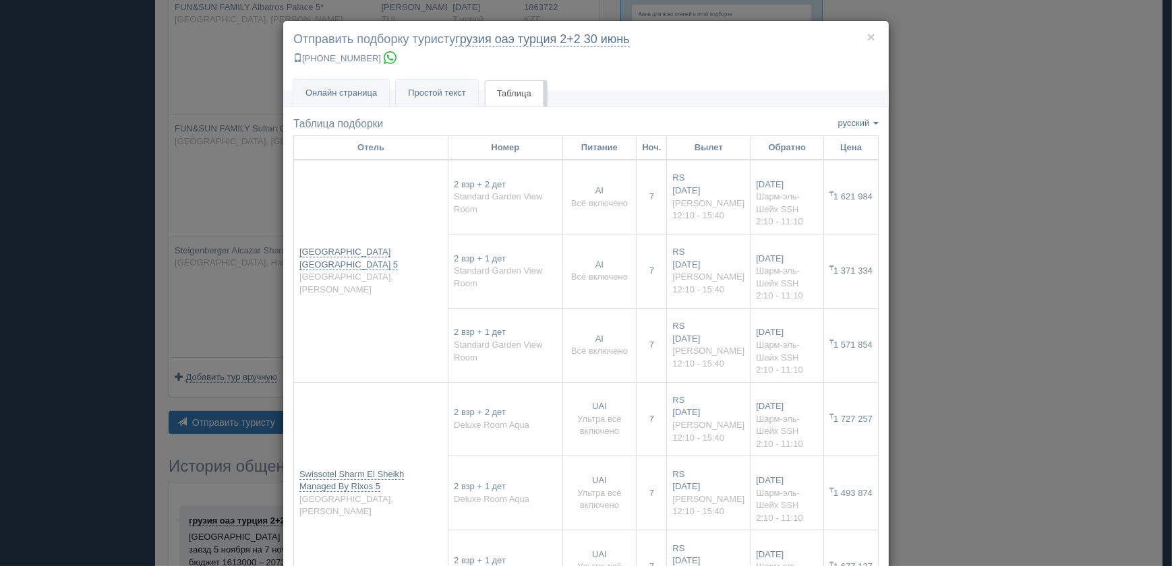
drag, startPoint x: 938, startPoint y: 128, endPoint x: 1149, endPoint y: 128, distance: 211.0
click at [940, 128] on div "× Отправить подборку туристу грузия оаэ [GEOGRAPHIC_DATA] 2+2 [DATE] [PHONE_NUM…" at bounding box center [586, 283] width 1172 height 566
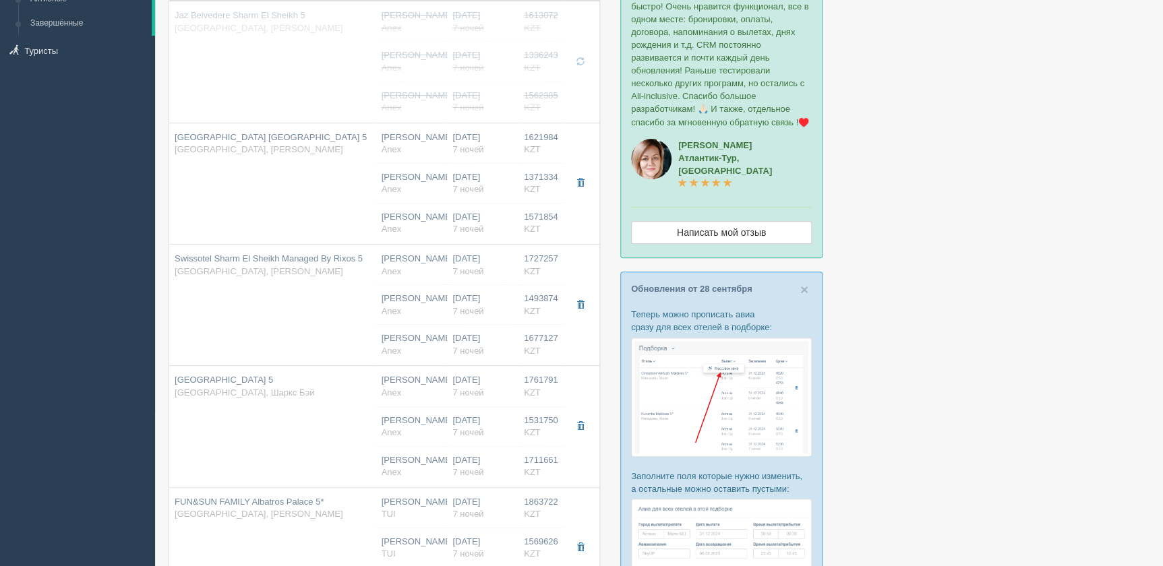
scroll to position [100, 0]
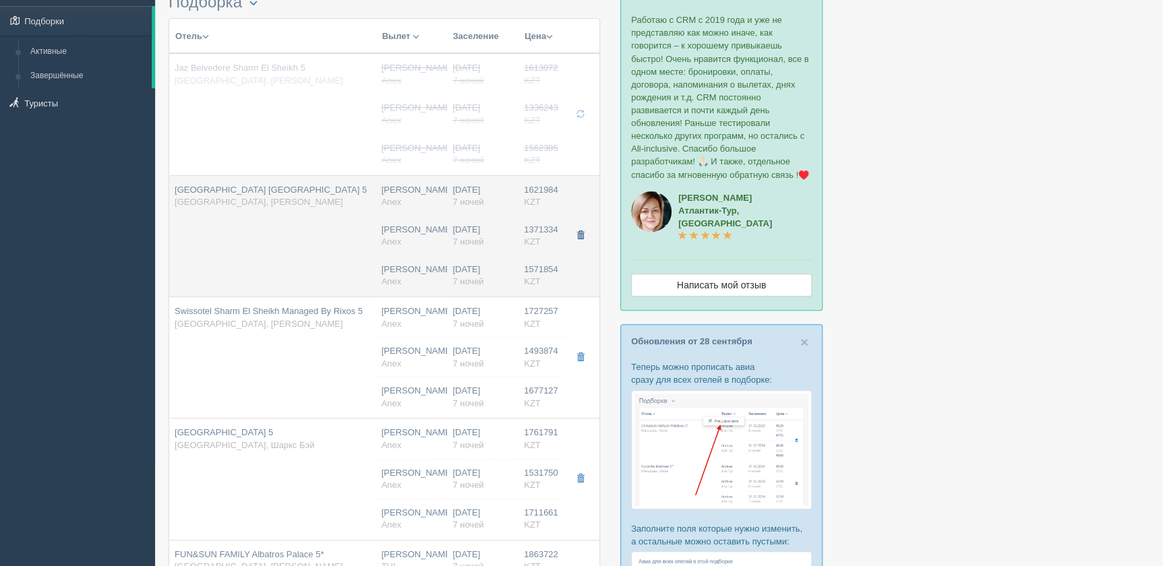
drag, startPoint x: 580, startPoint y: 233, endPoint x: 564, endPoint y: 230, distance: 15.7
click at [580, 233] on span "button" at bounding box center [580, 235] width 8 height 8
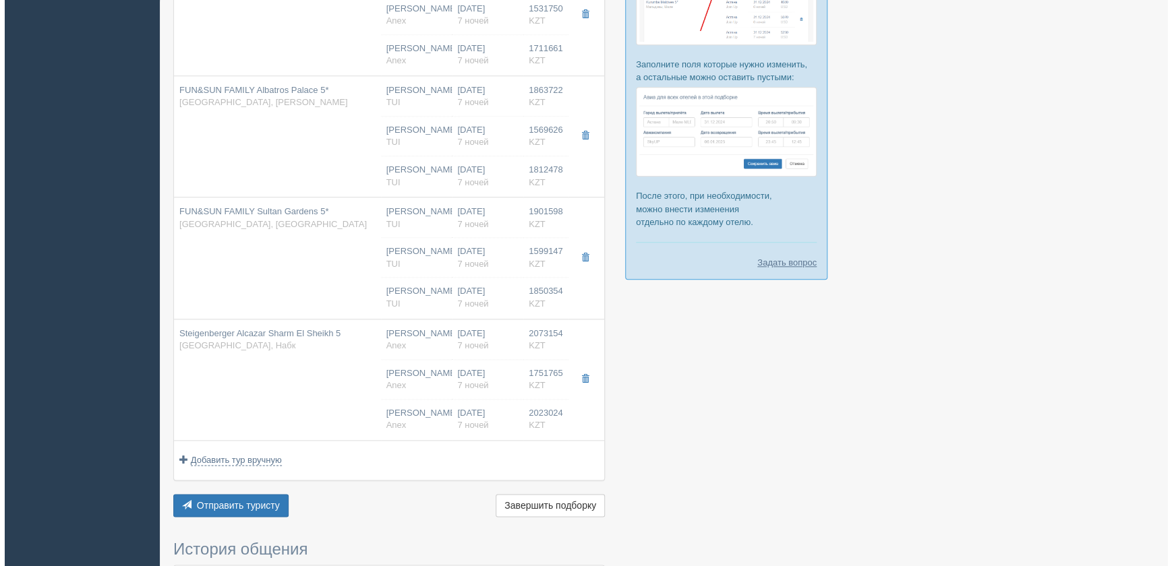
scroll to position [591, 0]
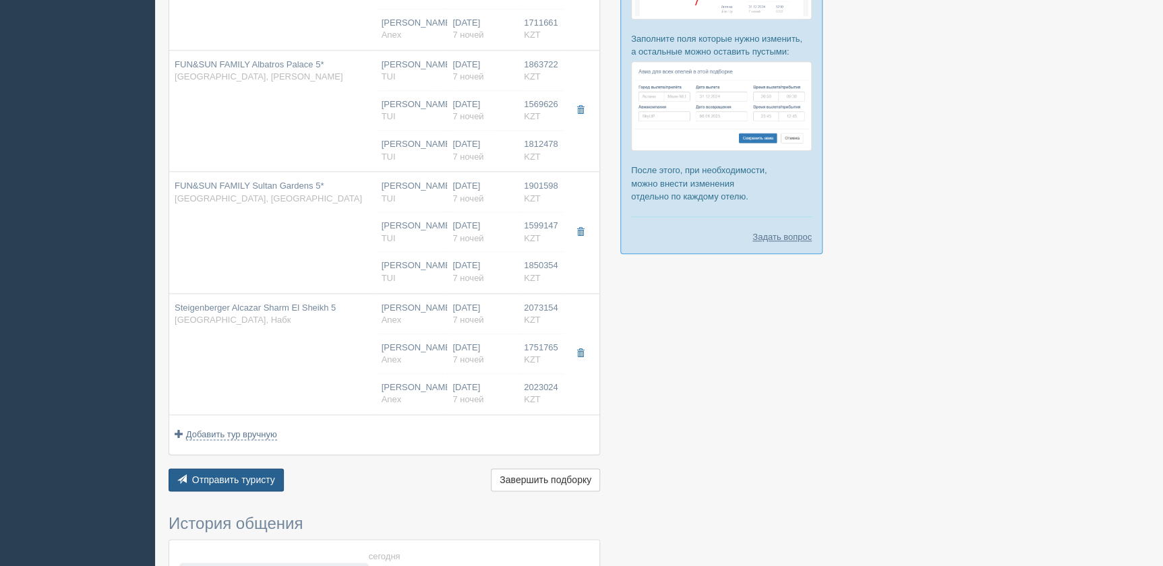
click at [222, 488] on button "Отправить туристу Отправить" at bounding box center [226, 480] width 115 height 23
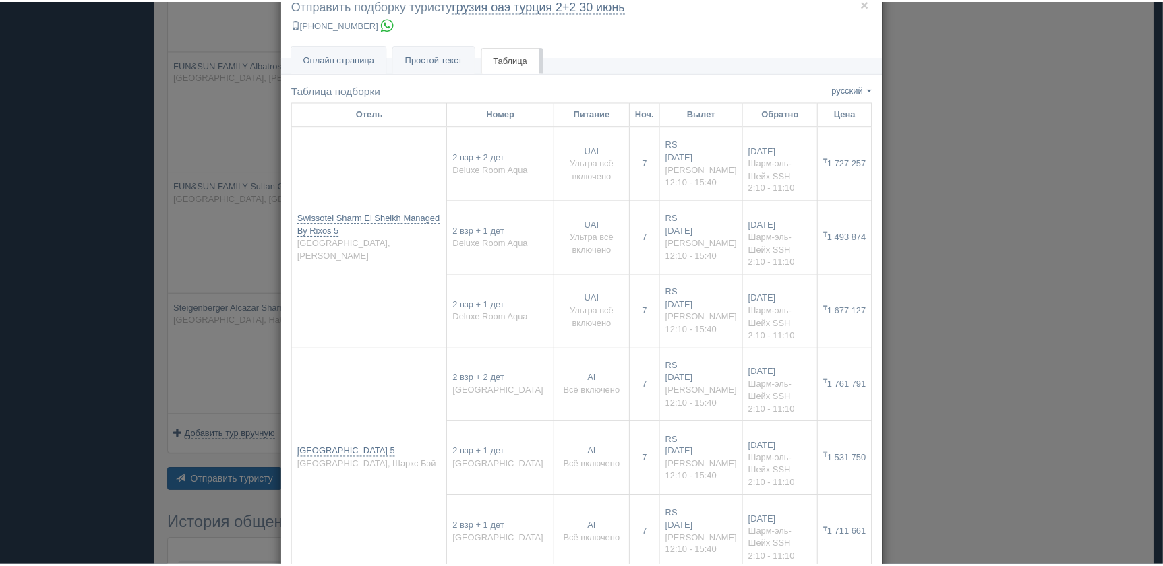
scroll to position [61, 0]
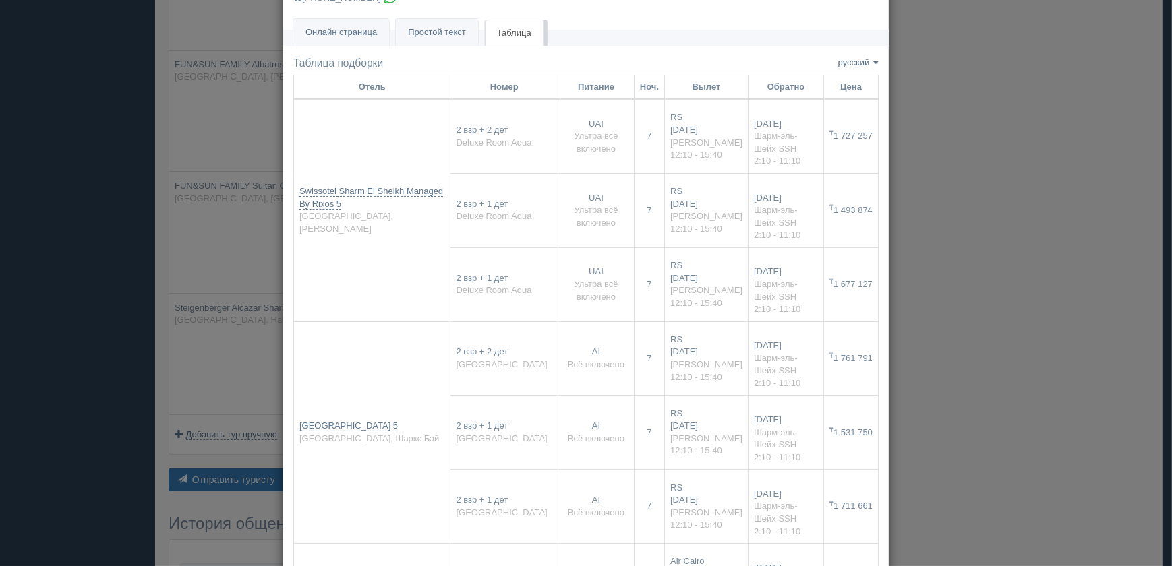
drag, startPoint x: 982, startPoint y: 300, endPoint x: 903, endPoint y: 301, distance: 78.9
click at [966, 300] on div "× Отправить подборку туристу грузия оаэ [GEOGRAPHIC_DATA] 2+2 [DATE] [PHONE_NUM…" at bounding box center [586, 283] width 1172 height 566
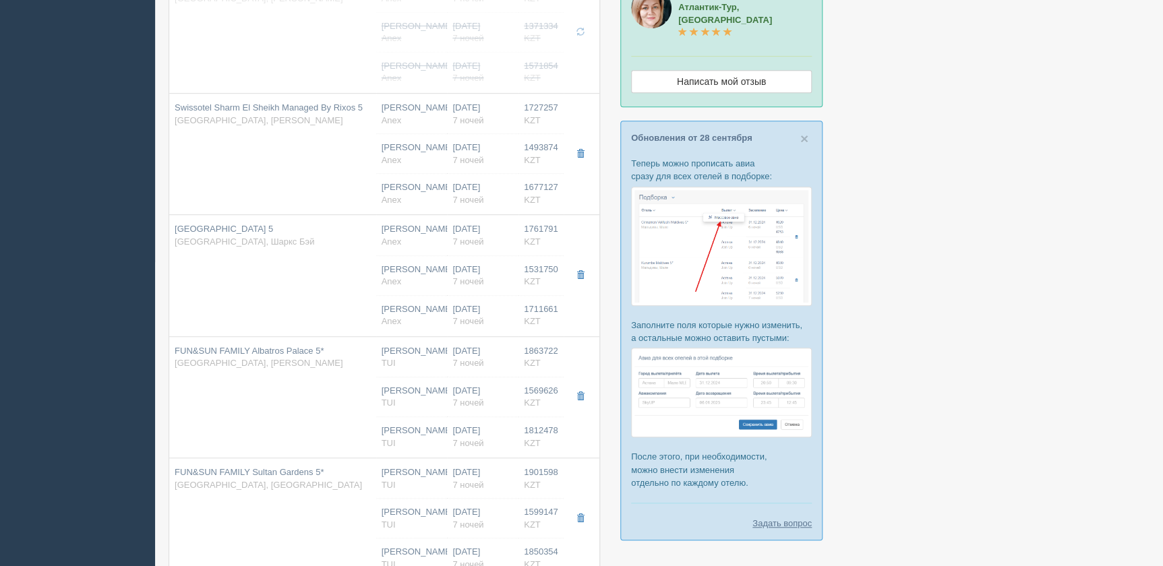
scroll to position [222, 0]
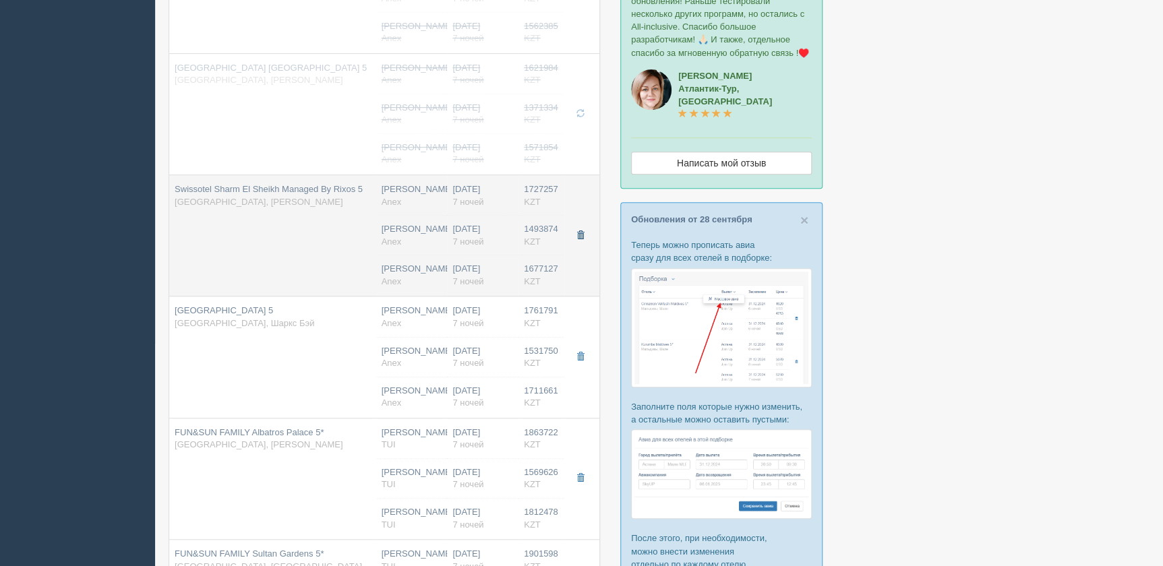
click at [580, 237] on span "button" at bounding box center [580, 235] width 8 height 8
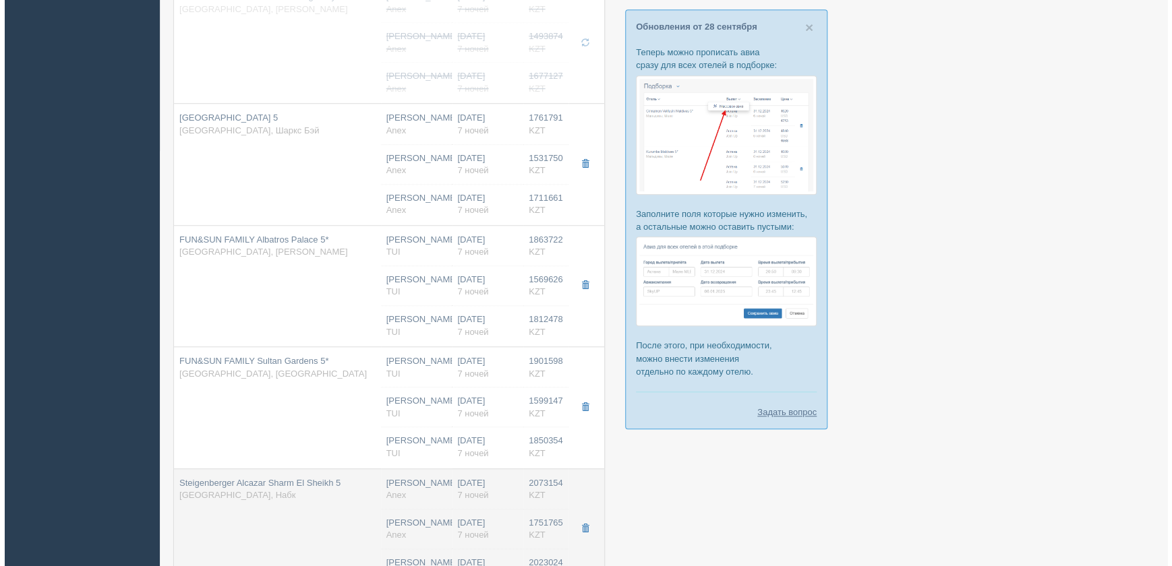
scroll to position [591, 0]
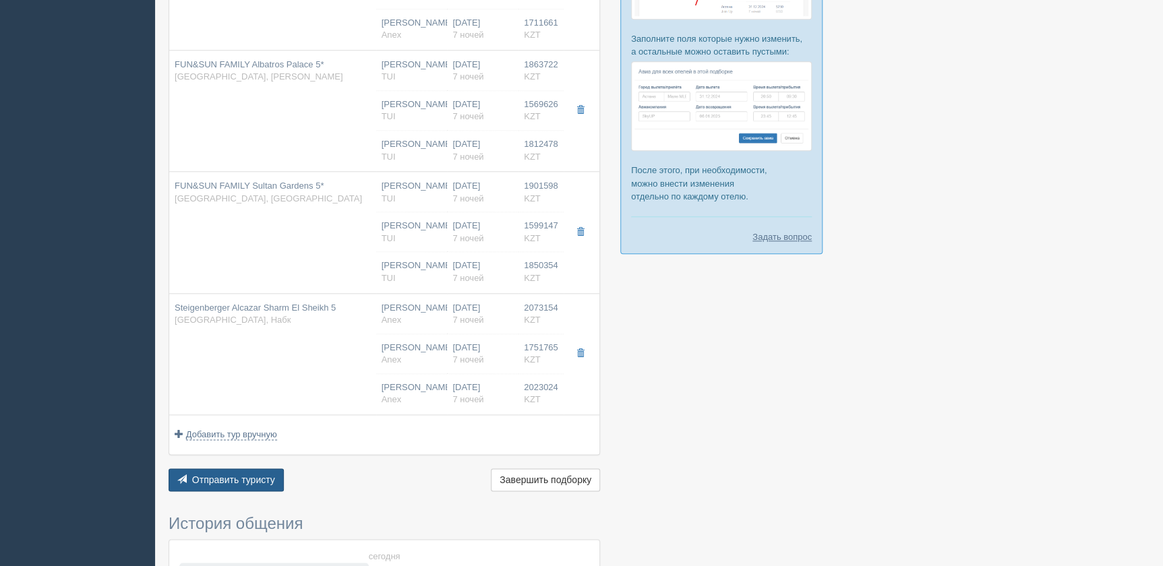
click at [220, 475] on span "Отправить туристу" at bounding box center [233, 480] width 83 height 11
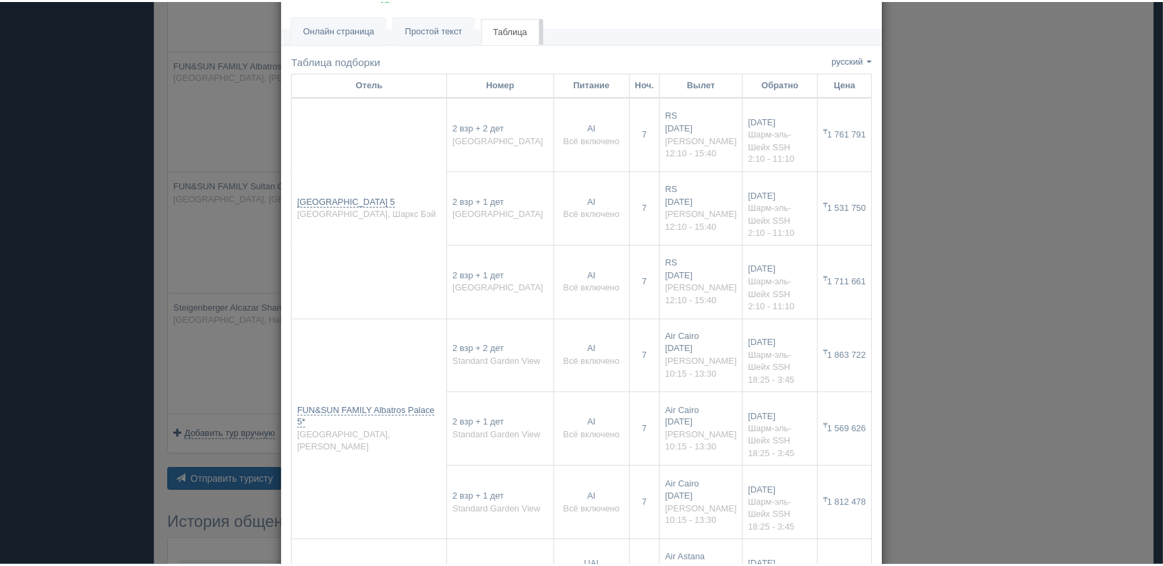
scroll to position [0, 0]
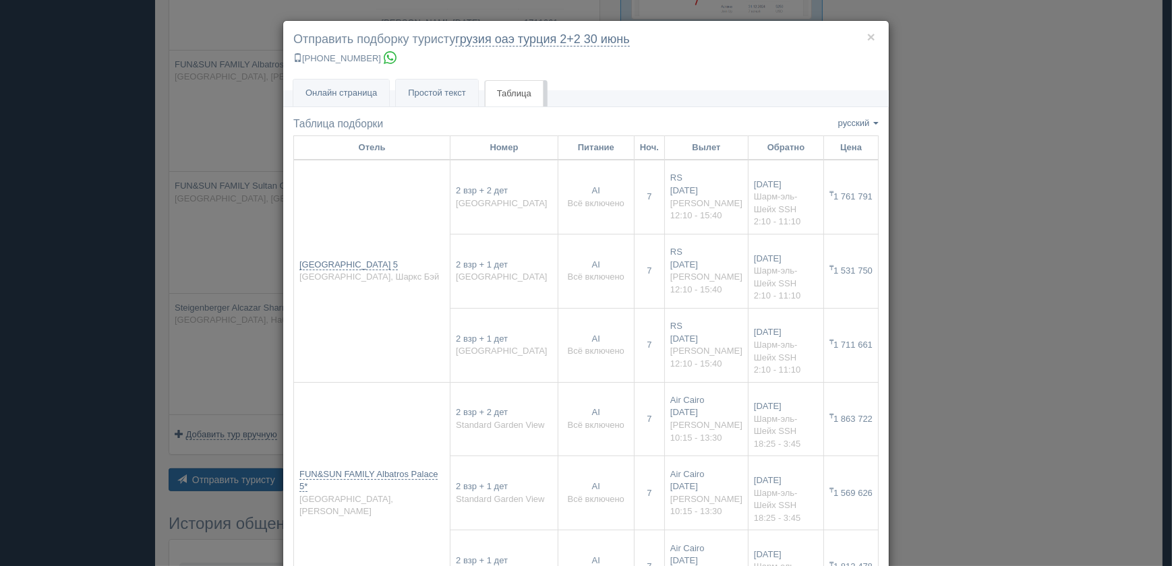
click at [966, 242] on div "× Отправить подборку туристу грузия оаэ [GEOGRAPHIC_DATA] 2+2 [DATE] [PHONE_NUM…" at bounding box center [586, 283] width 1172 height 566
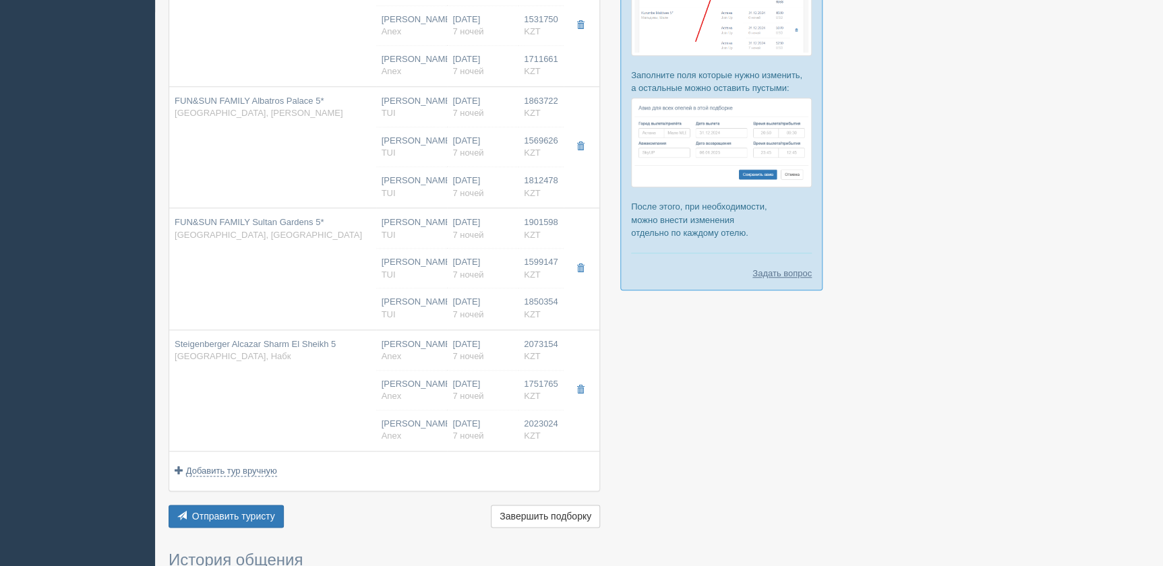
scroll to position [407, 0]
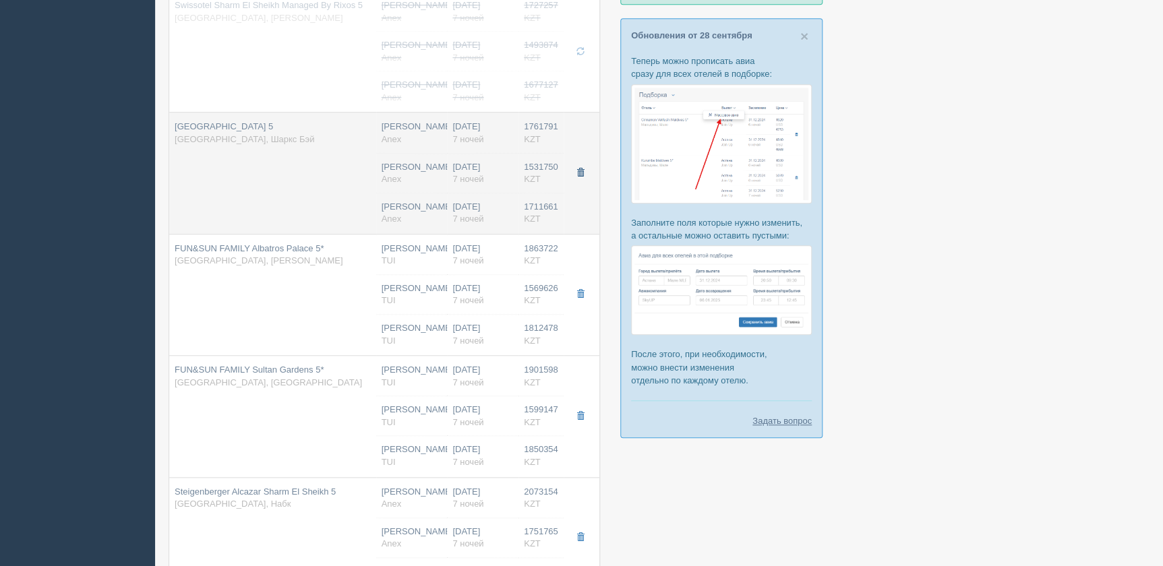
click at [585, 175] on button "button" at bounding box center [580, 173] width 23 height 20
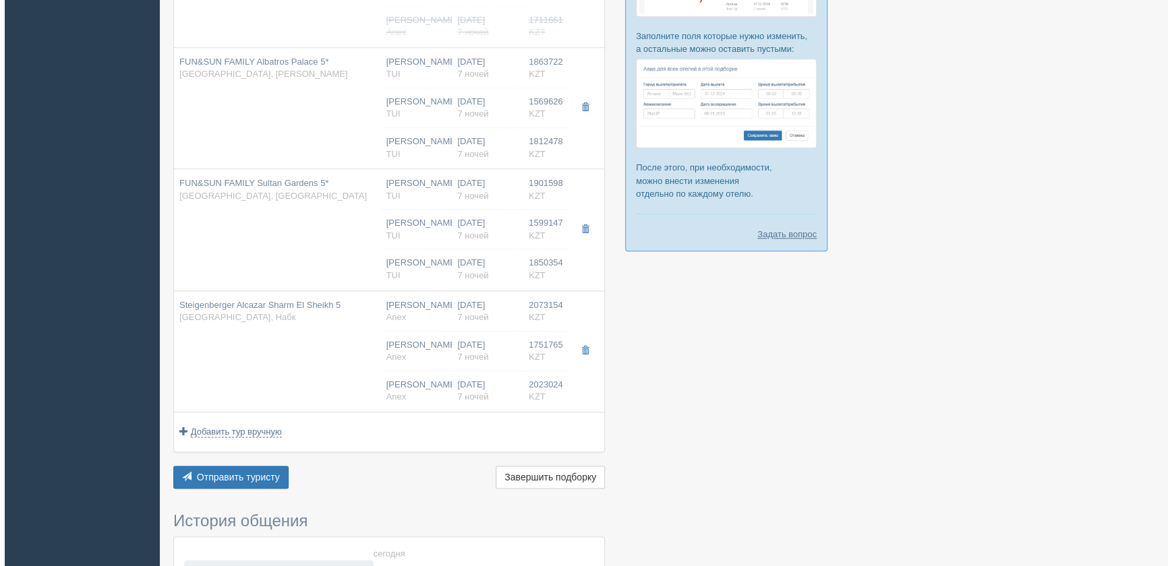
scroll to position [713, 0]
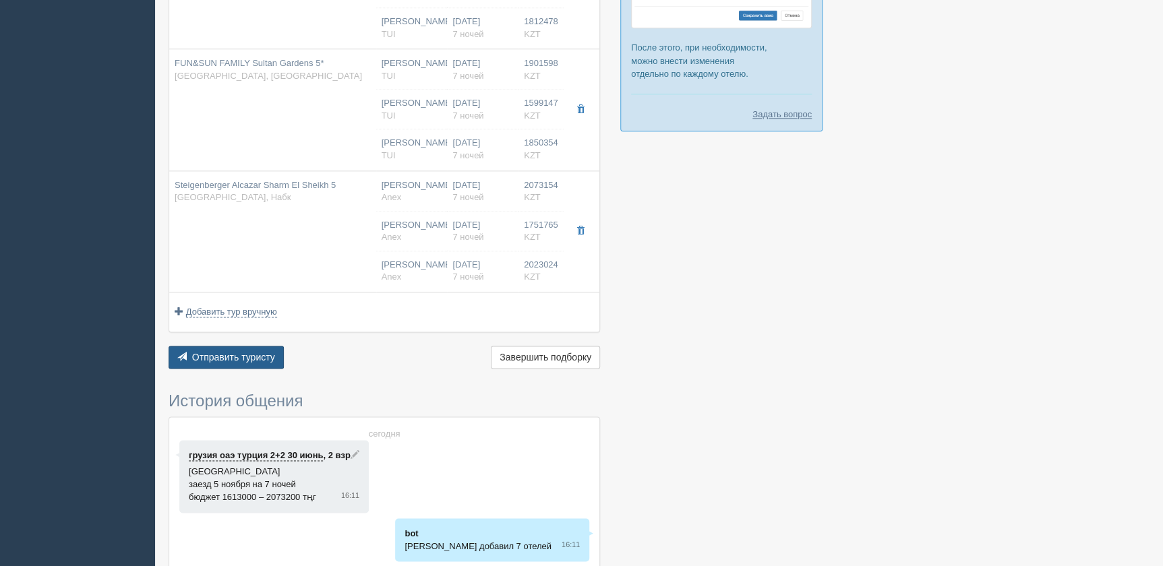
click at [214, 352] on span "Отправить туристу" at bounding box center [233, 357] width 83 height 11
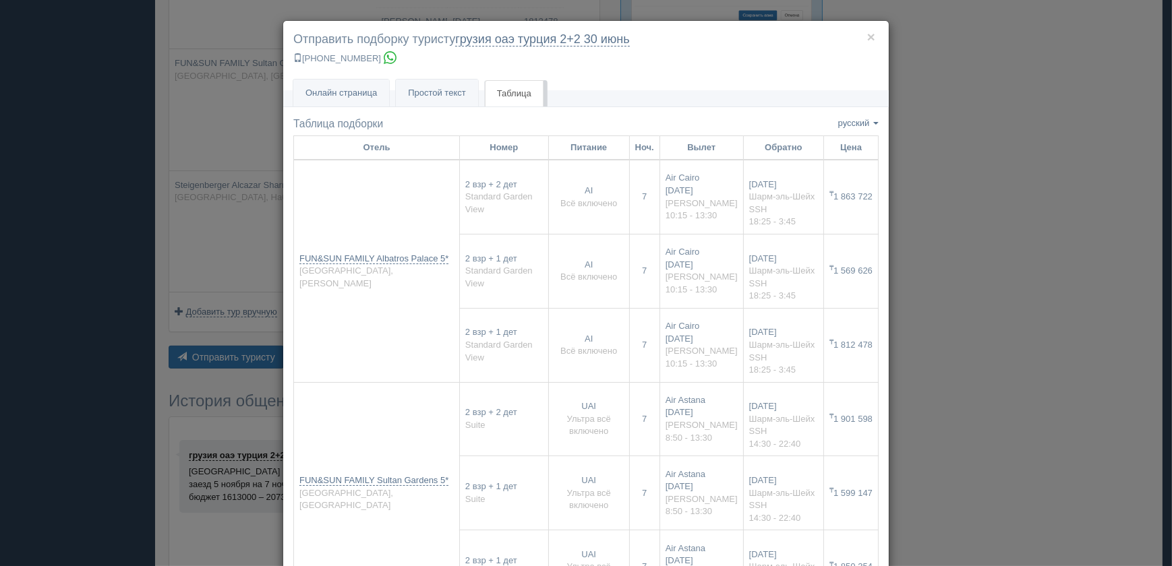
click at [966, 269] on div "× Отправить подборку туристу грузия оаэ [GEOGRAPHIC_DATA] 2+2 [DATE] [PHONE_NUM…" at bounding box center [586, 283] width 1172 height 566
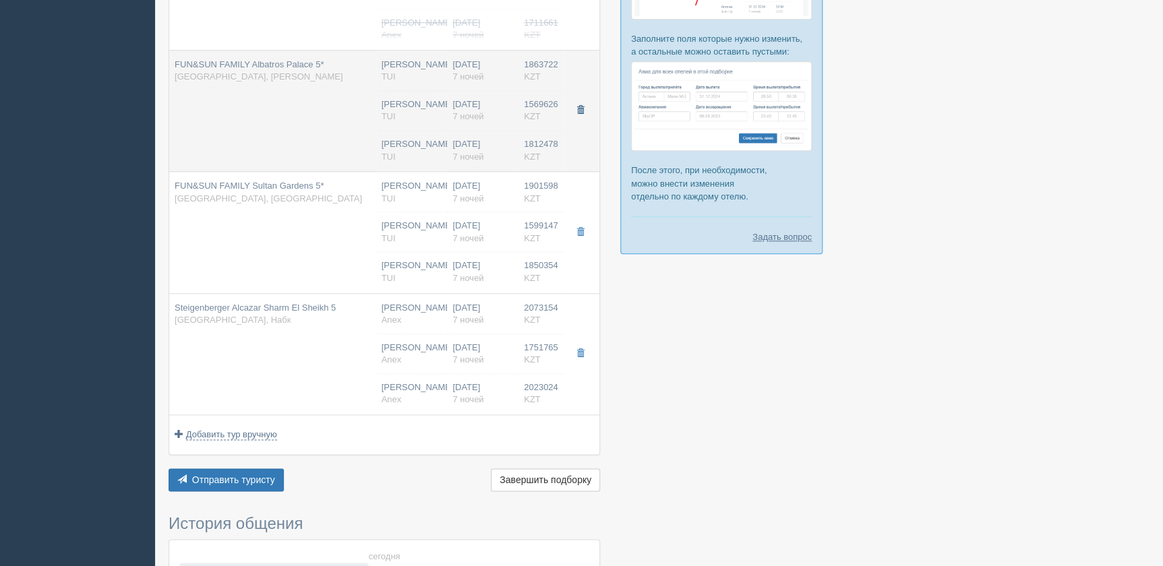
click at [578, 109] on span "button" at bounding box center [580, 110] width 8 height 8
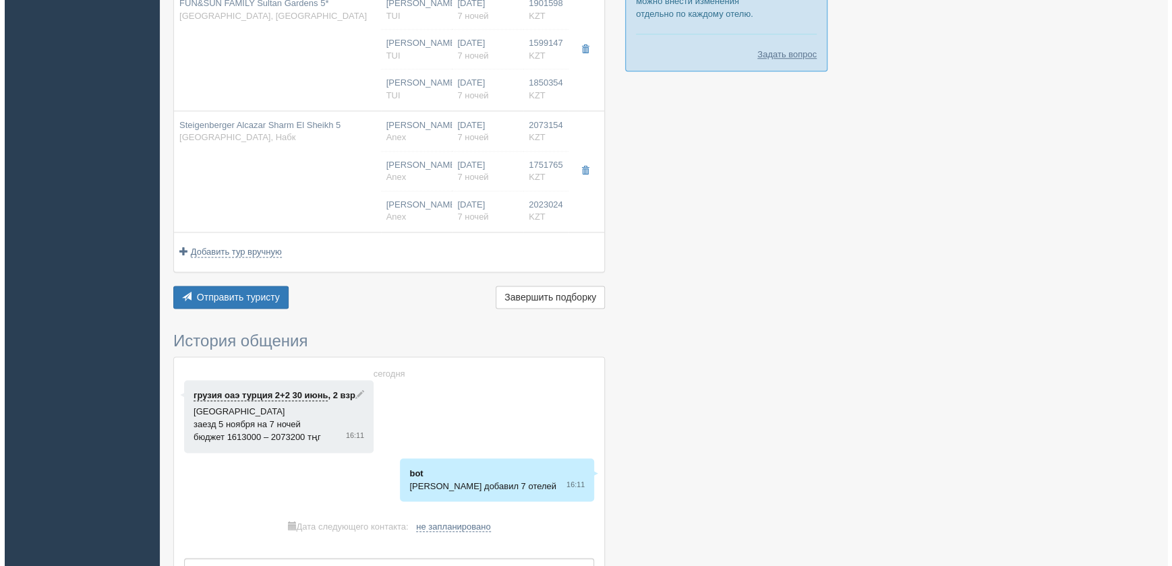
scroll to position [775, 0]
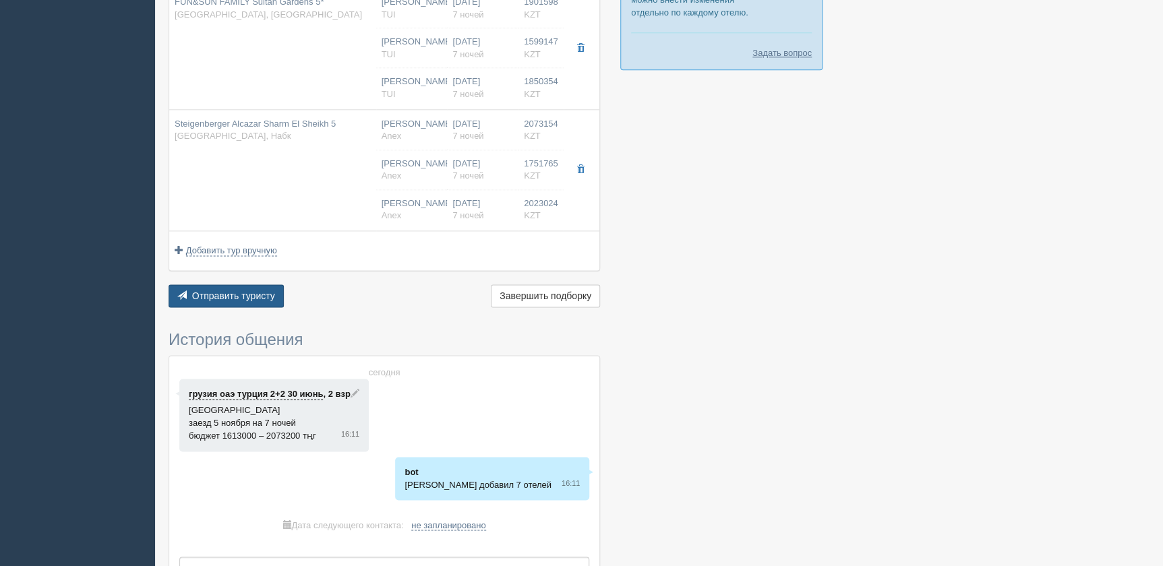
click at [252, 292] on span "Отправить туристу" at bounding box center [233, 296] width 83 height 11
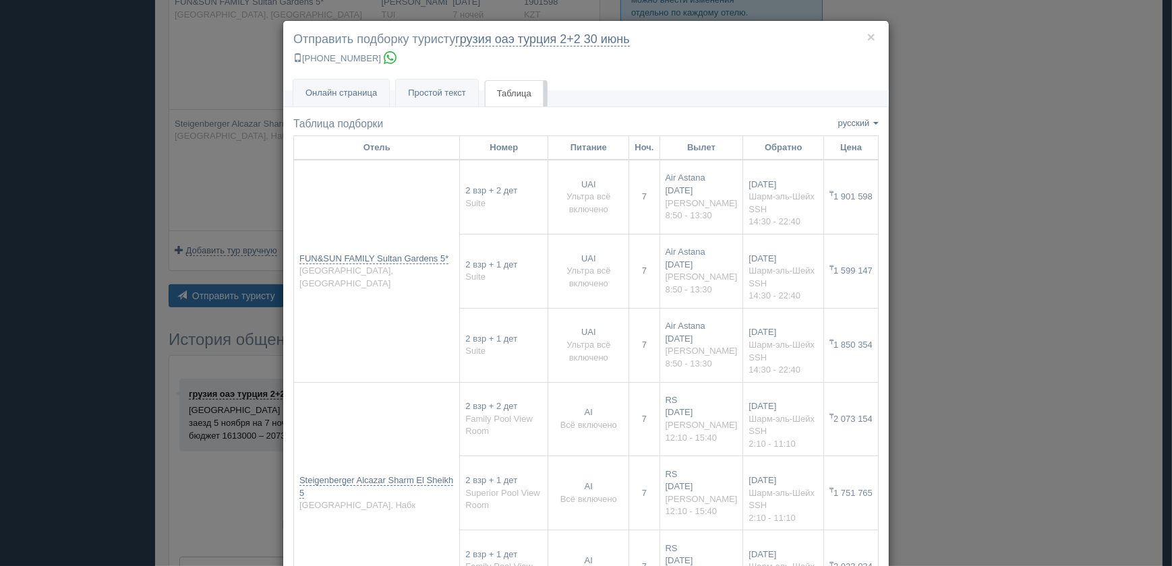
drag, startPoint x: 996, startPoint y: 214, endPoint x: 976, endPoint y: 236, distance: 29.6
click at [966, 214] on div "× Отправить подборку туристу грузия оаэ [GEOGRAPHIC_DATA] 2+2 [DATE] [PHONE_NUM…" at bounding box center [586, 283] width 1172 height 566
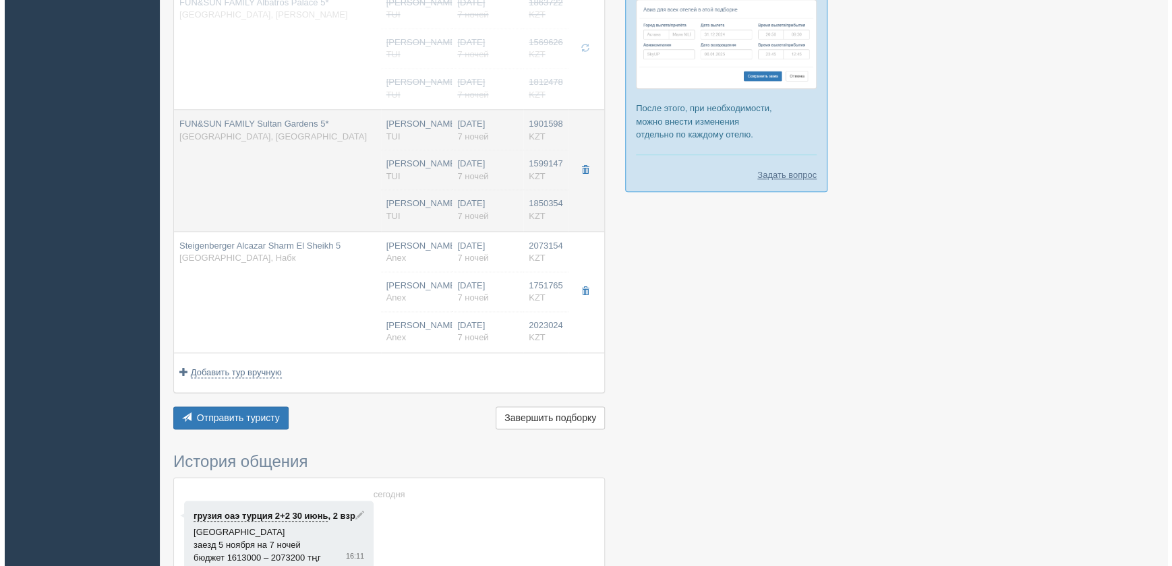
scroll to position [652, 0]
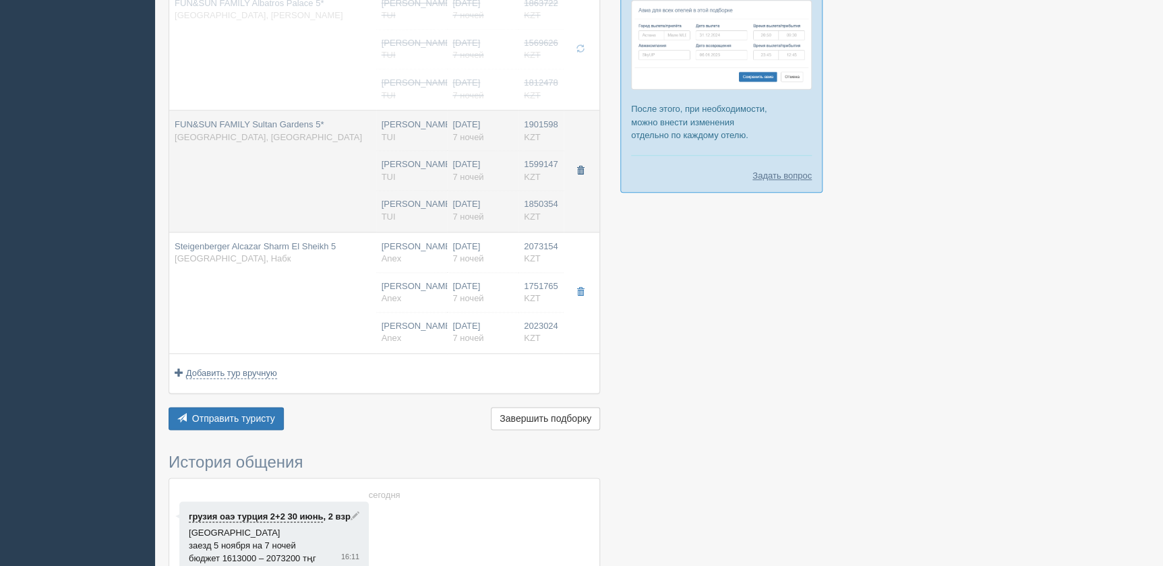
drag, startPoint x: 577, startPoint y: 169, endPoint x: 544, endPoint y: 187, distance: 38.1
click at [575, 169] on button "button" at bounding box center [580, 171] width 23 height 20
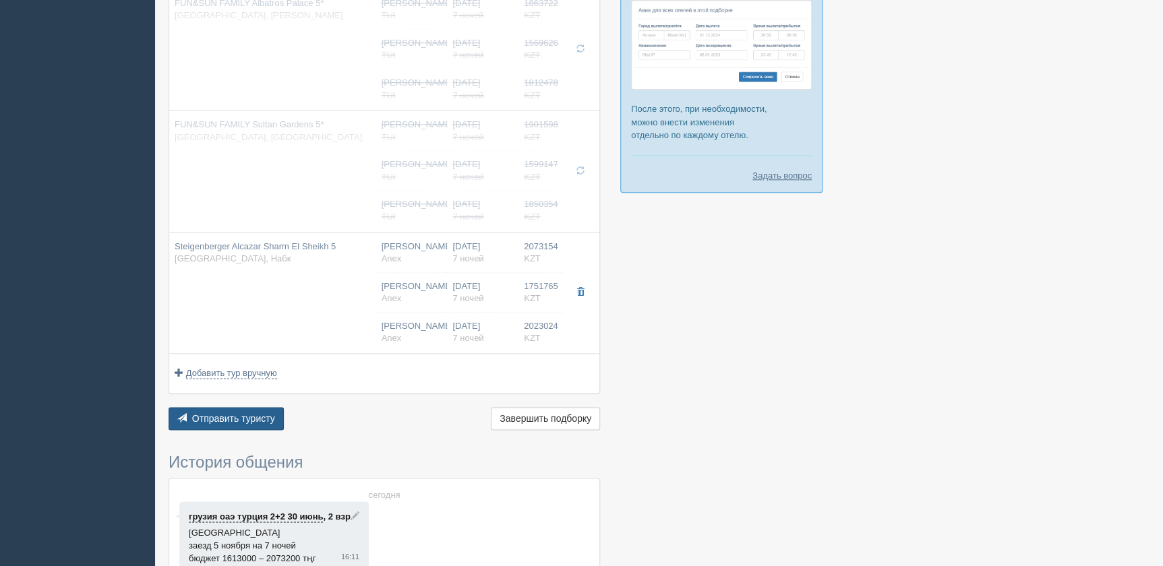
click at [254, 425] on button "Отправить туристу Отправить" at bounding box center [226, 418] width 115 height 23
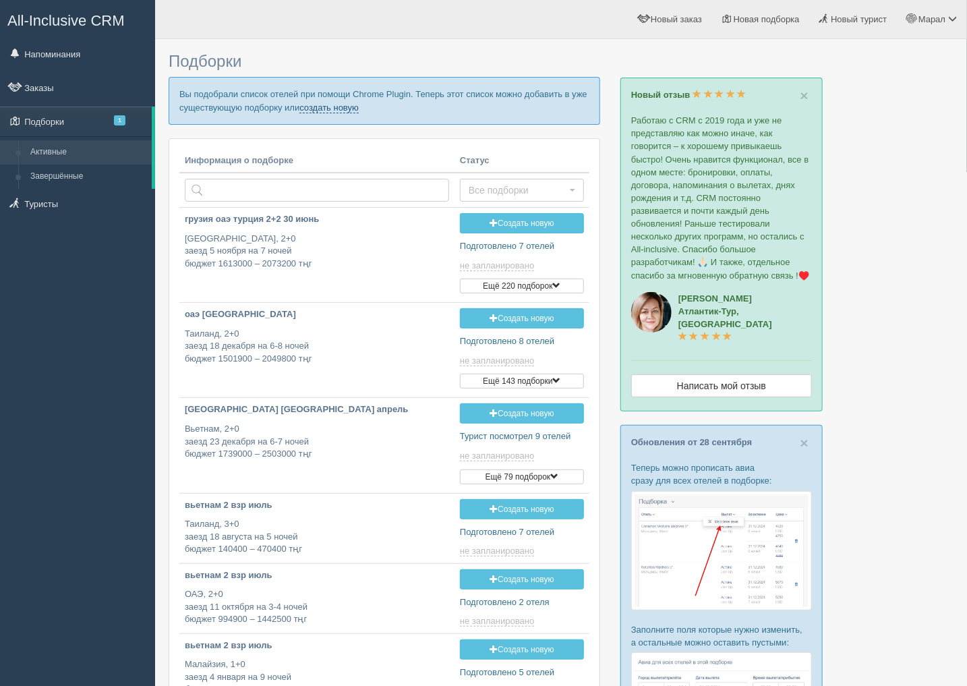
click at [326, 108] on link "создать новую" at bounding box center [328, 107] width 59 height 11
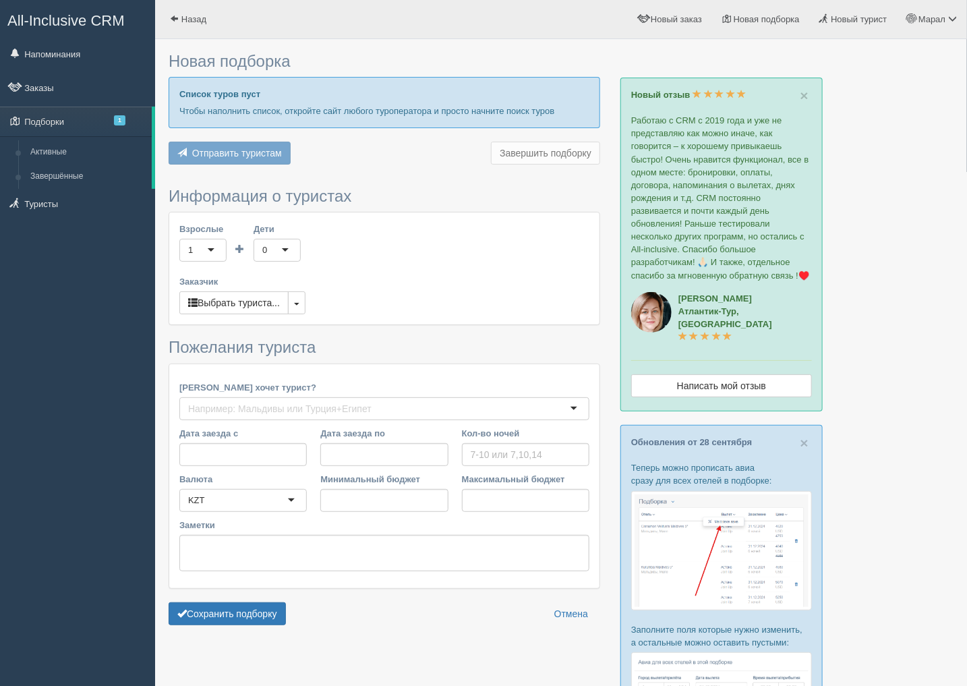
type input "8"
type input "2702000"
type input "2702100"
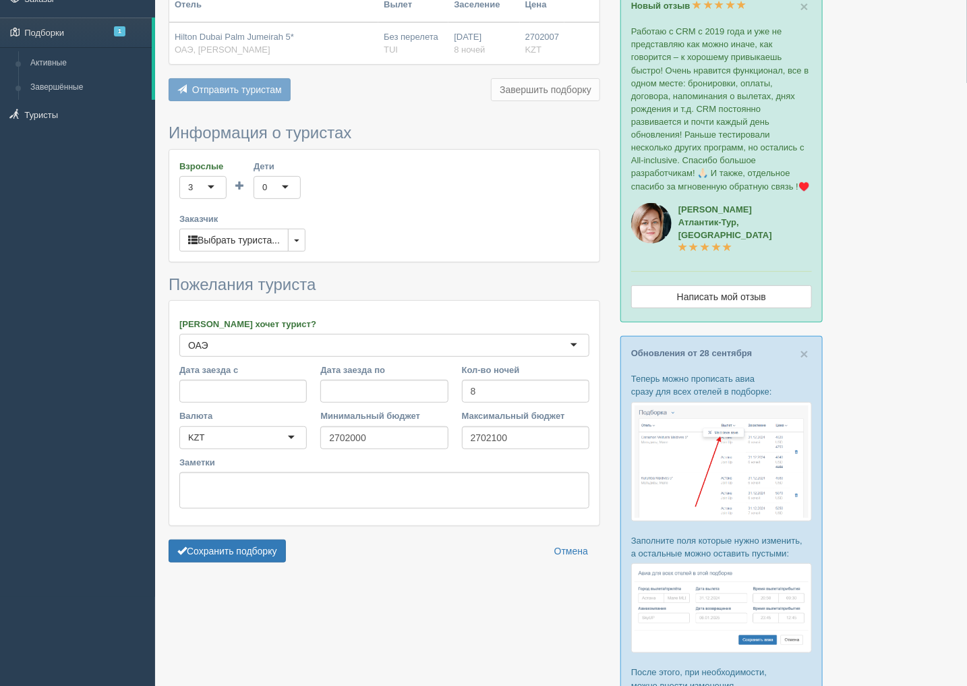
scroll to position [207, 0]
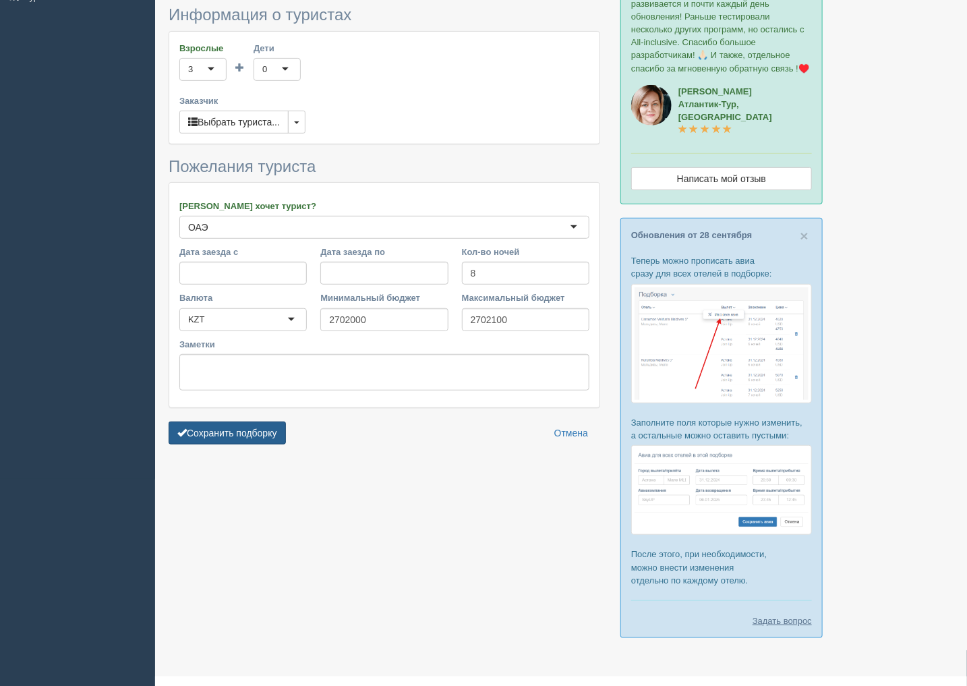
click at [255, 438] on button "Сохранить подборку" at bounding box center [227, 432] width 117 height 23
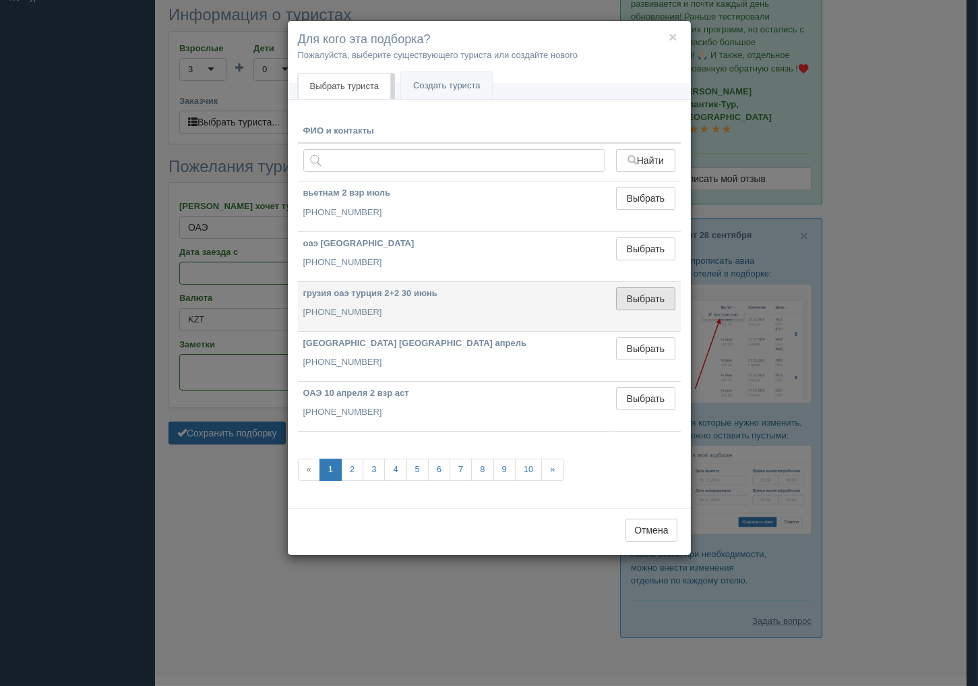
click at [658, 303] on button "Выбрать" at bounding box center [645, 298] width 59 height 23
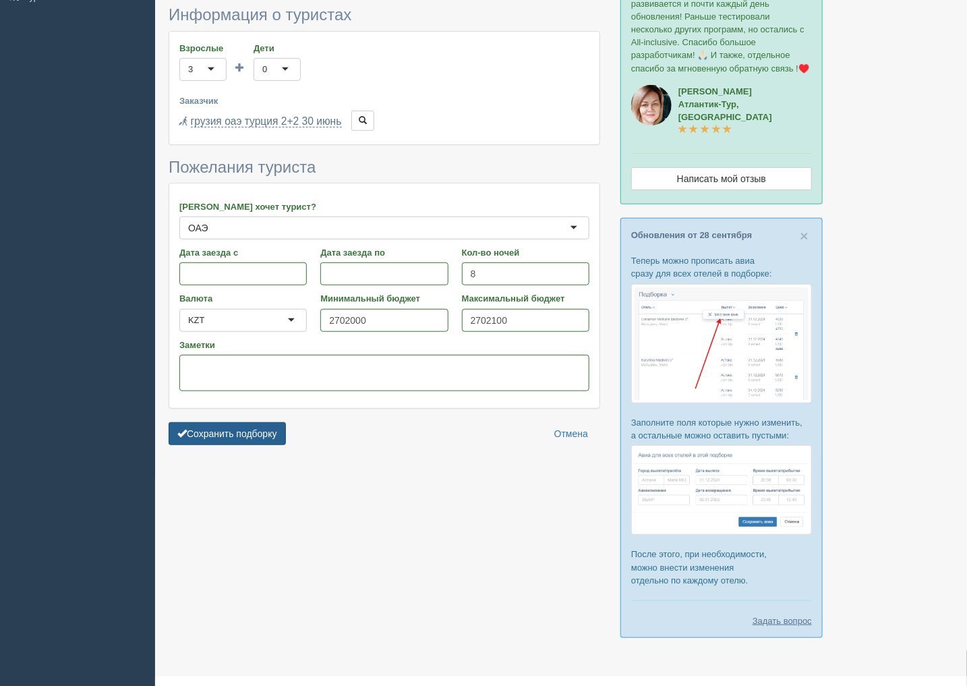
click at [255, 440] on button "Сохранить подборку" at bounding box center [227, 433] width 117 height 23
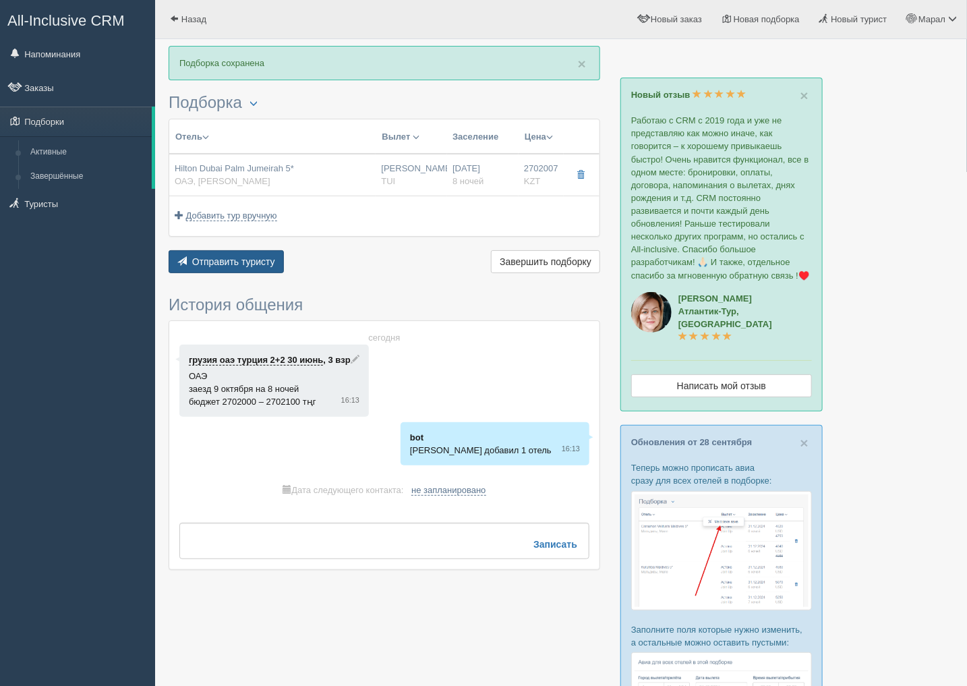
click at [274, 263] on button "Отправить туристу Отправить" at bounding box center [226, 261] width 115 height 23
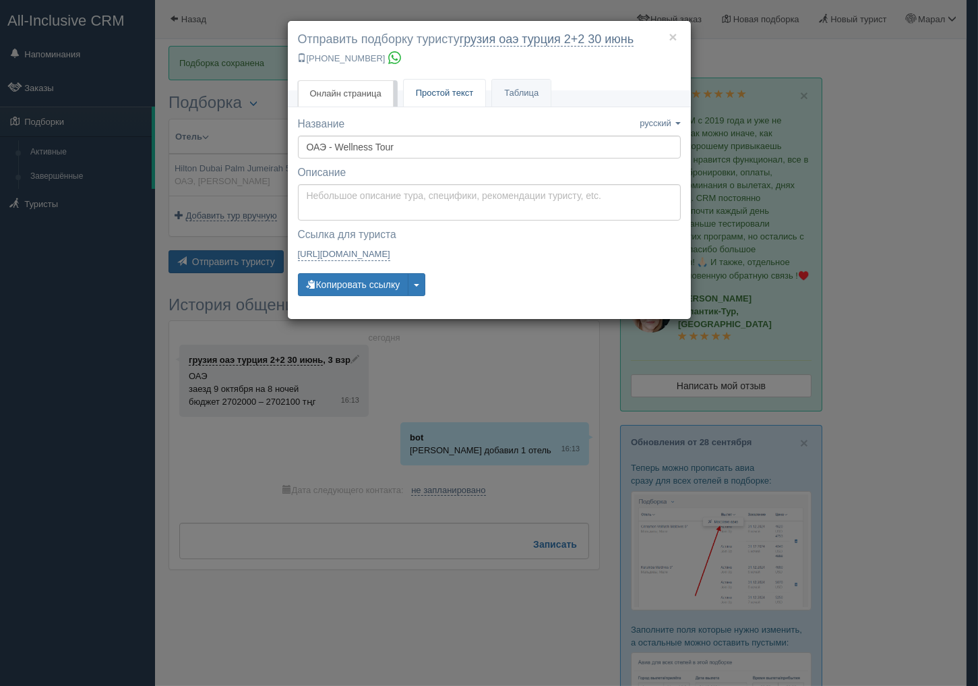
click at [458, 97] on span "Простой текст" at bounding box center [445, 93] width 58 height 10
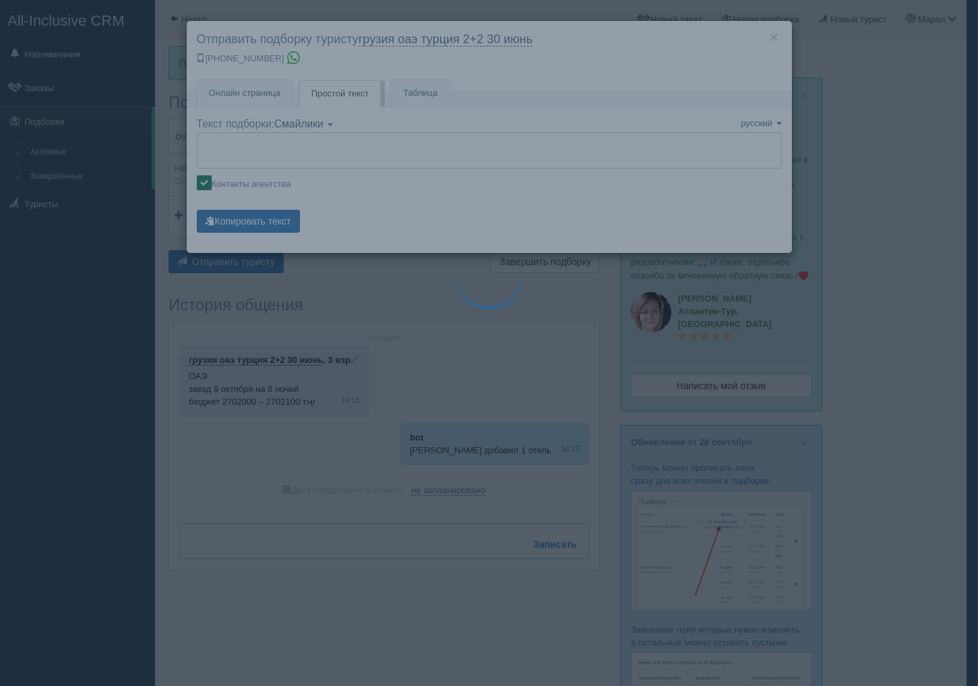
type textarea "🌞 Добрый день! Предлагаем Вам рассмотреть следующие варианты: 🌎 ОАЭ, Пальма Джу…"
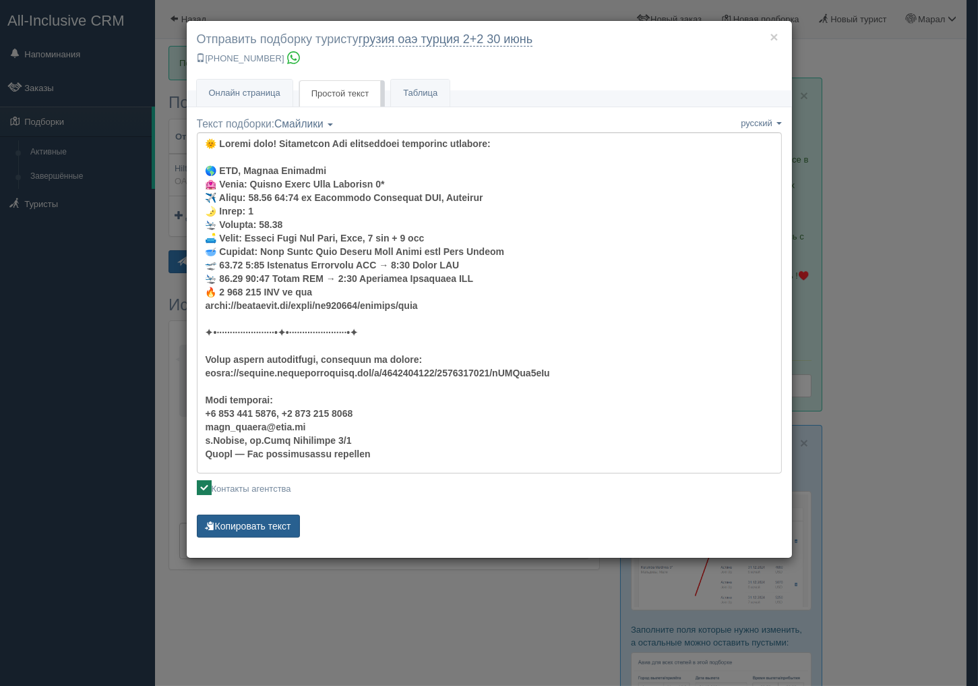
click at [285, 517] on button "Копировать текст" at bounding box center [248, 525] width 103 height 23
drag, startPoint x: 285, startPoint y: 517, endPoint x: 282, endPoint y: 561, distance: 44.0
click at [285, 517] on button "Копировать текст" at bounding box center [248, 525] width 103 height 23
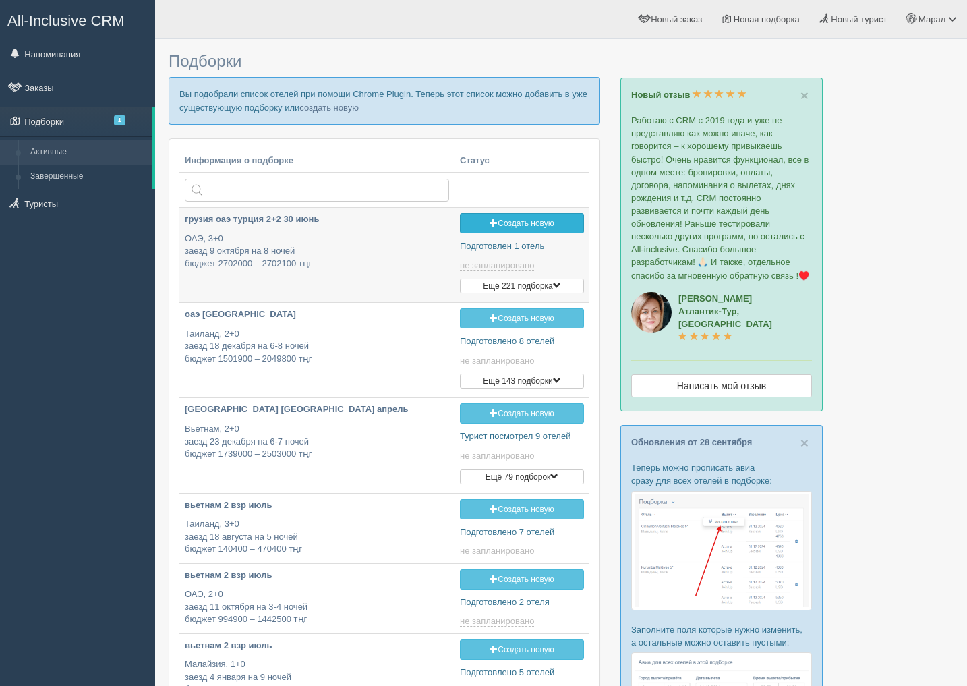
type input "[DATE] 11:40"
type input "[DATE] 16:10"
click at [331, 104] on link "создать новую" at bounding box center [328, 107] width 59 height 11
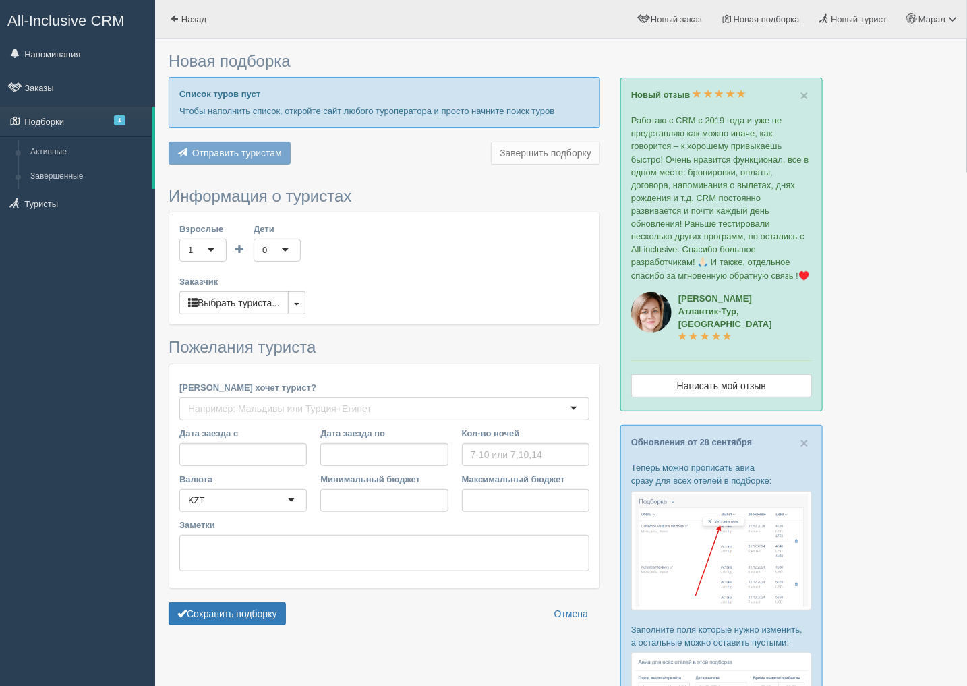
type input "8"
type input "2418600"
type input "2418700"
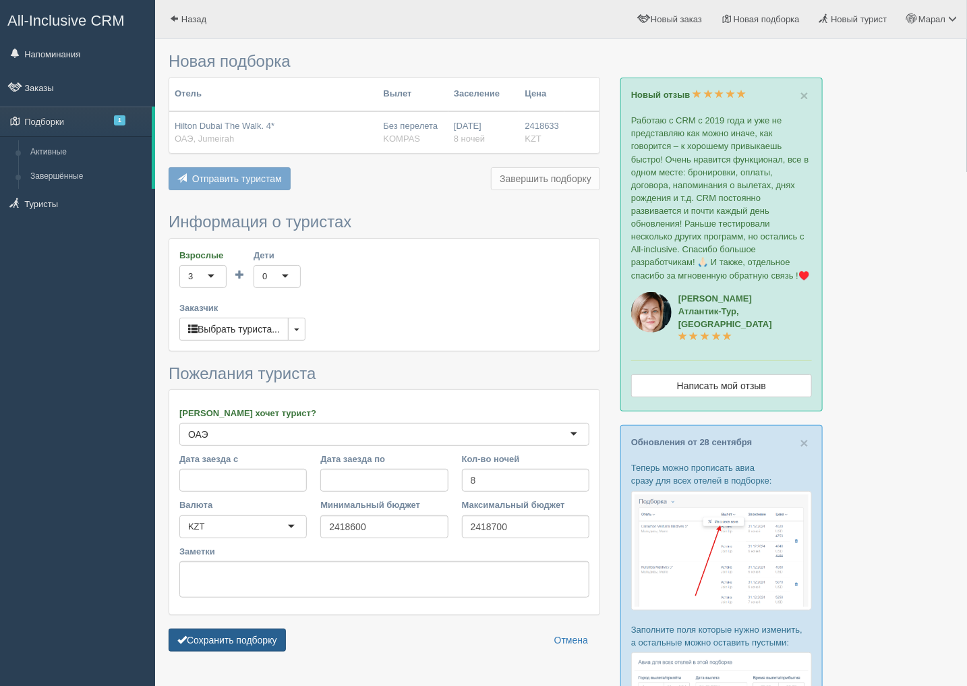
click at [259, 639] on button "Сохранить подборку" at bounding box center [227, 639] width 117 height 23
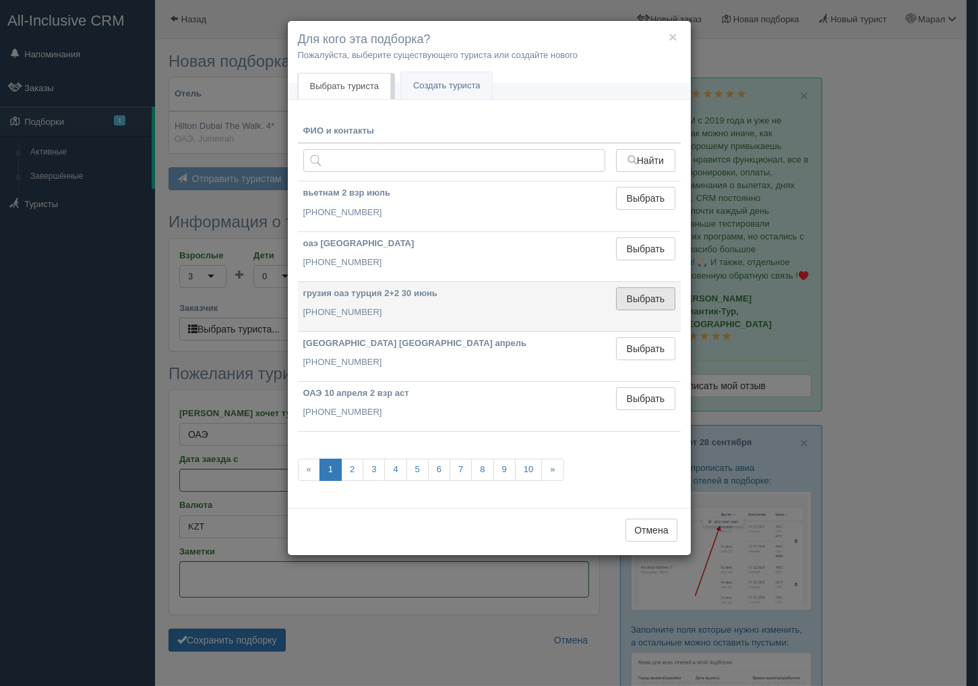
click at [669, 301] on button "Выбрать" at bounding box center [645, 298] width 59 height 23
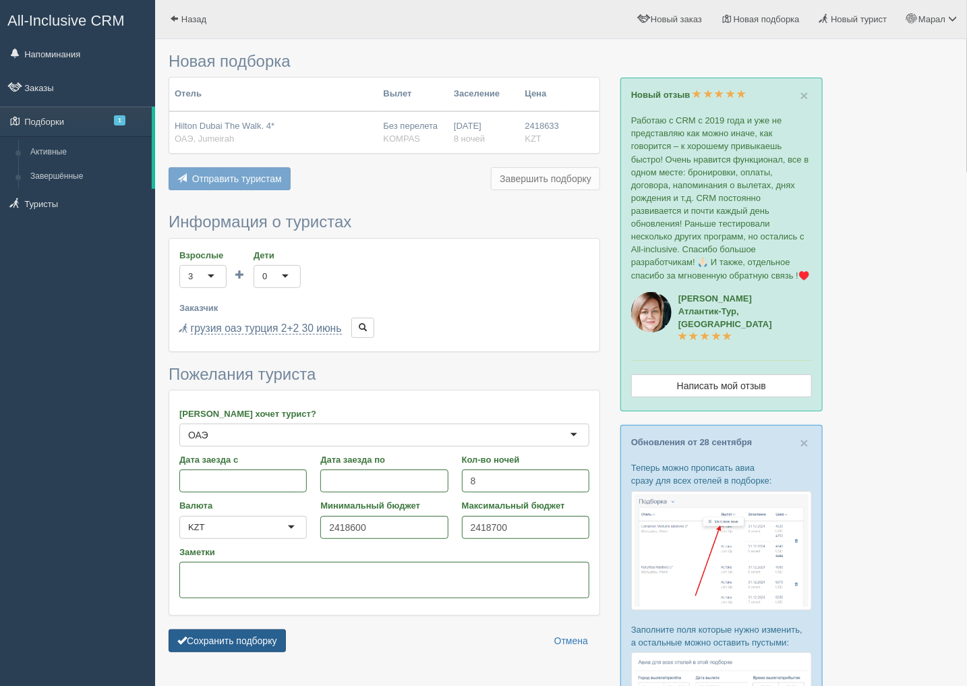
click at [246, 636] on button "Сохранить подборку" at bounding box center [227, 640] width 117 height 23
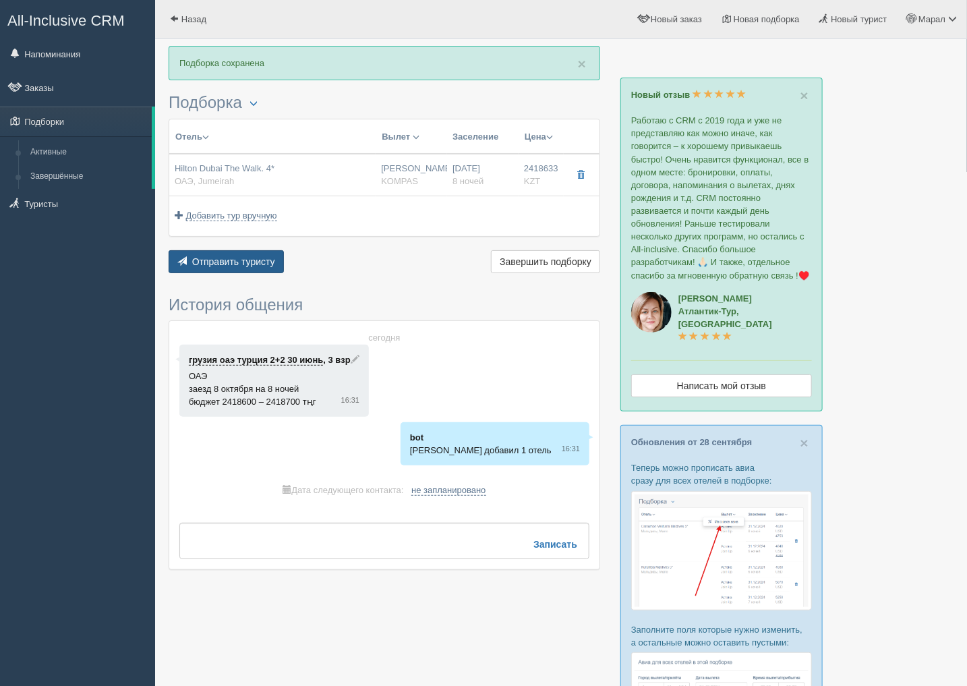
click at [268, 256] on span "Отправить туристу" at bounding box center [233, 261] width 83 height 11
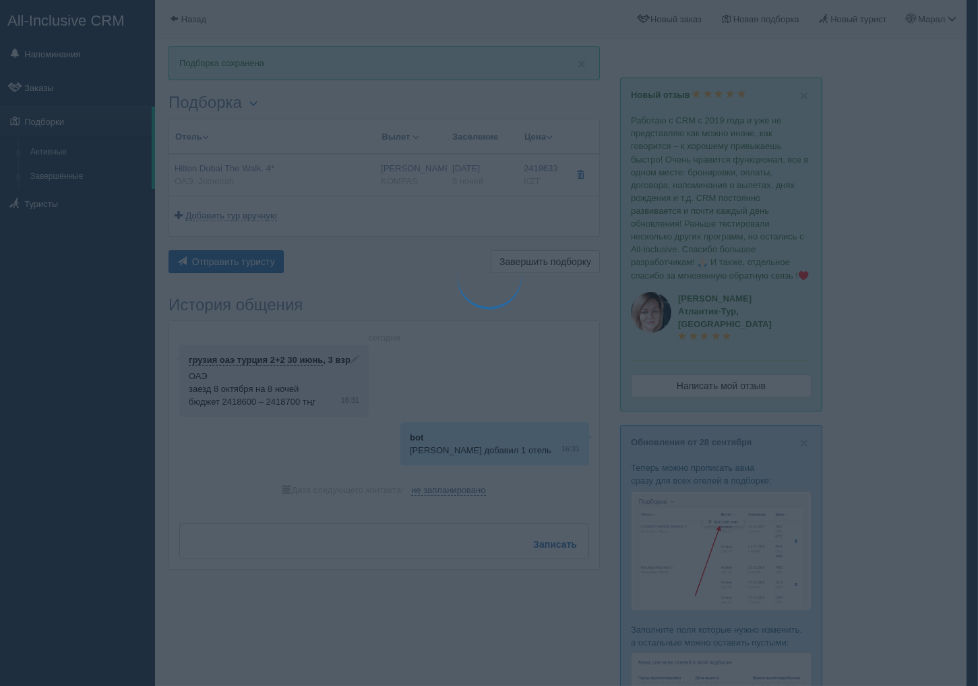
type textarea "🌞 Добрый день! Предлагаем Вам рассмотреть следующие варианты: 🌎 ОАЭ, Jumeirah 🏩…"
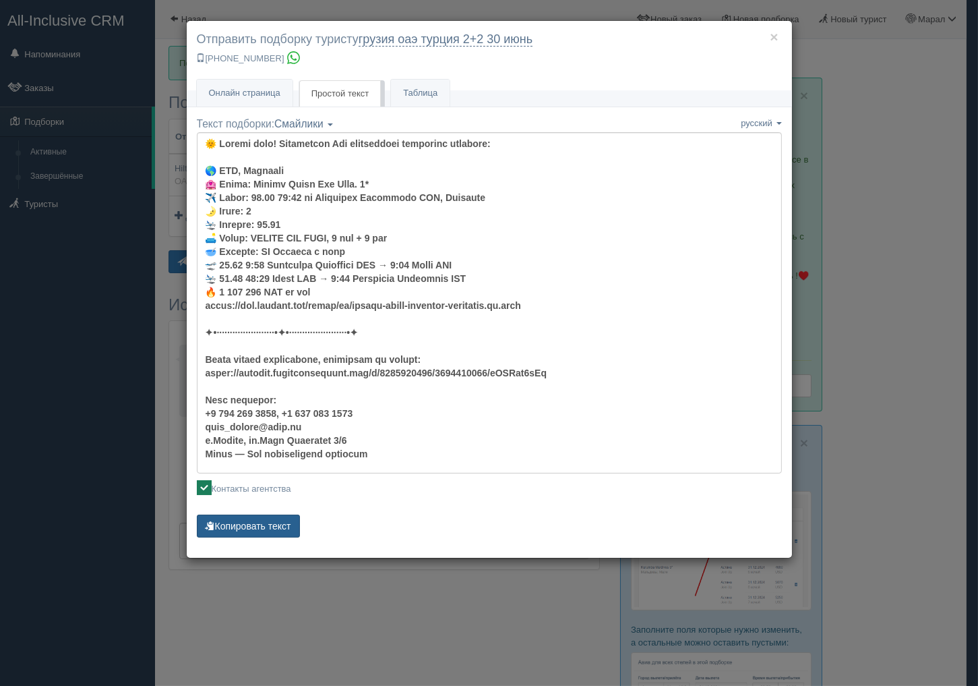
click at [265, 527] on button "Копировать текст" at bounding box center [248, 525] width 103 height 23
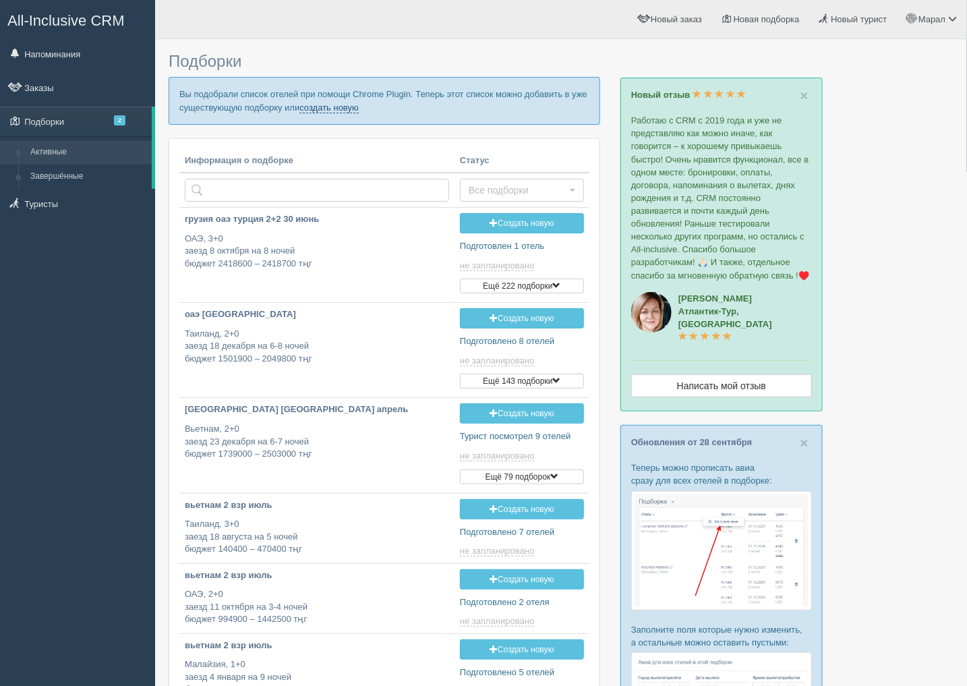
click at [326, 107] on link "создать новую" at bounding box center [328, 107] width 59 height 11
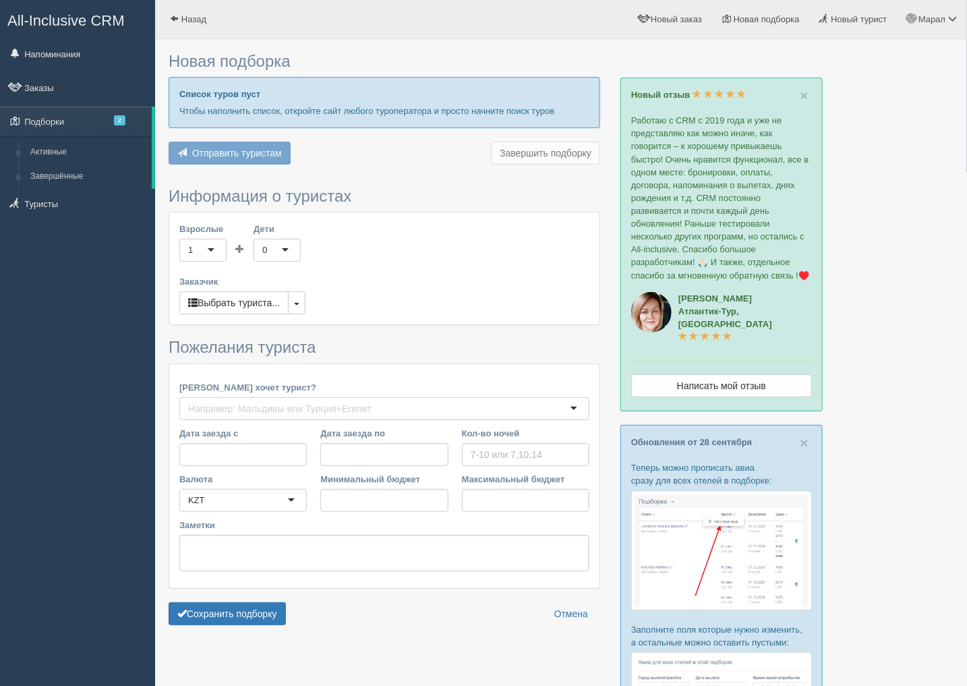
type input "6"
type input "665000"
type input "781000"
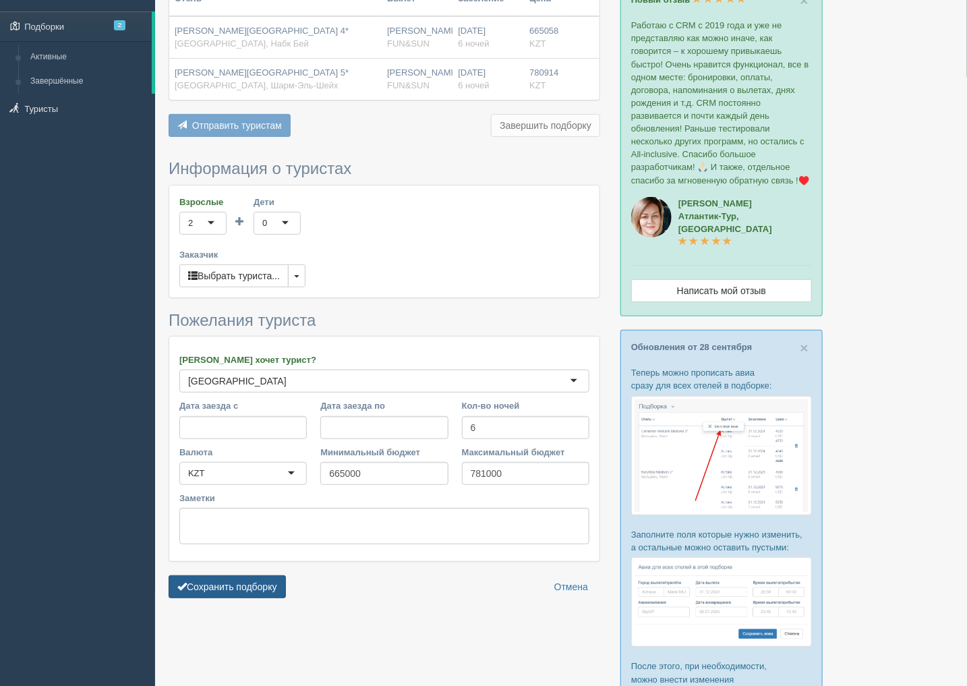
scroll to position [150, 0]
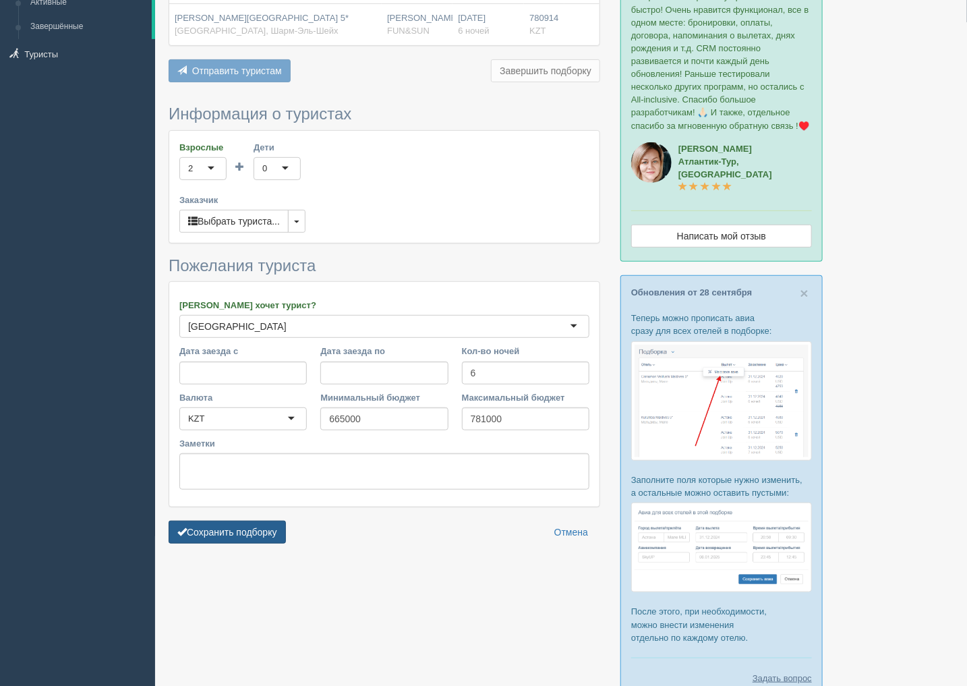
click at [251, 531] on button "Сохранить подборку" at bounding box center [227, 532] width 117 height 23
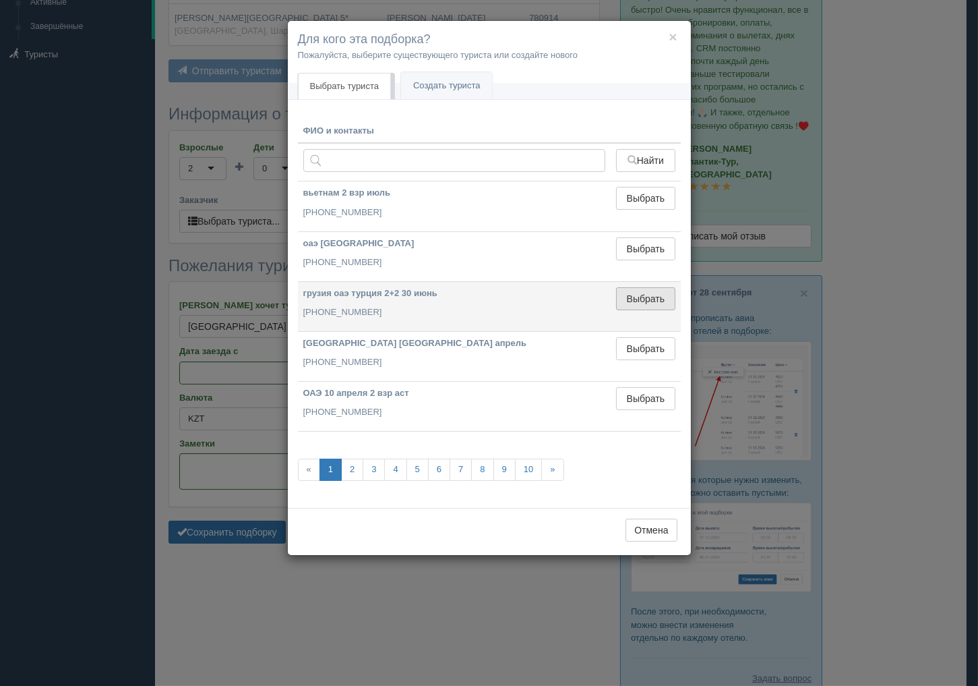
click at [651, 304] on button "Выбрать" at bounding box center [645, 298] width 59 height 23
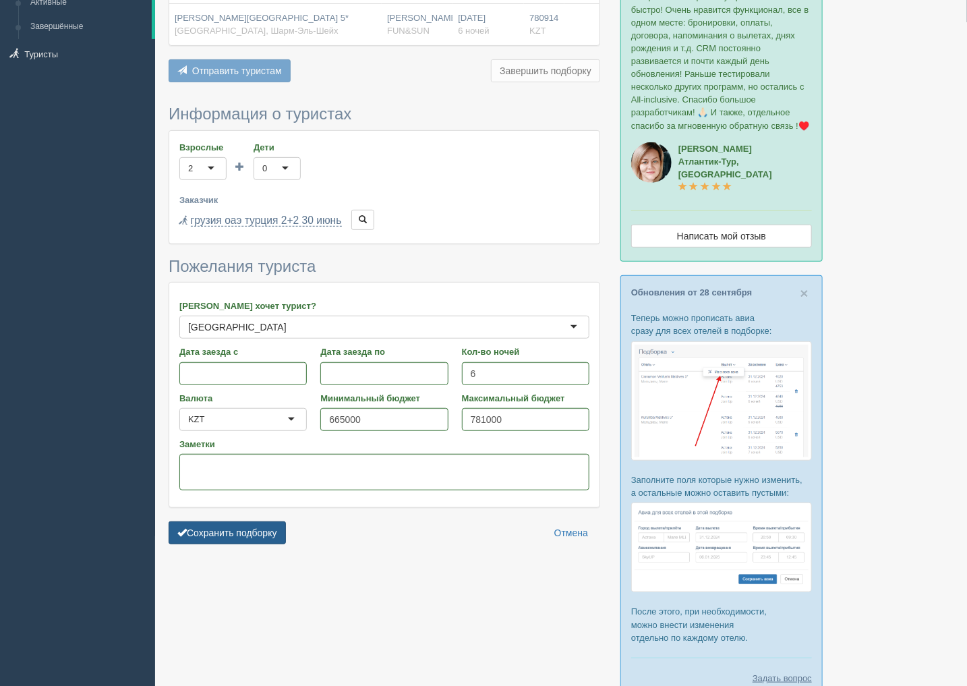
click at [223, 535] on button "Сохранить подборку" at bounding box center [227, 532] width 117 height 23
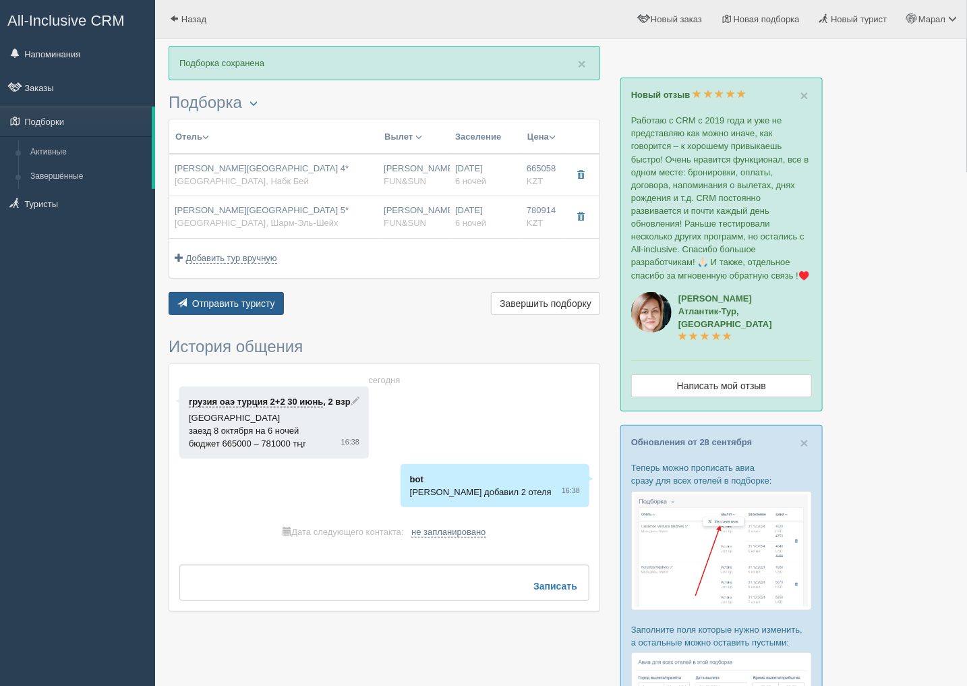
click at [247, 300] on span "Отправить туристу" at bounding box center [233, 303] width 83 height 11
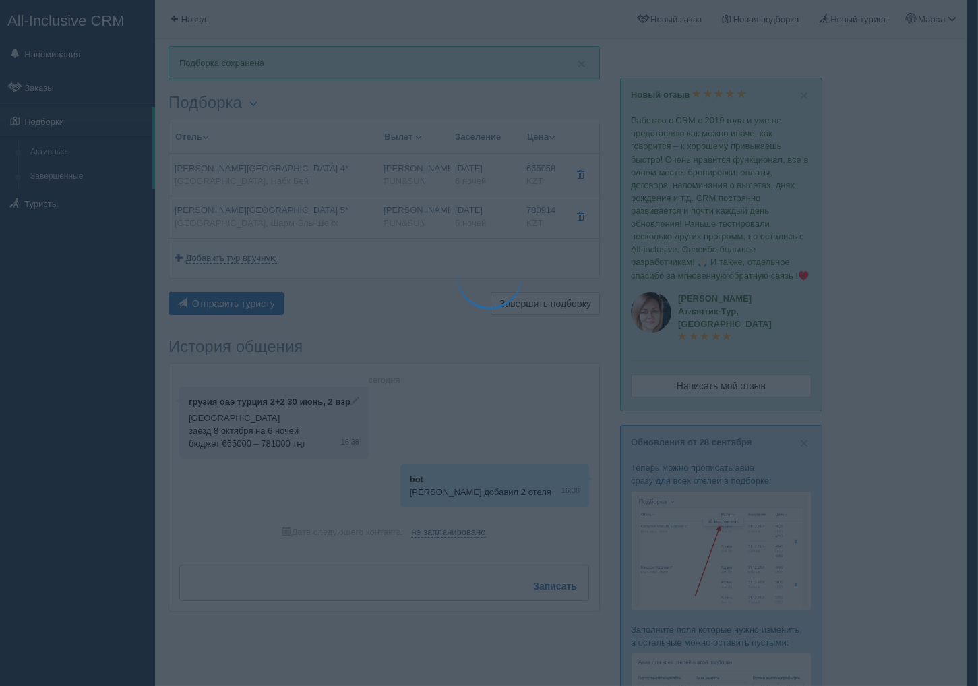
type textarea "🌞 Loremi dolo! Sitametcon Adi elitseddoei temporinc utlabore: 🌎 Etdolo, Magn Al…"
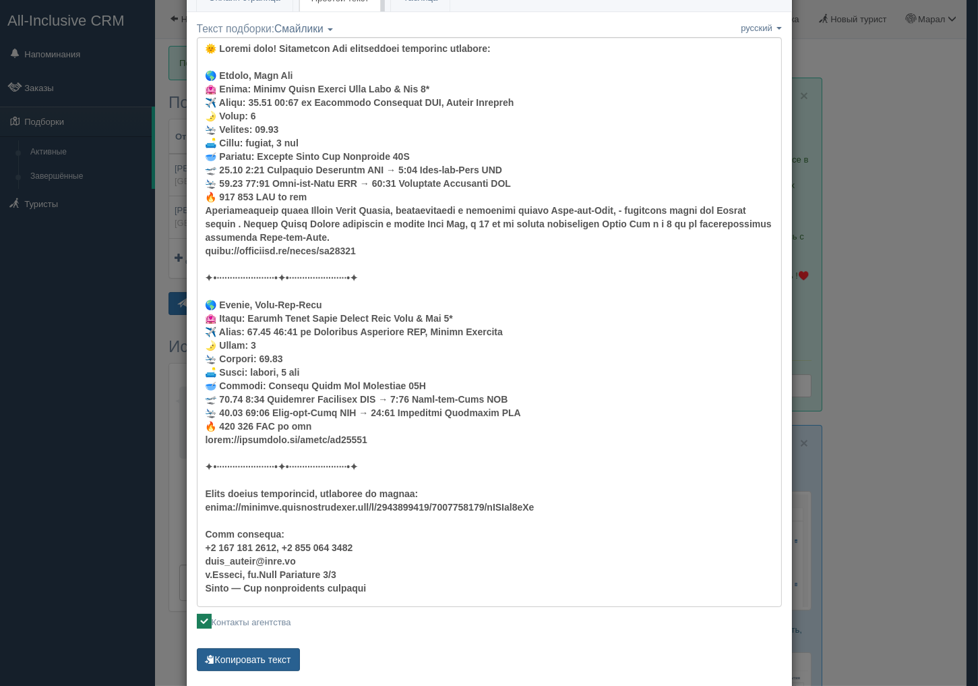
scroll to position [121, 0]
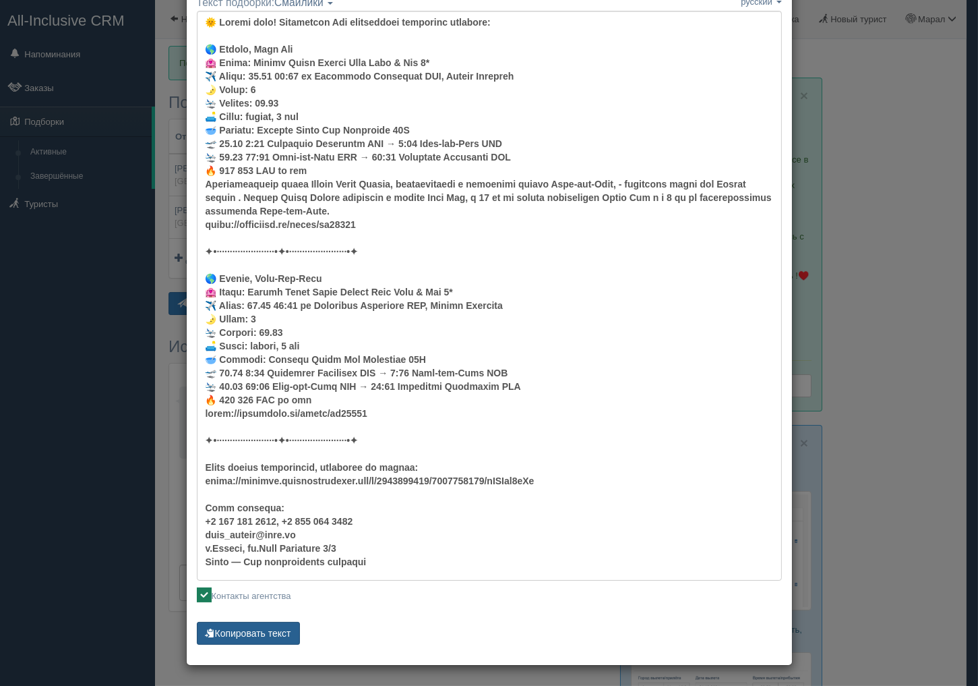
click at [251, 632] on button "Копировать текст" at bounding box center [248, 633] width 103 height 23
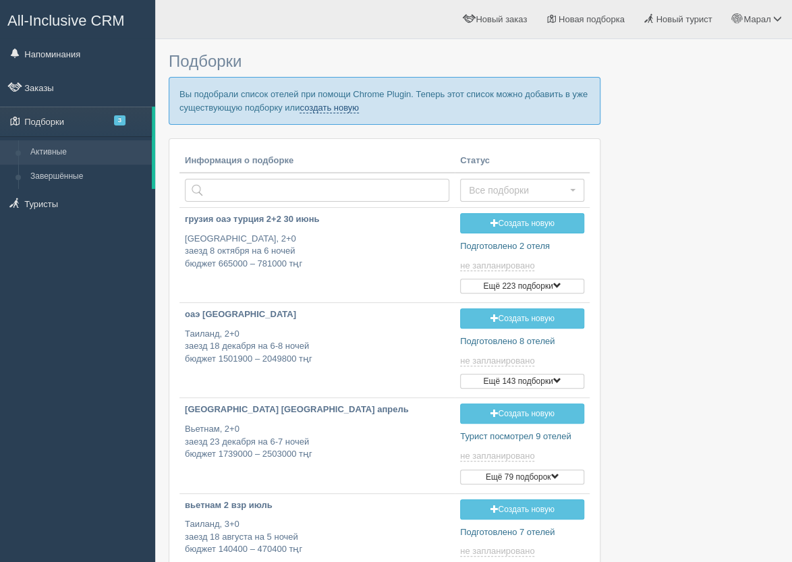
click at [328, 105] on link "создать новую" at bounding box center [328, 107] width 59 height 11
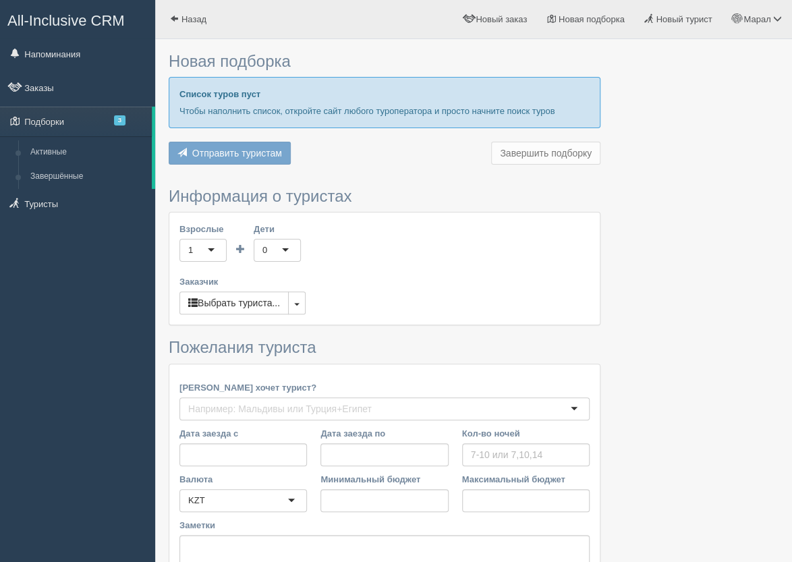
type input "6"
type input "551300"
type input "596500"
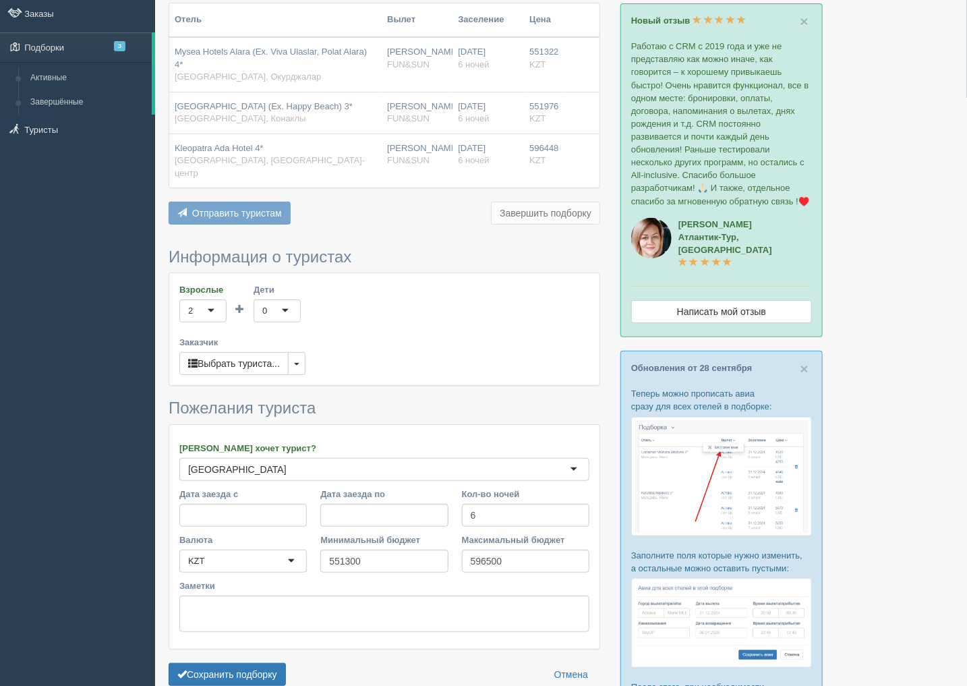
scroll to position [75, 0]
click at [270, 561] on button "Сохранить подборку" at bounding box center [227, 673] width 117 height 23
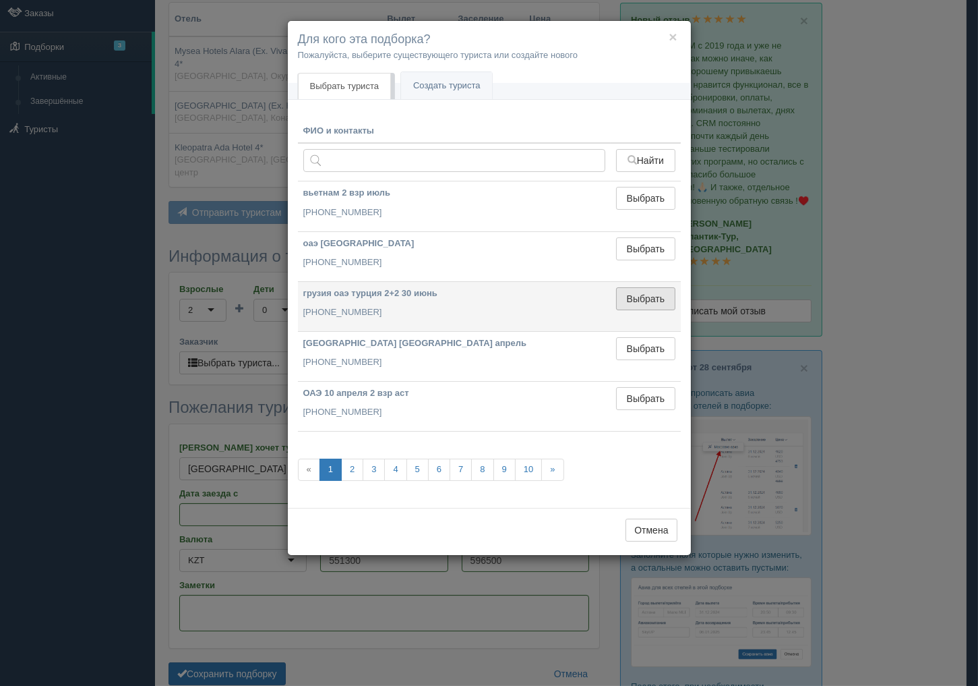
click at [650, 305] on button "Выбрать" at bounding box center [645, 298] width 59 height 23
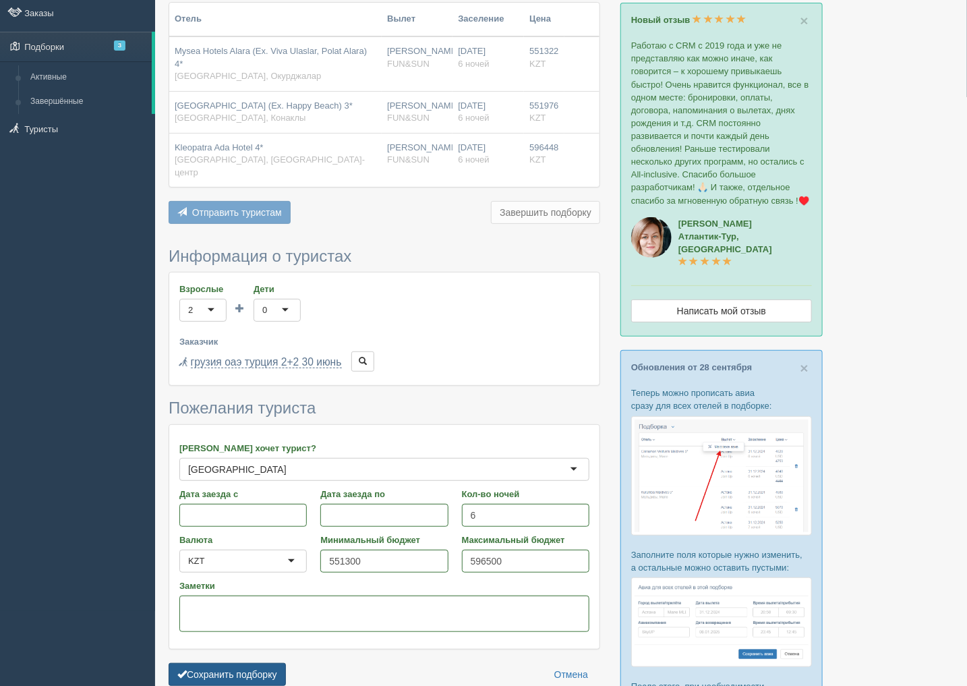
click at [265, 561] on button "Сохранить подборку" at bounding box center [227, 674] width 117 height 23
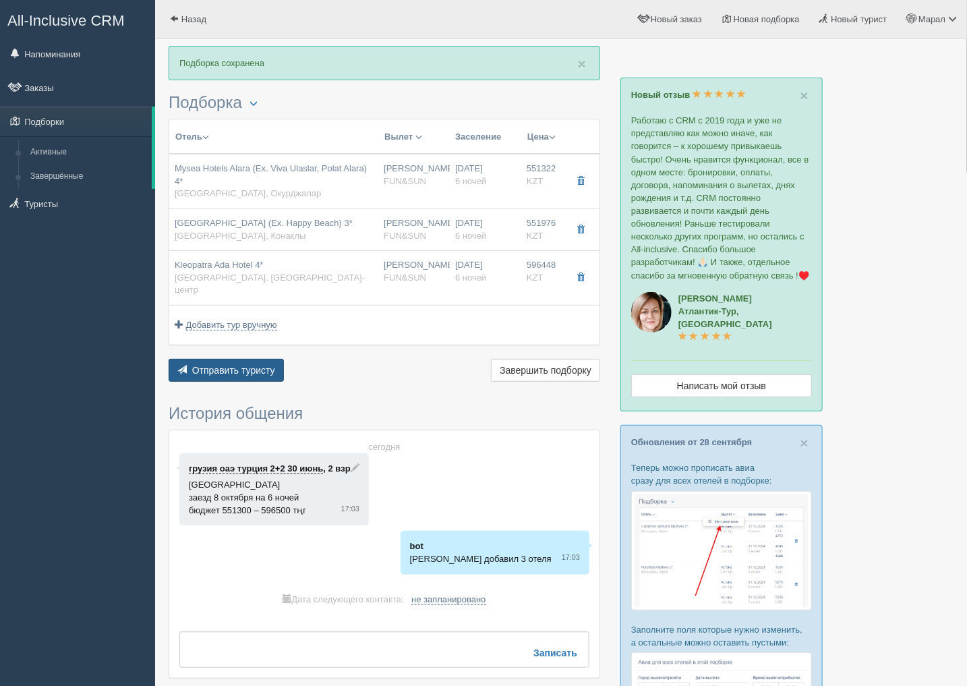
click at [254, 365] on span "Отправить туристу" at bounding box center [233, 370] width 83 height 11
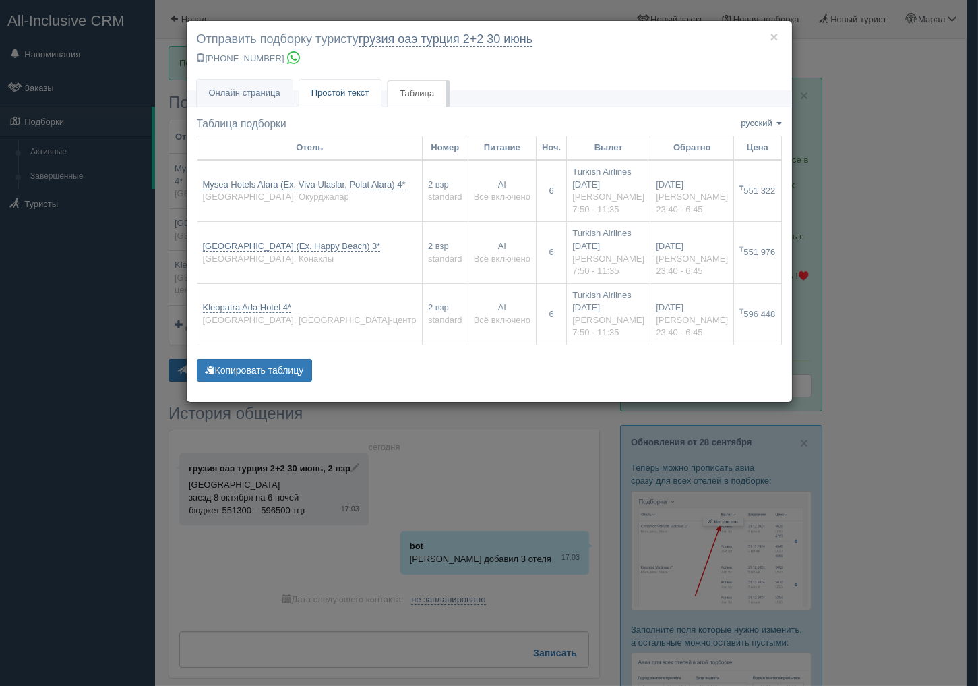
click at [349, 96] on span "Простой текст" at bounding box center [340, 93] width 58 height 10
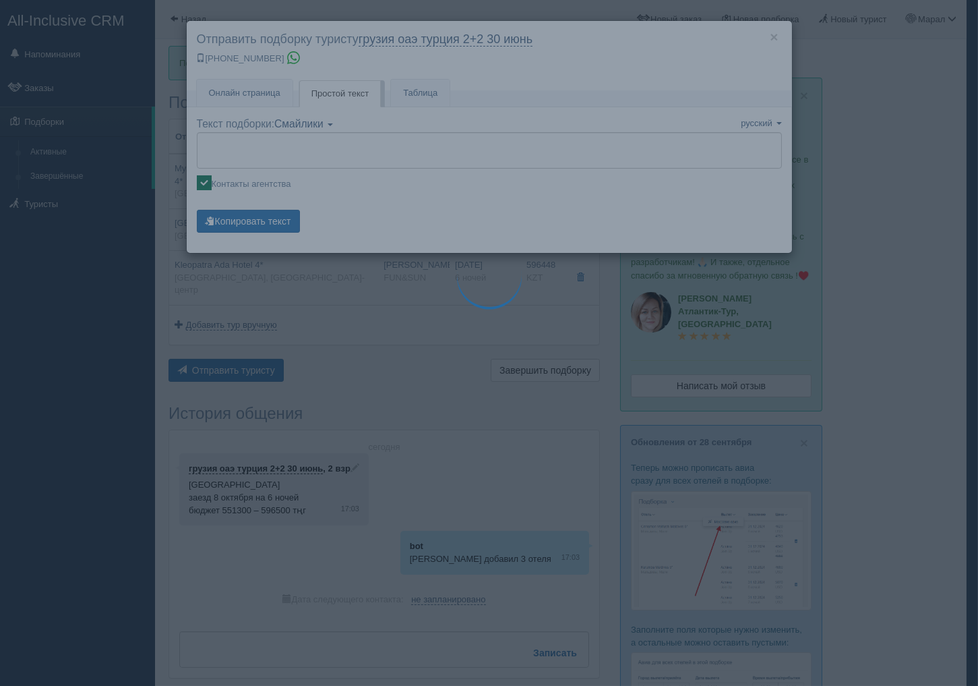
type textarea "🌞 Добрый день! Предлагаем Вам рассмотреть следующие варианты: 🌎 Турция, Окурджа…"
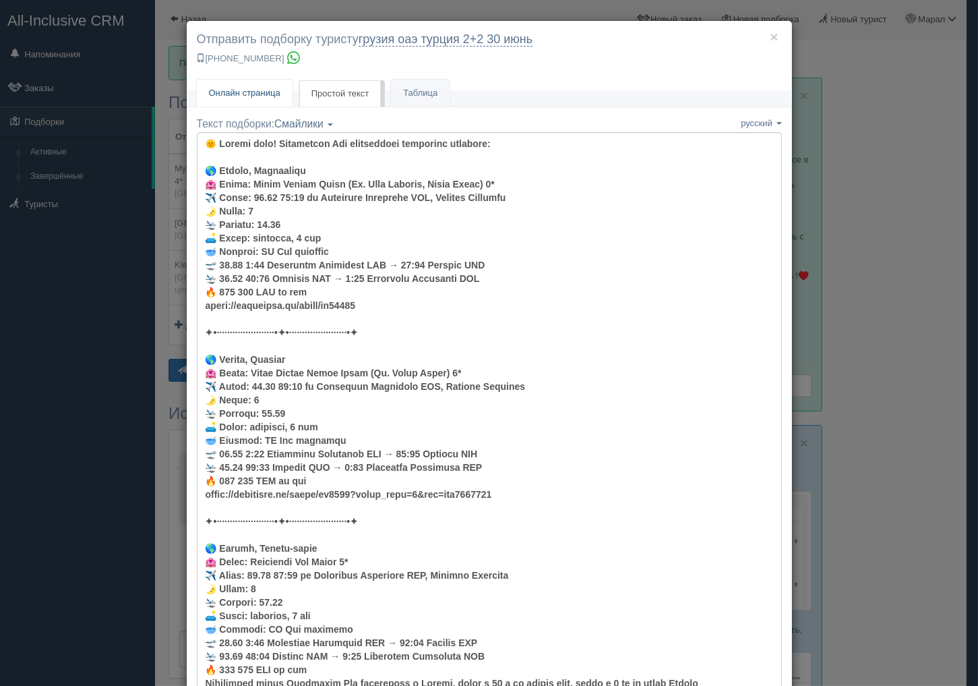
drag, startPoint x: 245, startPoint y: 95, endPoint x: 314, endPoint y: 150, distance: 87.8
click at [245, 95] on span "Онлайн страница" at bounding box center [244, 93] width 71 height 10
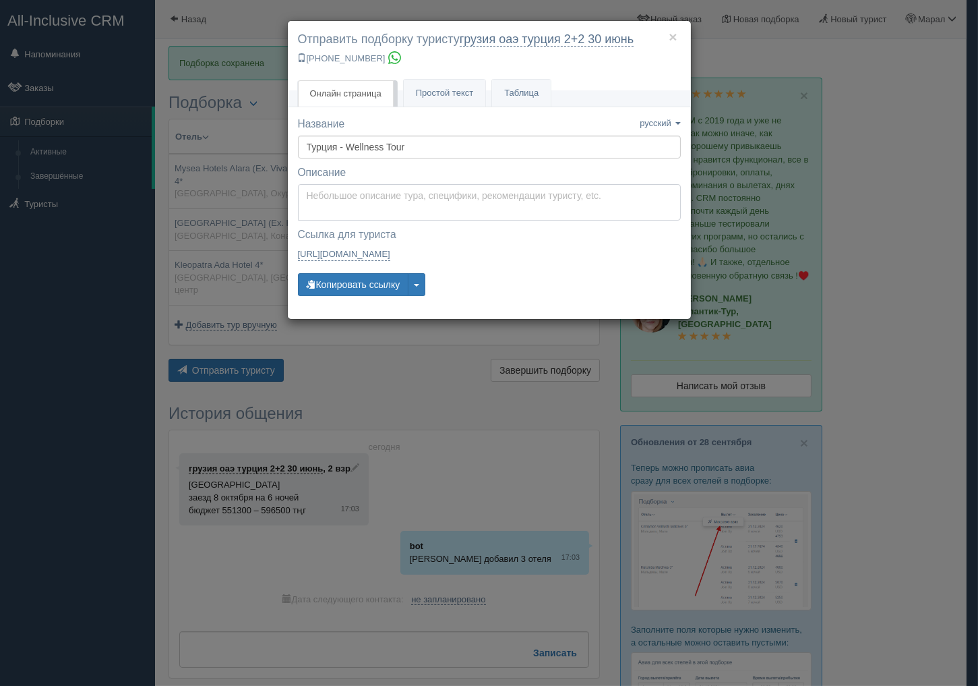
type textarea "Здравствуйте! Ниже представлены варианты туров для Вас. Для просмотра описания …"
click at [401, 198] on textarea "Здравствуйте! Ниже представлены варианты туров для Вас. Для просмотра описания …" at bounding box center [489, 202] width 383 height 36
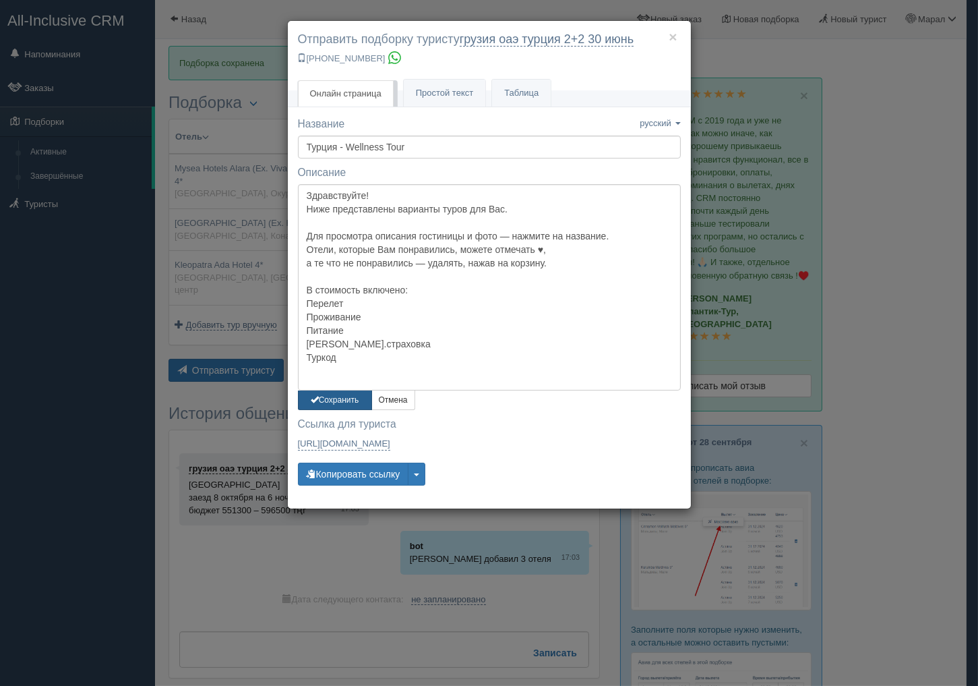
click at [345, 400] on button "Сохранить" at bounding box center [335, 400] width 74 height 20
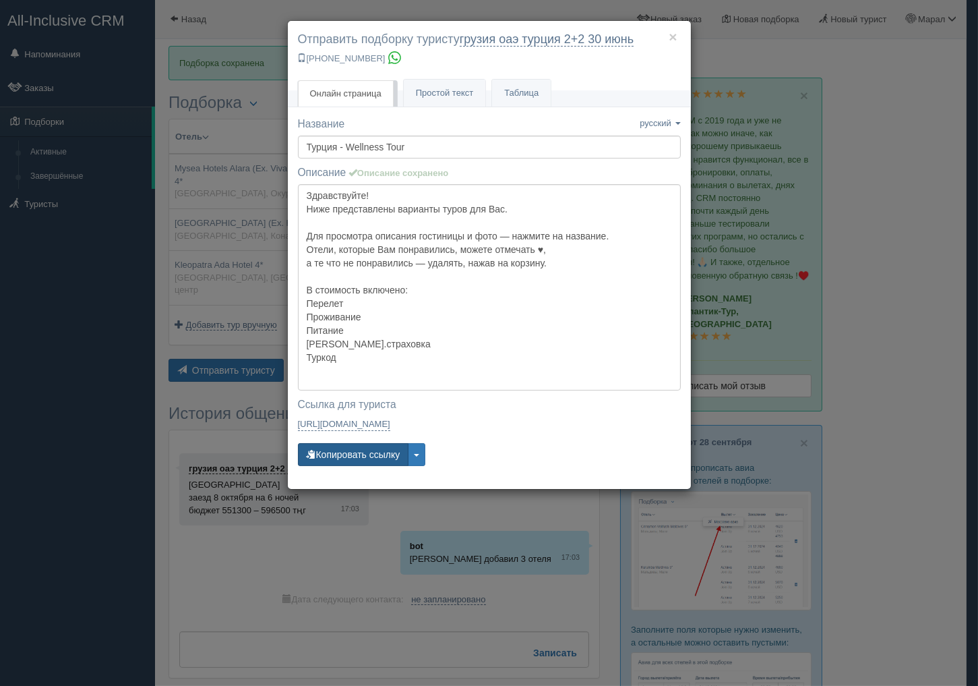
click at [356, 459] on button "Копировать ссылку" at bounding box center [353, 454] width 111 height 23
click at [356, 457] on button "Копировать ссылку" at bounding box center [353, 454] width 111 height 23
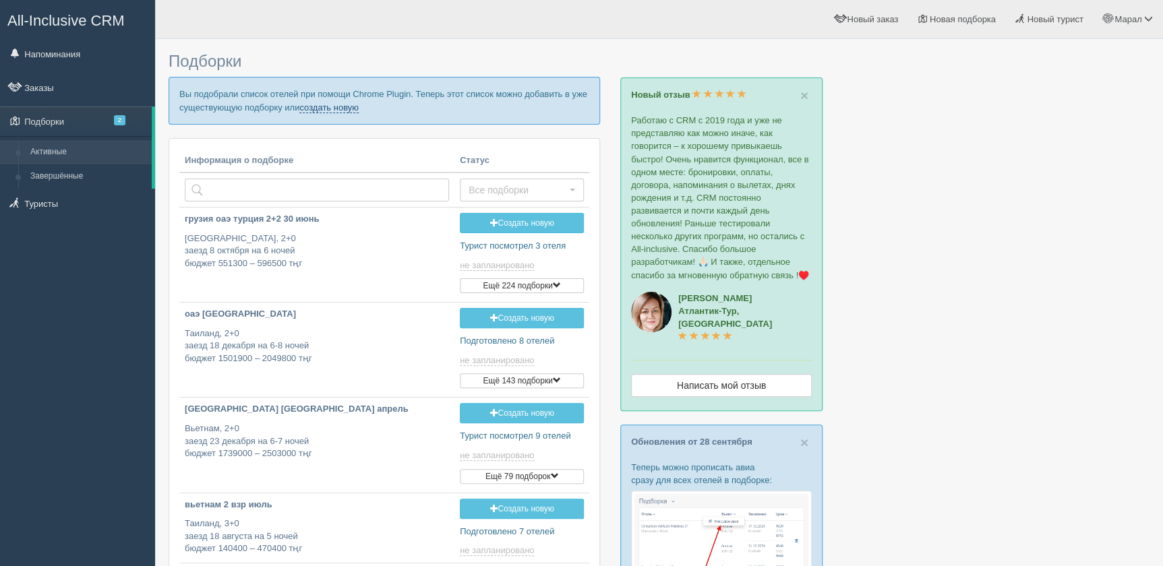
click at [351, 110] on link "создать новую" at bounding box center [328, 107] width 59 height 11
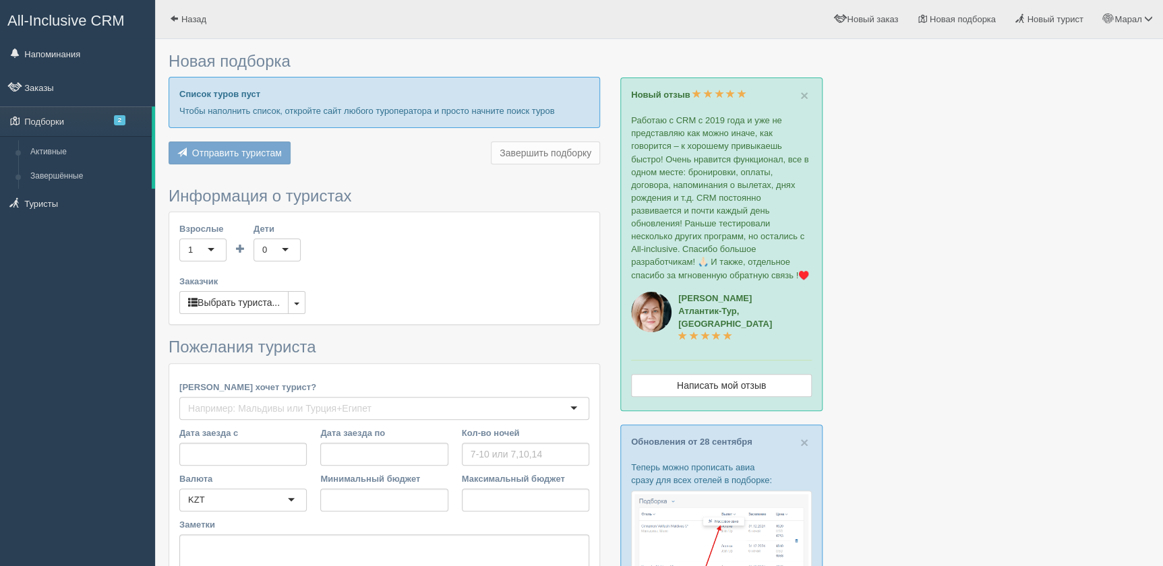
type input "7"
type input "357600"
type input "495200"
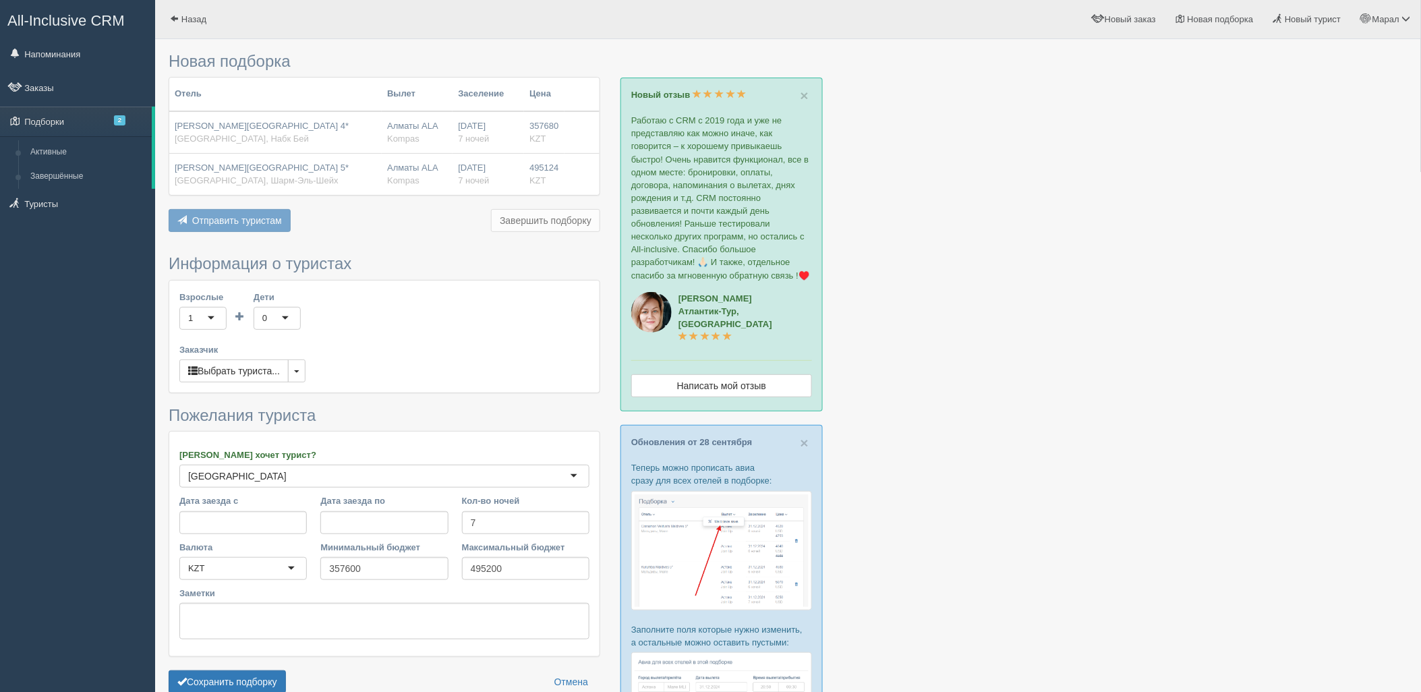
click at [167, 566] on div "Новая подборка Отель Вылет Заселение Цена [PERSON_NAME][GEOGRAPHIC_DATA] 4* [GE…" at bounding box center [788, 459] width 1266 height 918
click at [258, 566] on button "Сохранить подборку" at bounding box center [227, 681] width 117 height 23
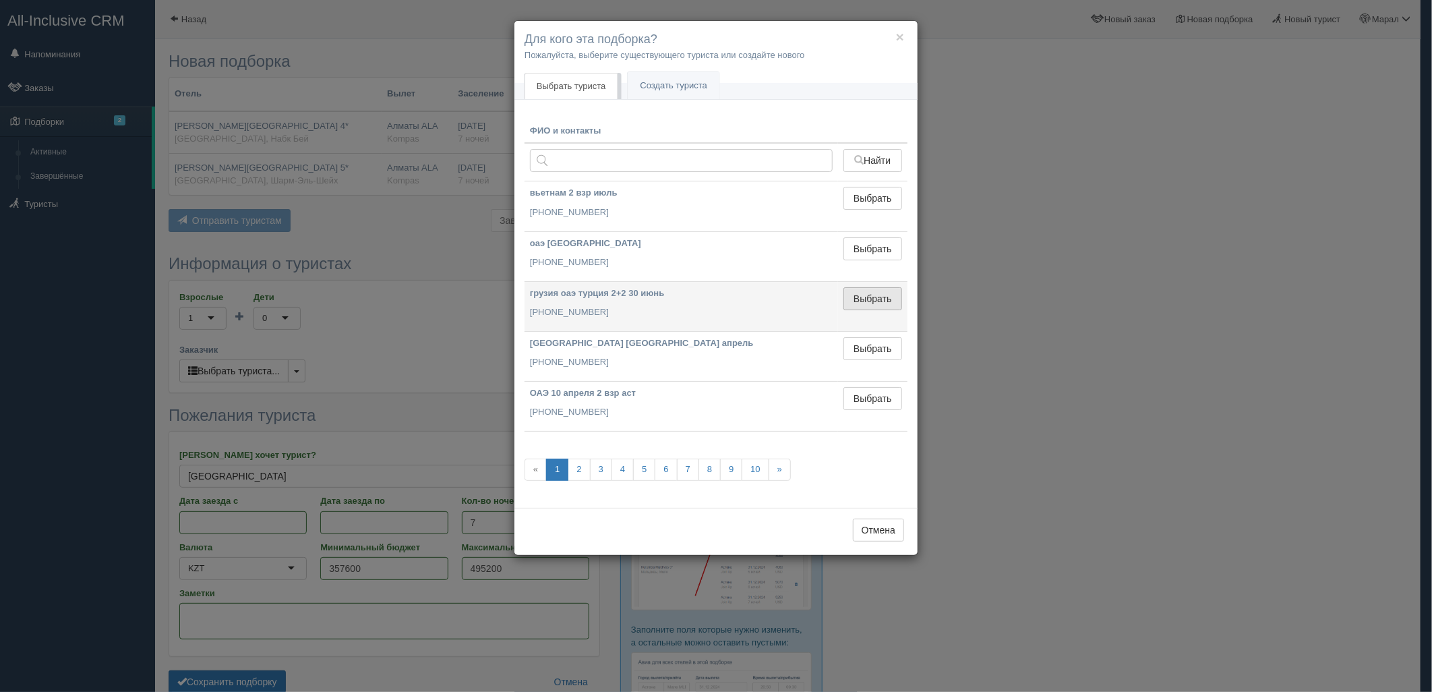
click at [899, 292] on button "Выбрать" at bounding box center [872, 298] width 59 height 23
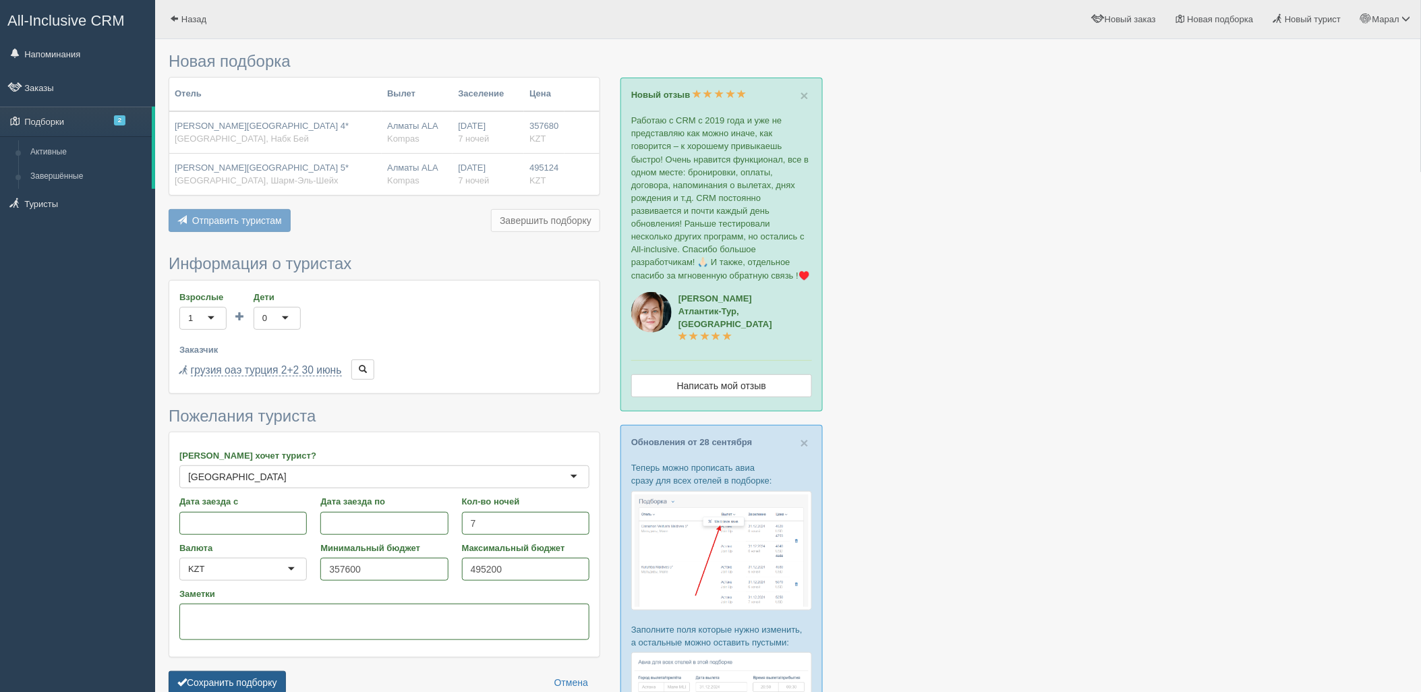
click at [241, 566] on button "Сохранить подборку" at bounding box center [227, 682] width 117 height 23
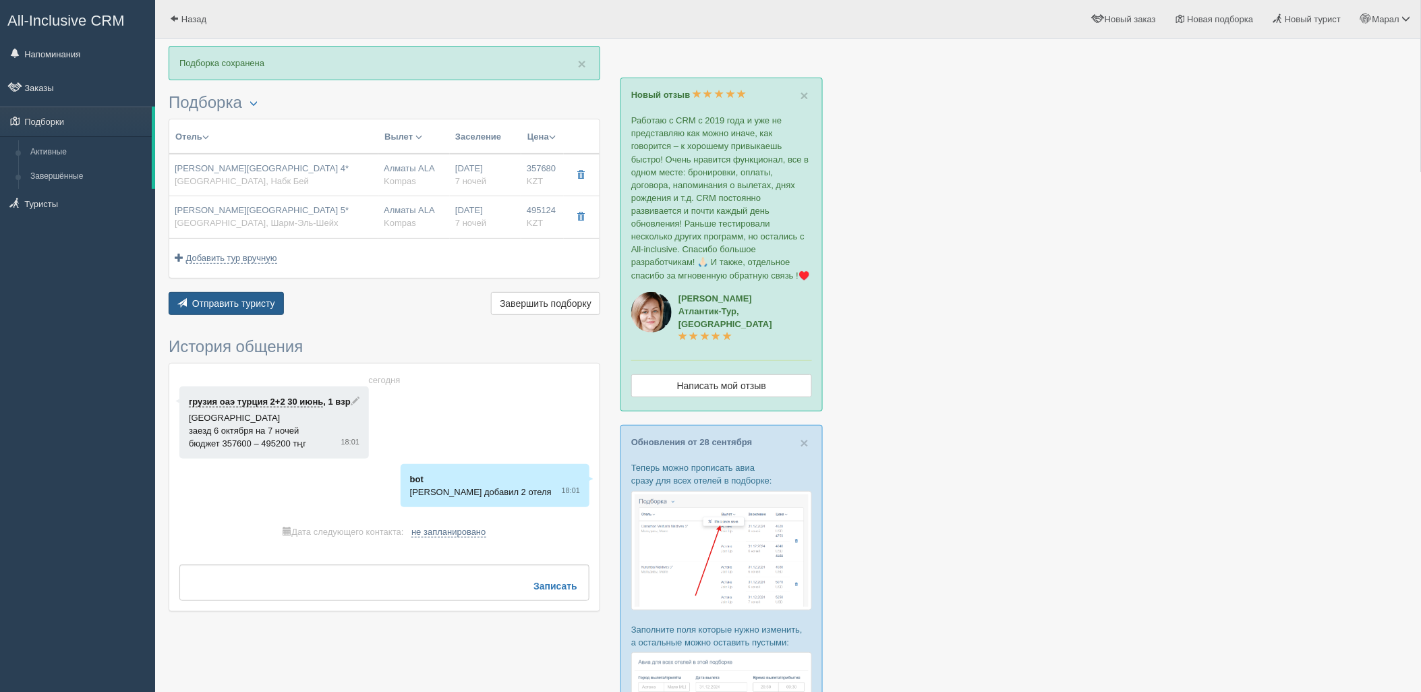
click at [243, 298] on span "Отправить туристу" at bounding box center [233, 303] width 83 height 11
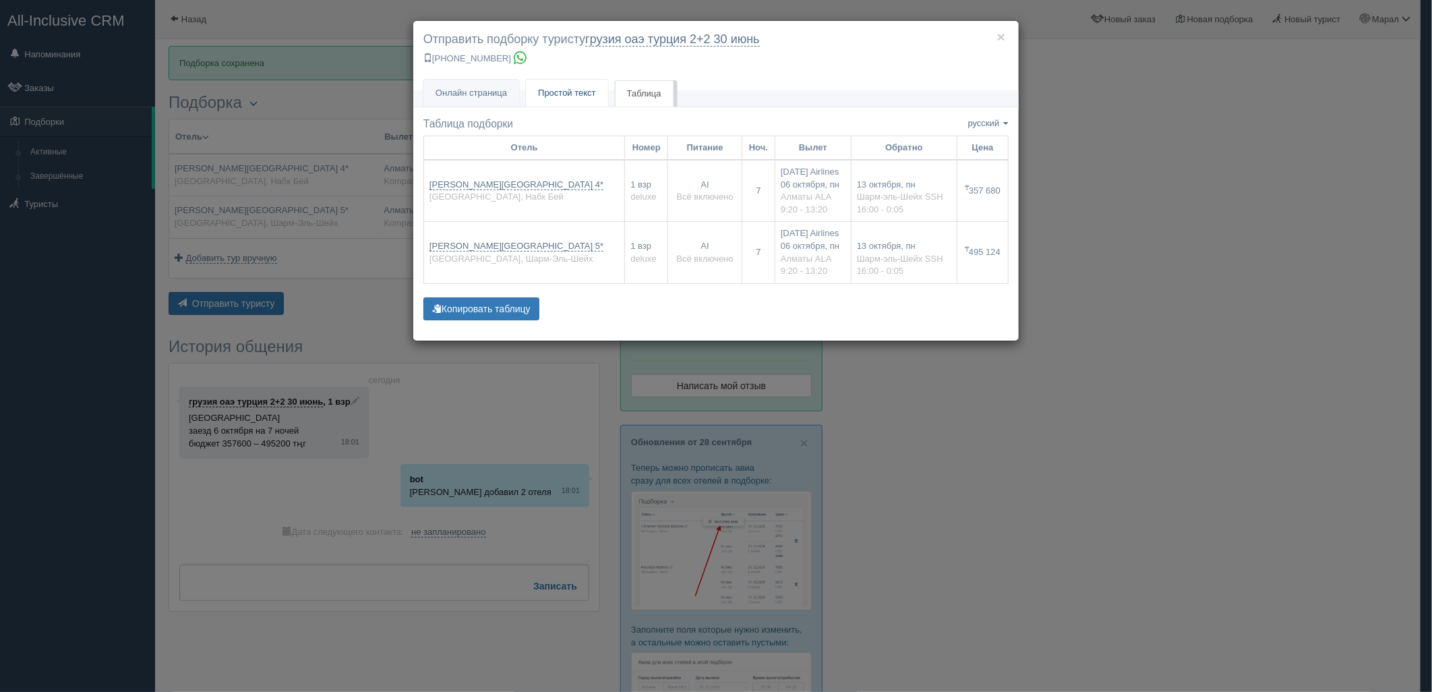
click at [567, 96] on span "Простой текст" at bounding box center [567, 93] width 58 height 10
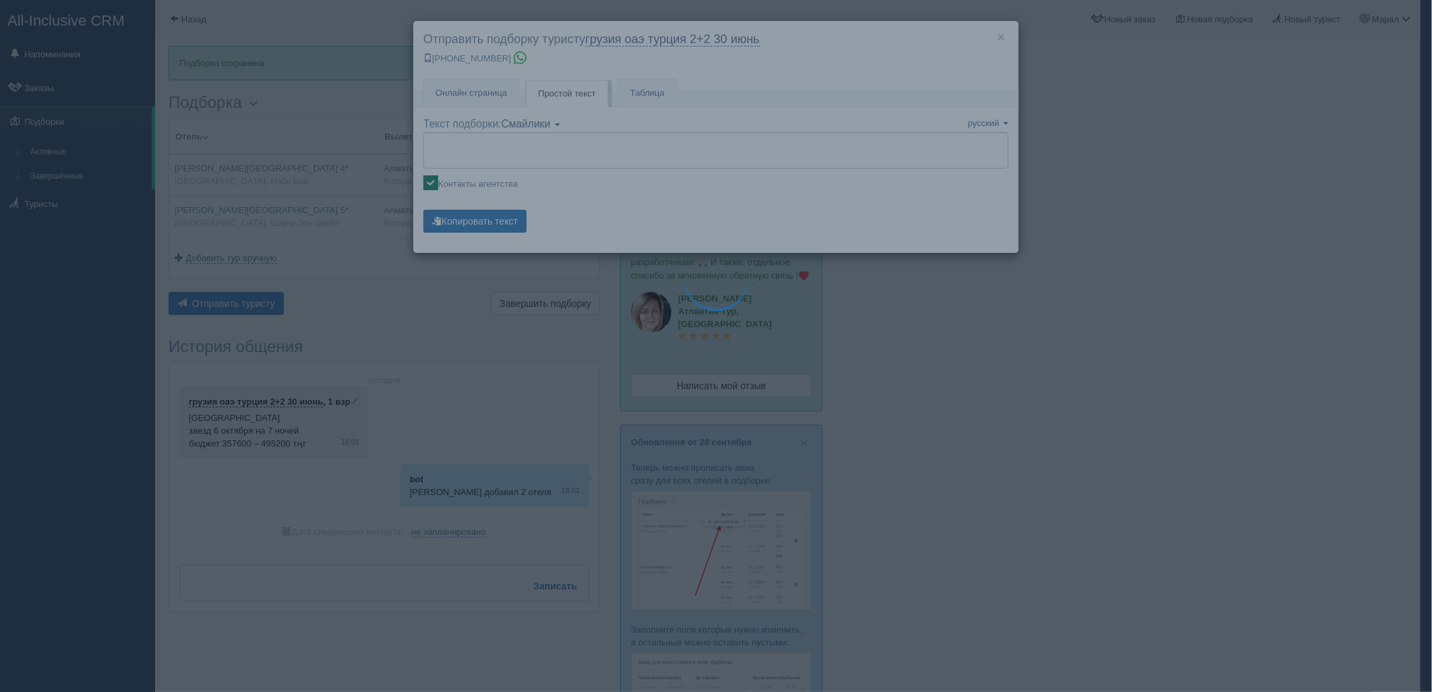
type textarea "🌞 Loremi dolo! Sitametcon Adi elitseddoei temporinc utlabore: 🌎 Etdolo, Magn Al…"
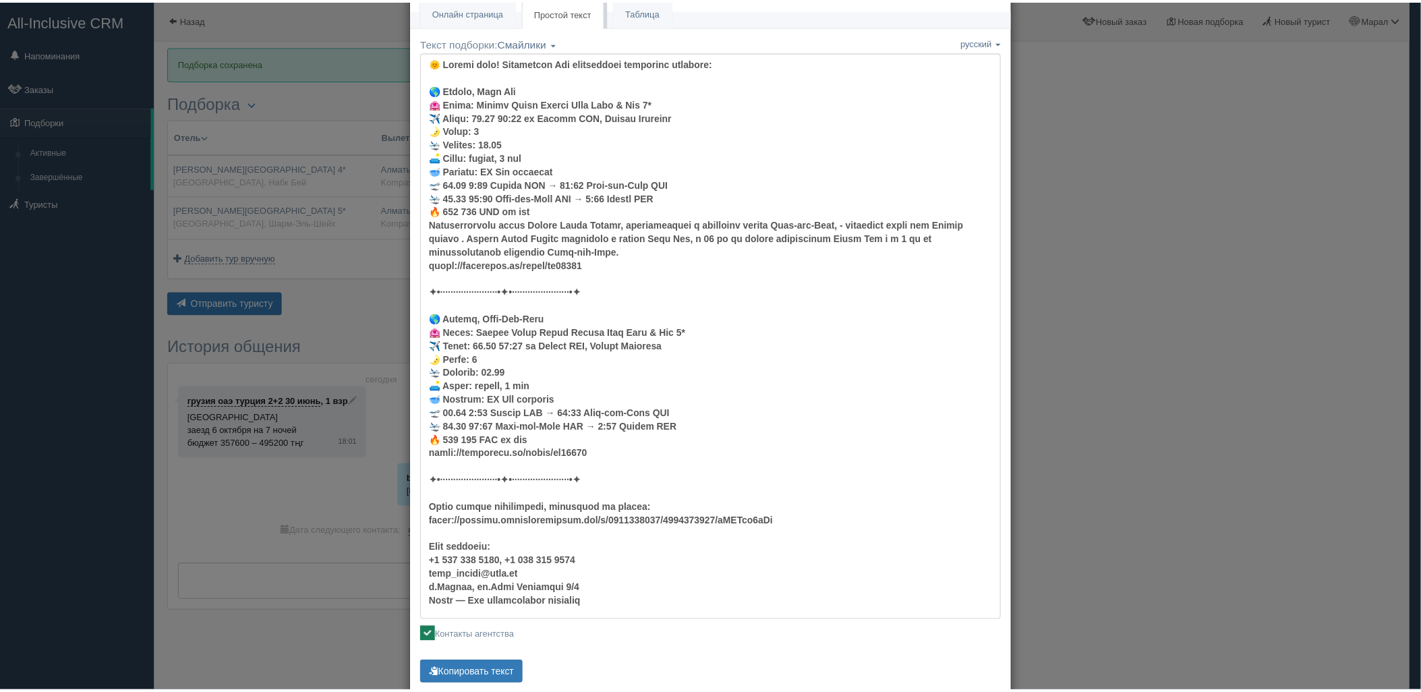
scroll to position [115, 0]
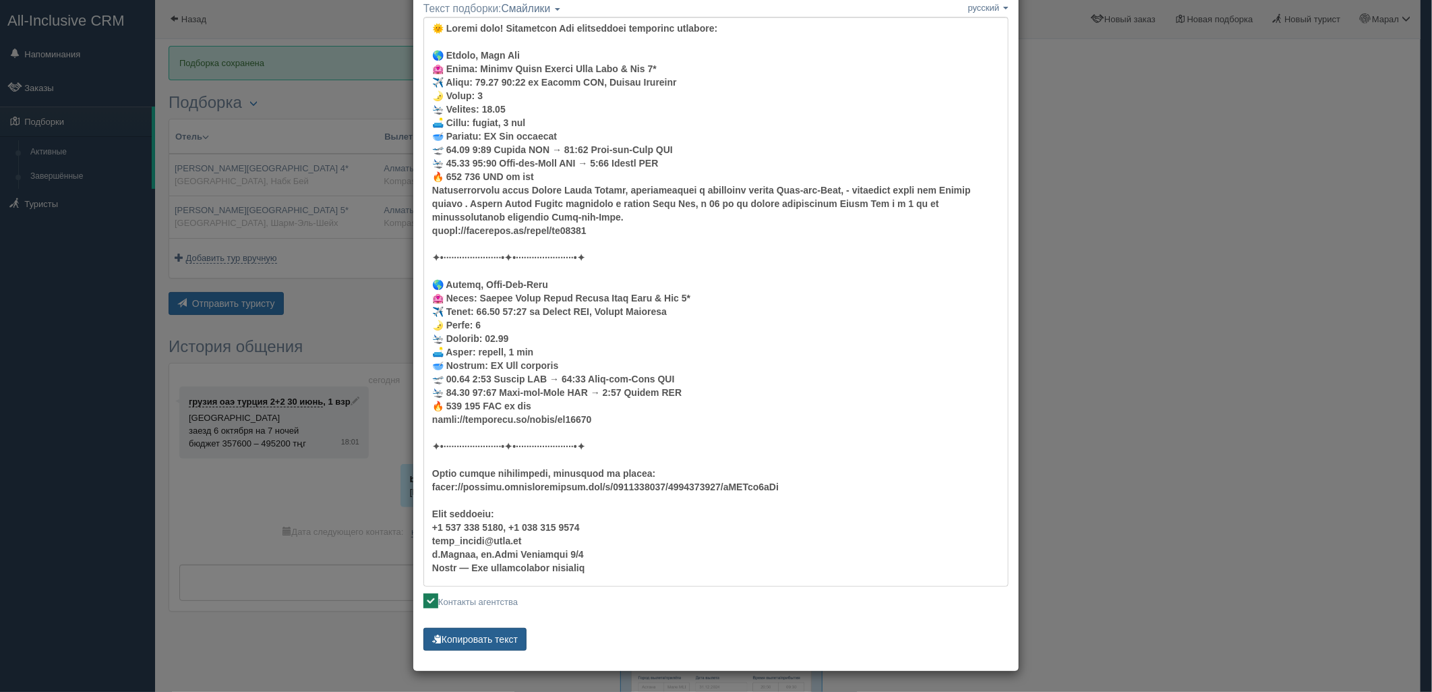
click at [495, 635] on button "Копировать текст" at bounding box center [474, 639] width 103 height 23
drag, startPoint x: 1150, startPoint y: 345, endPoint x: 1142, endPoint y: 337, distance: 11.4
click at [1150, 345] on div "× Отправить подборку туристу грузия оаэ [GEOGRAPHIC_DATA] 2+2 [DATE] [PHONE_NUM…" at bounding box center [716, 346] width 1432 height 692
